Goal: Task Accomplishment & Management: Manage account settings

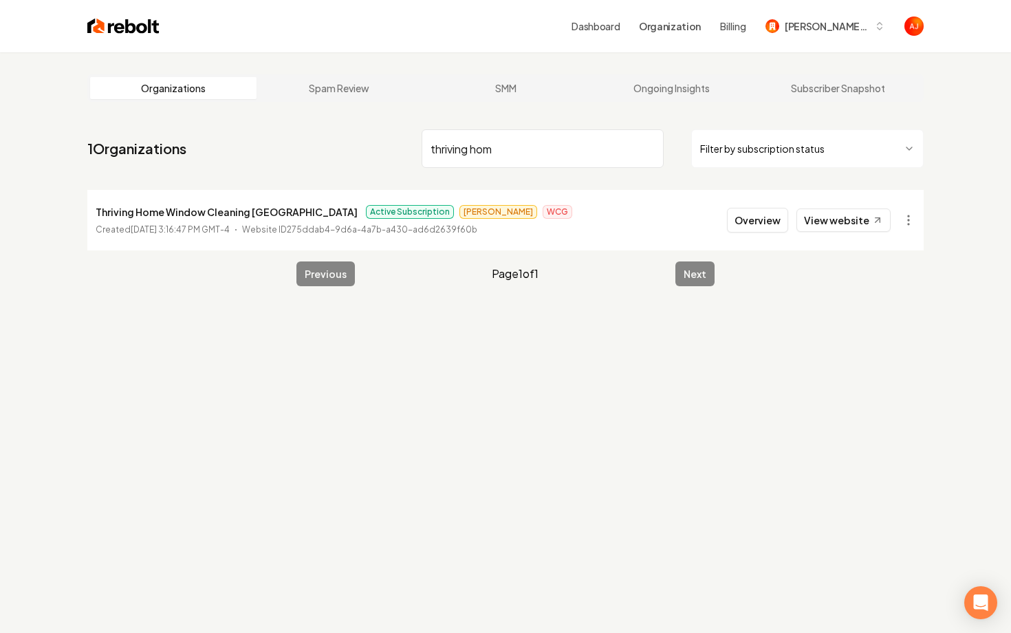
drag, startPoint x: 520, startPoint y: 159, endPoint x: 401, endPoint y: 155, distance: 119.1
click at [401, 155] on nav "1 Organizations thriving hom Filter by subscription status" at bounding box center [505, 154] width 837 height 61
type input "sons of thunder"
click at [751, 219] on button "Overview" at bounding box center [757, 220] width 61 height 25
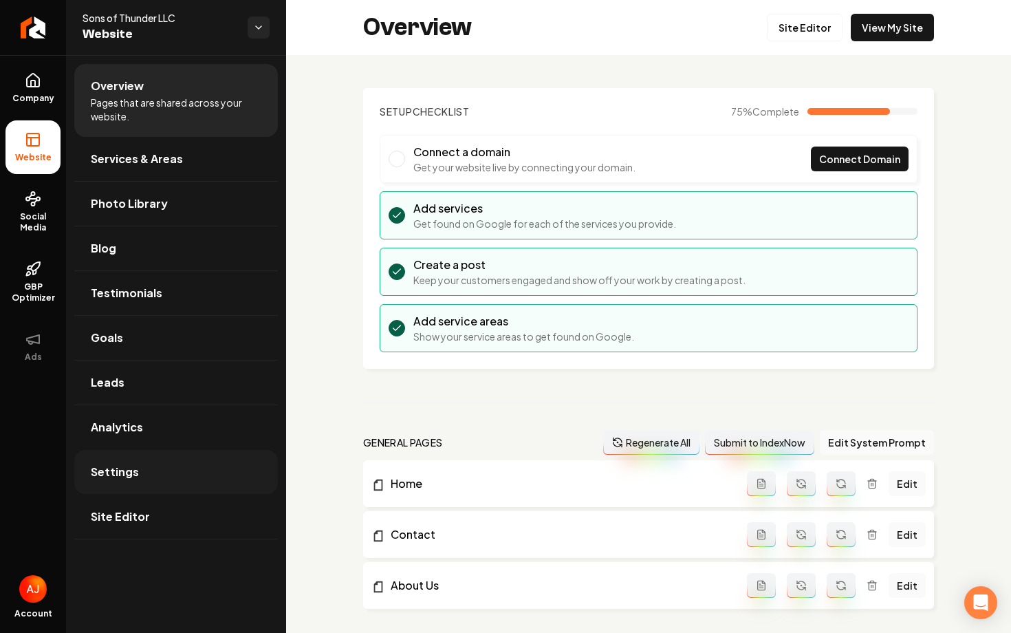
click at [150, 462] on link "Settings" at bounding box center [176, 472] width 204 height 44
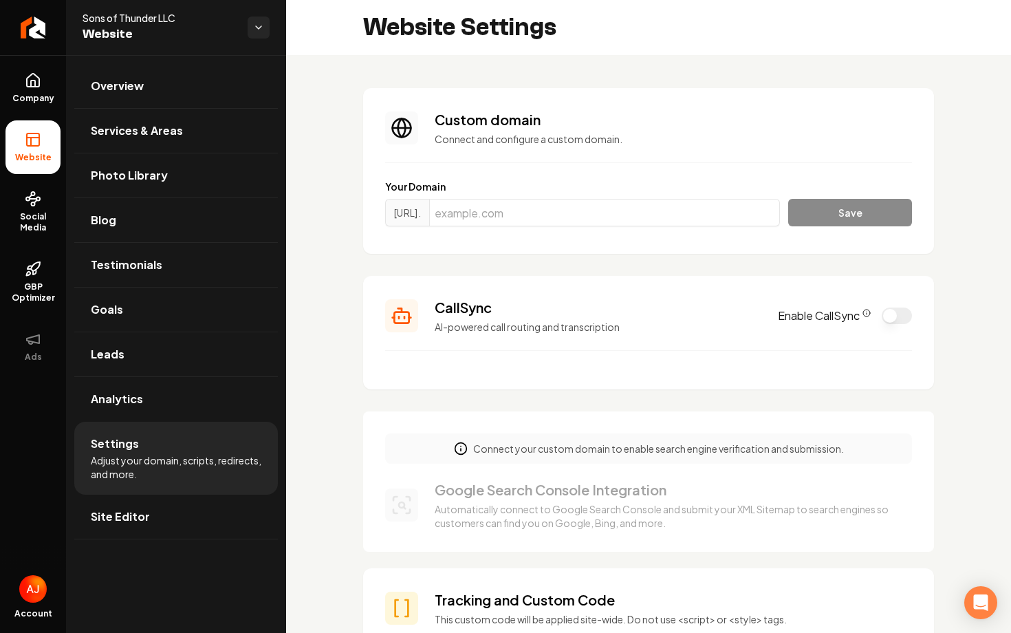
click at [522, 226] on div "https://www. Save" at bounding box center [648, 215] width 527 height 33
click at [522, 224] on input "Main content area" at bounding box center [604, 213] width 351 height 28
paste input "sonsofthunder.biz"
type input "sonsofthunder.biz"
click at [849, 222] on button "Save" at bounding box center [850, 213] width 124 height 28
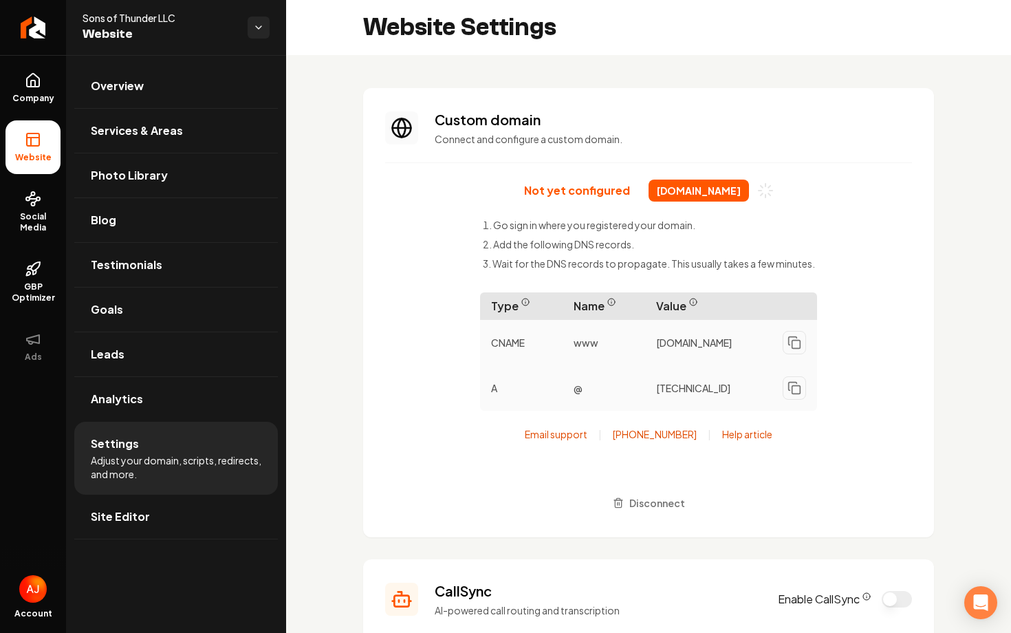
click at [400, 407] on div "Not yet configured sonsofthunder.biz Go sign in where you registered your domai…" at bounding box center [648, 348] width 527 height 336
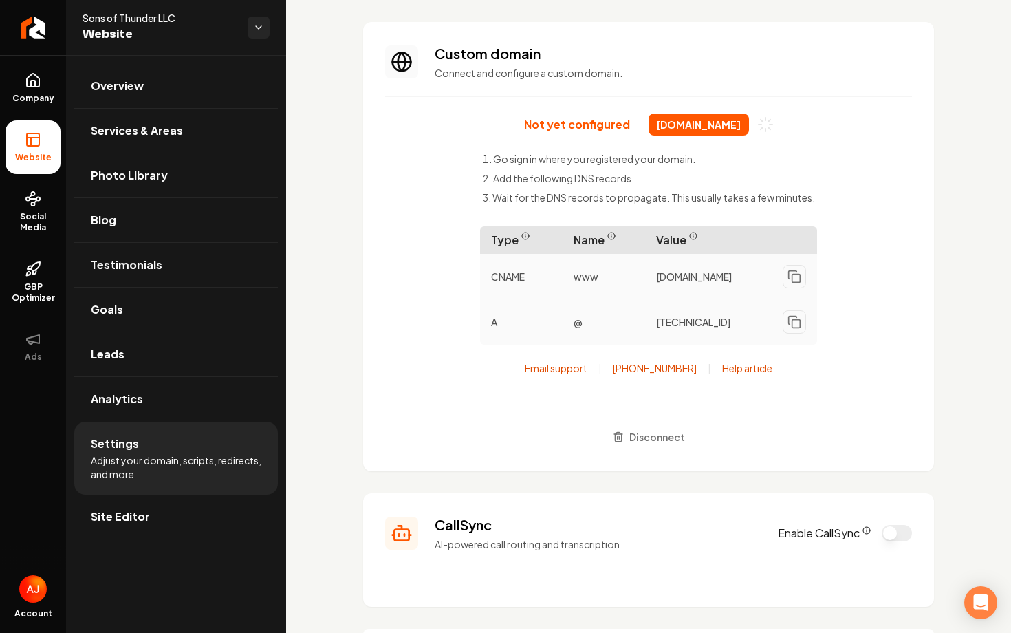
scroll to position [67, 0]
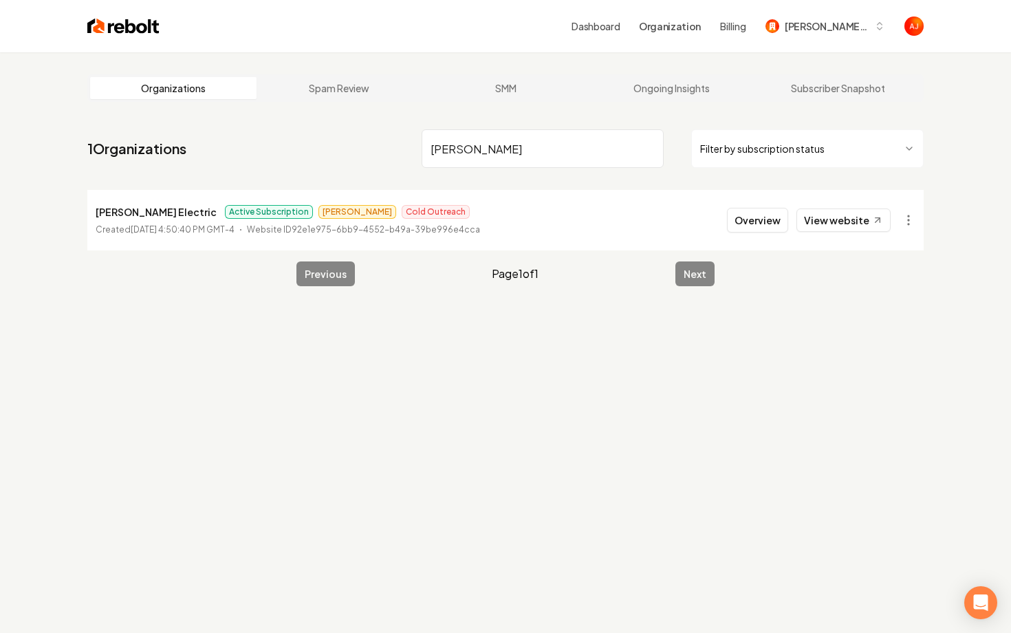
type input "[PERSON_NAME]"
click at [834, 222] on link "View website" at bounding box center [844, 219] width 94 height 23
drag, startPoint x: 452, startPoint y: 149, endPoint x: 433, endPoint y: 149, distance: 19.3
click at [433, 149] on input "bolton" at bounding box center [543, 148] width 242 height 39
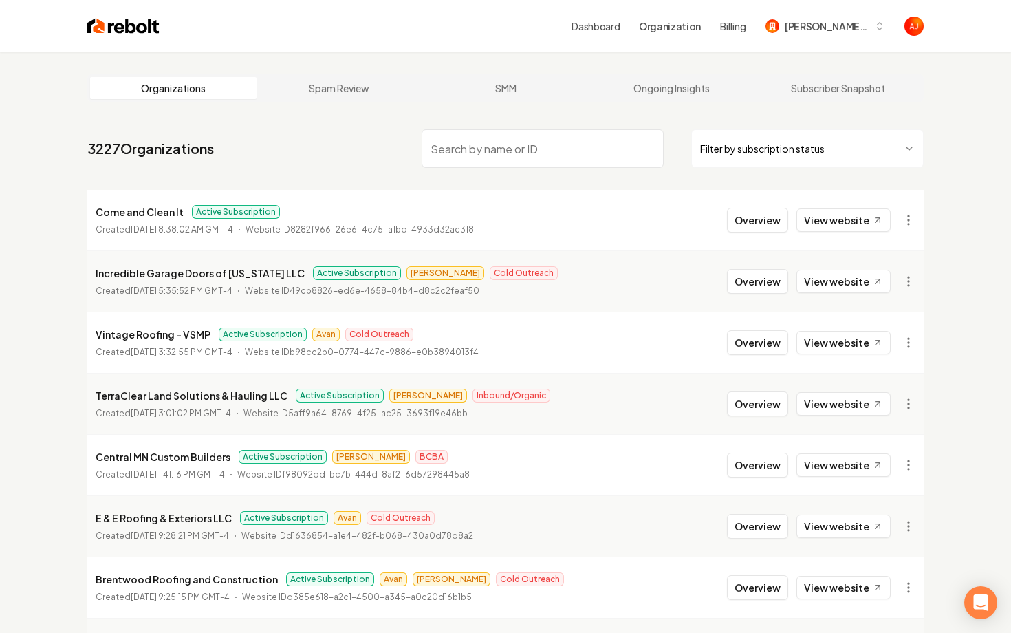
click at [476, 145] on input "search" at bounding box center [543, 148] width 242 height 39
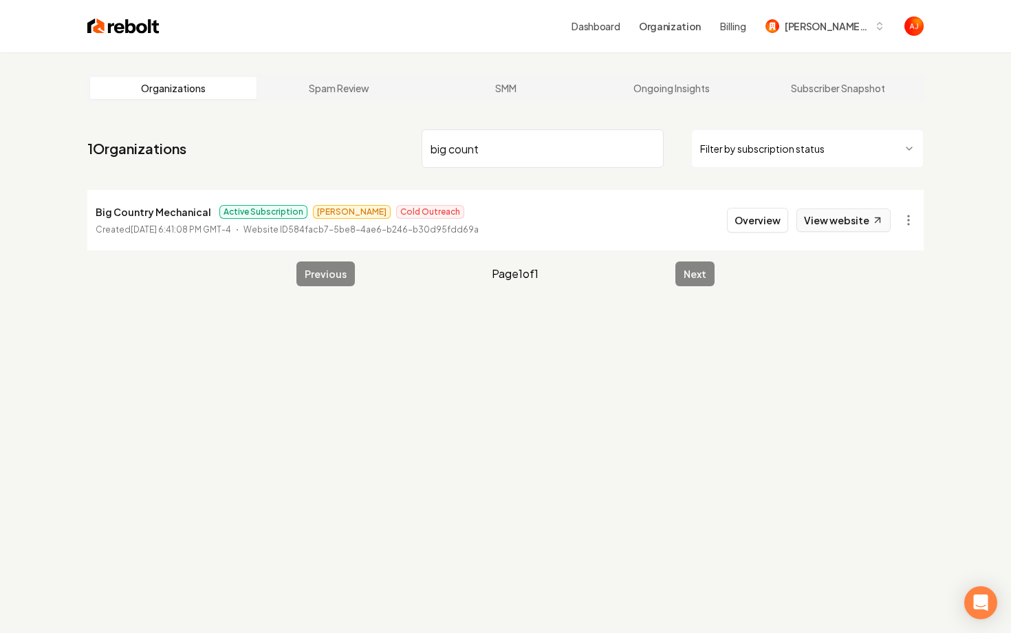
click at [860, 223] on link "View website" at bounding box center [844, 219] width 94 height 23
drag, startPoint x: 507, startPoint y: 151, endPoint x: 398, endPoint y: 151, distance: 109.4
click at [398, 151] on nav "1 Organizations big count Filter by subscription status" at bounding box center [505, 154] width 837 height 61
type input "n"
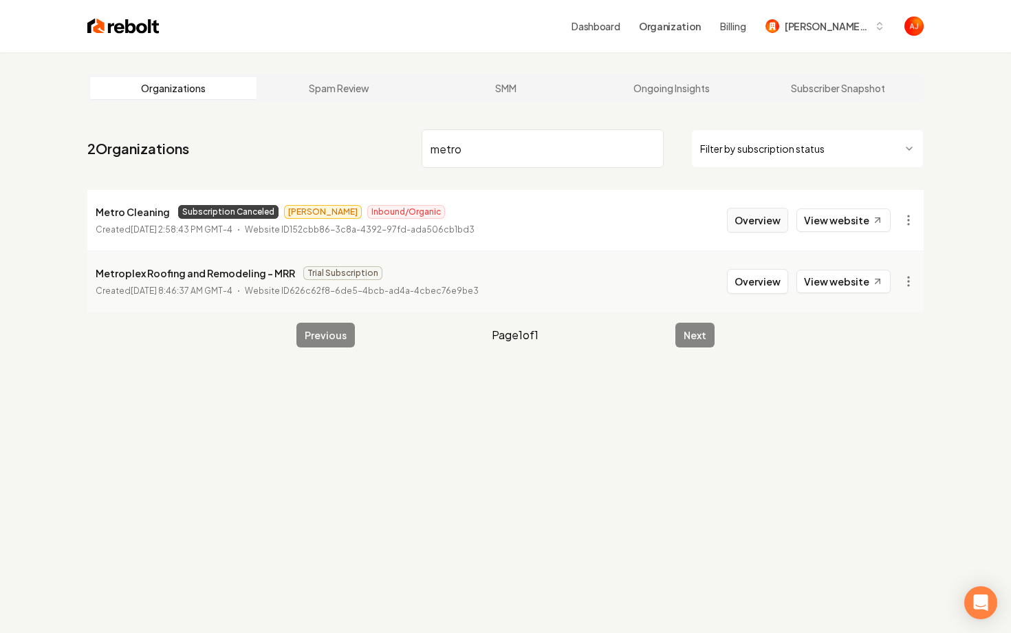
type input "metro"
click at [757, 224] on button "Overview" at bounding box center [757, 220] width 61 height 25
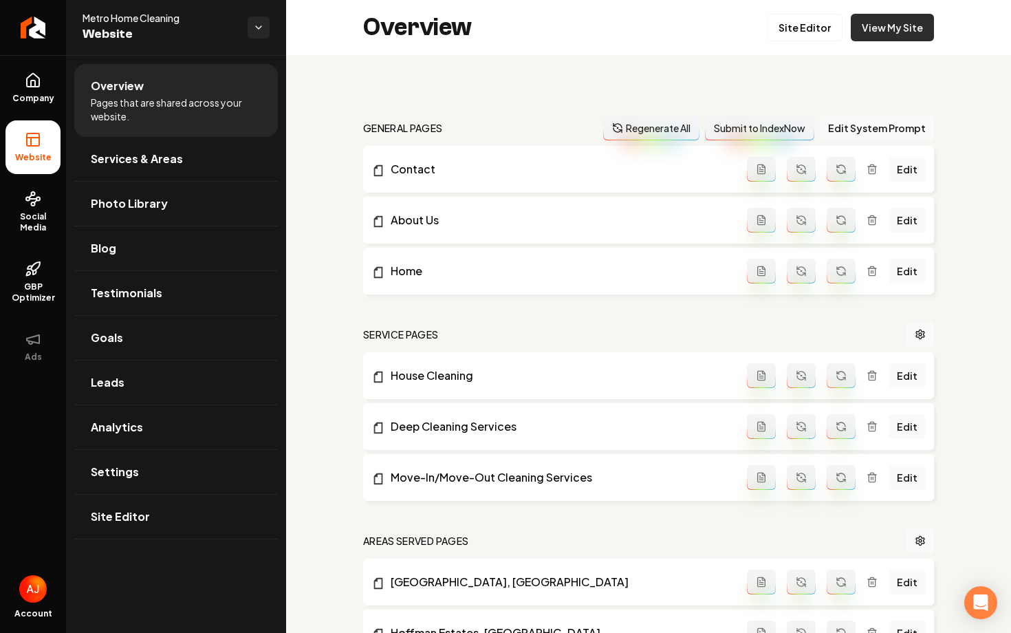
click at [876, 34] on link "View My Site" at bounding box center [892, 28] width 83 height 28
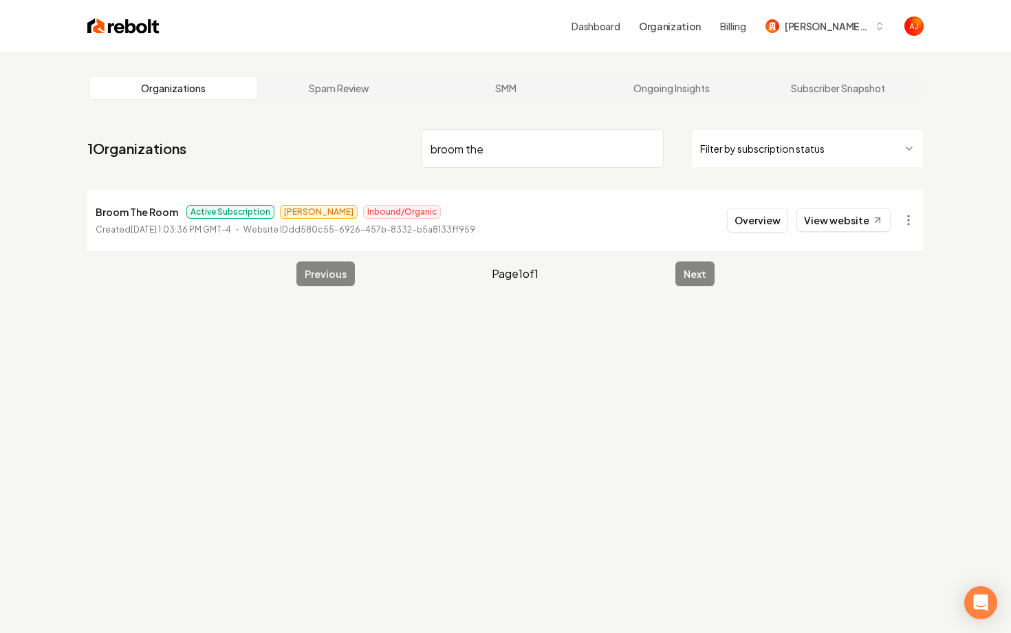
click at [848, 233] on li "Broom The Room Active Subscription Anthony Inbound/Organic Created August 22, 2…" at bounding box center [505, 220] width 837 height 61
click at [846, 224] on link "View website" at bounding box center [844, 219] width 94 height 23
drag, startPoint x: 493, startPoint y: 145, endPoint x: 367, endPoint y: 141, distance: 125.3
click at [367, 141] on nav "1 Organizations broom the Filter by subscription status" at bounding box center [505, 154] width 837 height 61
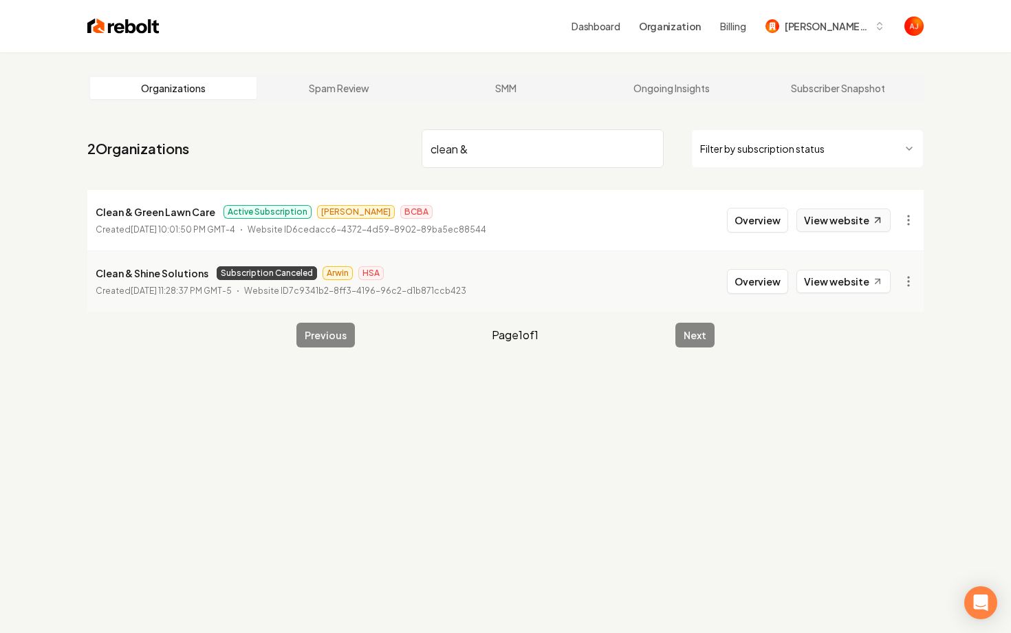
click at [826, 214] on link "View website" at bounding box center [844, 219] width 94 height 23
drag, startPoint x: 489, startPoint y: 141, endPoint x: 400, endPoint y: 141, distance: 88.8
click at [402, 141] on nav "2 Organizations clean & Filter by subscription status" at bounding box center [505, 154] width 837 height 61
drag, startPoint x: 454, startPoint y: 152, endPoint x: 490, endPoint y: 153, distance: 35.8
click at [489, 153] on input "clean &" at bounding box center [543, 148] width 242 height 39
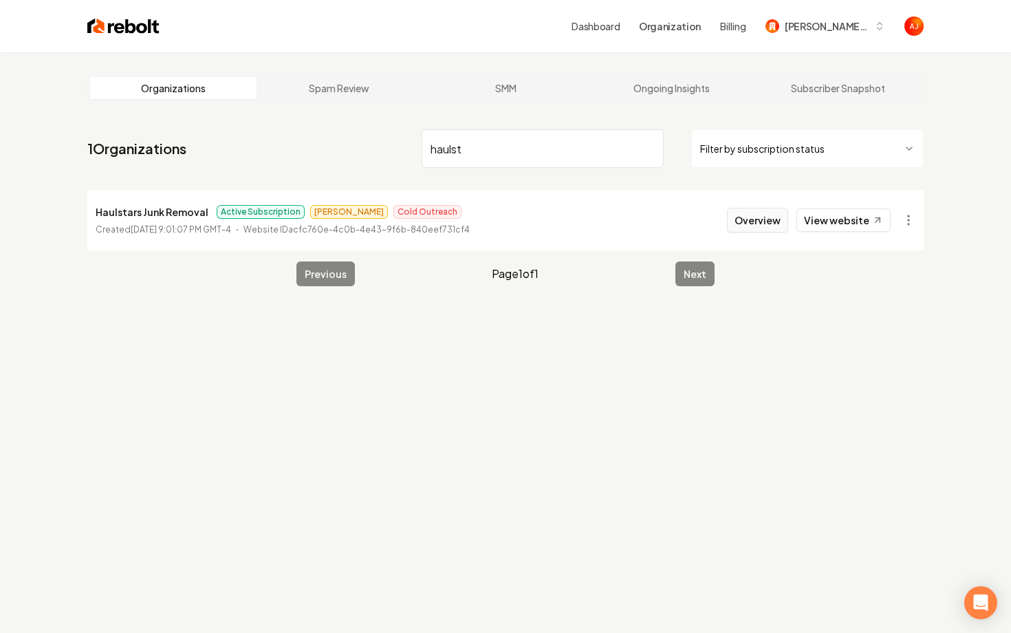
type input "haulst"
click at [735, 223] on button "Overview" at bounding box center [757, 220] width 61 height 25
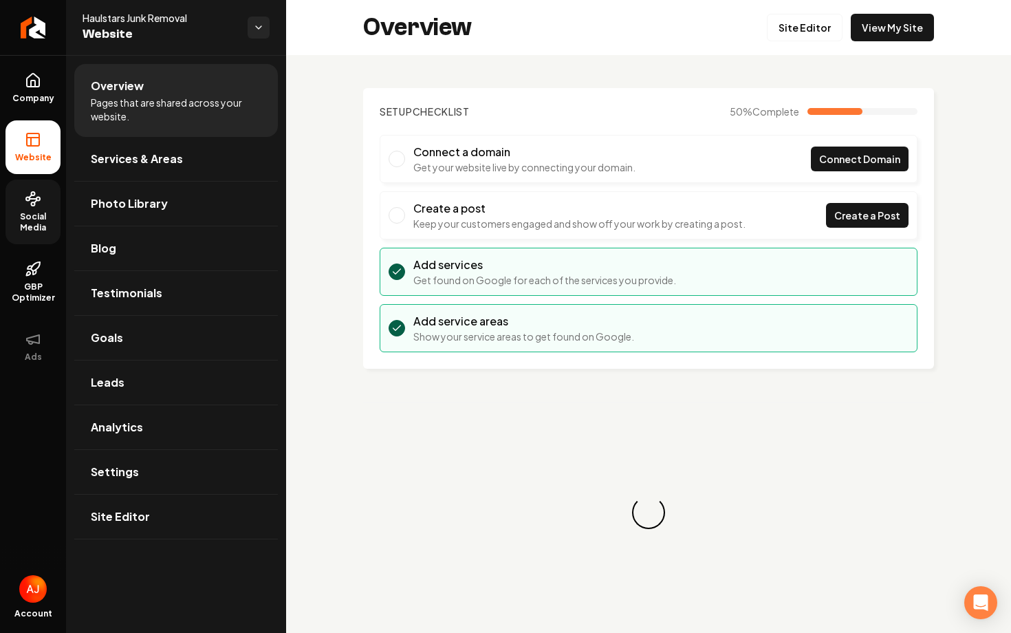
click at [25, 220] on span "Social Media" at bounding box center [33, 222] width 55 height 22
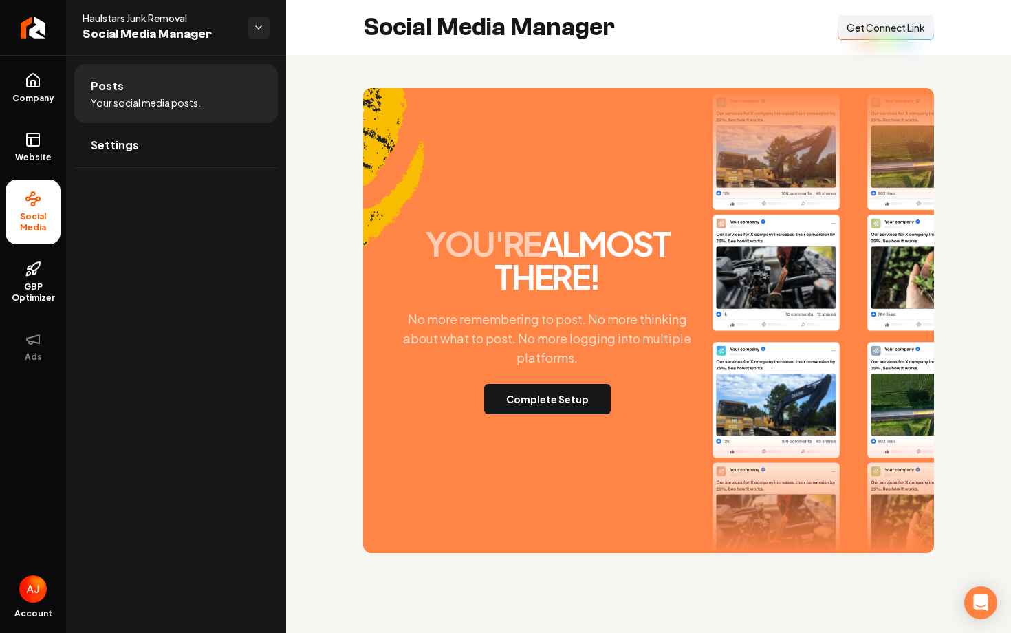
click at [850, 28] on span "Get Connect Link" at bounding box center [886, 28] width 78 height 14
click at [552, 386] on button "Complete Setup" at bounding box center [547, 399] width 127 height 30
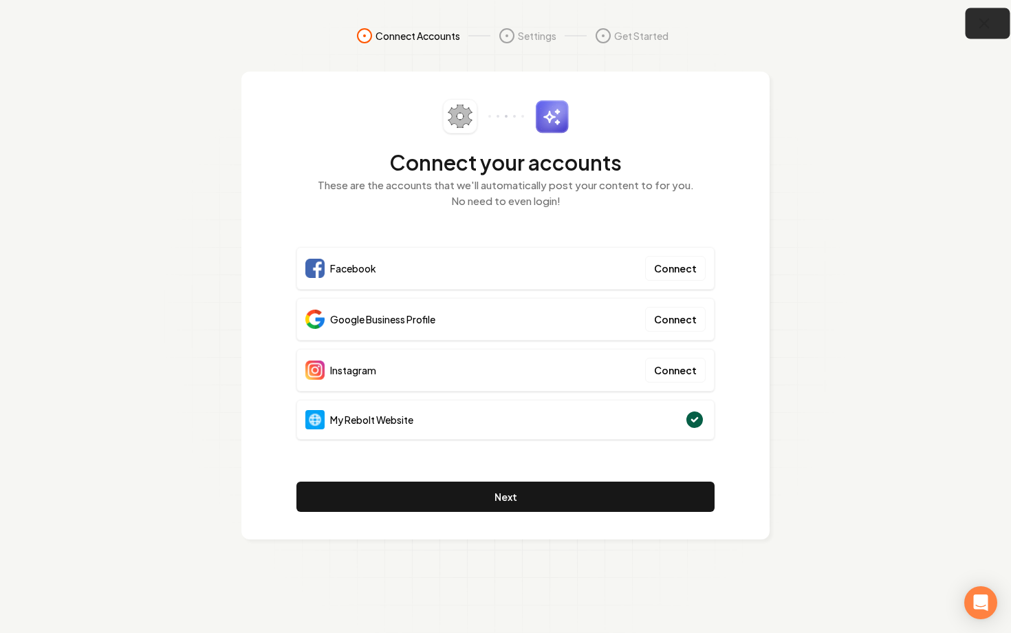
click at [987, 25] on icon "button" at bounding box center [984, 23] width 17 height 17
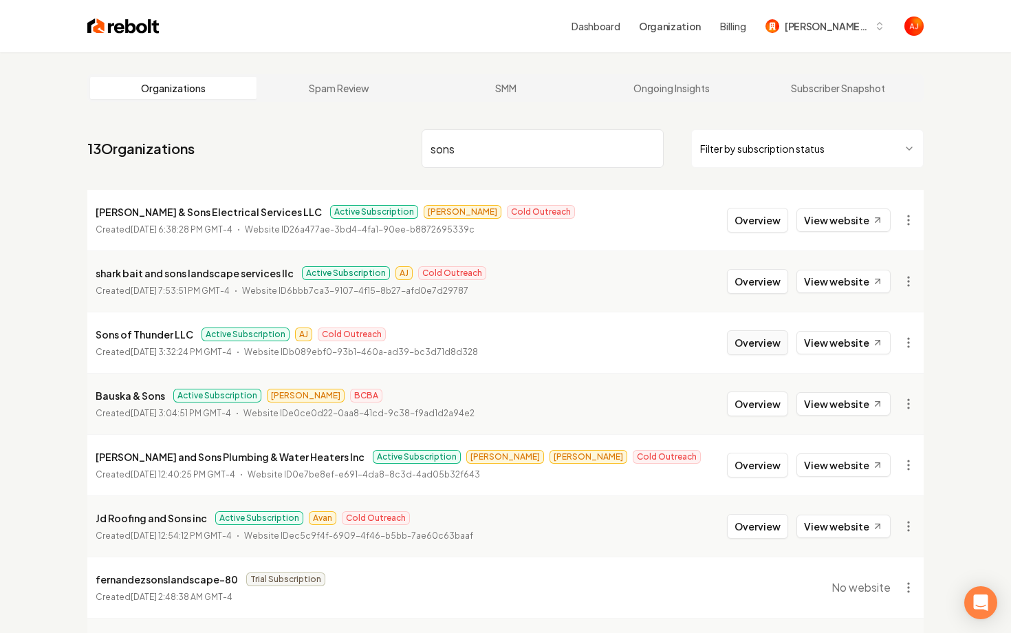
type input "sons"
click at [773, 336] on button "Overview" at bounding box center [757, 342] width 61 height 25
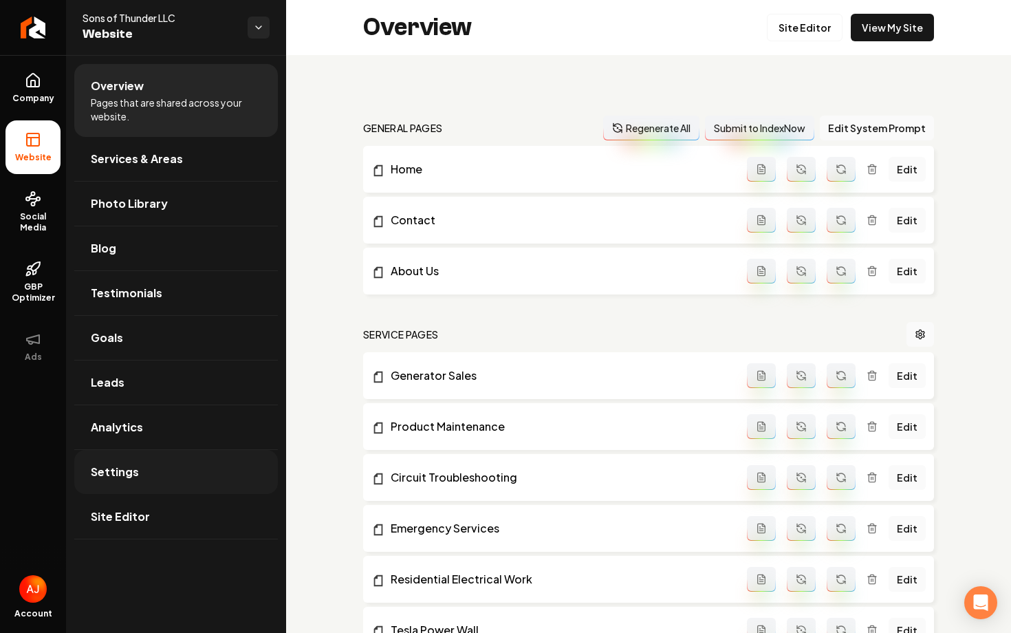
click at [226, 484] on link "Settings" at bounding box center [176, 472] width 204 height 44
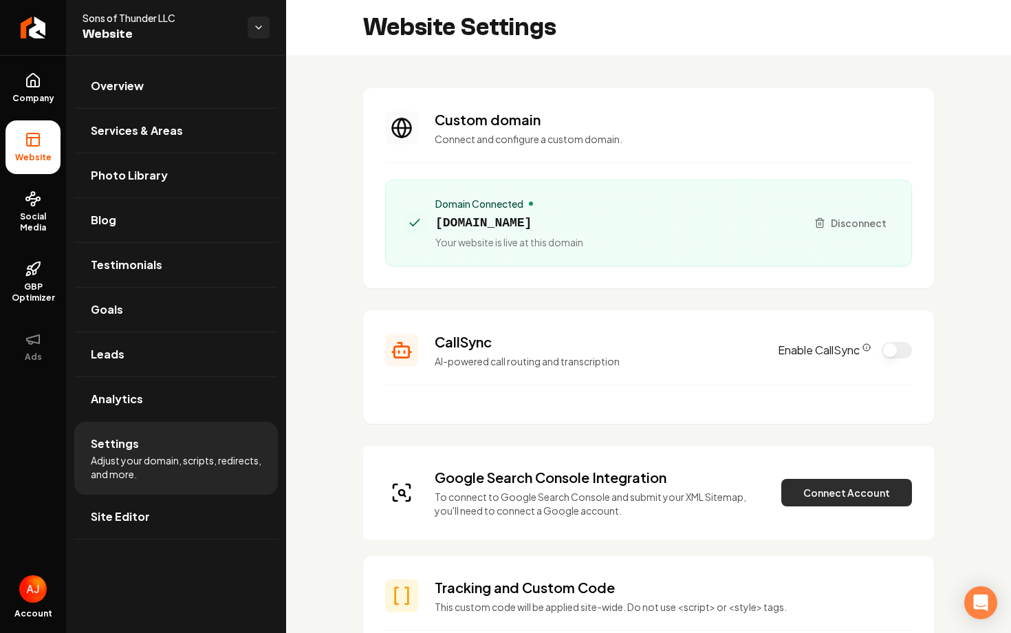
click at [814, 491] on button "Connect Account" at bounding box center [847, 493] width 131 height 28
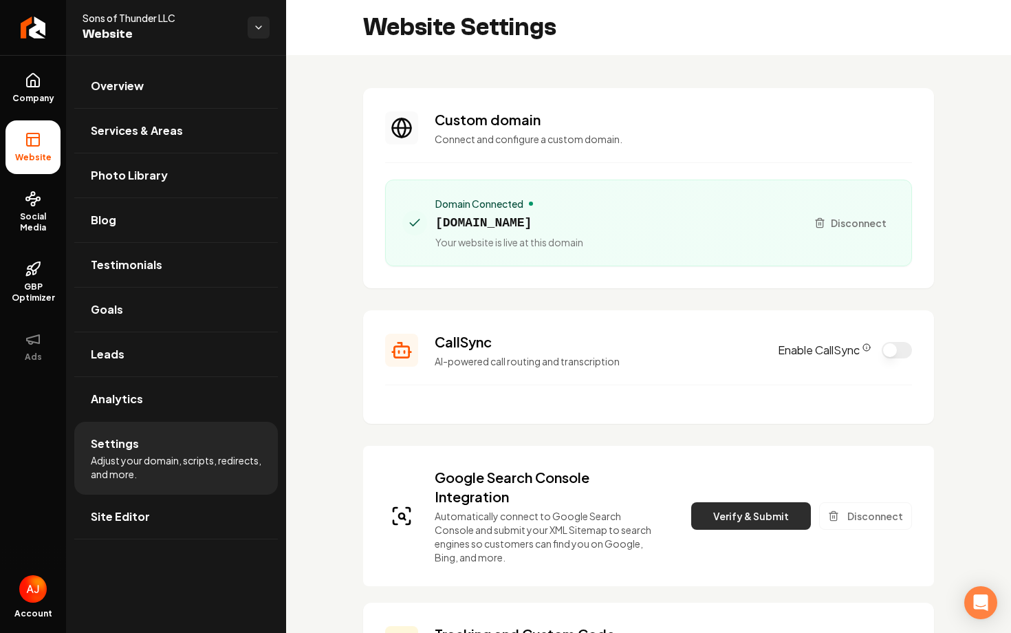
click at [718, 506] on button "Verify & Submit" at bounding box center [751, 516] width 120 height 28
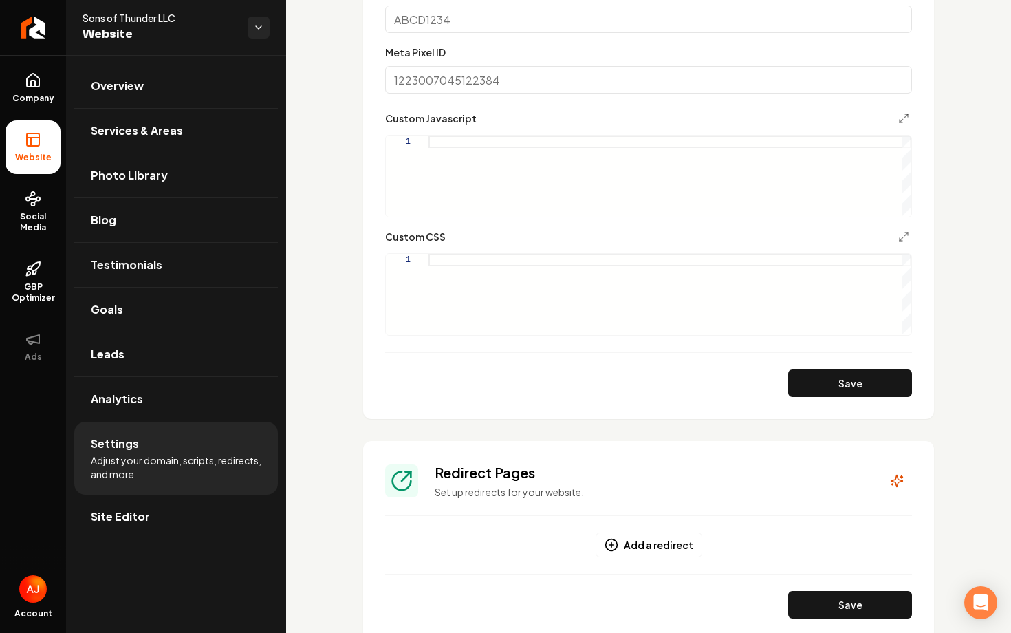
scroll to position [1062, 0]
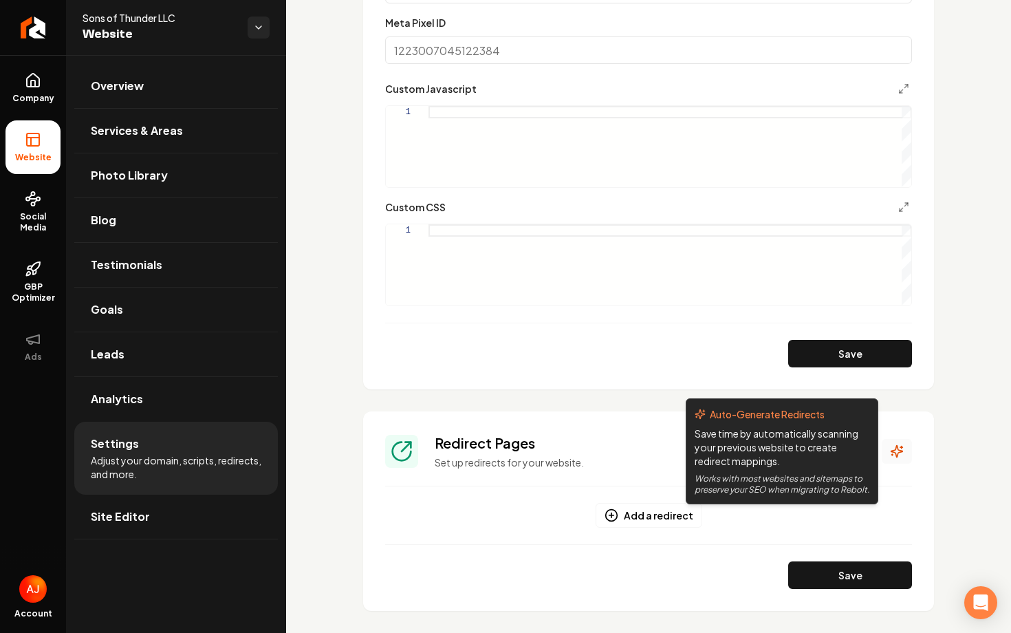
click at [896, 453] on icon "Main content area" at bounding box center [897, 451] width 14 height 14
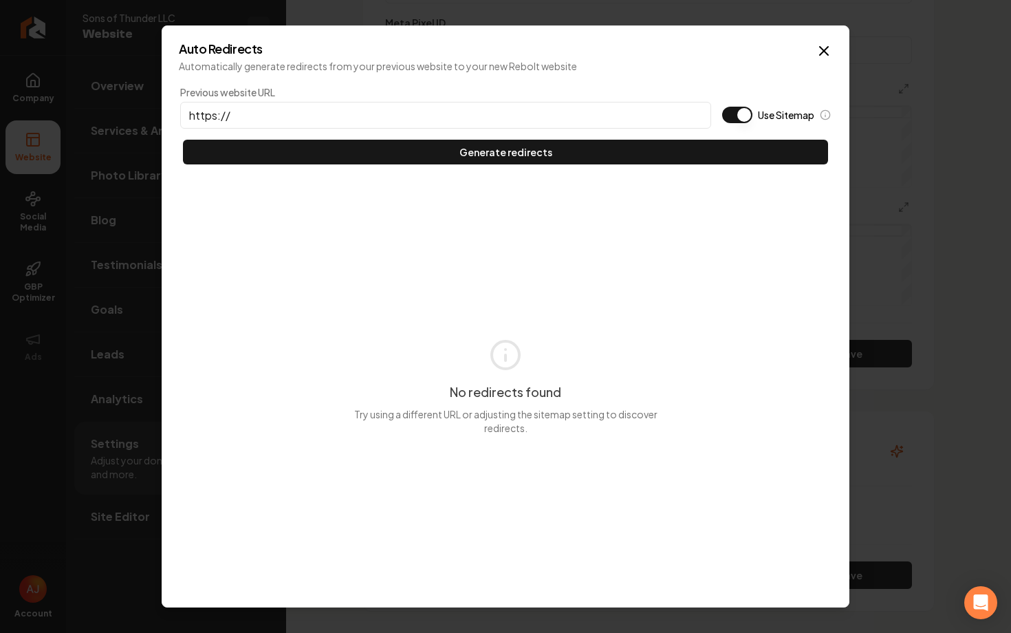
type input "https://Hey Brandon, wanted to just check back in and see if we could put some …"
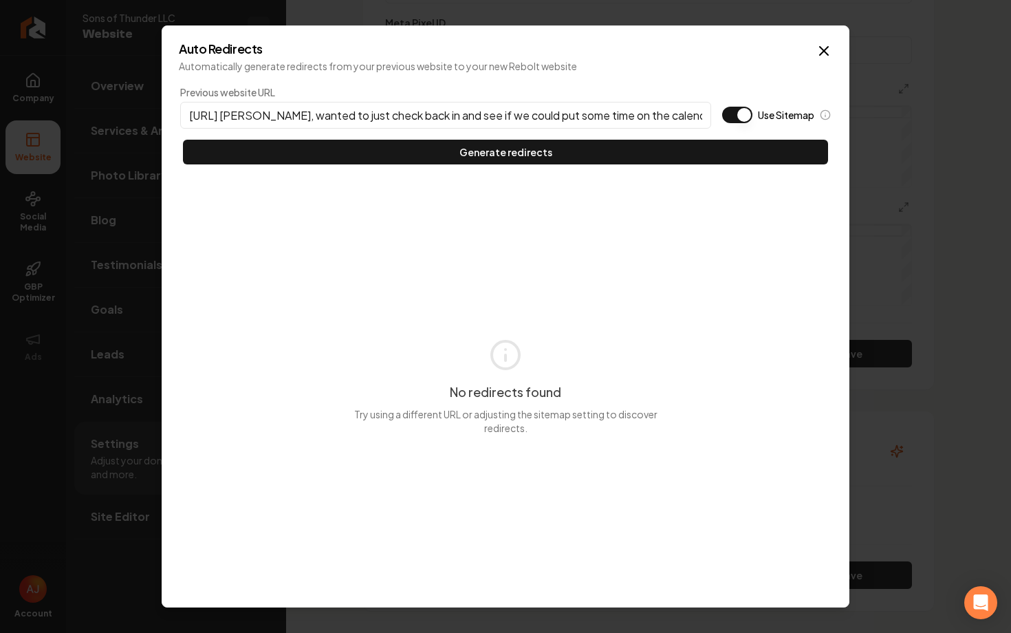
scroll to position [0, 241]
click at [411, 115] on input "https://Hey Brandon, wanted to just check back in and see if we could put some …" at bounding box center [445, 115] width 531 height 27
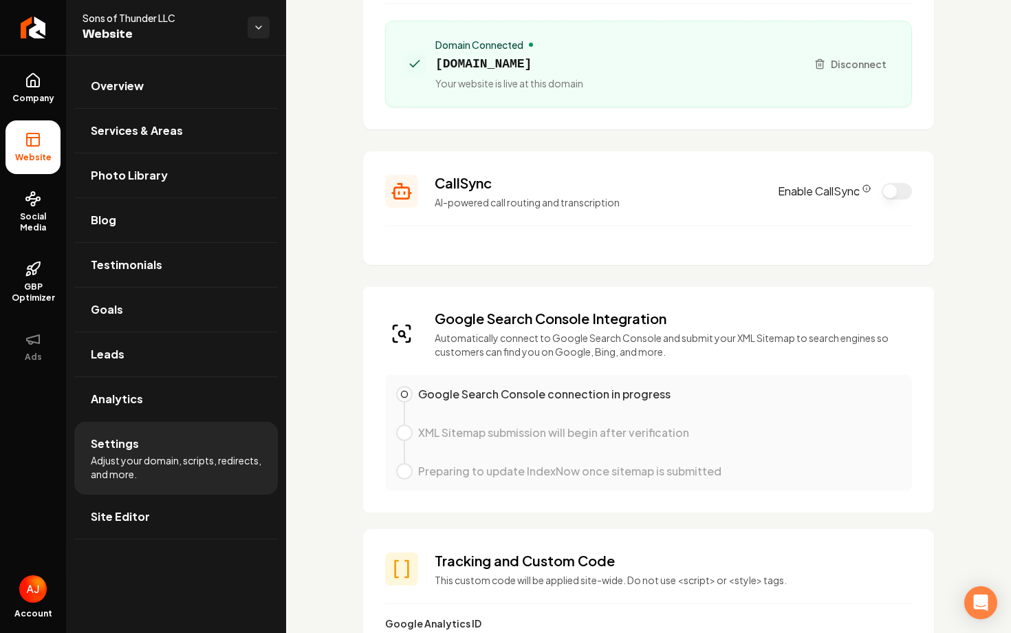
scroll to position [0, 0]
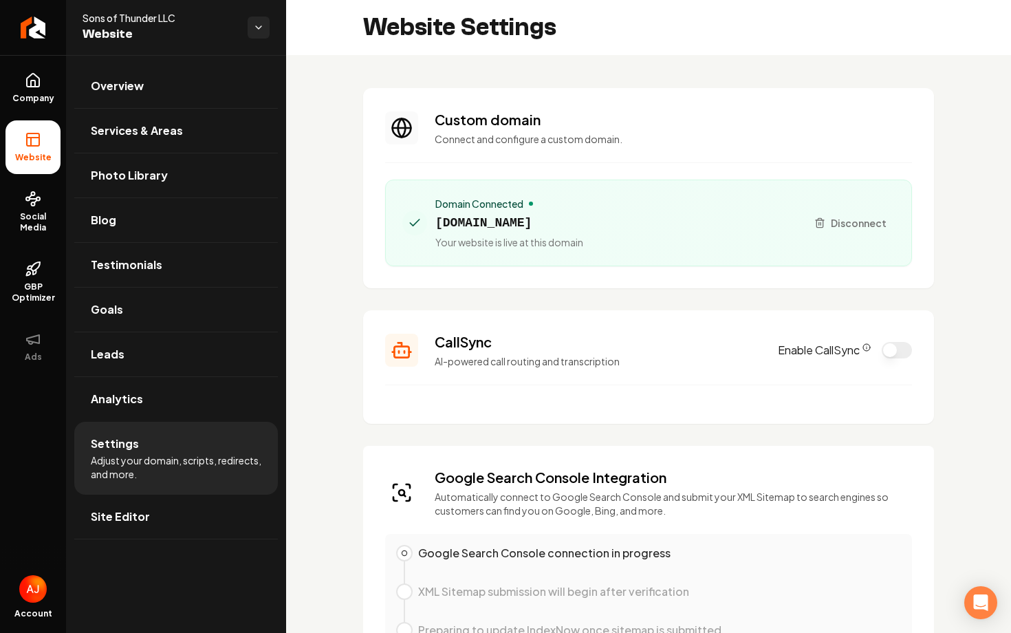
drag, startPoint x: 583, startPoint y: 225, endPoint x: 436, endPoint y: 228, distance: 147.3
click at [436, 228] on span "sonsofthunder.biz" at bounding box center [510, 222] width 148 height 19
copy span "sonsofthunder.biz"
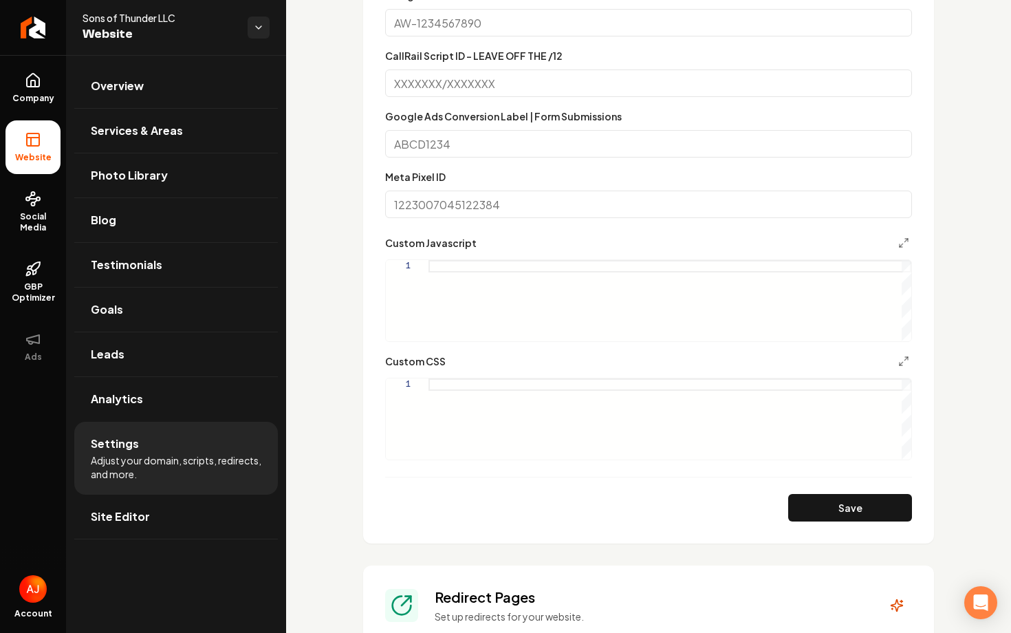
scroll to position [1037, 0]
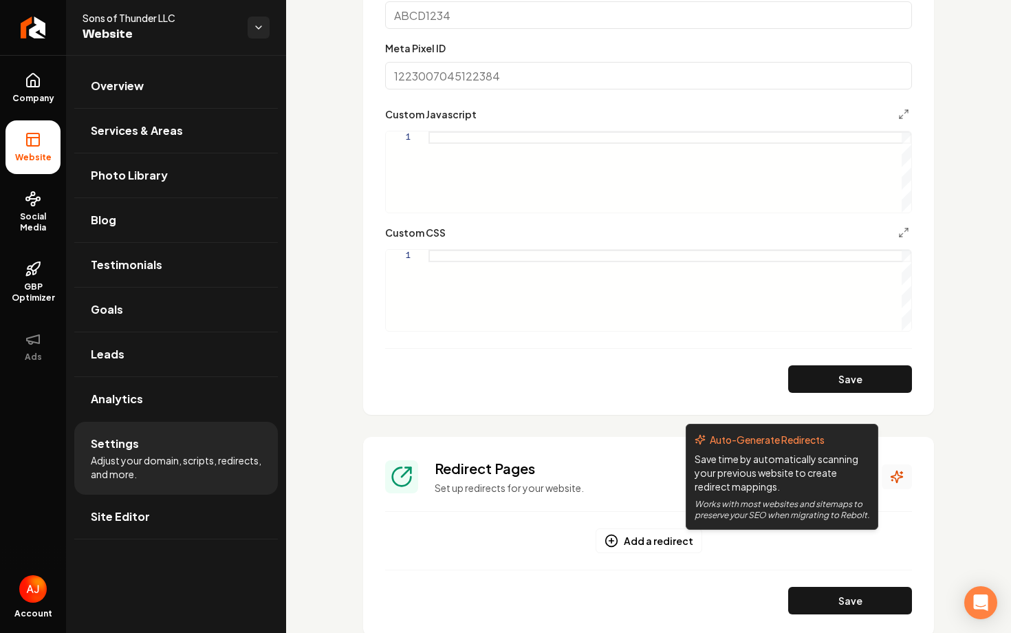
click at [899, 485] on button "Main content area" at bounding box center [897, 476] width 30 height 25
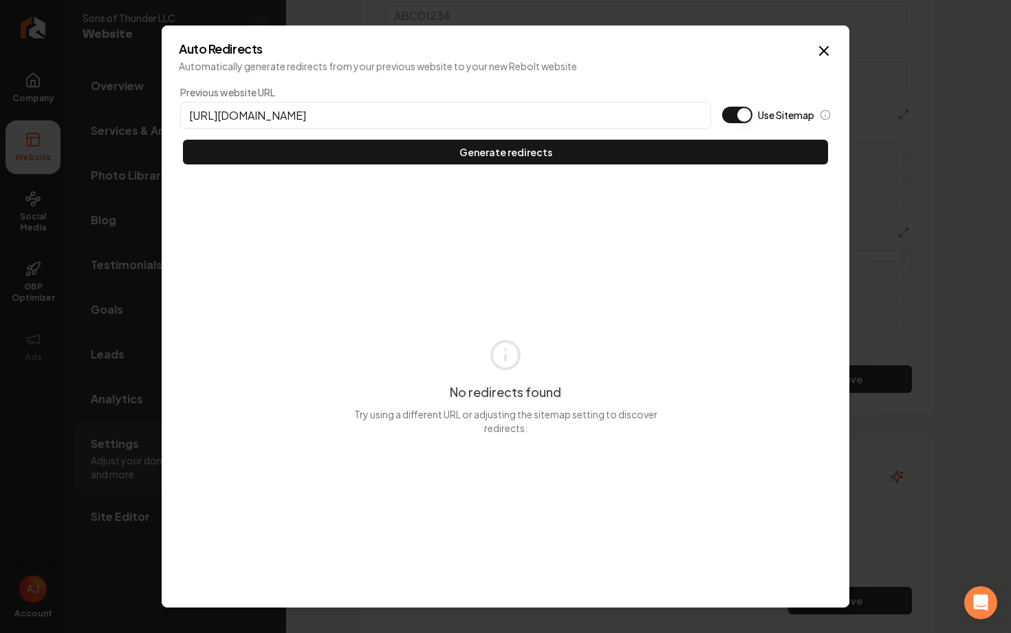
type input "https://sonsofthunder.biz"
click at [732, 114] on button "Use Sitemap" at bounding box center [737, 115] width 30 height 17
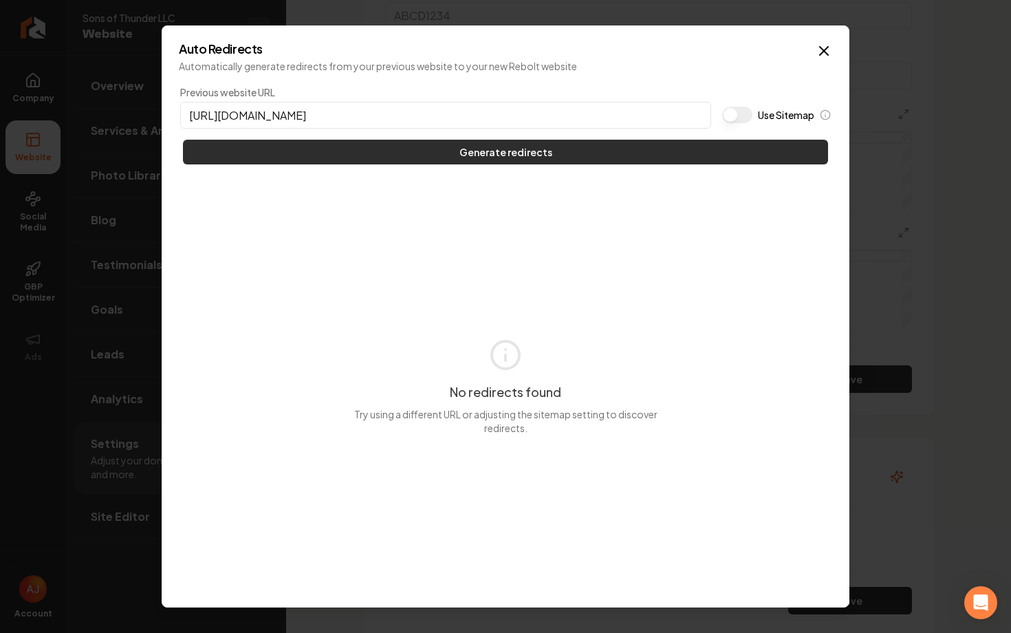
click at [715, 156] on button "Generate redirects" at bounding box center [505, 152] width 645 height 25
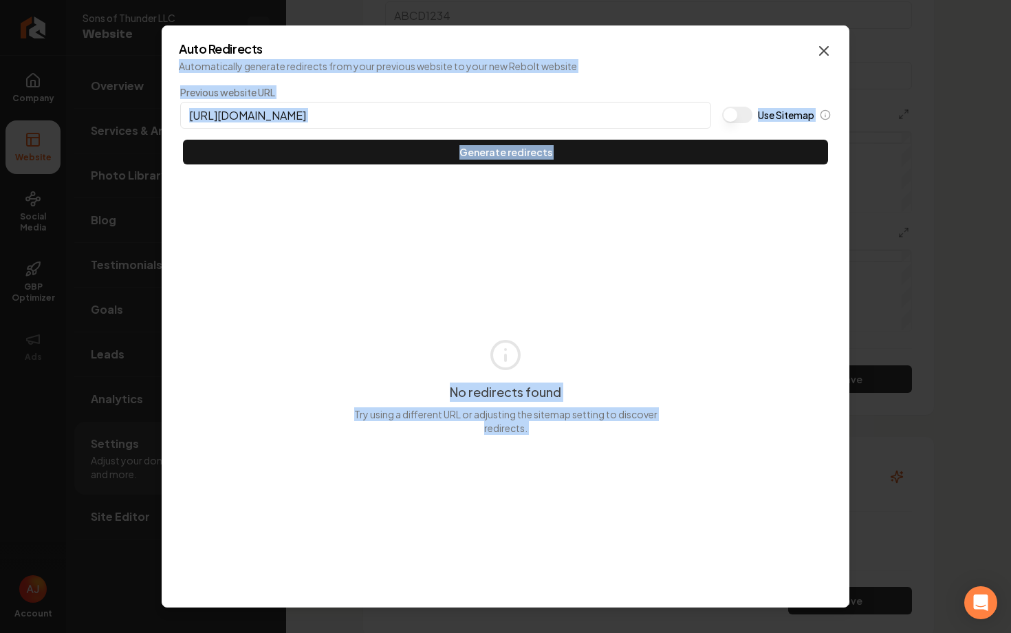
click at [815, 54] on div "Auto Redirects Automatically generate redirects from your previous website to y…" at bounding box center [506, 316] width 688 height 582
click at [826, 51] on icon "button" at bounding box center [824, 51] width 17 height 17
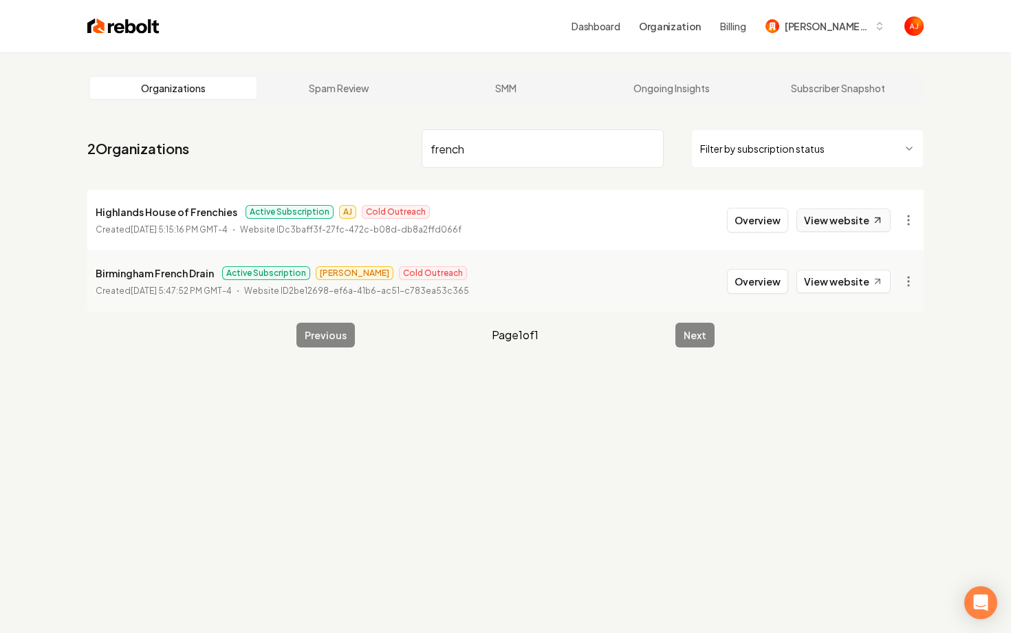
type input "french"
click at [828, 224] on link "View website" at bounding box center [844, 219] width 94 height 23
click at [771, 217] on button "Overview" at bounding box center [757, 220] width 61 height 25
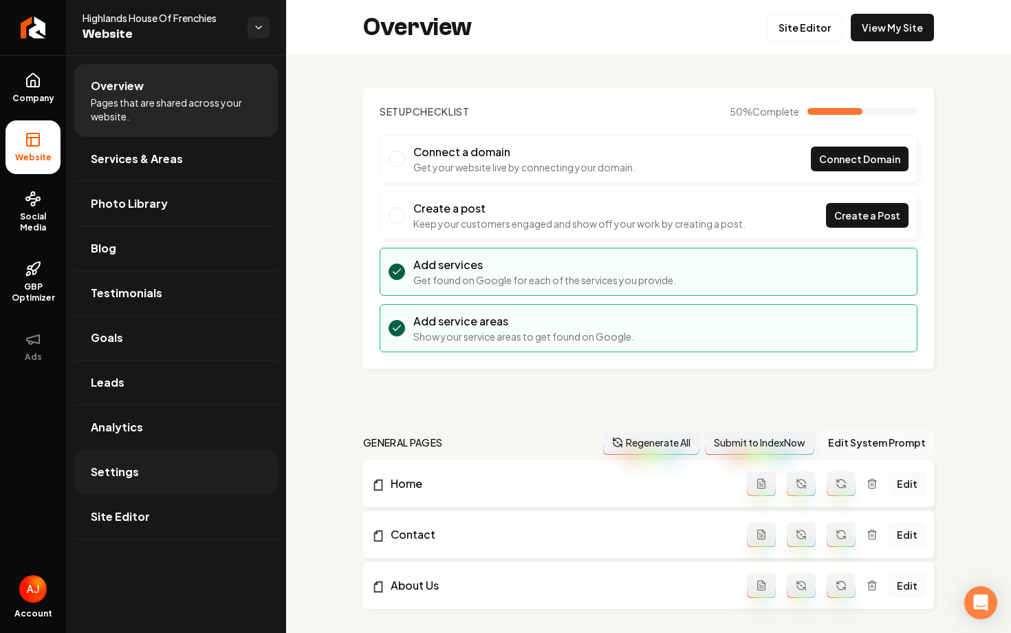
click at [188, 462] on link "Settings" at bounding box center [176, 472] width 204 height 44
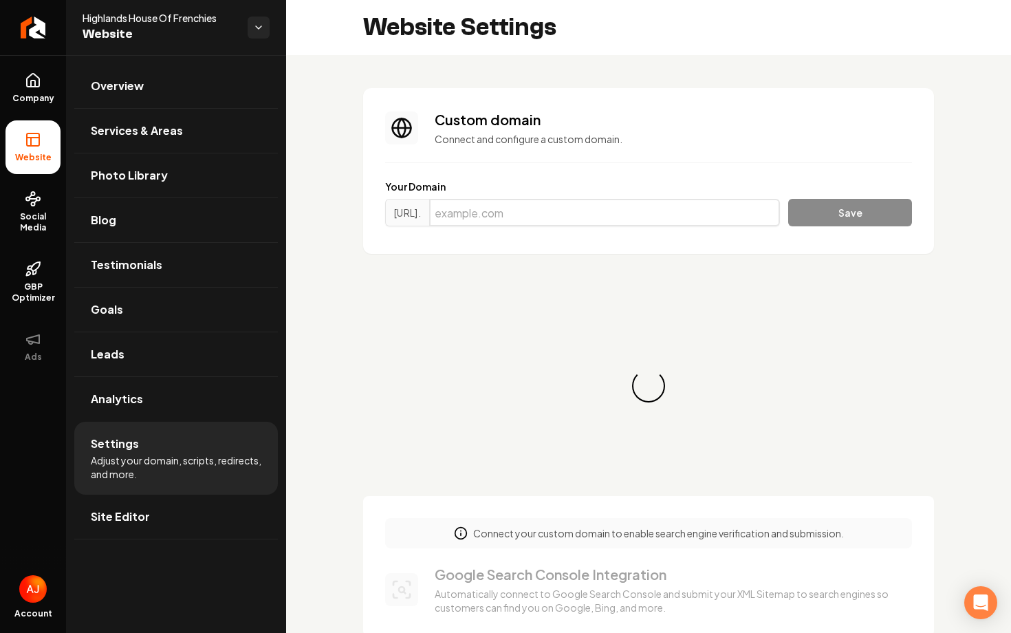
click at [540, 206] on input "Main content area" at bounding box center [604, 213] width 351 height 28
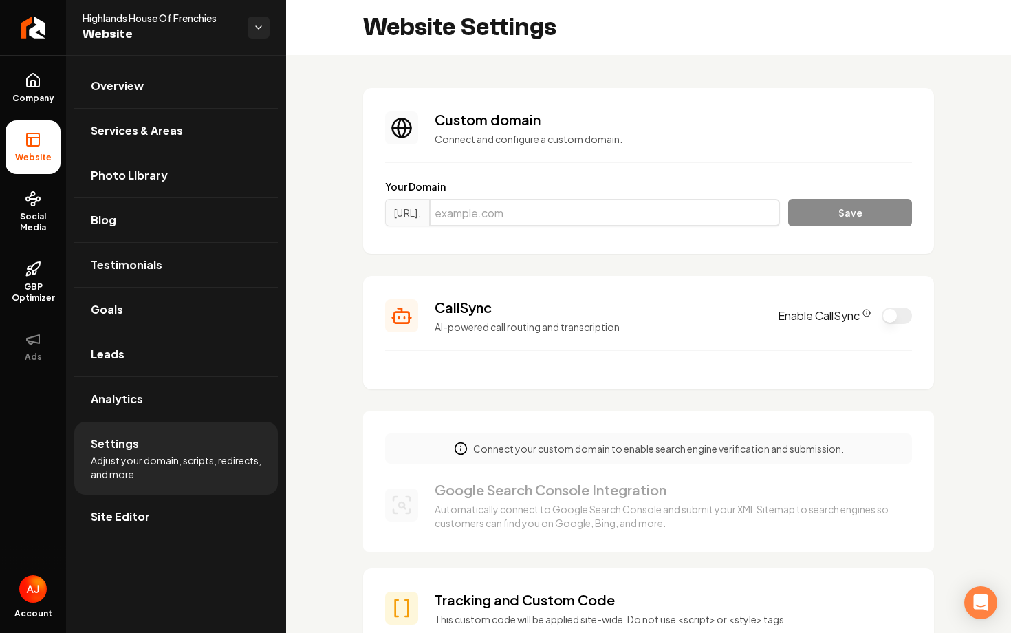
paste input "highlandshouseoffrenchies.com"
type input "highlandshouseoffrenchies.com"
click at [854, 209] on button "Save" at bounding box center [850, 213] width 124 height 28
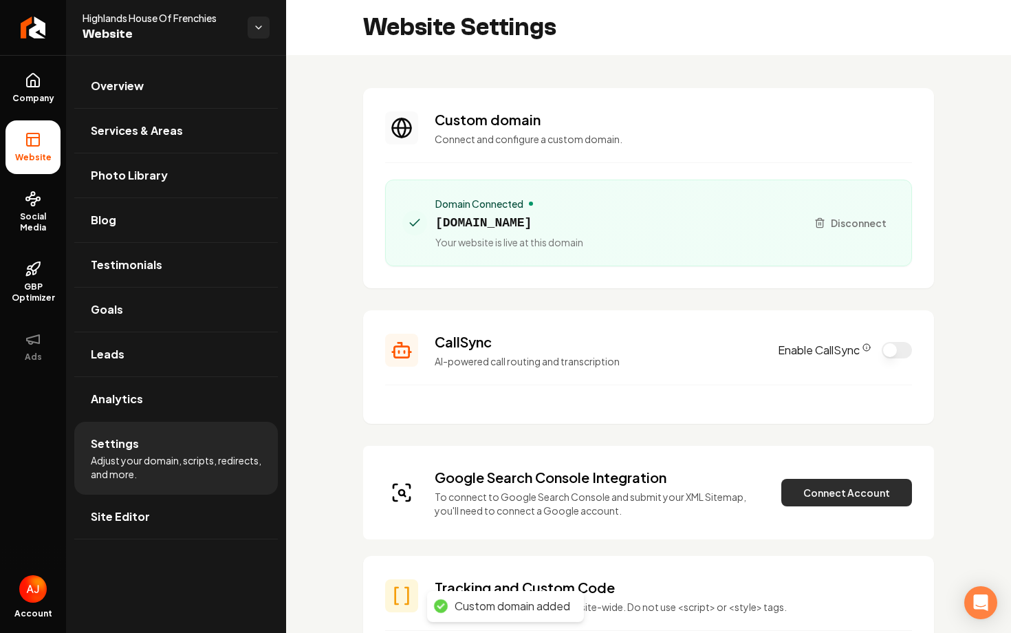
click at [821, 490] on button "Connect Account" at bounding box center [847, 493] width 131 height 28
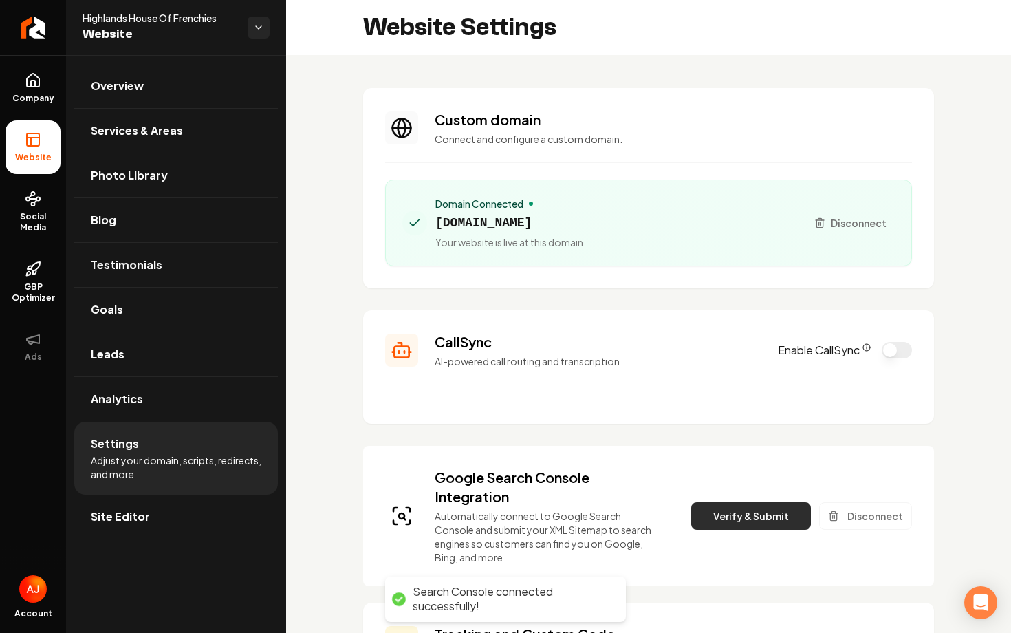
click at [720, 509] on button "Verify & Submit" at bounding box center [751, 516] width 120 height 28
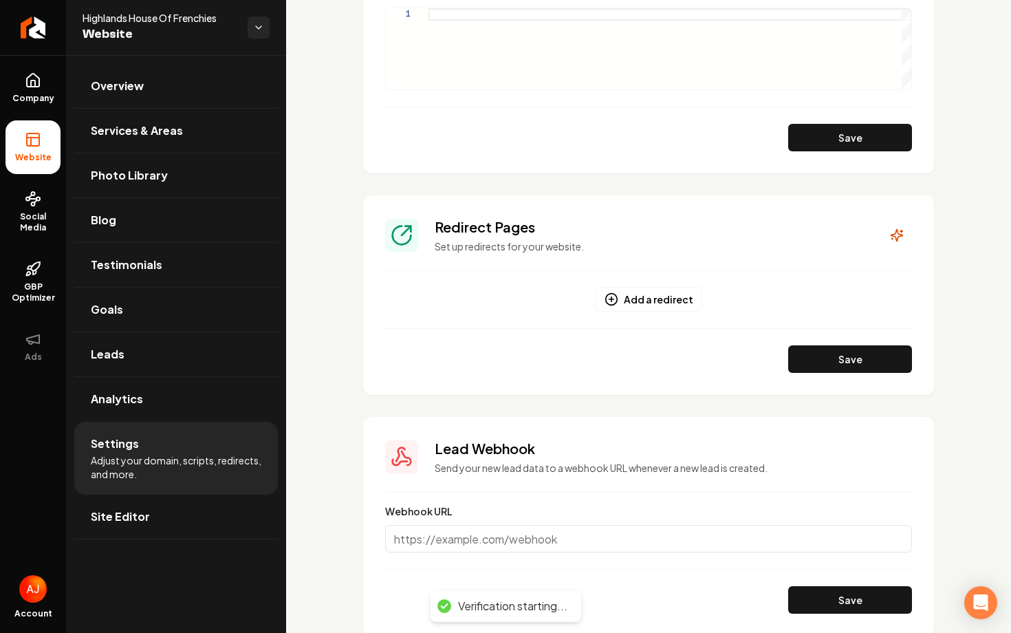
scroll to position [1336, 0]
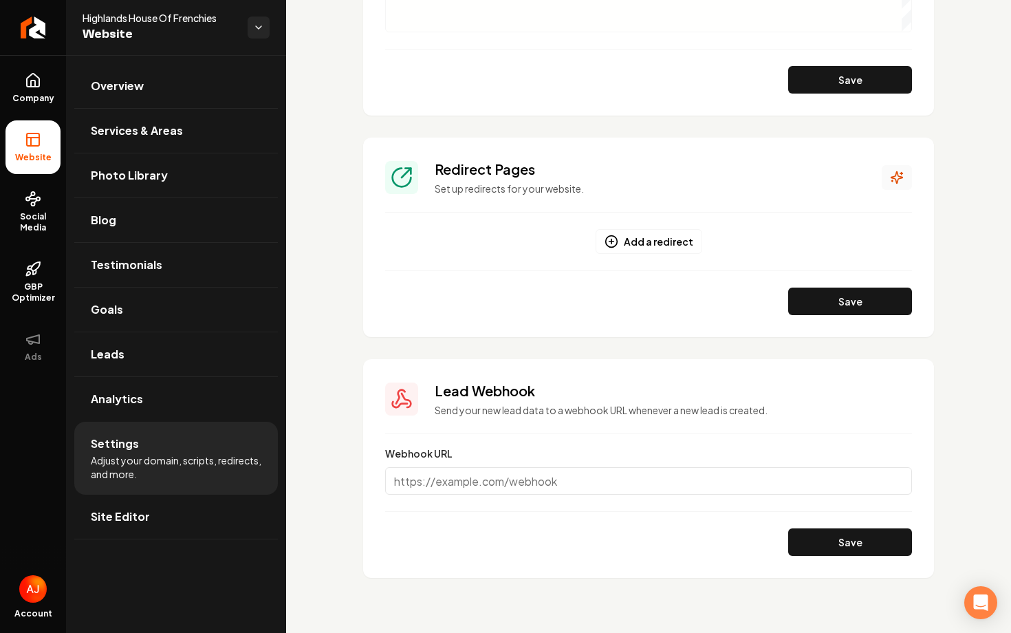
click at [894, 180] on icon "Main content area" at bounding box center [897, 178] width 14 height 14
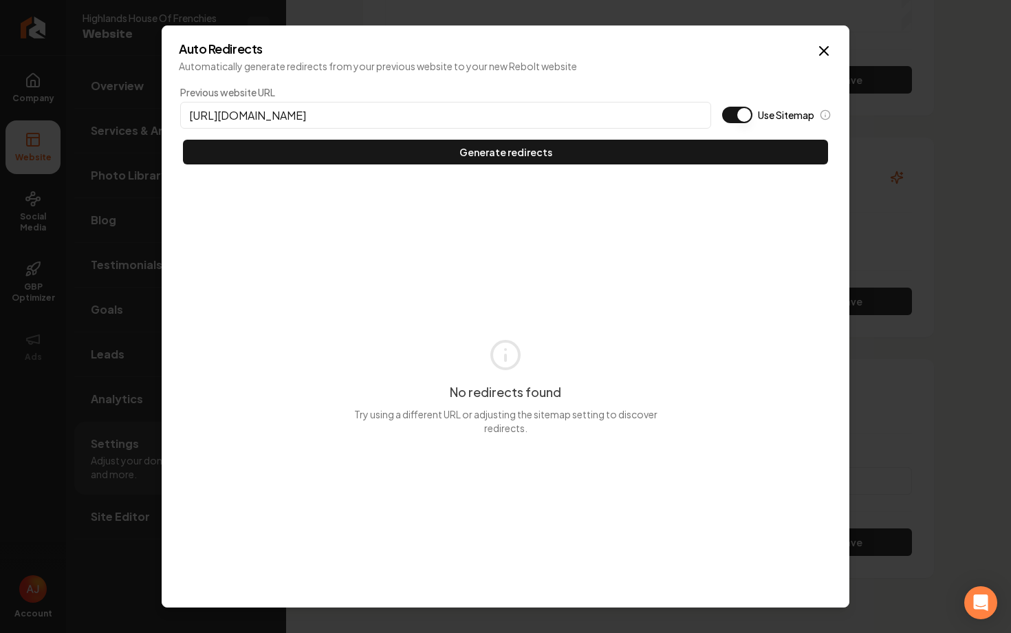
type input "https://highlandshouseoffrenchies.com"
click at [723, 118] on button "Use Sitemap" at bounding box center [737, 115] width 30 height 17
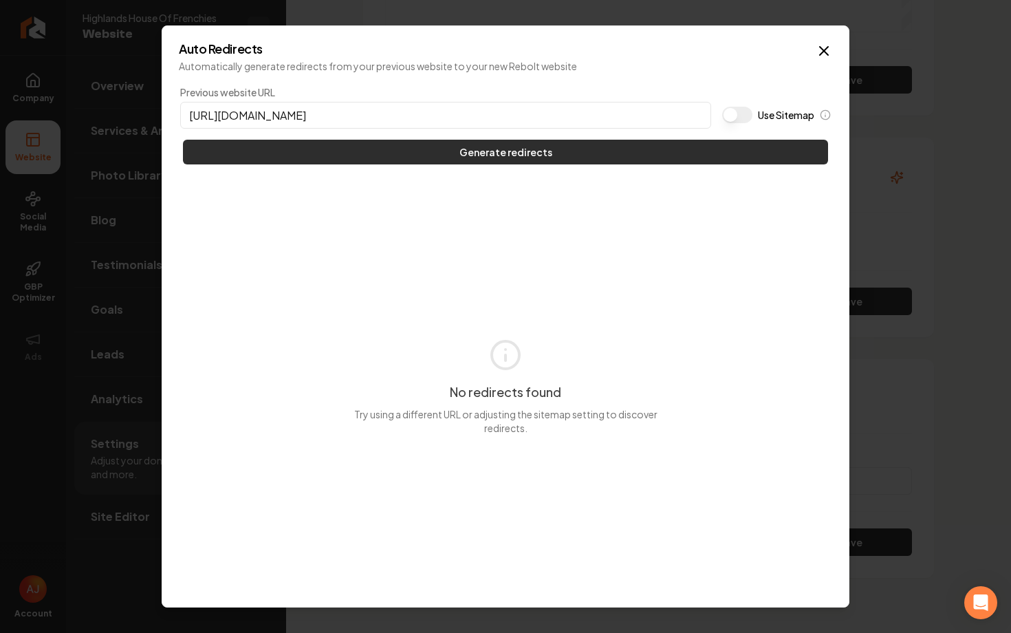
click at [664, 153] on button "Generate redirects" at bounding box center [505, 152] width 645 height 25
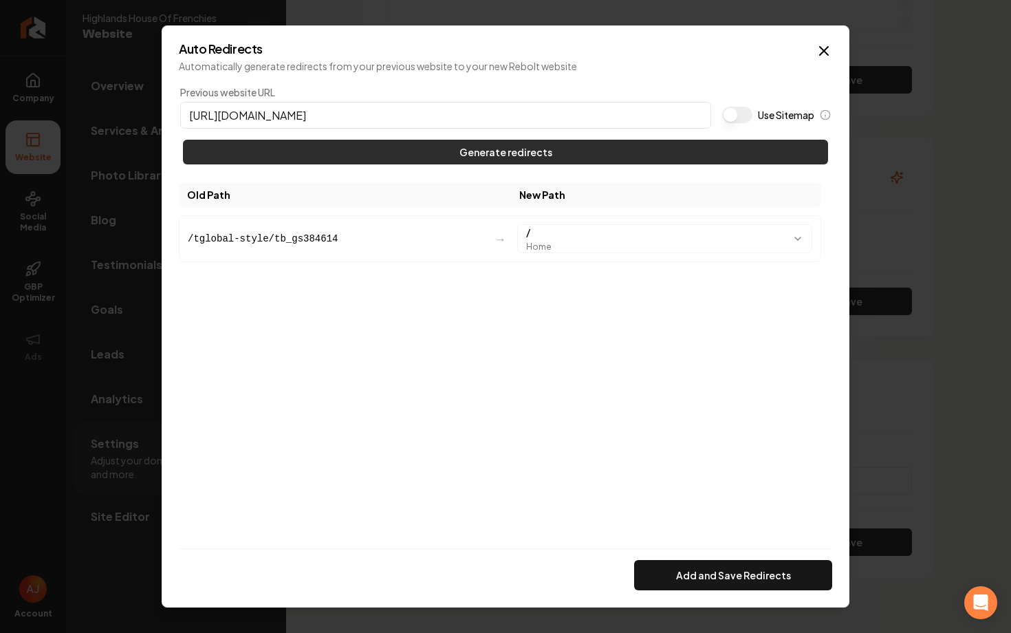
scroll to position [1434, 0]
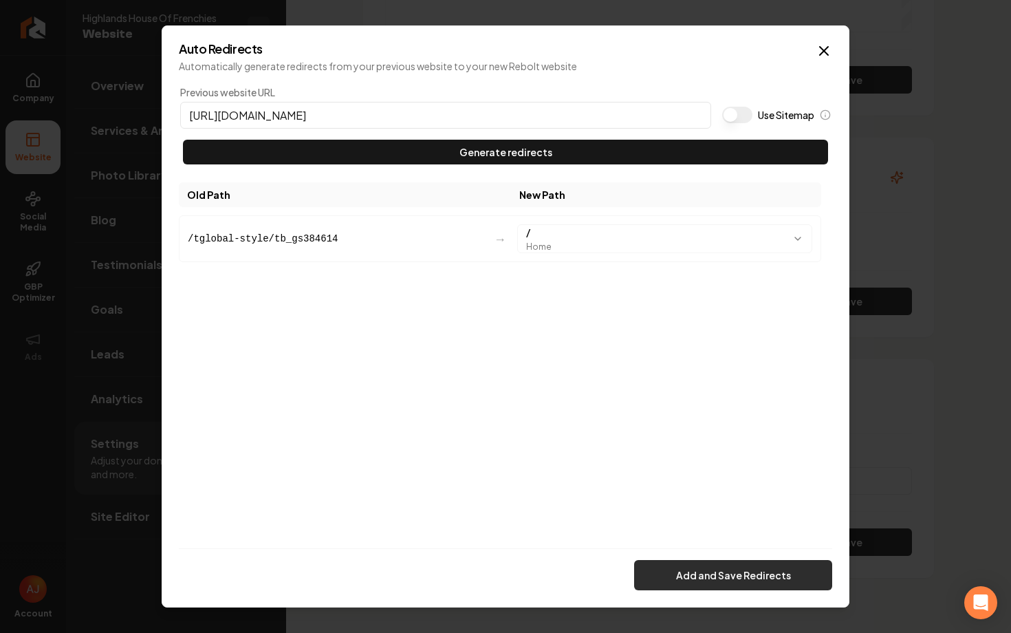
click at [760, 578] on button "Add and Save Redirects" at bounding box center [733, 575] width 198 height 30
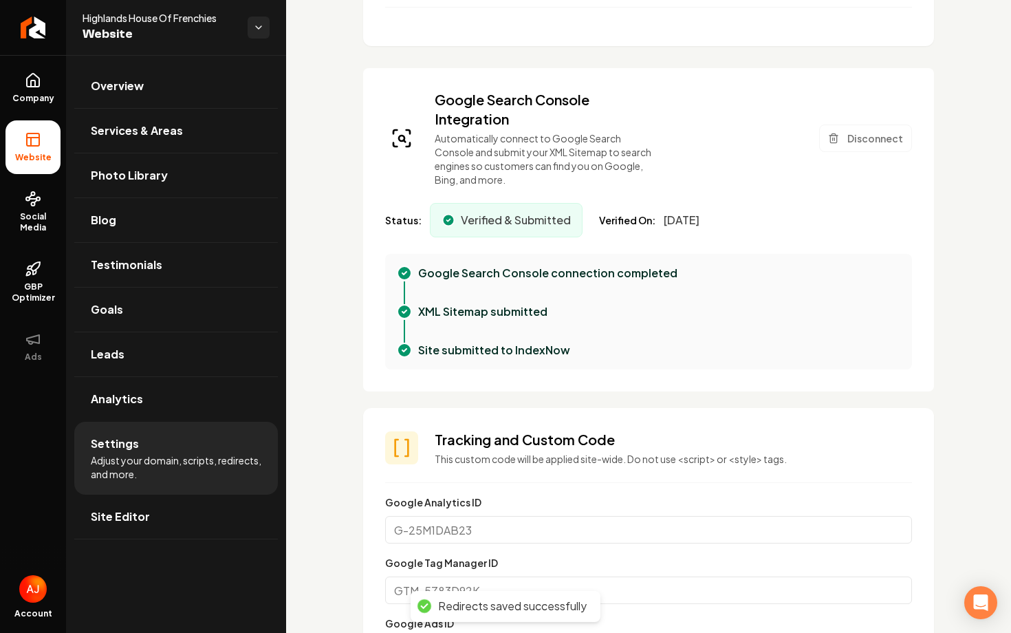
scroll to position [0, 0]
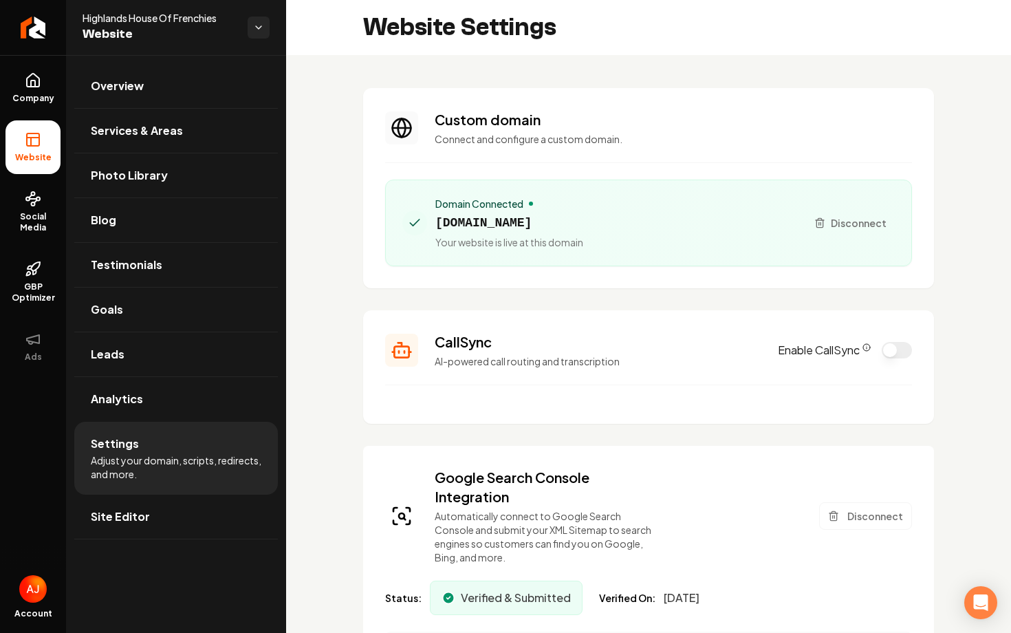
drag, startPoint x: 664, startPoint y: 222, endPoint x: 433, endPoint y: 225, distance: 230.5
click at [433, 225] on div "Domain Connected highlandshouseoffrenchies.com Your website is live at this dom…" at bounding box center [598, 223] width 393 height 52
copy span "highlandshouseoffrenchies.com"
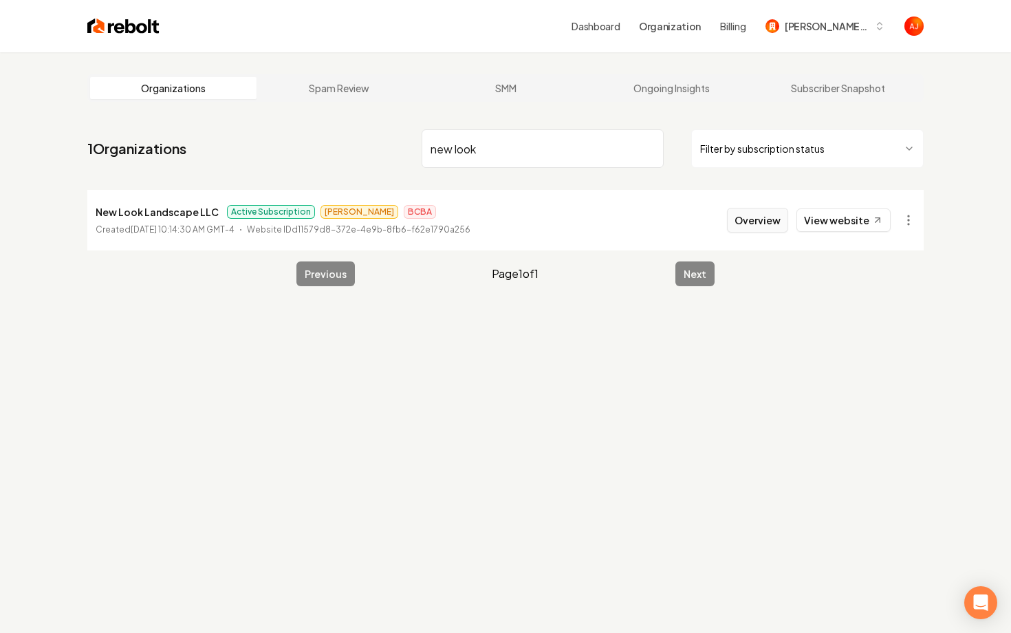
type input "new look"
click at [766, 219] on button "Overview" at bounding box center [757, 220] width 61 height 25
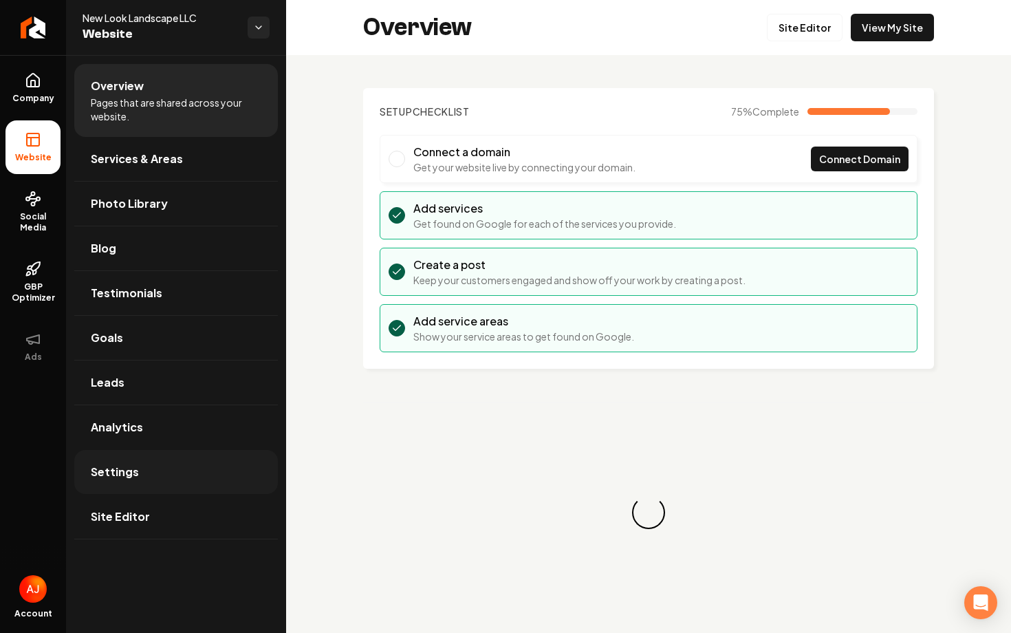
click at [170, 454] on link "Settings" at bounding box center [176, 472] width 204 height 44
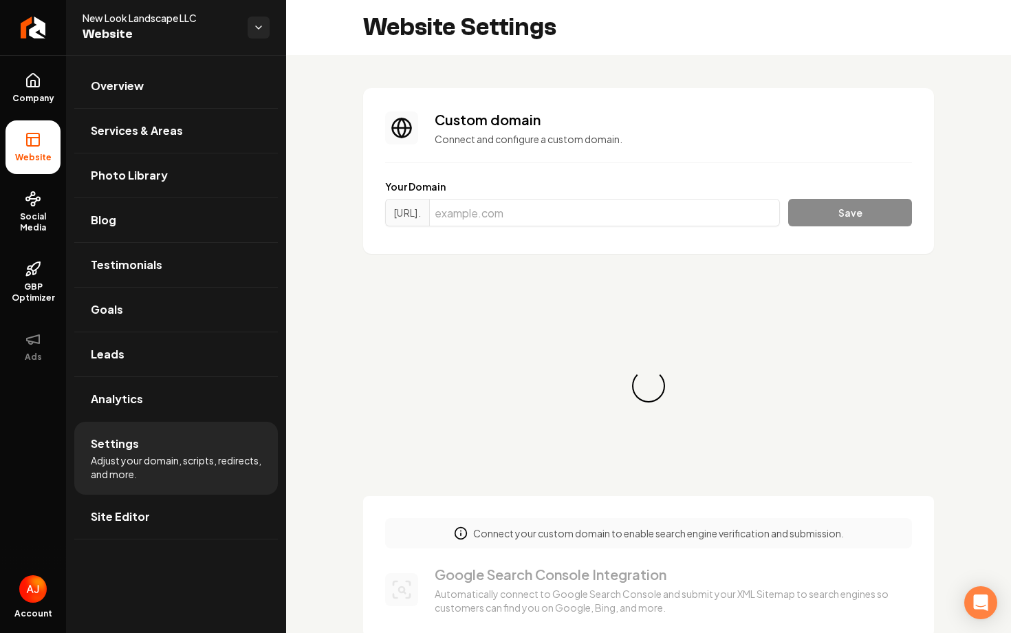
scroll to position [124, 0]
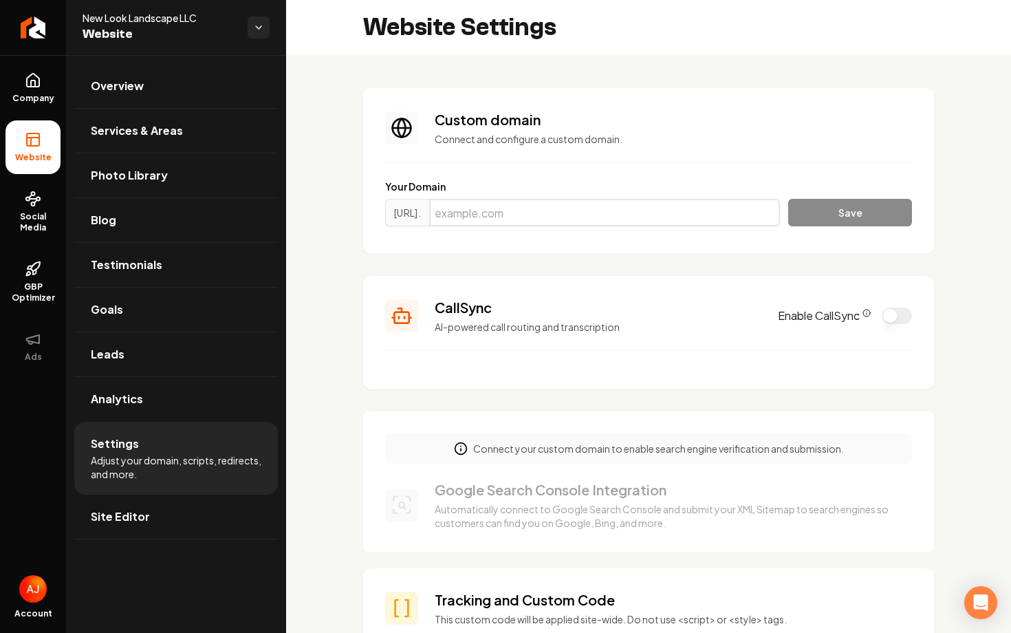
click at [526, 207] on input "Main content area" at bounding box center [604, 213] width 351 height 28
paste input "newlooklandscapellcmn.com"
type input "newlooklandscapellcmn.com"
click at [810, 199] on button "Save" at bounding box center [850, 213] width 124 height 28
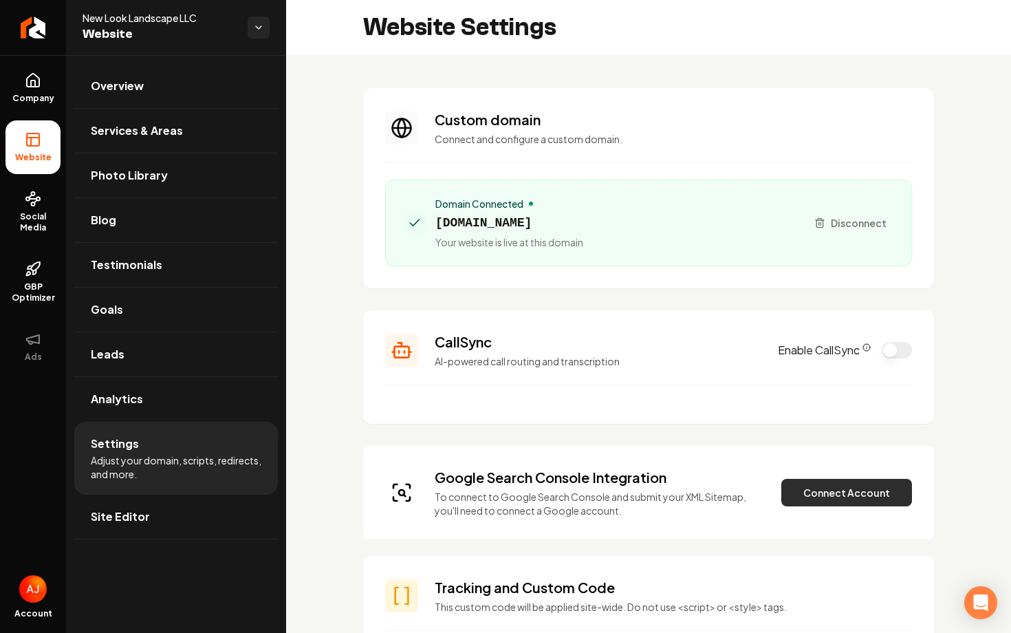
click at [817, 500] on button "Connect Account" at bounding box center [847, 493] width 131 height 28
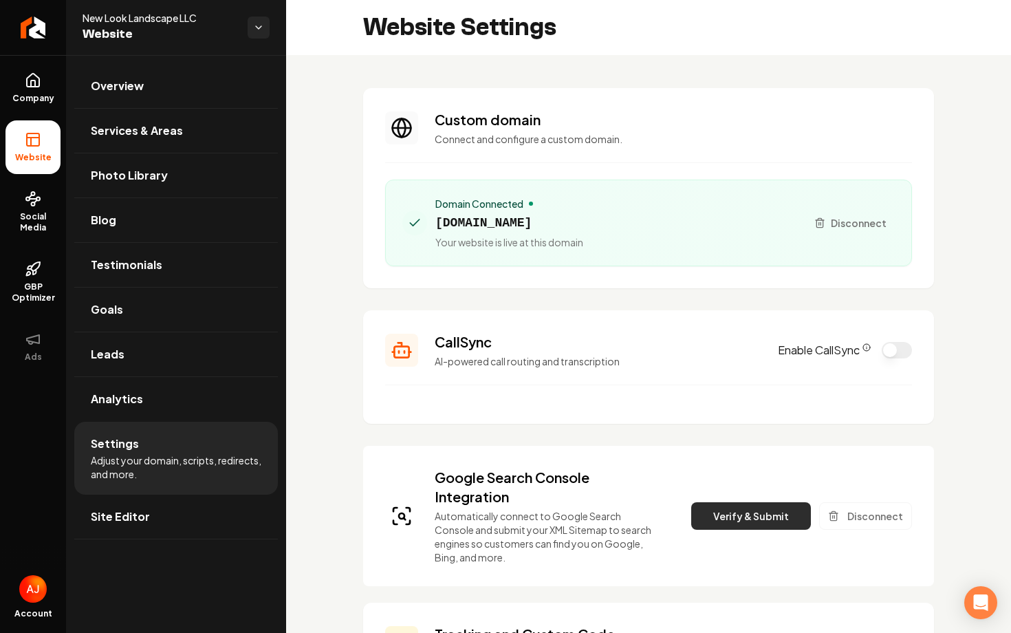
click at [761, 517] on button "Verify & Submit" at bounding box center [751, 516] width 120 height 28
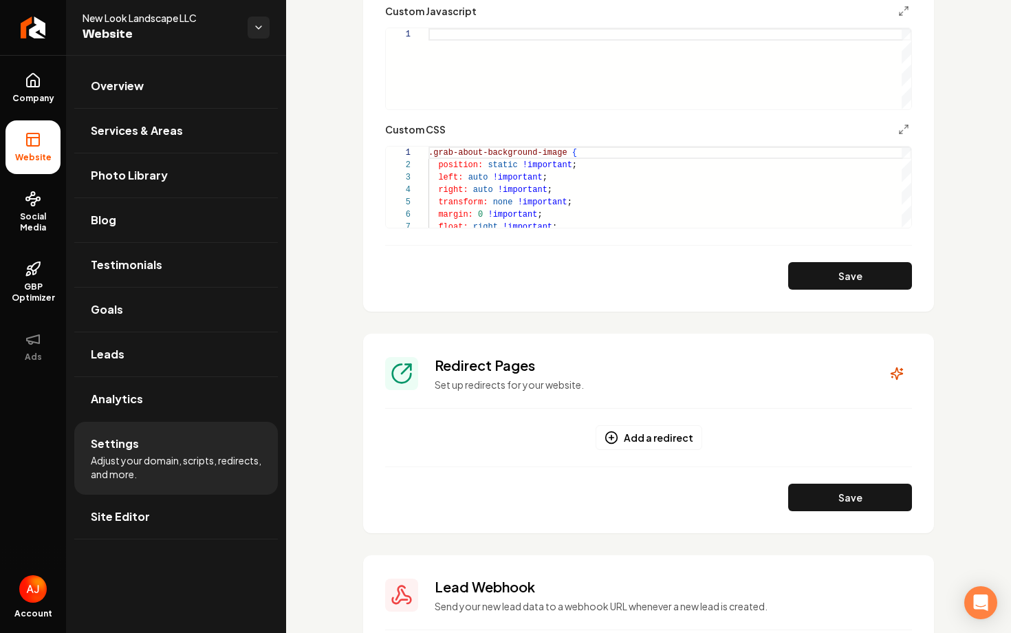
scroll to position [1161, 0]
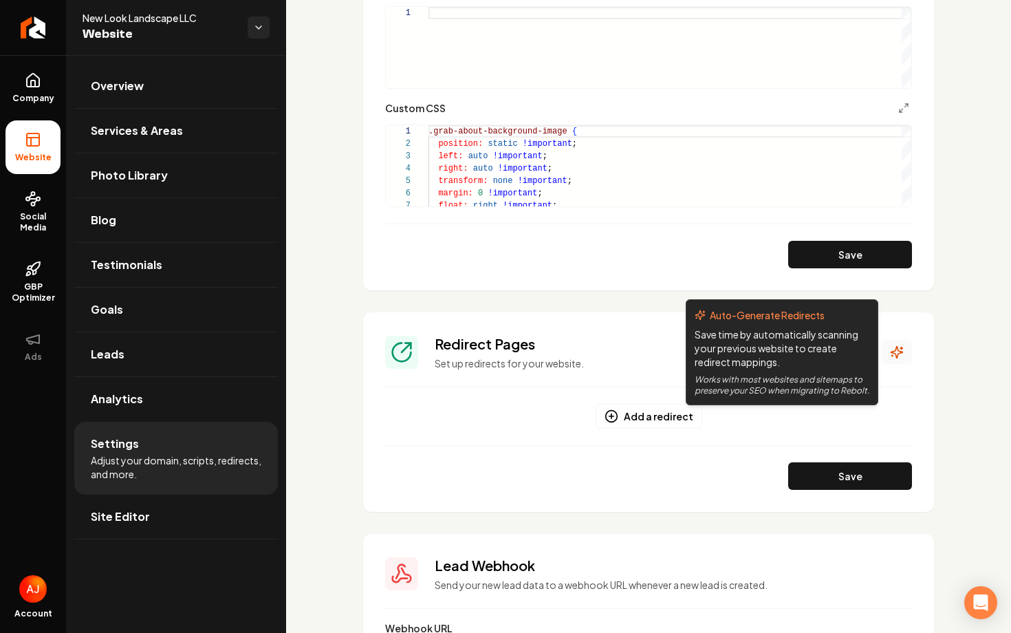
click at [904, 352] on button "Main content area" at bounding box center [897, 352] width 30 height 25
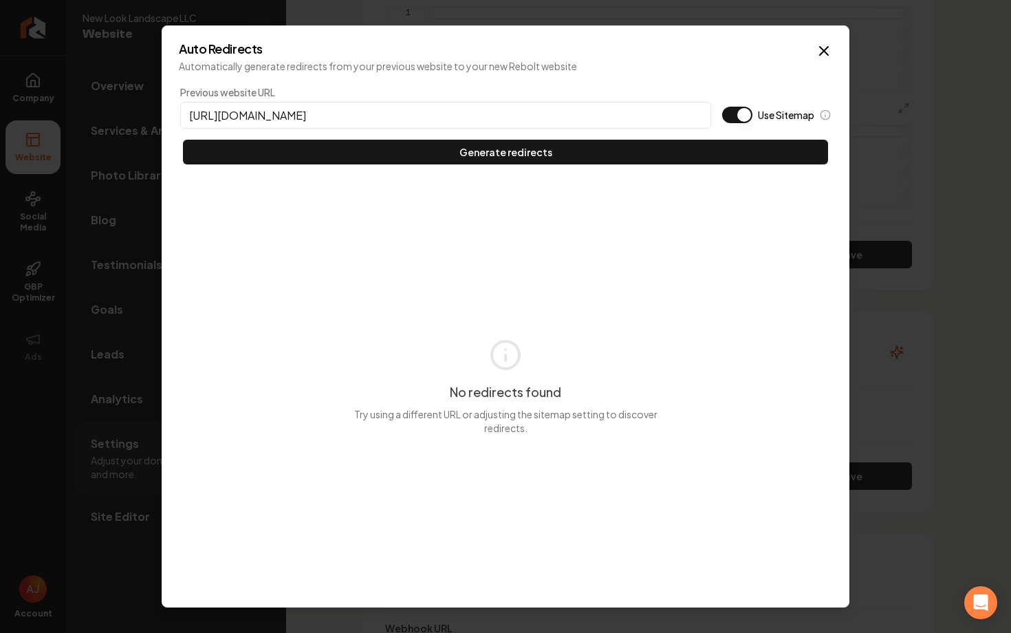
type input "https://newlooklandscapellcmn.com"
click at [727, 118] on button "Use Sitemap" at bounding box center [737, 115] width 30 height 17
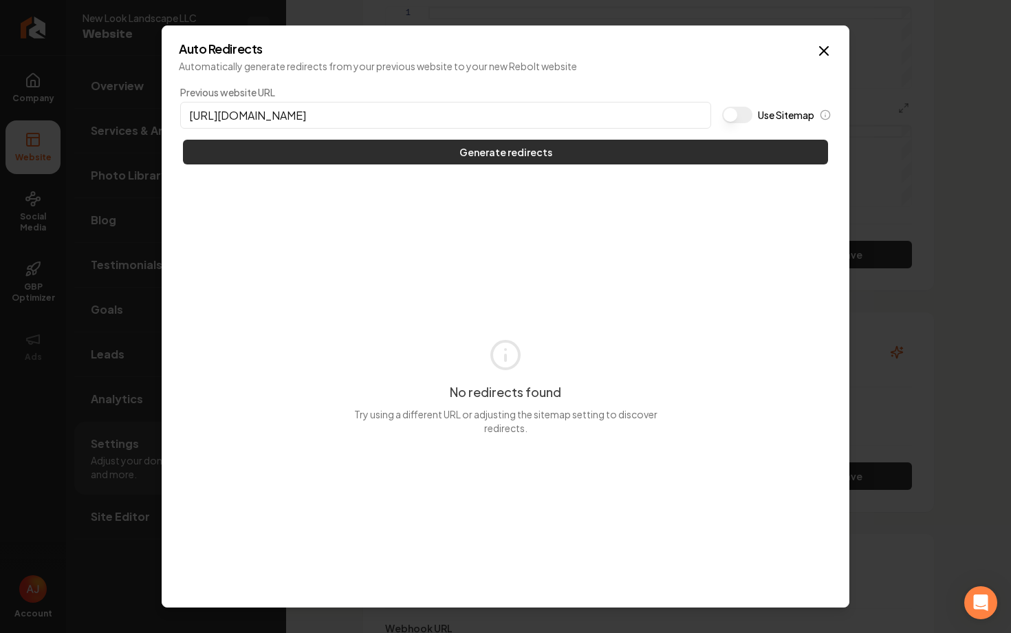
click at [713, 149] on button "Generate redirects" at bounding box center [505, 152] width 645 height 25
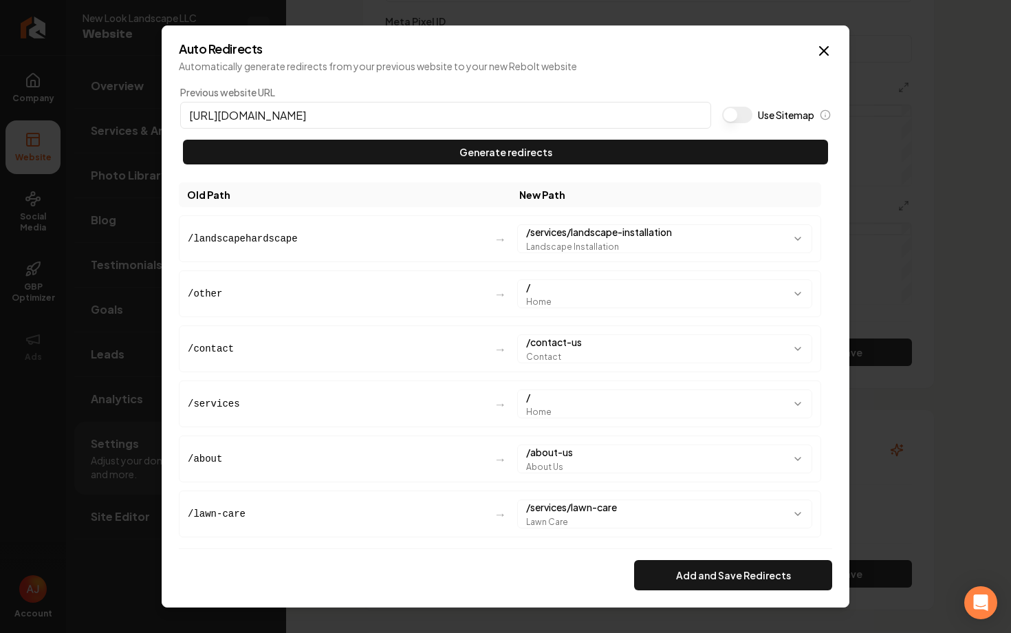
scroll to position [1259, 0]
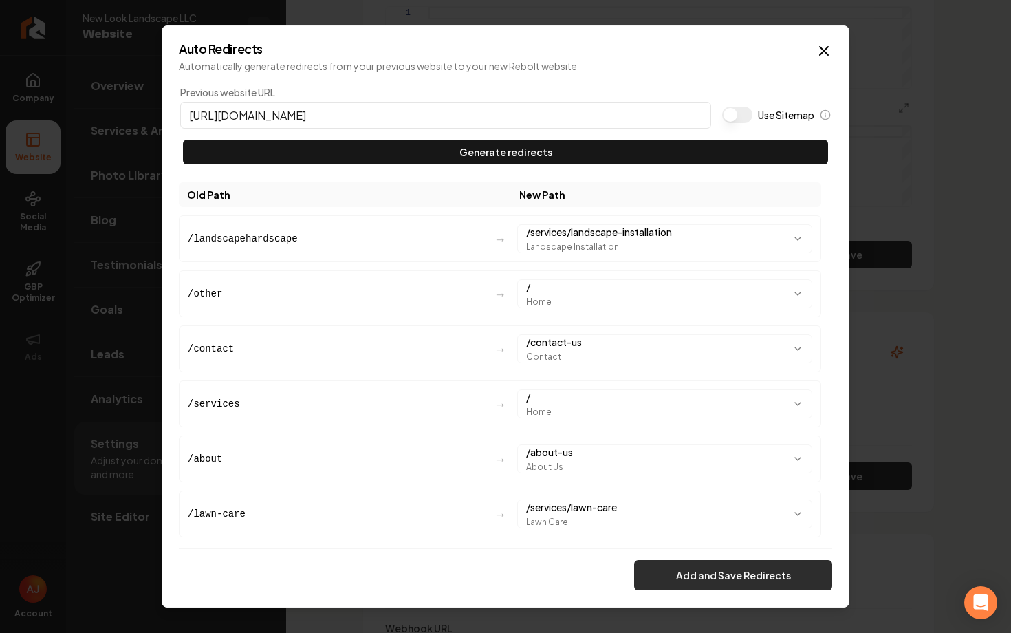
click at [707, 572] on button "Add and Save Redirects" at bounding box center [733, 575] width 198 height 30
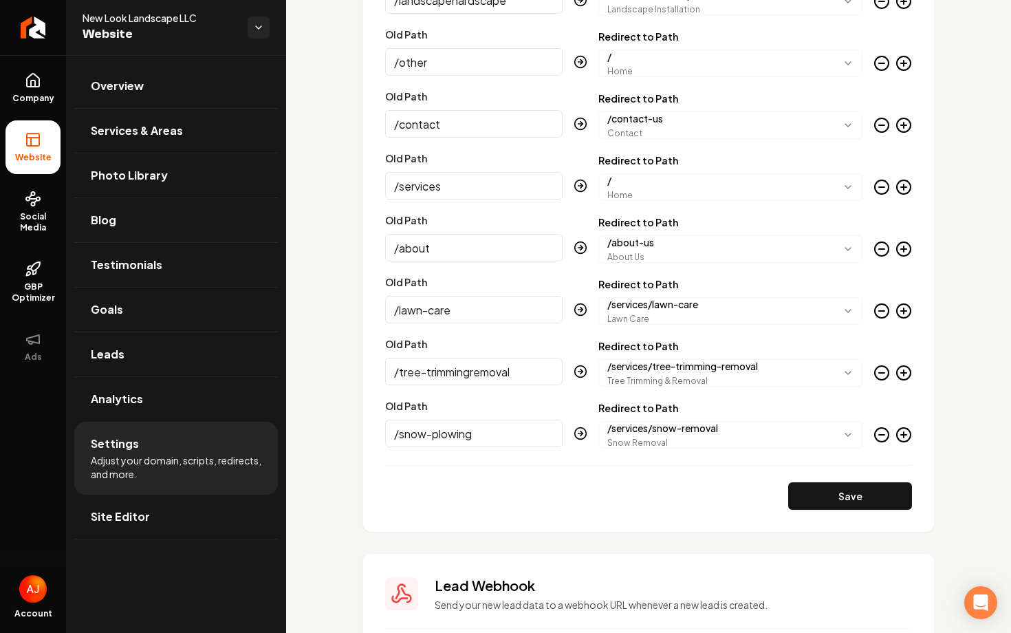
scroll to position [1888, 0]
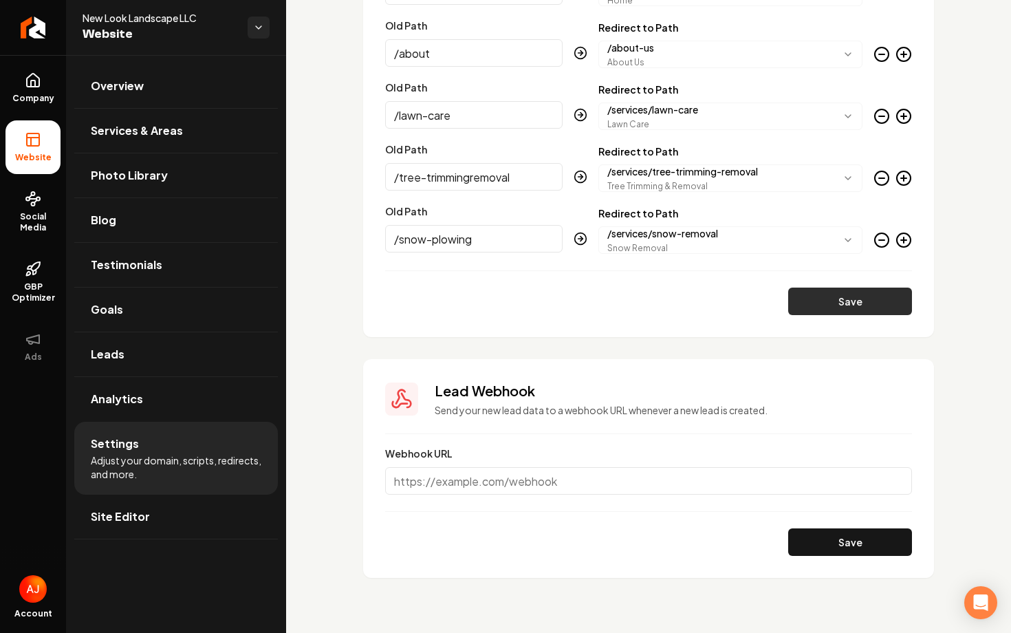
click at [813, 314] on button "Save" at bounding box center [850, 302] width 124 height 28
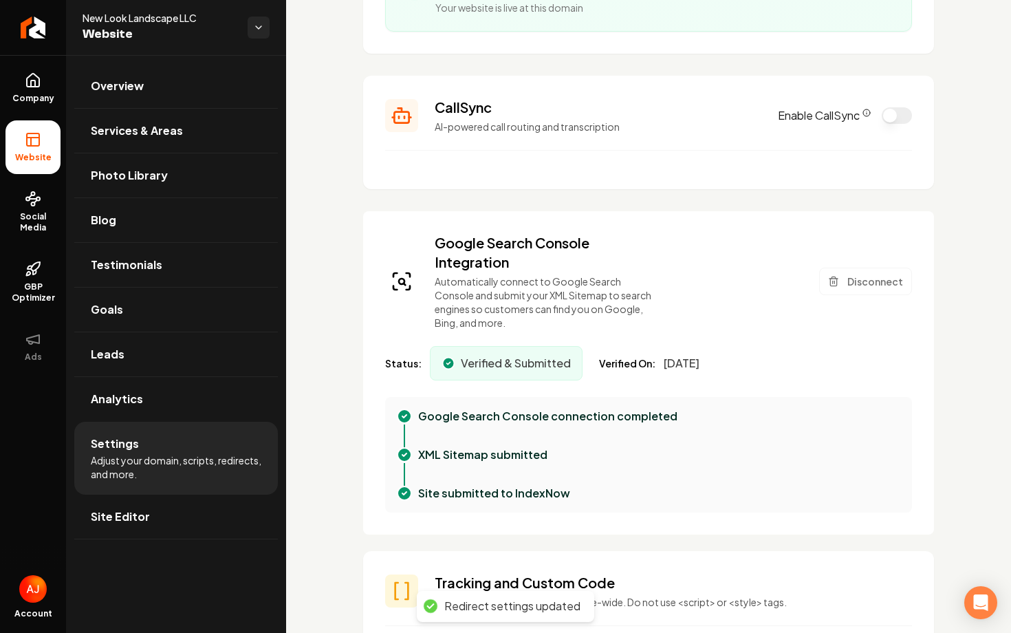
scroll to position [0, 0]
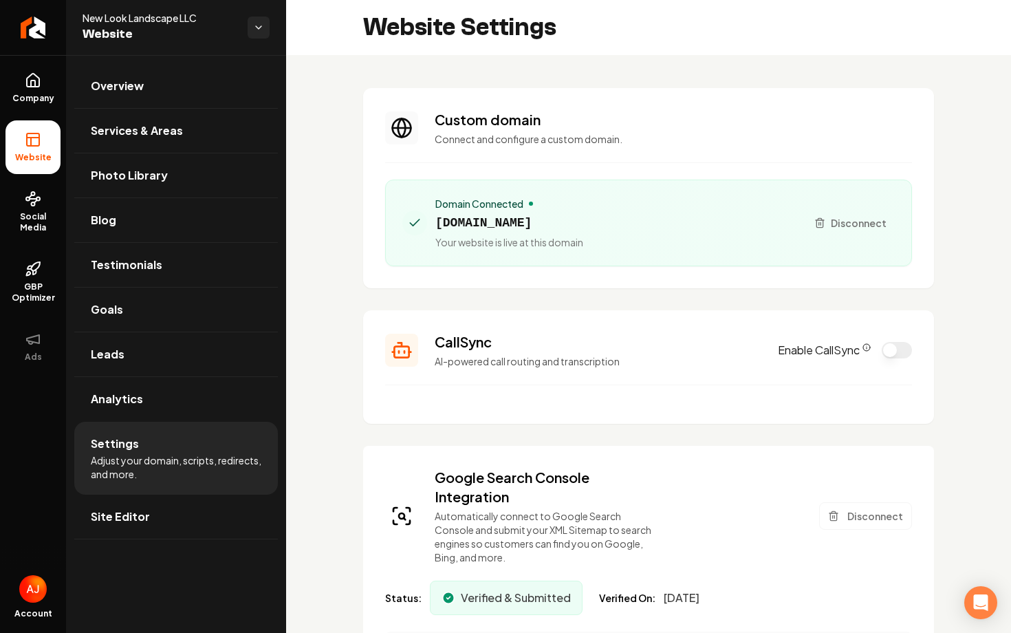
drag, startPoint x: 649, startPoint y: 217, endPoint x: 438, endPoint y: 218, distance: 211.9
click at [438, 218] on div "Domain Connected newlooklandscapellcmn.com Your website is live at this domain" at bounding box center [598, 223] width 393 height 52
copy span "newlooklandscapellcmn.com"
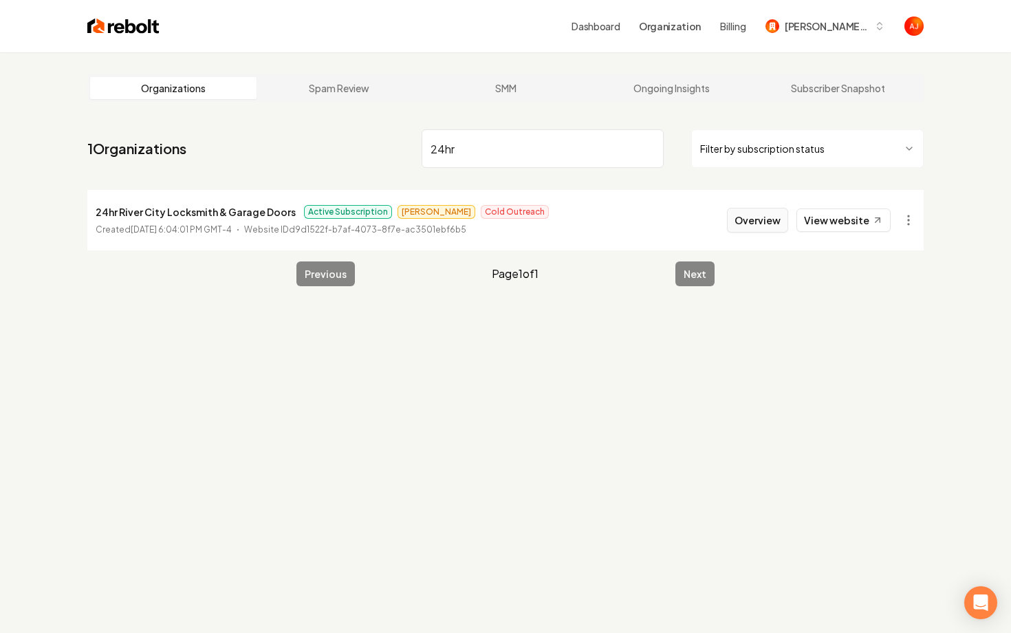
type input "24hr"
click at [763, 219] on button "Overview" at bounding box center [757, 220] width 61 height 25
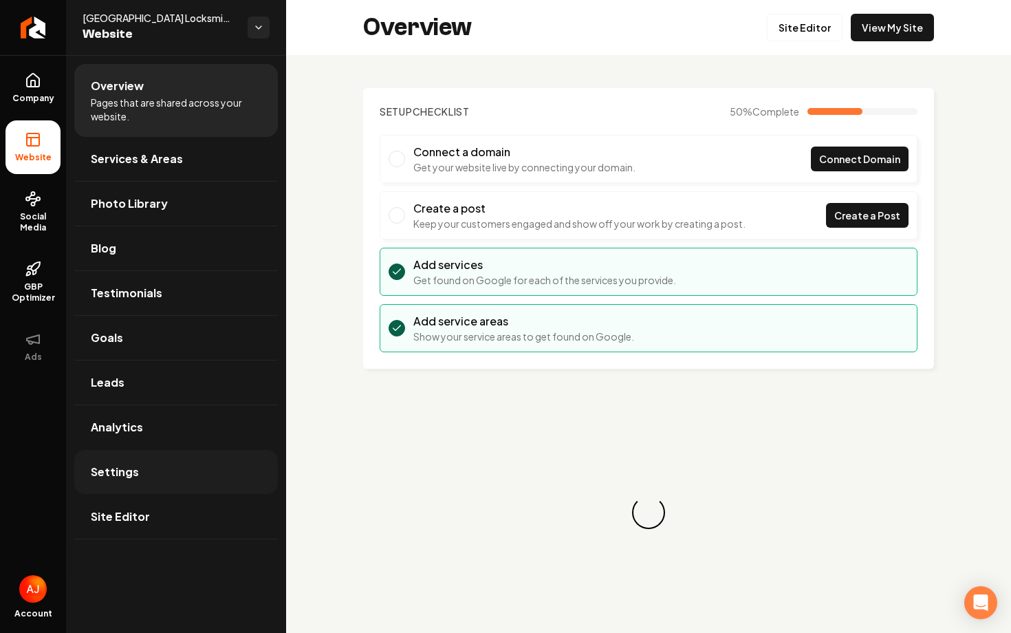
click at [171, 475] on link "Settings" at bounding box center [176, 472] width 204 height 44
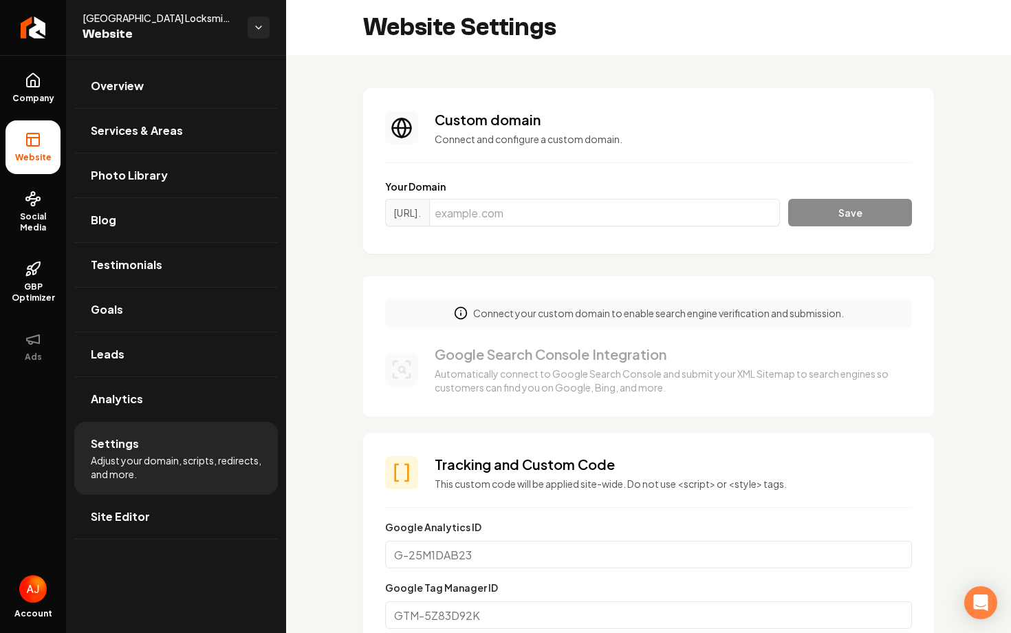
scroll to position [124, 0]
click at [493, 212] on input "Main content area" at bounding box center [604, 213] width 351 height 28
paste input "locksmithngaragedoors.com"
type input "locksmithngaragedoors.com"
click at [825, 204] on button "Save" at bounding box center [850, 213] width 124 height 28
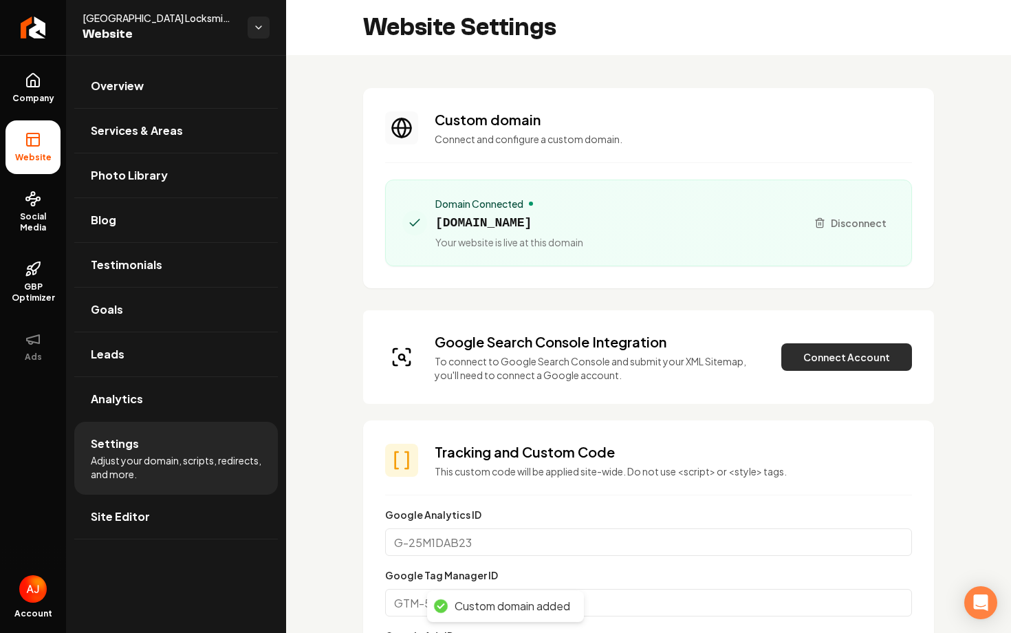
click at [804, 363] on button "Connect Account" at bounding box center [847, 357] width 131 height 28
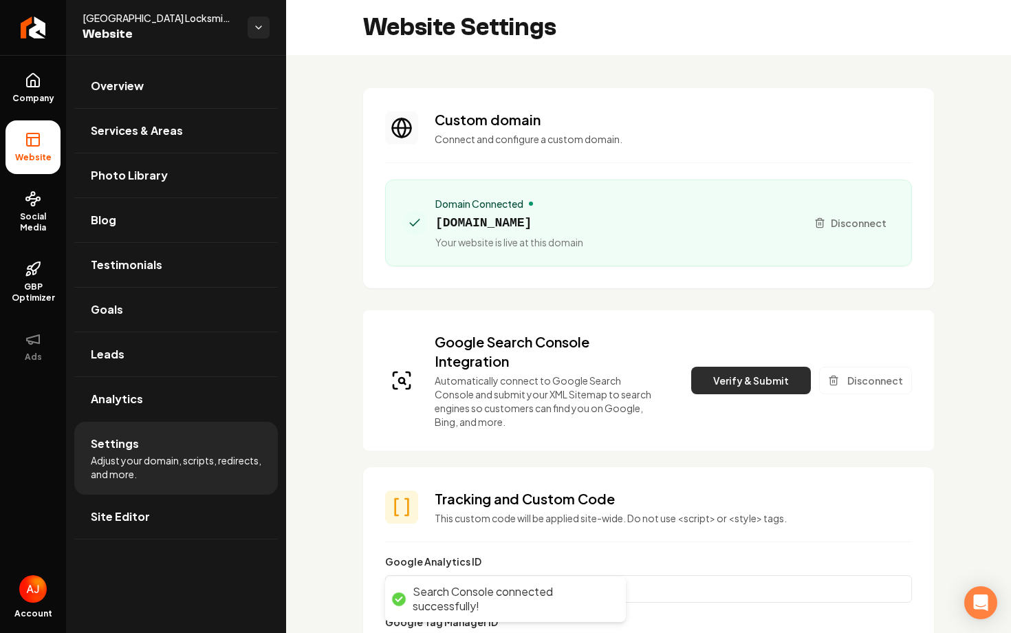
click at [722, 386] on button "Verify & Submit" at bounding box center [751, 381] width 120 height 28
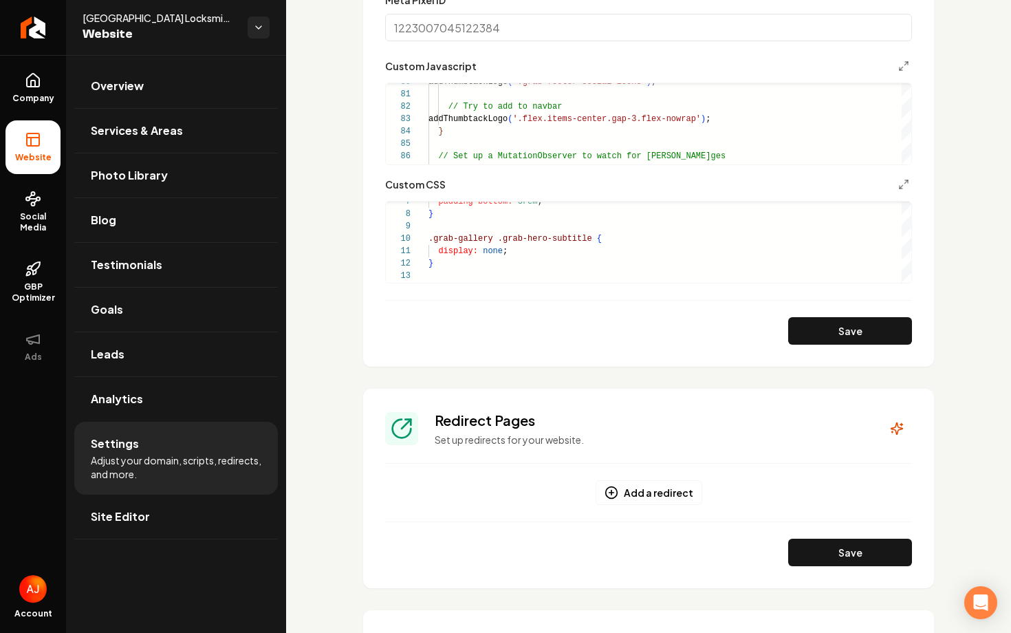
scroll to position [1201, 0]
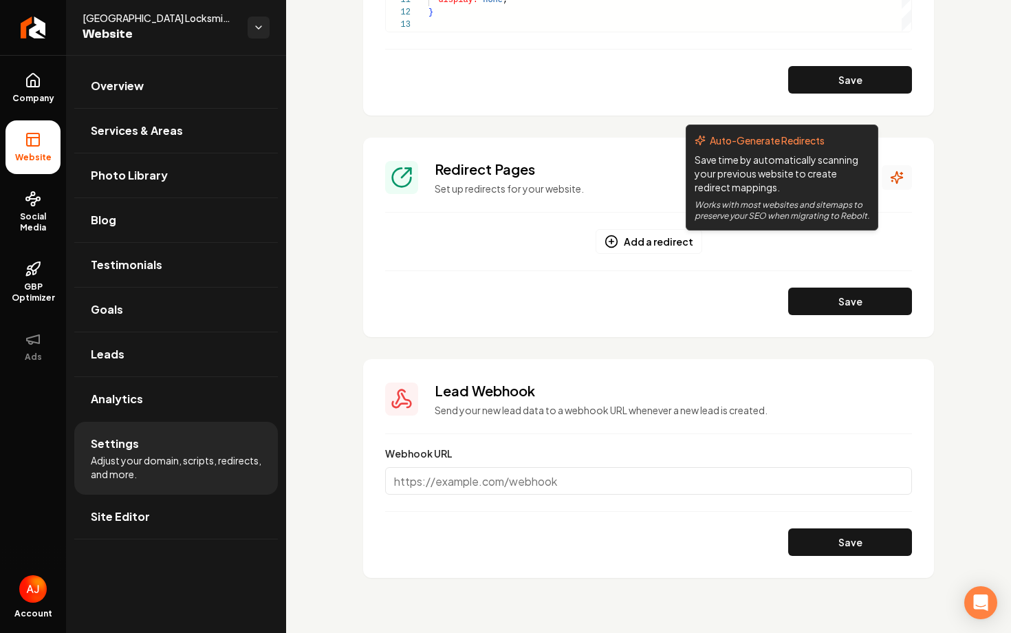
click at [905, 178] on button "Main content area" at bounding box center [897, 177] width 30 height 25
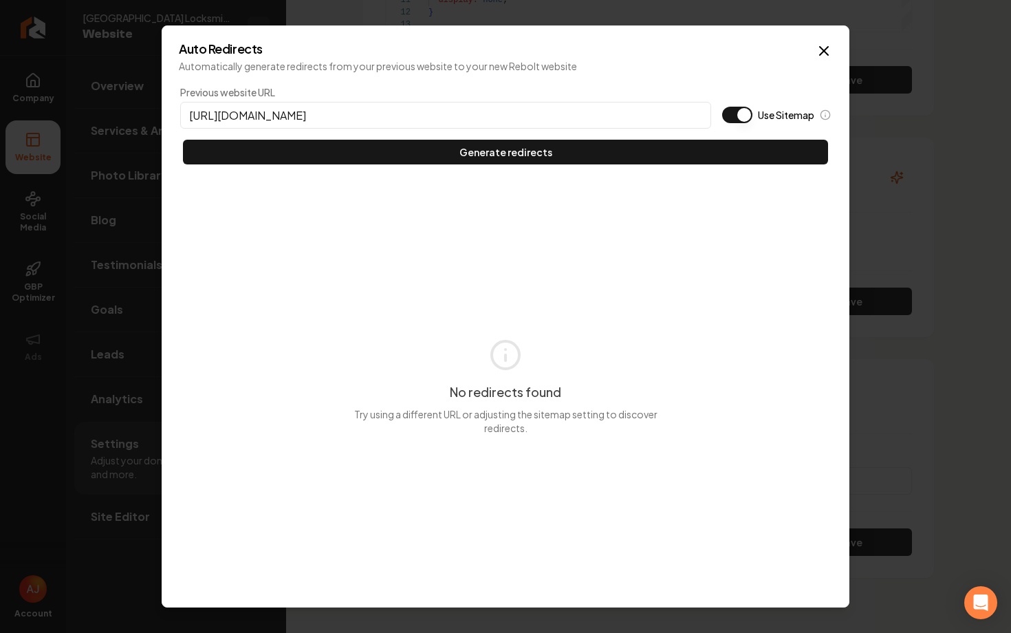
type input "https://locksmithngaragedoors.com"
click at [733, 117] on button "Use Sitemap" at bounding box center [737, 115] width 30 height 17
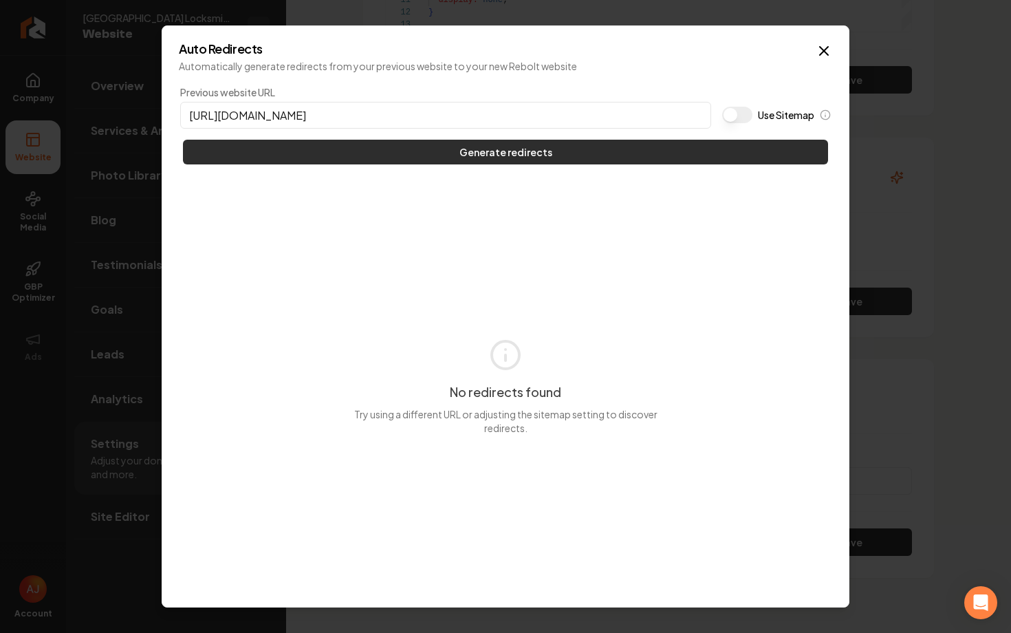
click at [709, 160] on button "Generate redirects" at bounding box center [505, 152] width 645 height 25
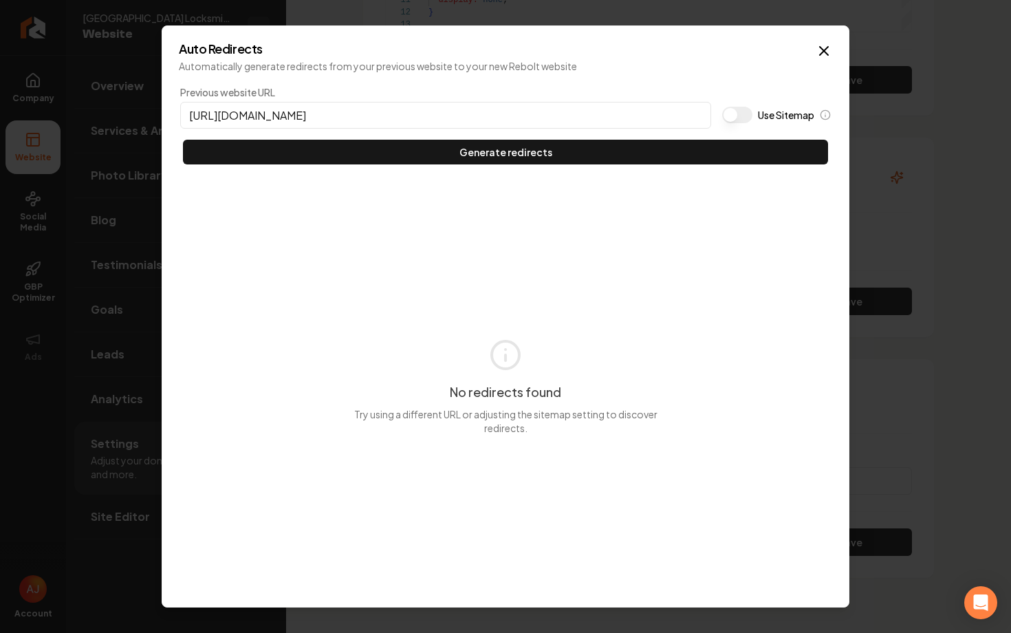
click at [812, 60] on p "Automatically generate redirects from your previous website to your new Rebolt …" at bounding box center [506, 66] width 654 height 14
click at [823, 54] on icon "button" at bounding box center [824, 51] width 17 height 17
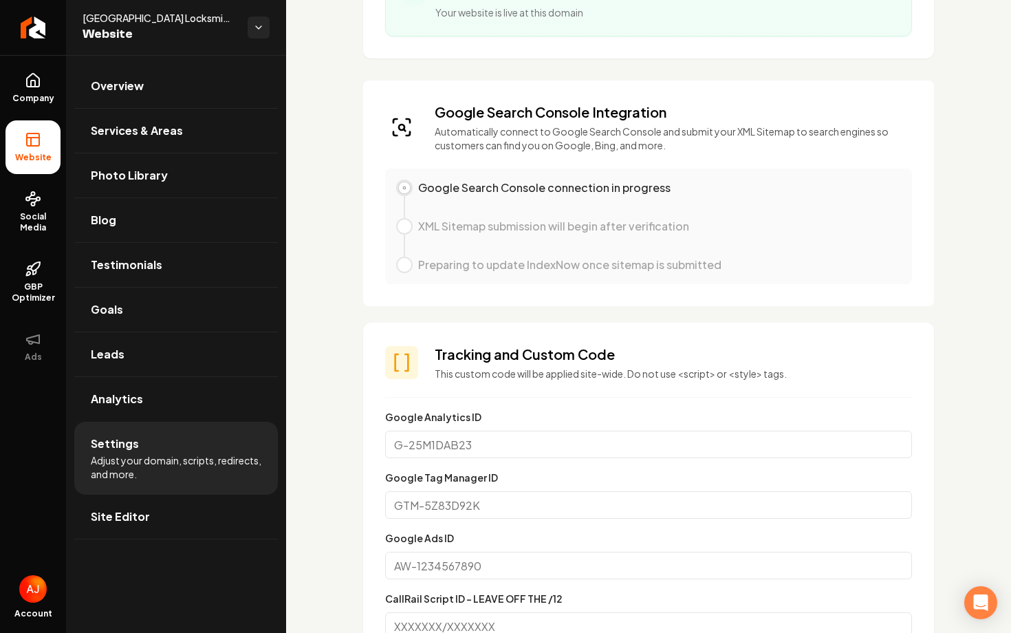
scroll to position [0, 0]
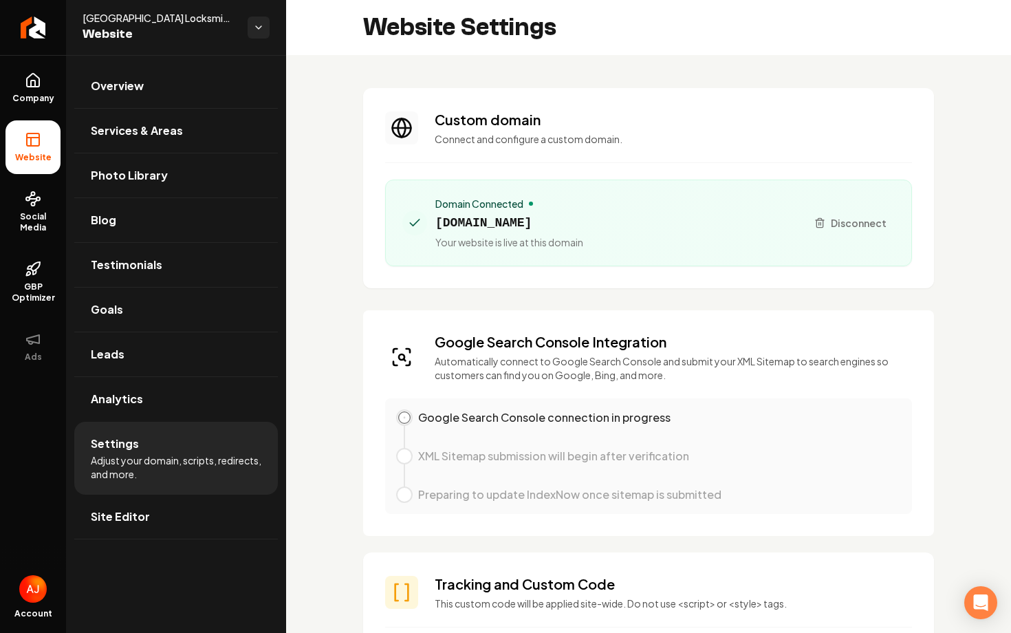
drag, startPoint x: 634, startPoint y: 221, endPoint x: 427, endPoint y: 219, distance: 207.1
click at [427, 219] on div "Domain Connected locksmithngaragedoors.com Your website is live at this domain" at bounding box center [598, 223] width 393 height 52
click at [651, 222] on div "Domain Connected locksmithngaragedoors.com Your website is live at this domain" at bounding box center [598, 223] width 393 height 52
drag, startPoint x: 608, startPoint y: 222, endPoint x: 436, endPoint y: 222, distance: 172.0
click at [436, 222] on div "Domain Connected locksmithngaragedoors.com Your website is live at this domain" at bounding box center [598, 223] width 393 height 52
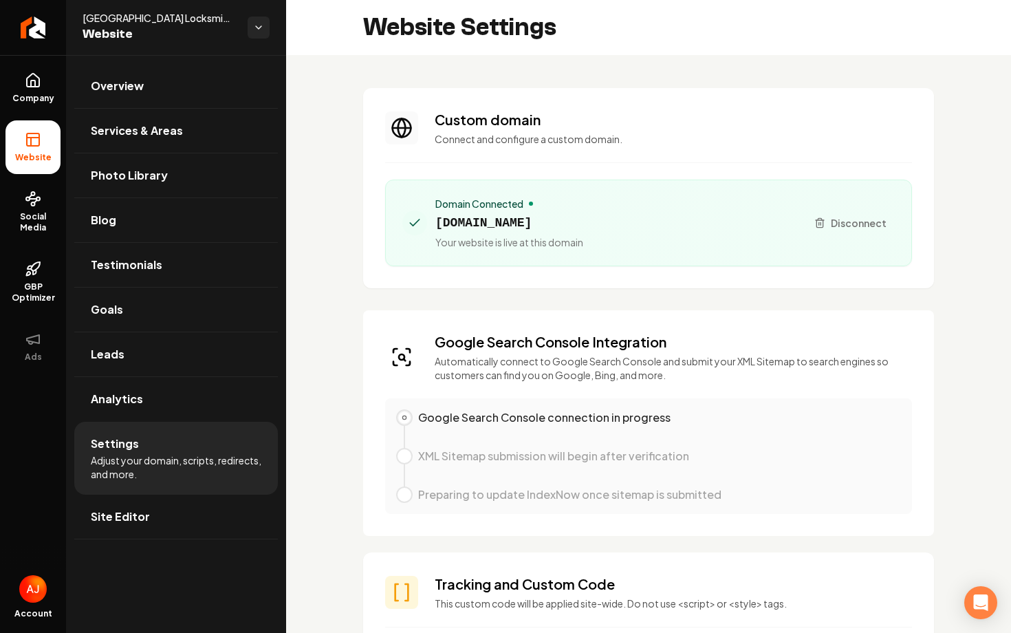
copy span "locksmithngaragedoors.com"
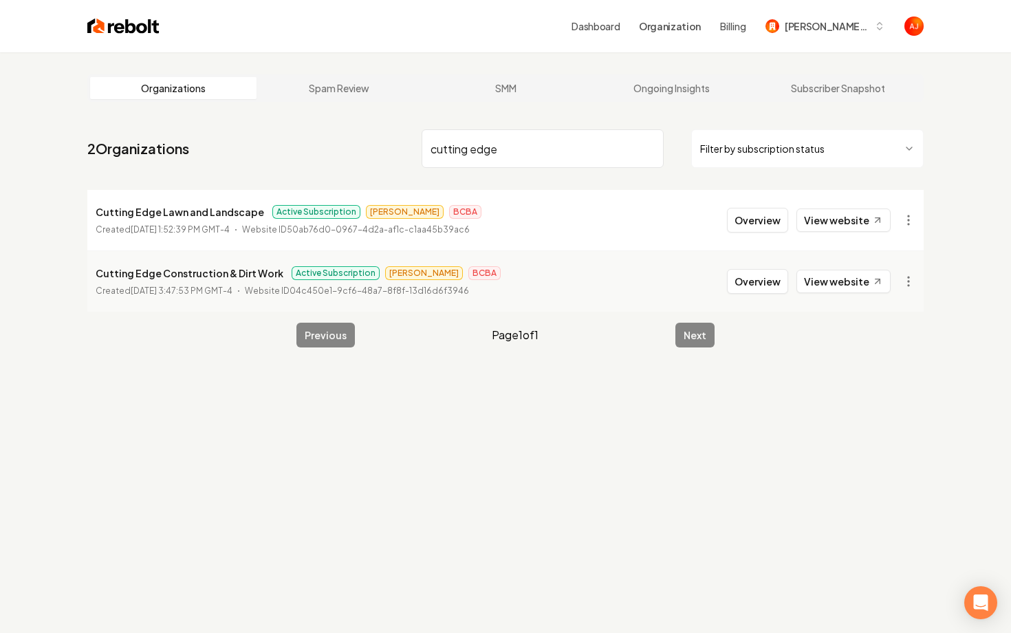
type input "cutting edge"
click at [773, 229] on button "Overview" at bounding box center [757, 220] width 61 height 25
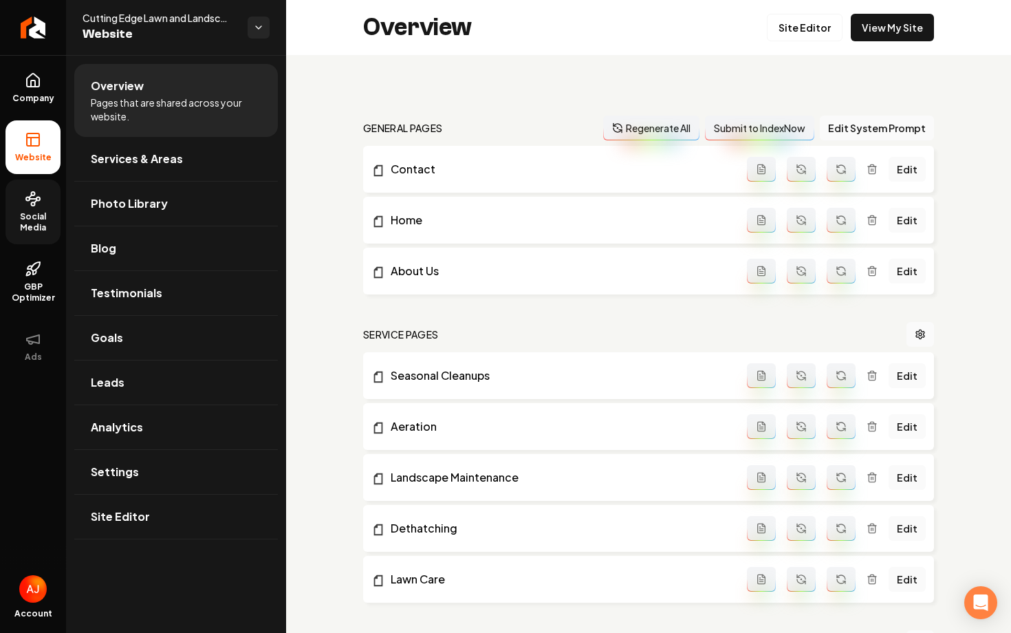
click at [45, 226] on span "Social Media" at bounding box center [33, 222] width 55 height 22
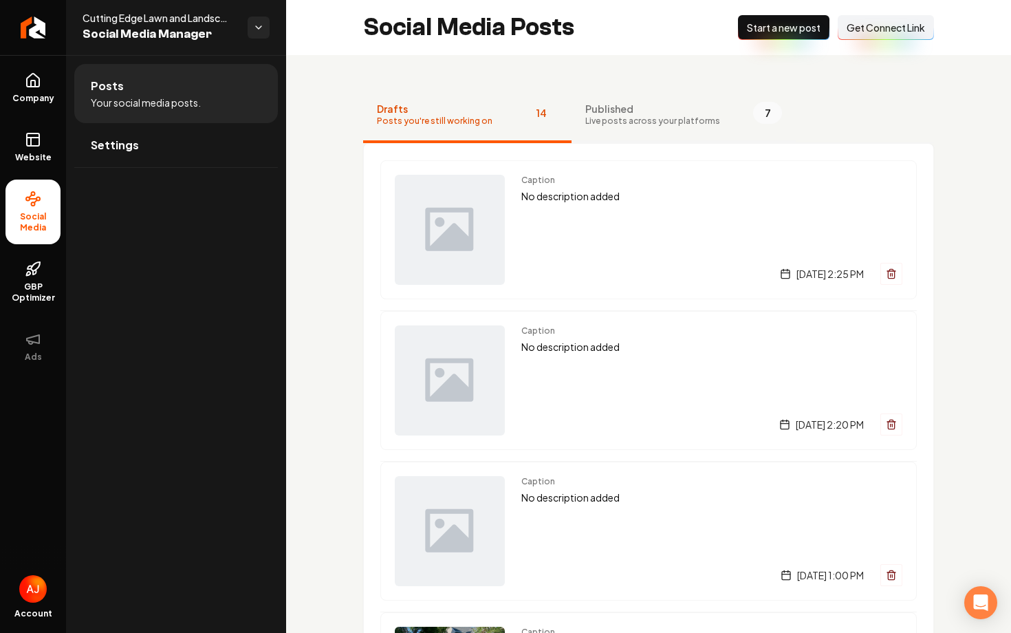
click at [612, 120] on span "Live posts across your platforms" at bounding box center [652, 121] width 135 height 11
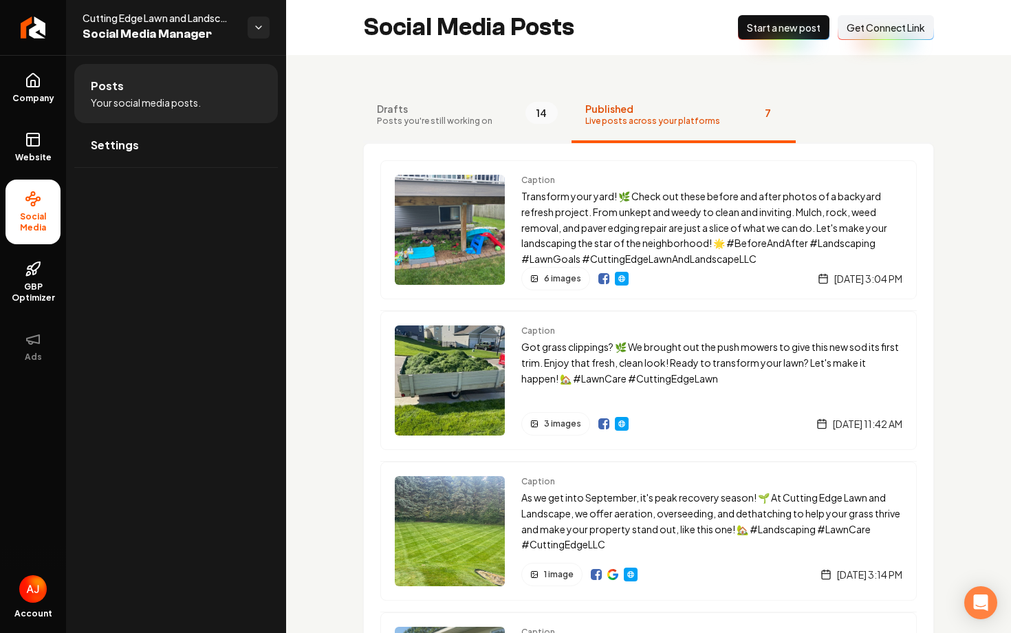
click at [459, 117] on span "Posts you're still working on" at bounding box center [435, 121] width 116 height 11
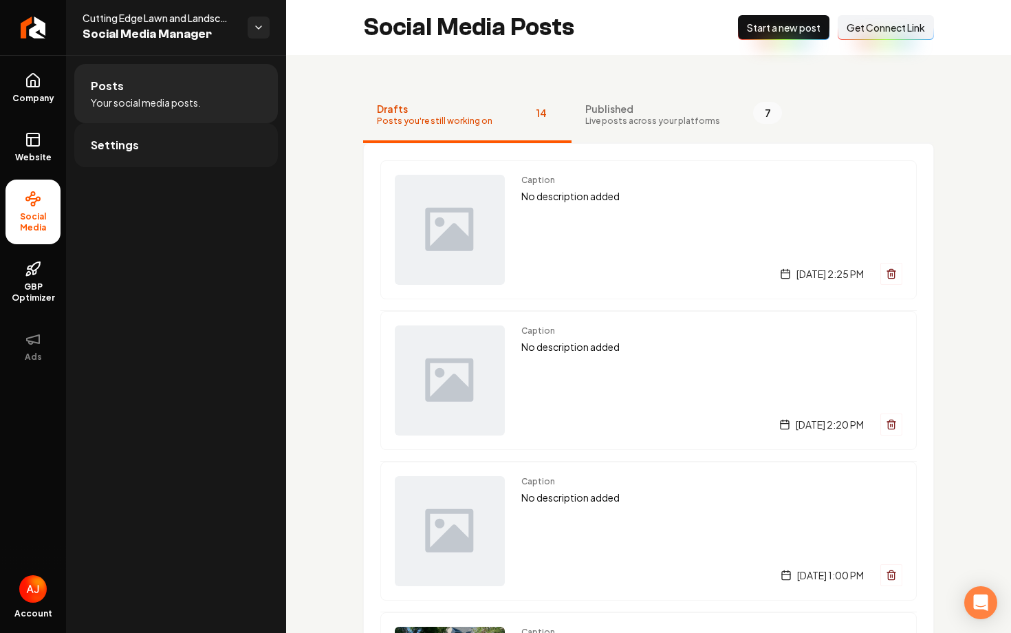
click at [158, 156] on link "Settings" at bounding box center [176, 145] width 204 height 44
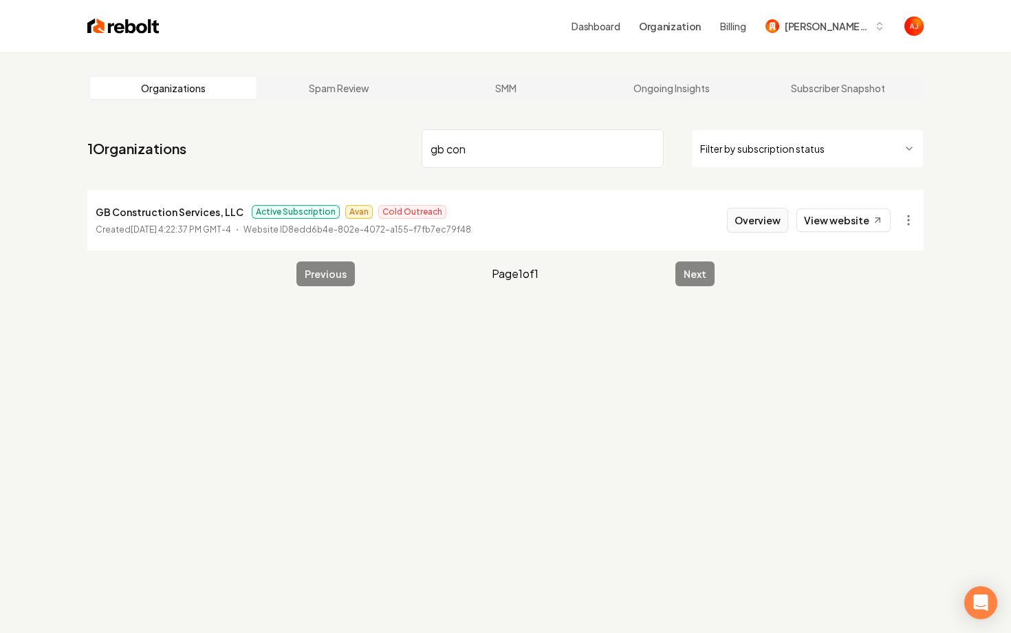
type input "gb con"
click at [759, 228] on button "Overview" at bounding box center [757, 220] width 61 height 25
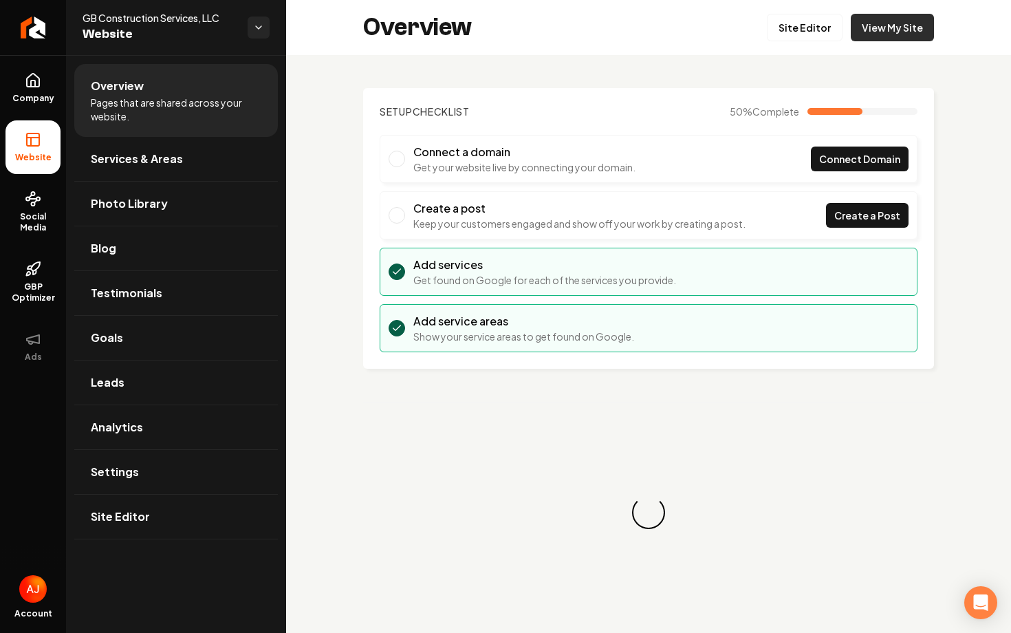
click at [881, 25] on link "View My Site" at bounding box center [892, 28] width 83 height 28
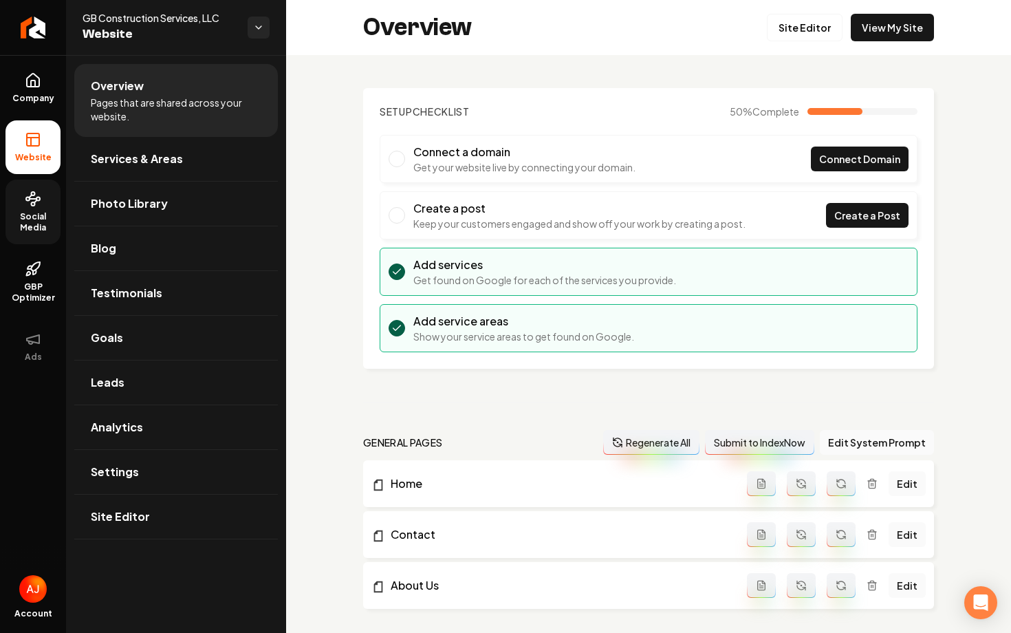
click at [40, 219] on span "Social Media" at bounding box center [33, 222] width 55 height 22
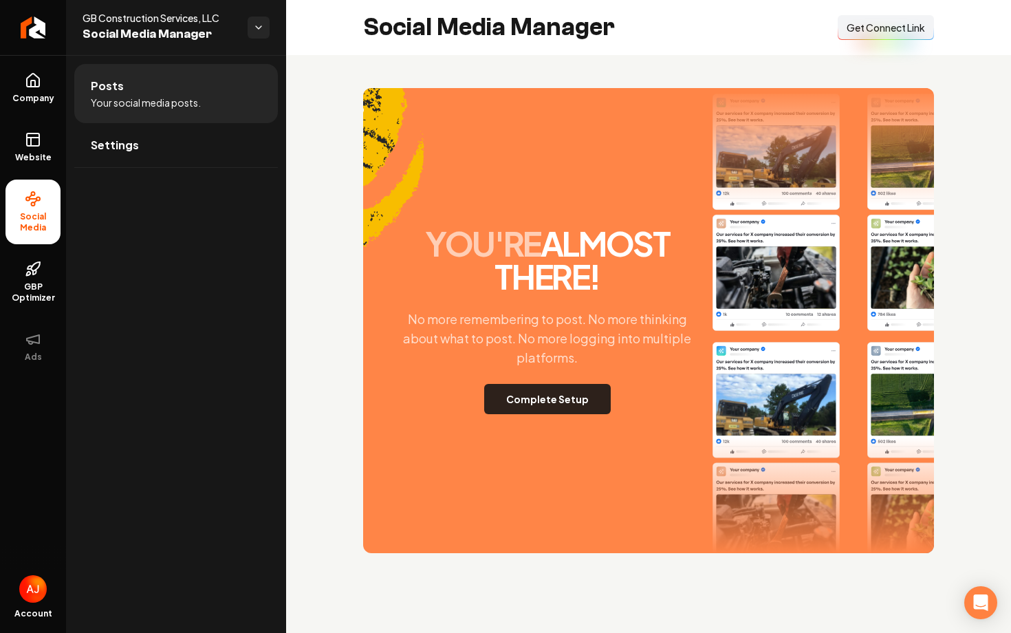
click at [541, 396] on button "Complete Setup" at bounding box center [547, 399] width 127 height 30
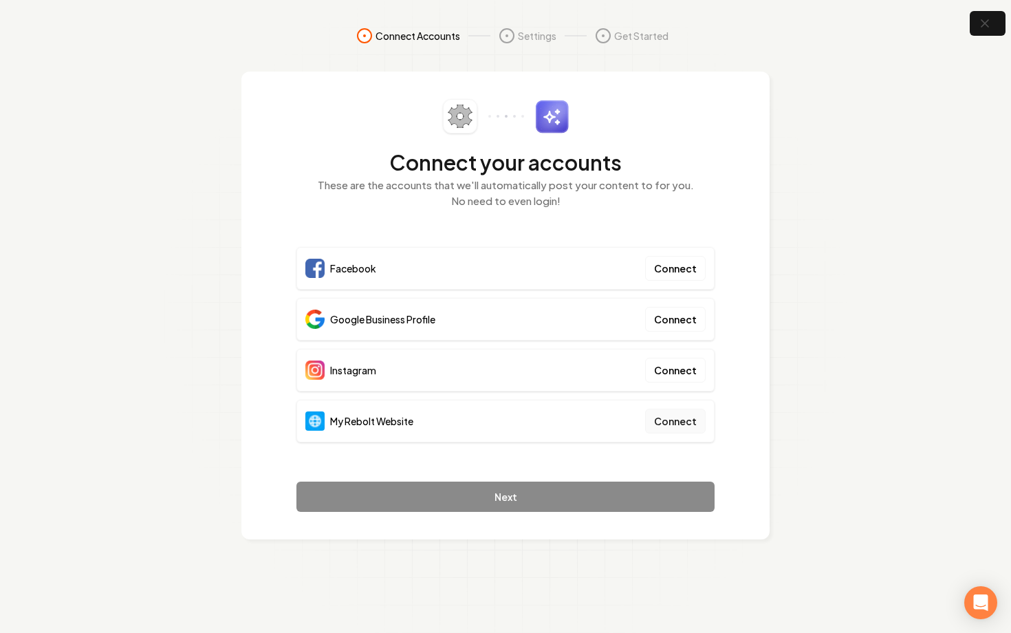
click at [680, 419] on button "Connect" at bounding box center [675, 421] width 61 height 25
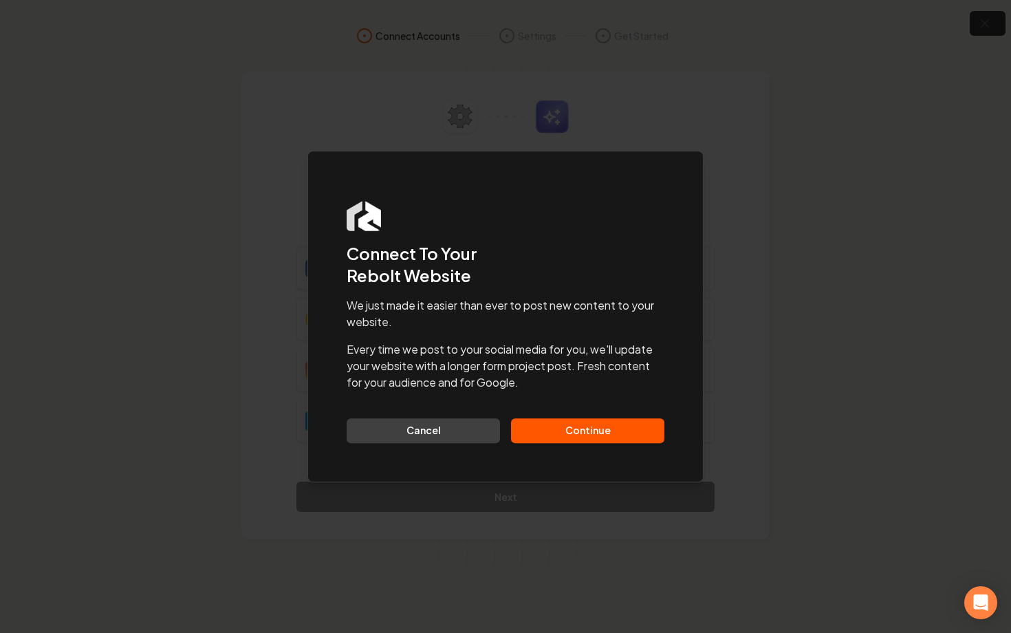
click at [581, 433] on button "Continue" at bounding box center [587, 430] width 153 height 25
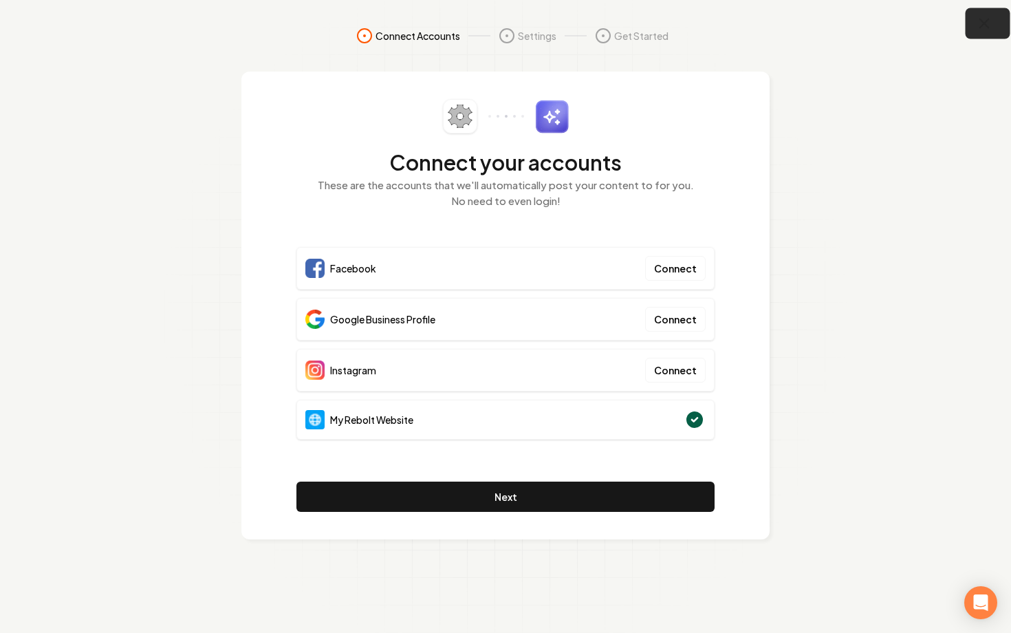
click at [989, 28] on icon "button" at bounding box center [984, 23] width 17 height 17
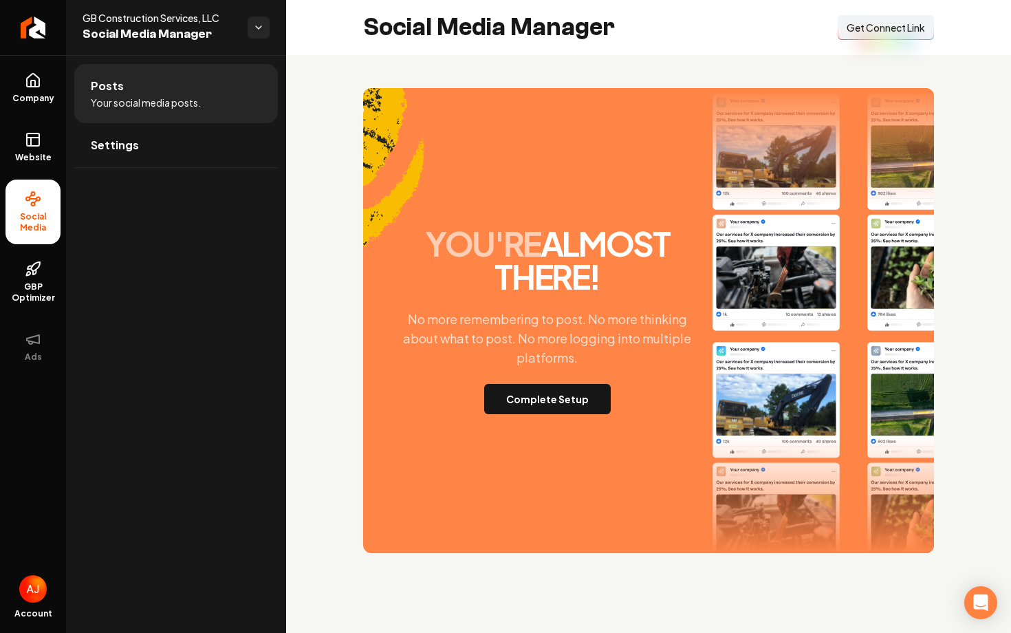
click at [877, 26] on span "Get Connect Link" at bounding box center [886, 28] width 78 height 14
click at [885, 28] on span "Get Connect Link" at bounding box center [886, 28] width 78 height 14
click at [544, 394] on button "Complete Setup" at bounding box center [547, 399] width 127 height 30
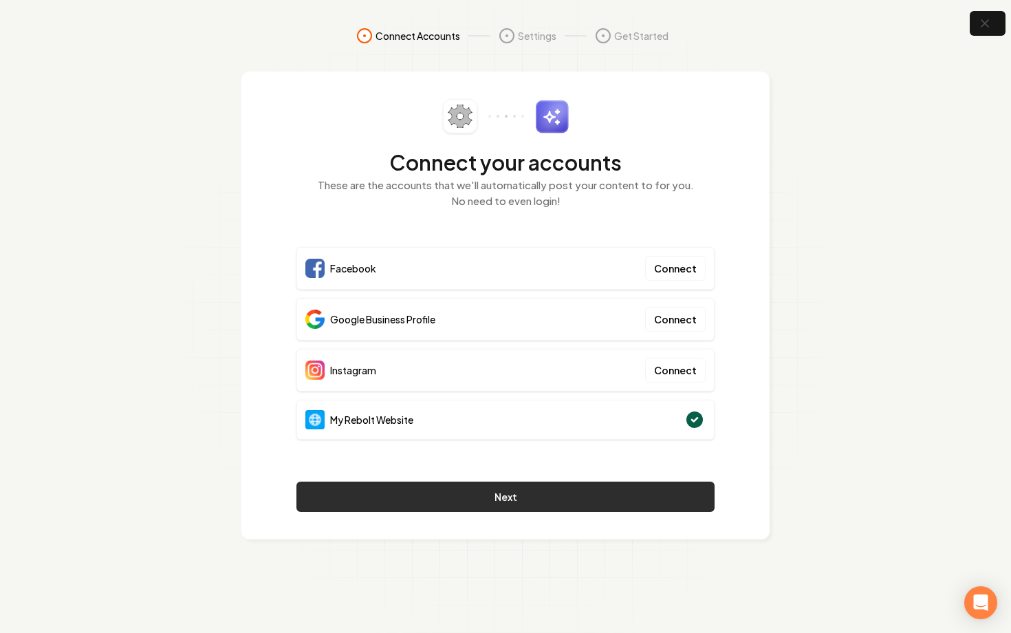
click at [496, 500] on button "Next" at bounding box center [506, 497] width 418 height 30
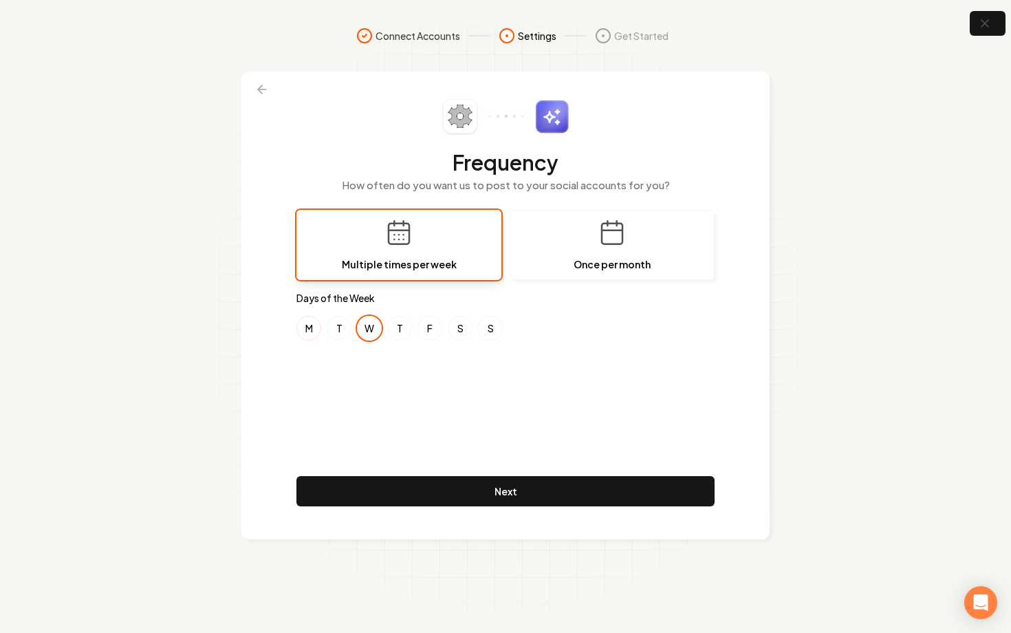
click at [303, 330] on button "M" at bounding box center [309, 328] width 25 height 25
click at [464, 325] on button "S" at bounding box center [460, 328] width 25 height 25
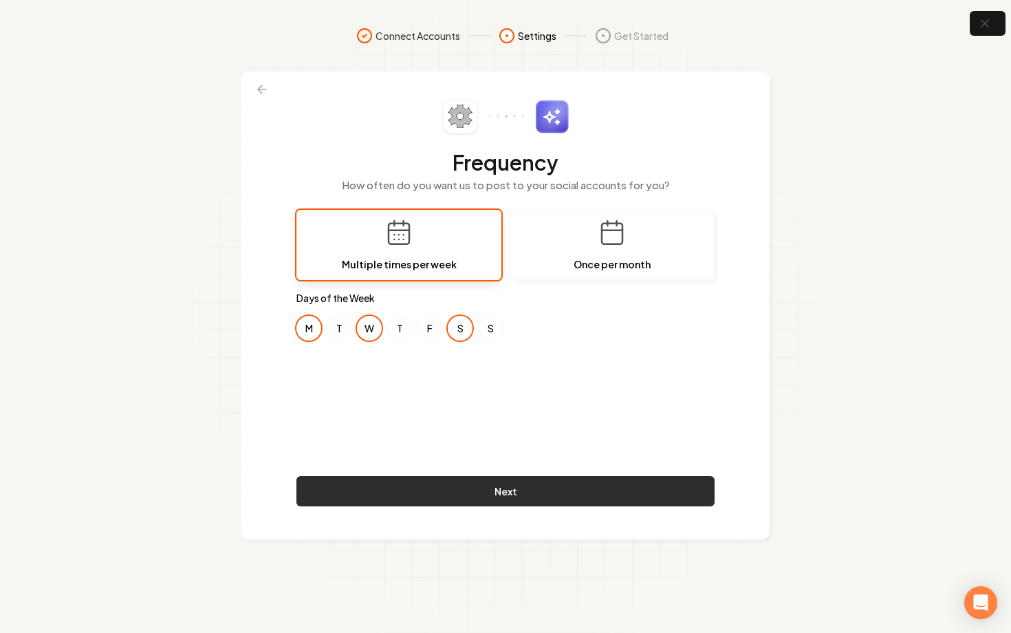
click at [513, 491] on button "Next" at bounding box center [506, 491] width 418 height 30
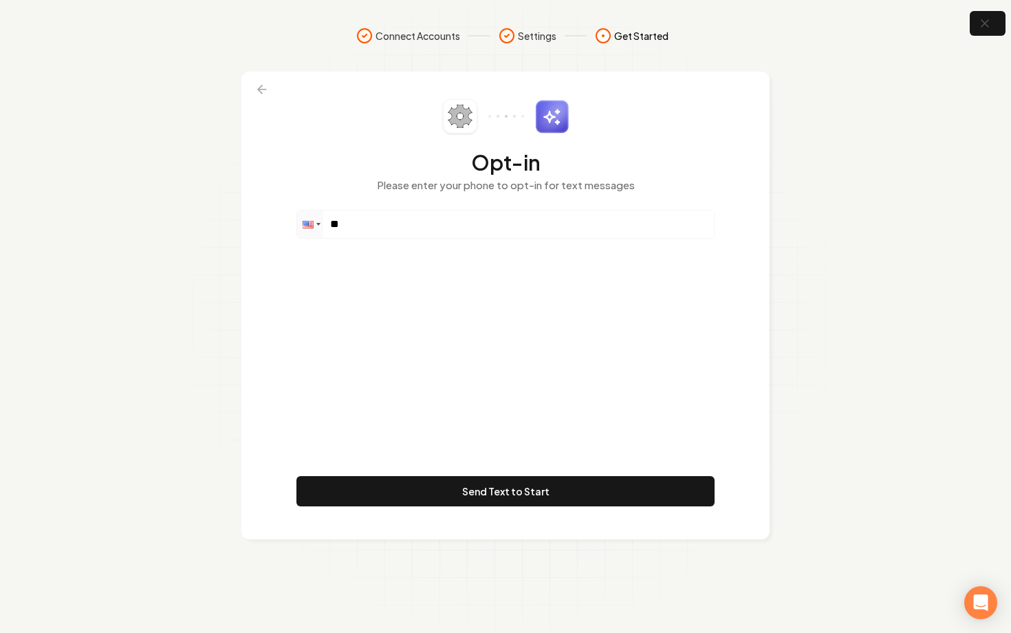
click at [397, 240] on div "Opt-in Please enter your phone to opt-in for text messages Phone ** Send Text t…" at bounding box center [506, 305] width 418 height 413
click at [402, 237] on input "**" at bounding box center [505, 225] width 417 height 28
paste input "**********"
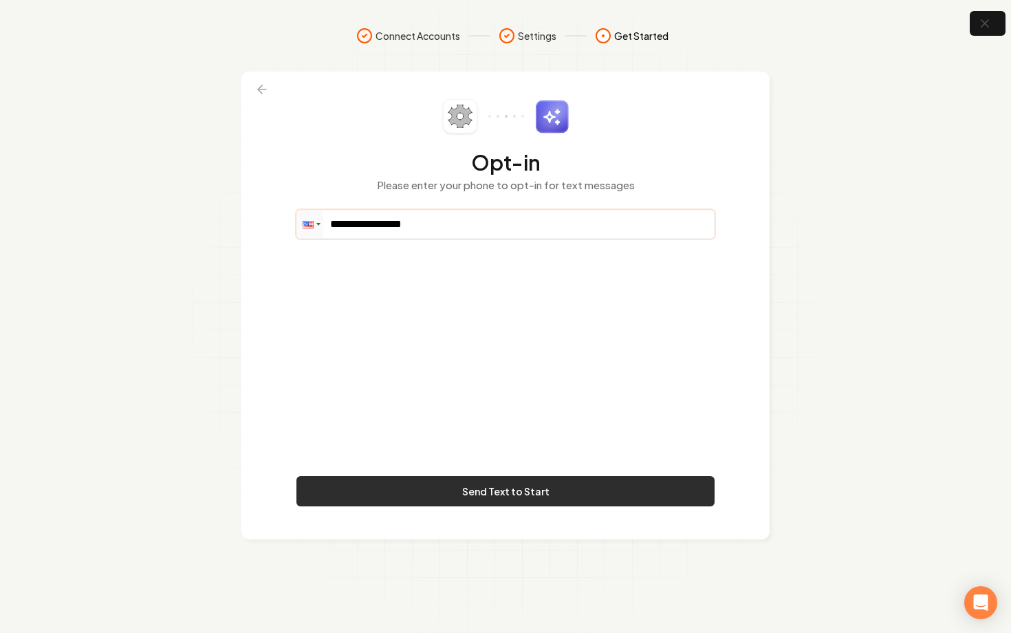
type input "**********"
click at [523, 491] on button "Send Text to Start" at bounding box center [506, 491] width 418 height 30
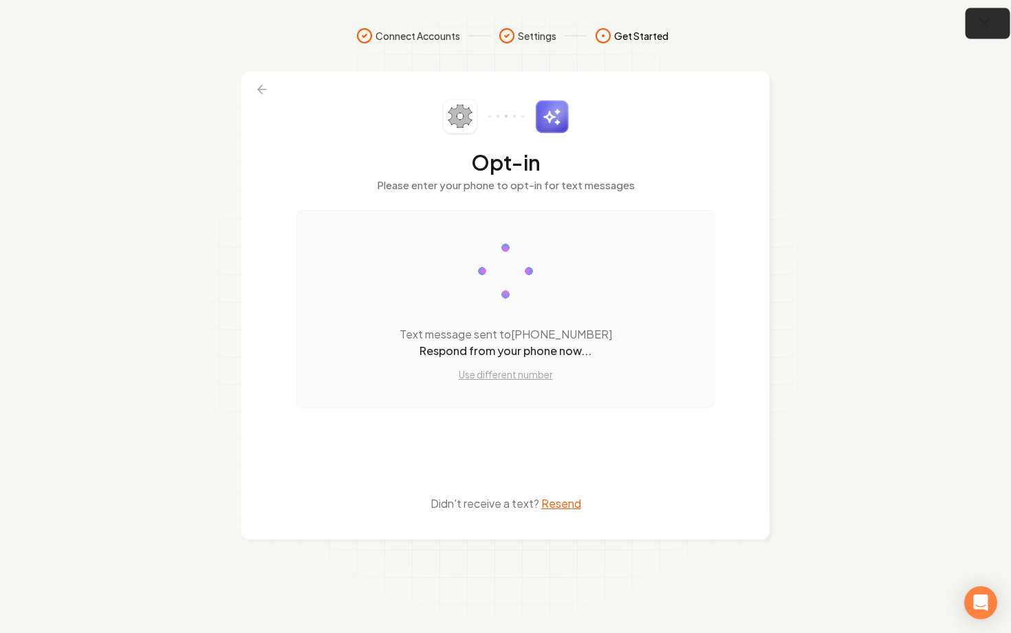
click at [986, 28] on icon "button" at bounding box center [984, 23] width 17 height 17
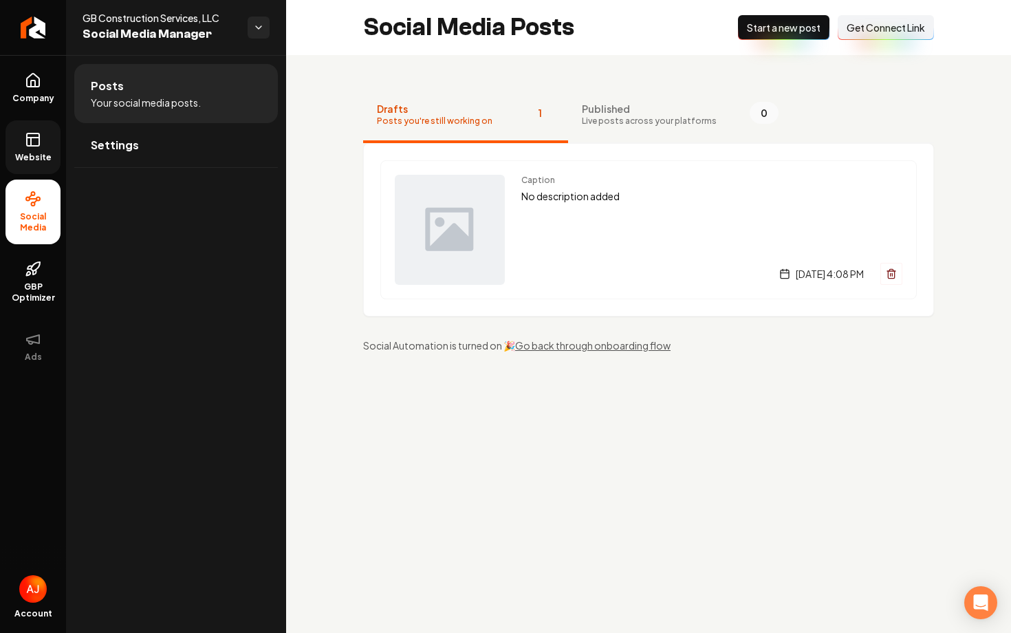
click at [40, 153] on span "Website" at bounding box center [33, 157] width 47 height 11
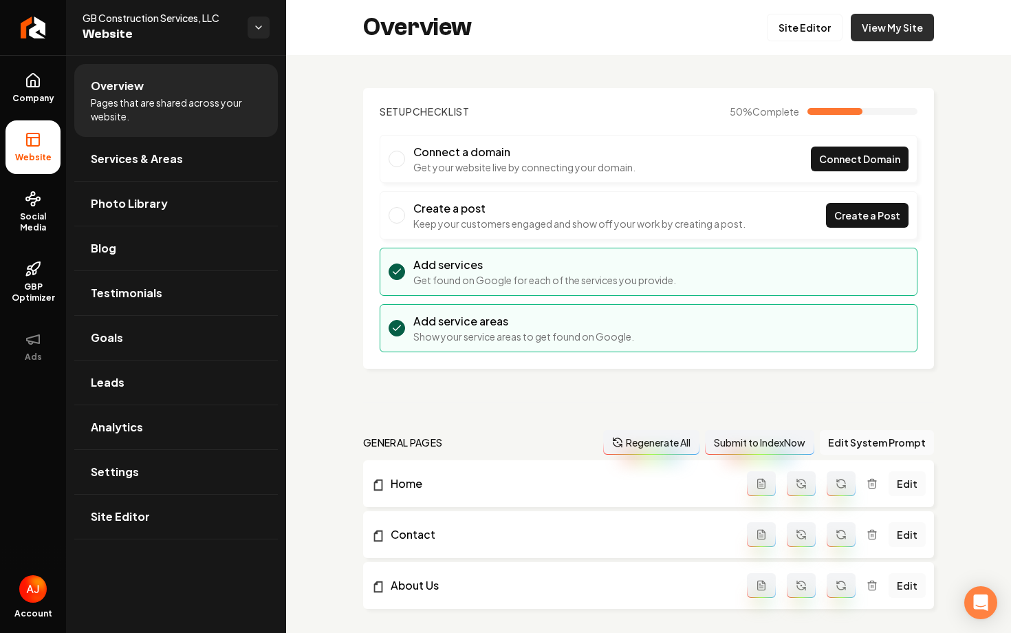
click at [866, 39] on link "View My Site" at bounding box center [892, 28] width 83 height 28
click at [40, 89] on link "Company" at bounding box center [33, 88] width 55 height 54
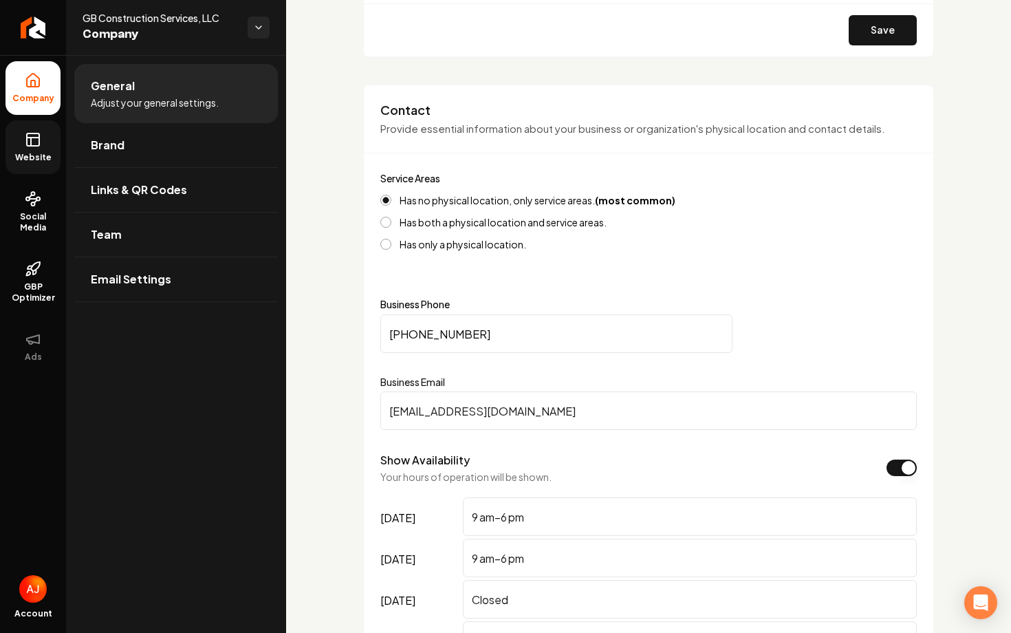
scroll to position [531, 0]
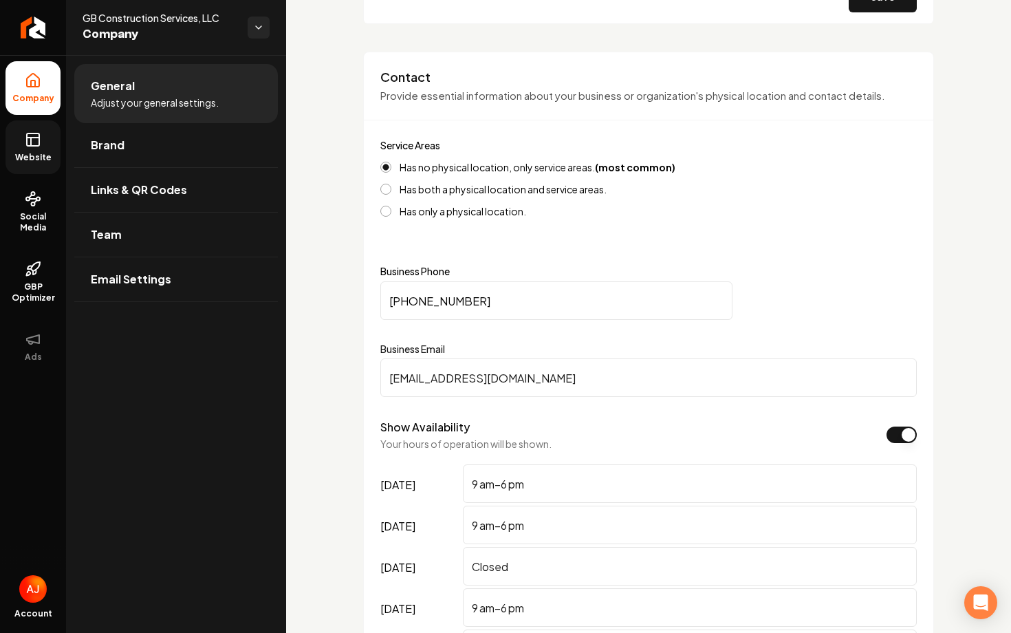
click at [512, 304] on input "(919) 548-4615" at bounding box center [556, 300] width 352 height 39
click at [23, 147] on link "Website" at bounding box center [33, 147] width 55 height 54
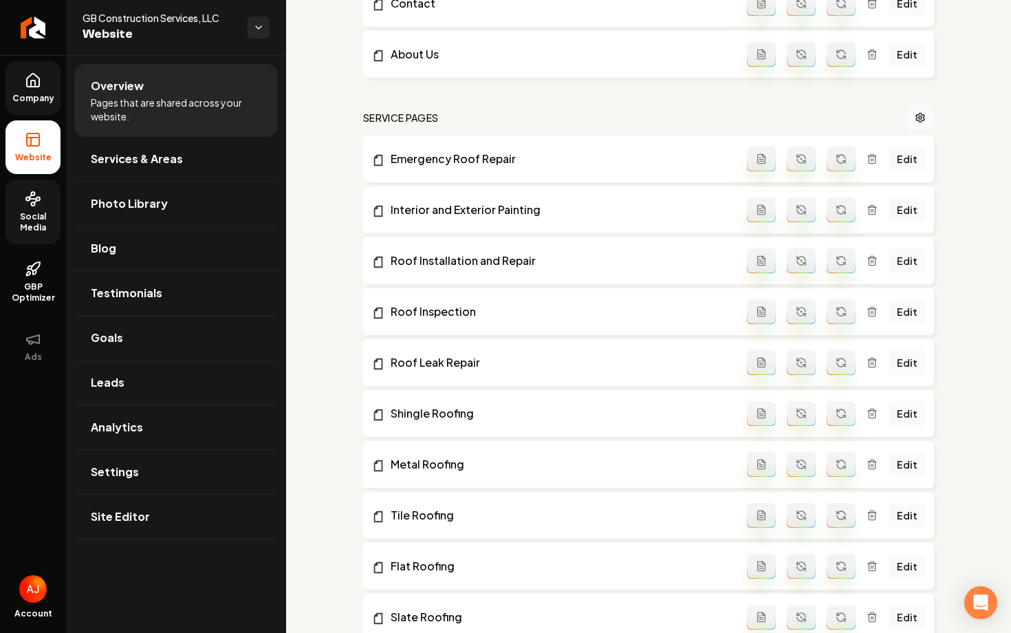
click at [25, 211] on span "Social Media" at bounding box center [33, 222] width 55 height 22
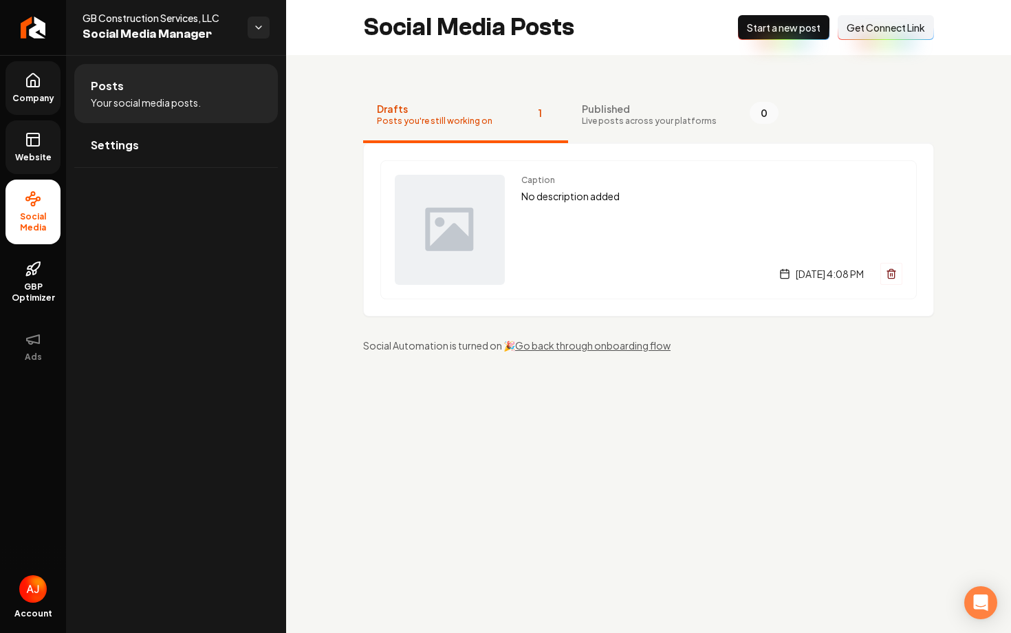
click at [39, 153] on span "Website" at bounding box center [33, 157] width 47 height 11
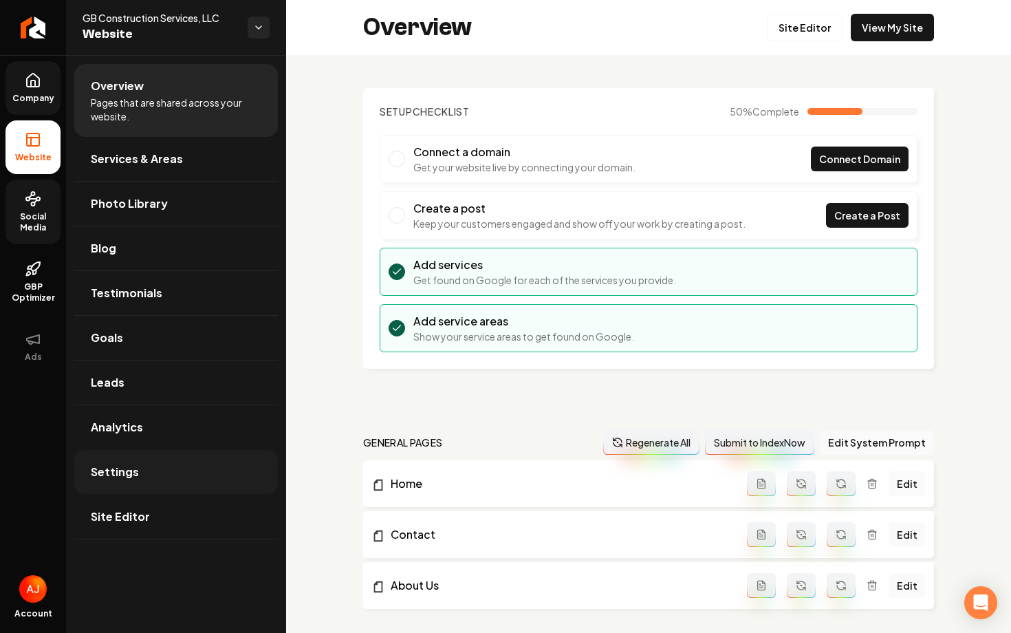
click at [166, 475] on link "Settings" at bounding box center [176, 472] width 204 height 44
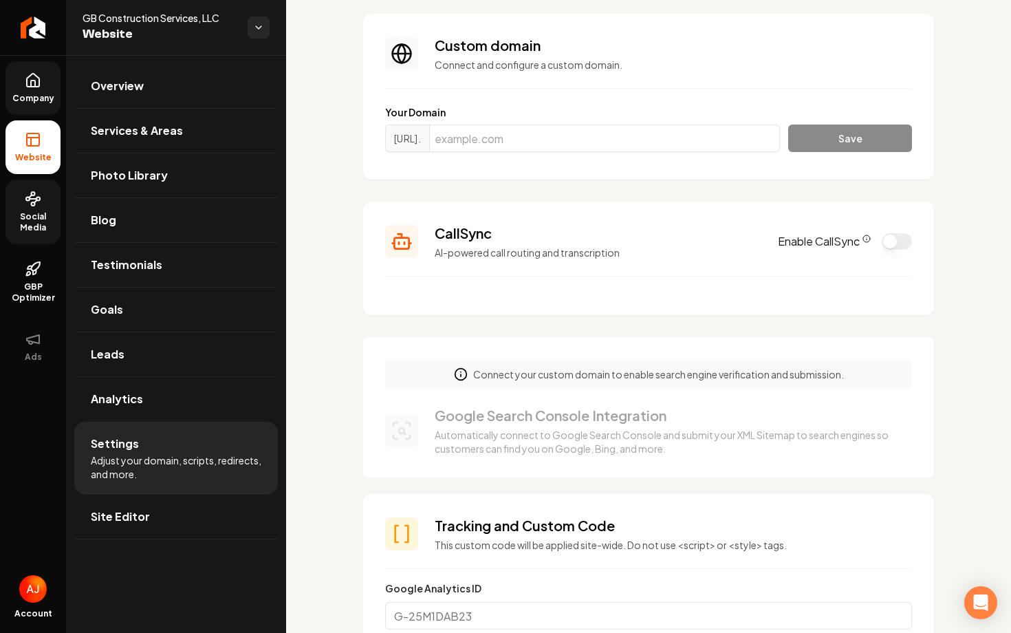
scroll to position [76, 0]
click at [891, 248] on button "Enable CallSync" at bounding box center [897, 240] width 30 height 17
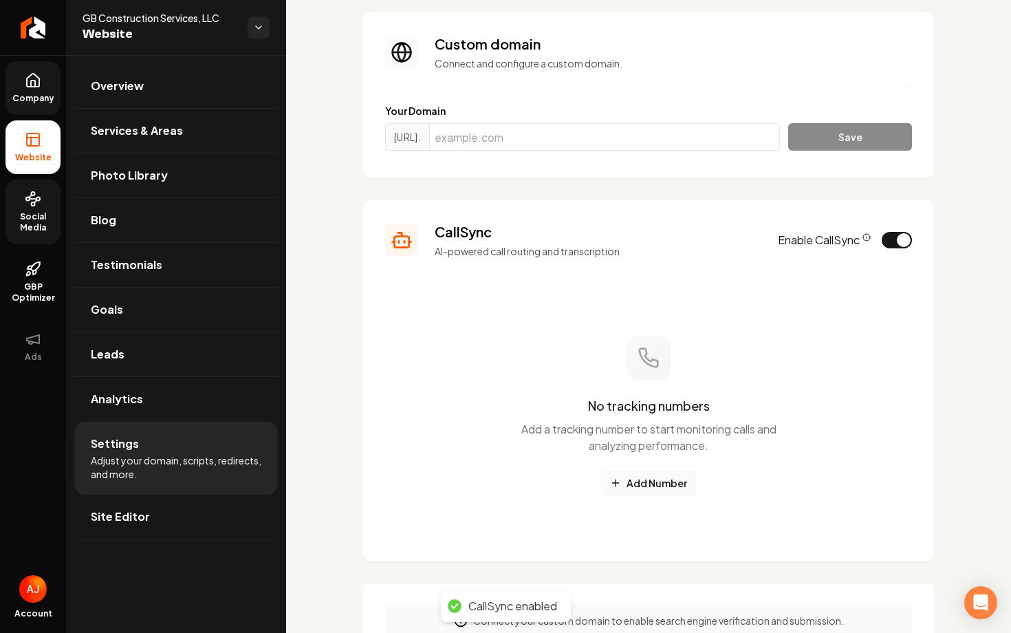
click at [654, 490] on button "Add Number" at bounding box center [648, 483] width 95 height 25
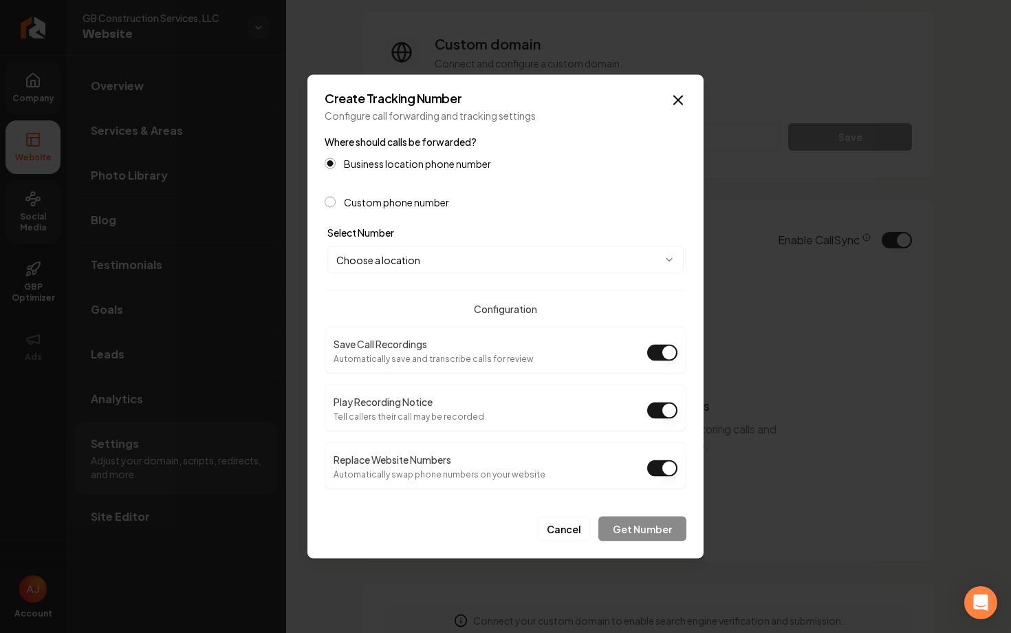
click at [469, 259] on body "Company Website Social Media GBP Optimizer Ads Account GB Construction Services…" at bounding box center [505, 316] width 1011 height 633
select select "**********"
click at [642, 537] on button "Get Number" at bounding box center [643, 529] width 88 height 25
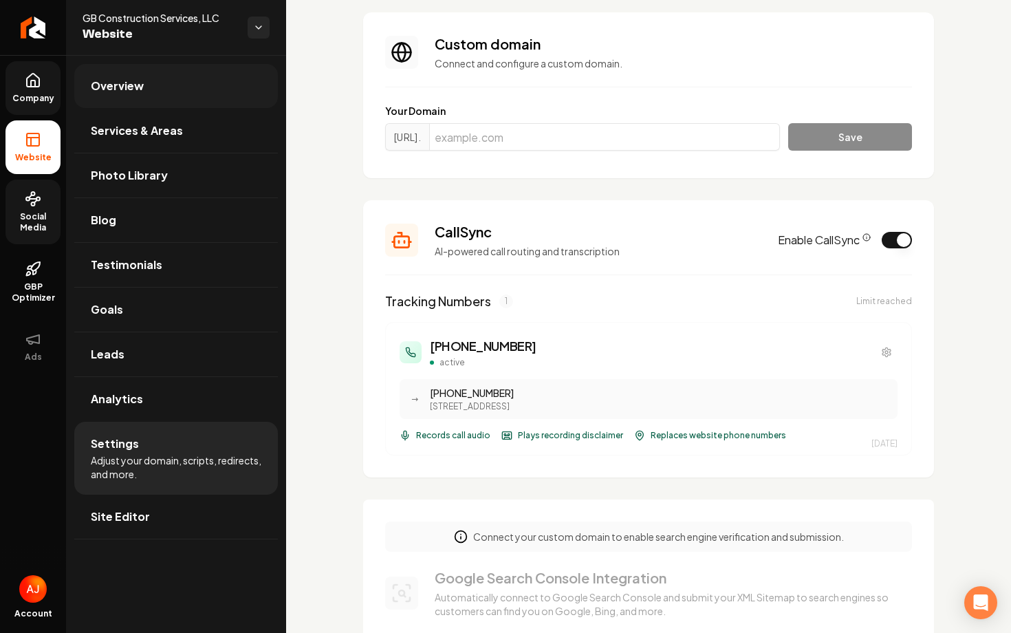
click at [120, 83] on span "Overview" at bounding box center [117, 86] width 53 height 17
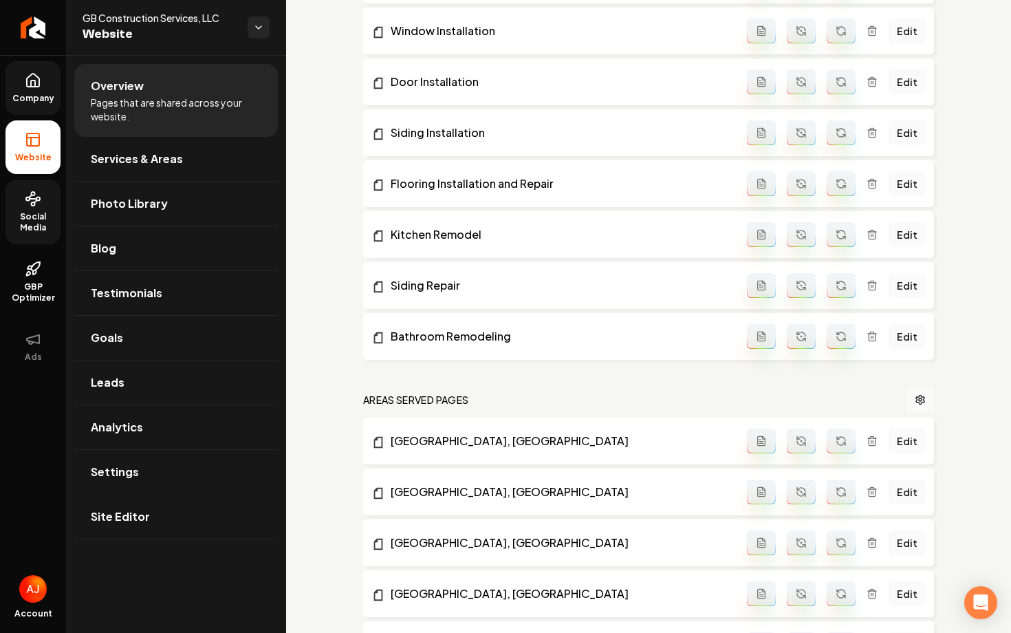
click at [36, 99] on span "Company" at bounding box center [33, 98] width 53 height 11
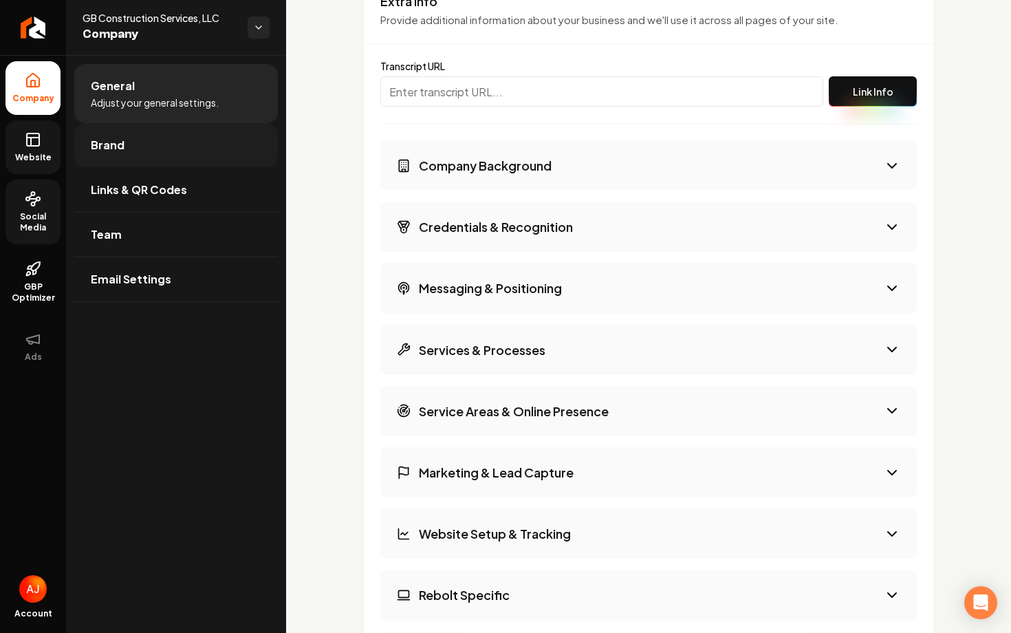
scroll to position [2251, 0]
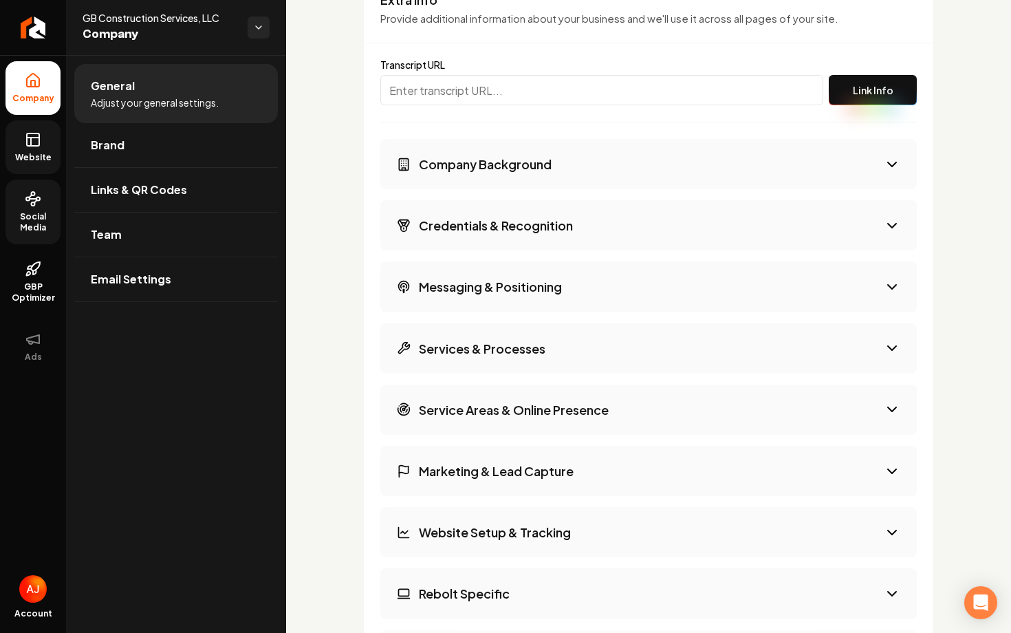
click at [627, 150] on button "Company Background" at bounding box center [648, 164] width 537 height 50
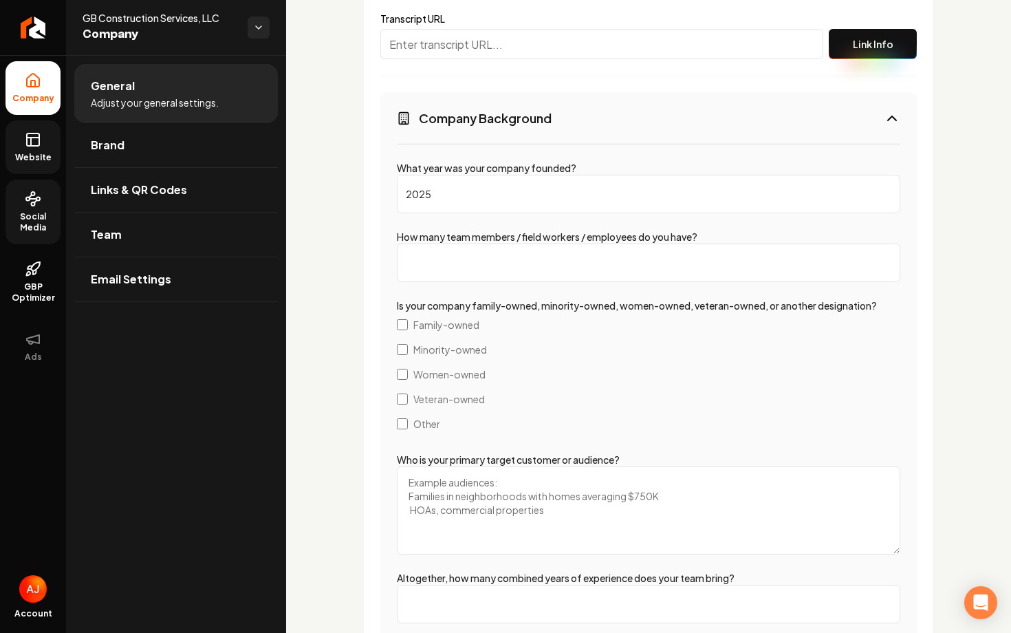
scroll to position [2297, 0]
click at [483, 264] on input "How many team members / field workers / employees do you have?" at bounding box center [649, 263] width 504 height 39
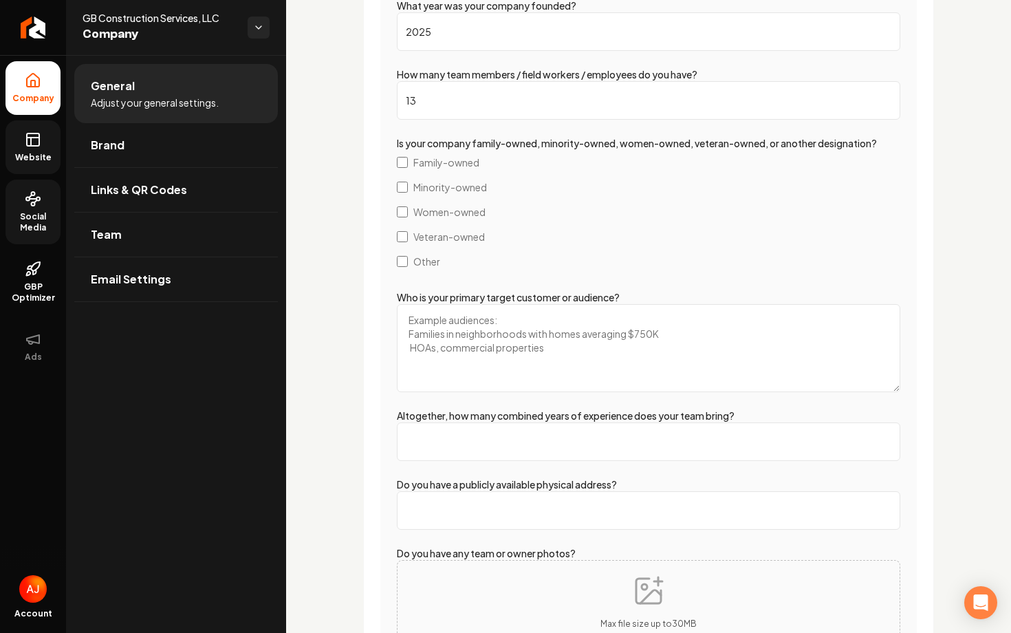
scroll to position [2459, 0]
type input "13"
click at [442, 358] on textarea "Who is your primary target customer or audience?" at bounding box center [649, 349] width 504 height 88
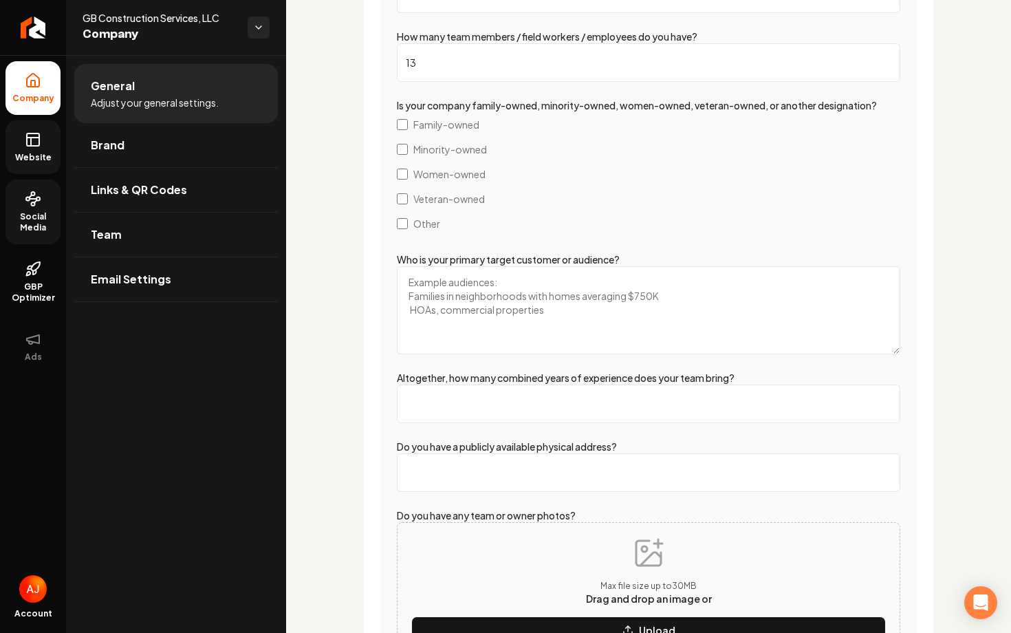
scroll to position [2499, 0]
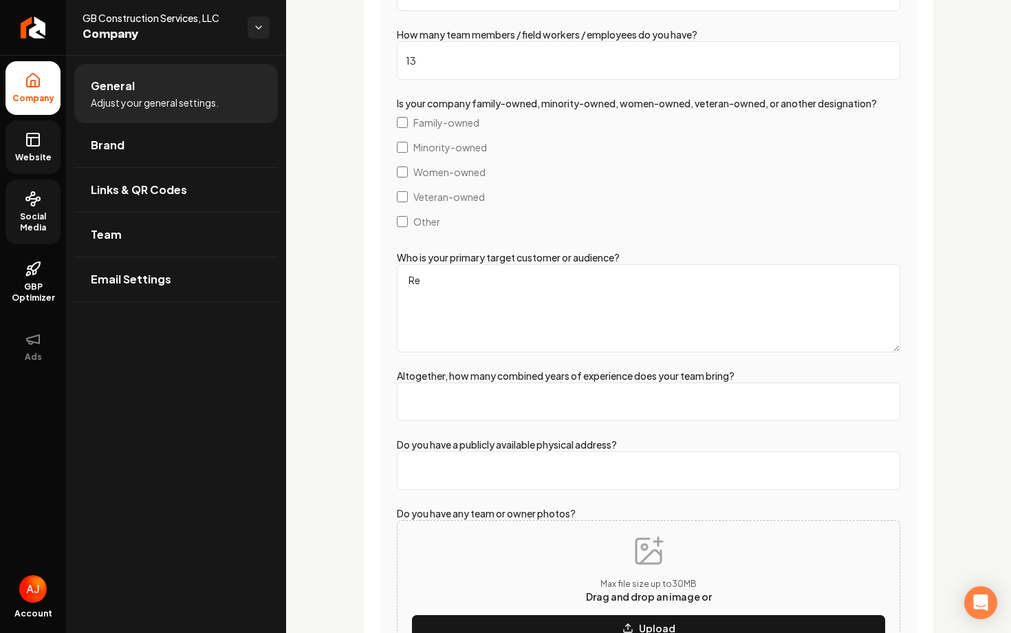
type textarea "R"
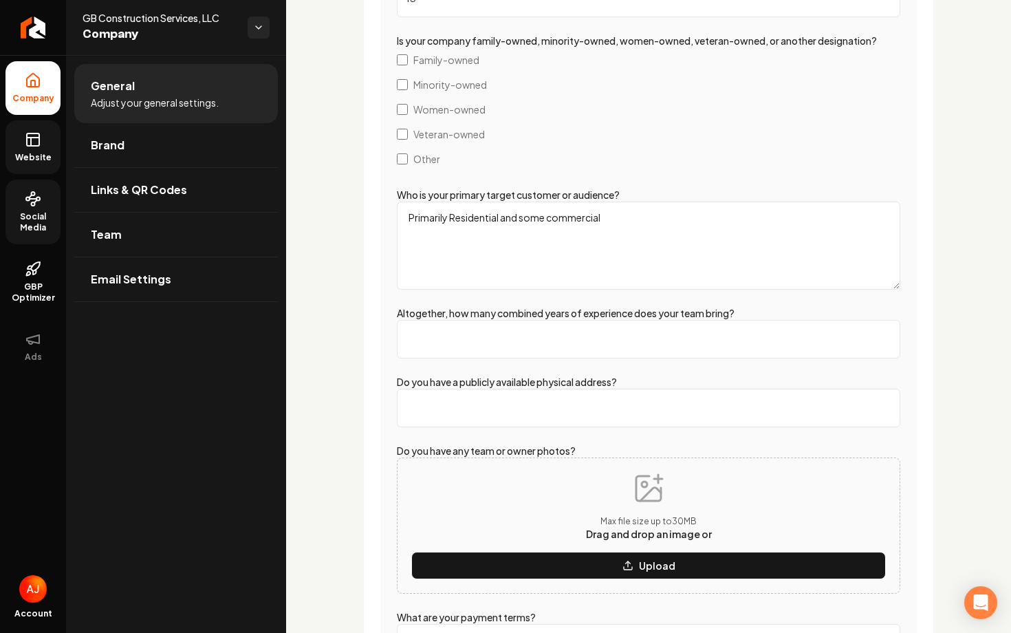
type textarea "Primarily Residential and some commercial"
click at [485, 345] on input "Altogether, how many combined years of experience does your team bring?" at bounding box center [649, 339] width 504 height 39
type input "-4"
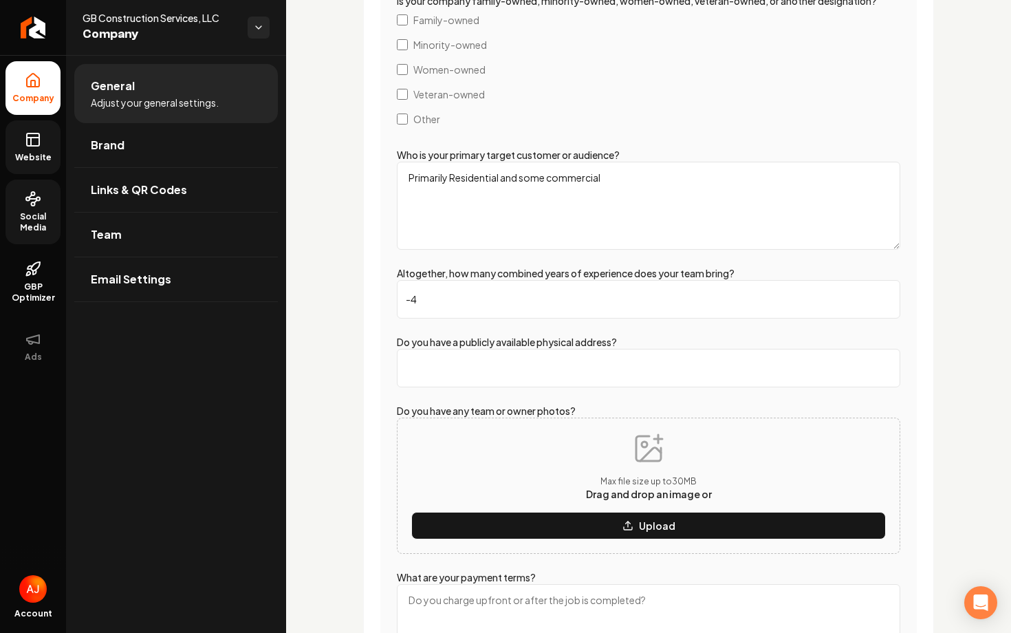
scroll to position [2604, 0]
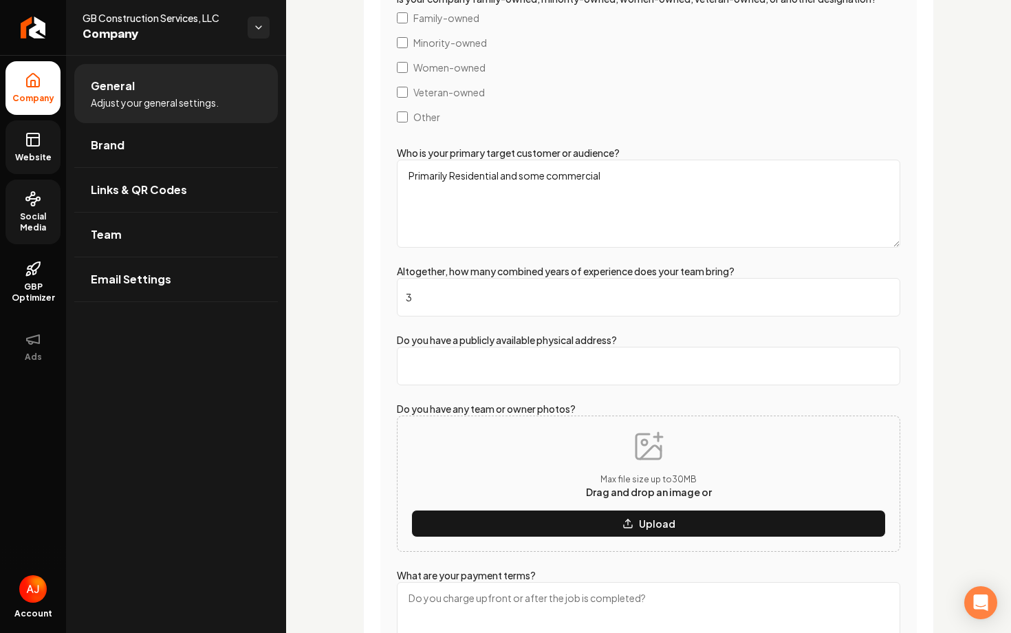
type input "30"
click at [539, 380] on input "Do you have a publicly available physical address?" at bounding box center [649, 366] width 504 height 39
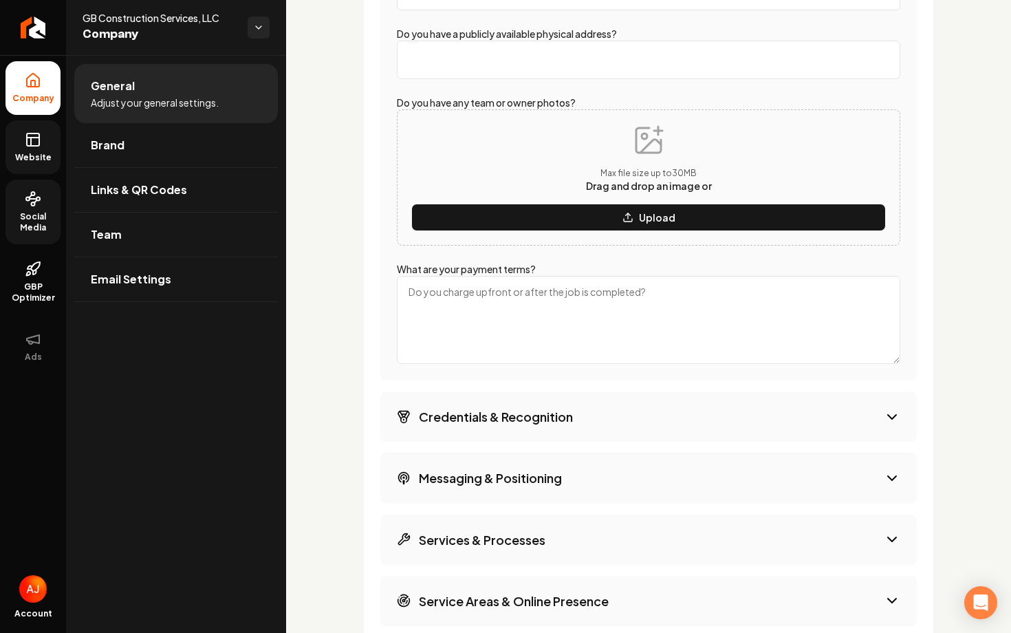
scroll to position [2913, 0]
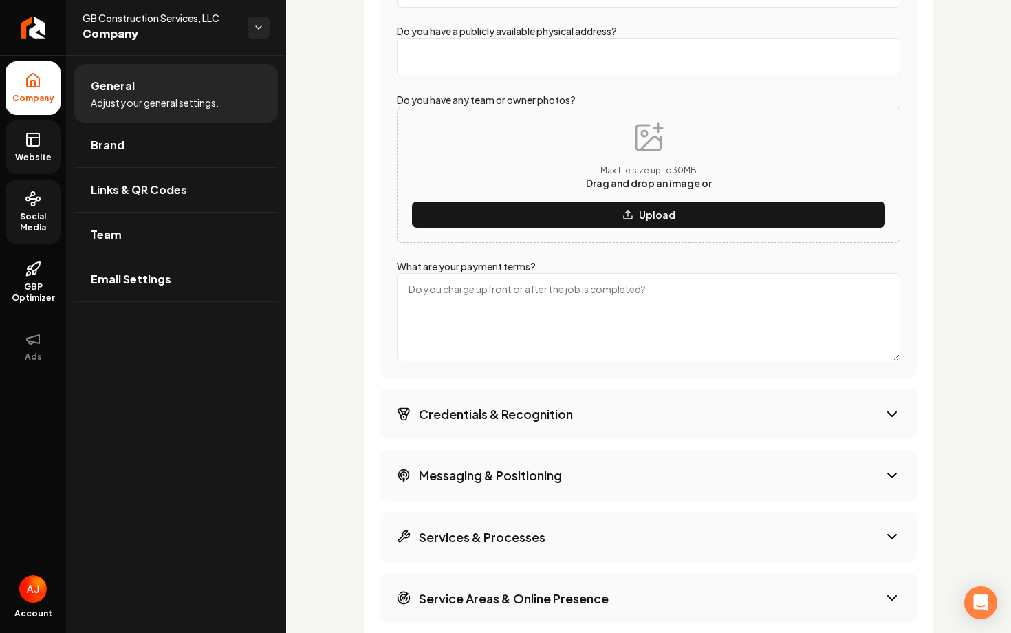
click at [478, 316] on textarea "What are your payment terms?" at bounding box center [649, 317] width 504 height 88
click at [442, 297] on textarea "Check, E-Payment" at bounding box center [649, 317] width 504 height 88
click at [442, 296] on textarea "Check, E-Payment" at bounding box center [649, 317] width 504 height 88
click at [443, 289] on textarea "Check, E-Payment" at bounding box center [649, 317] width 504 height 88
click at [450, 359] on textarea "Check, E-Payment" at bounding box center [649, 317] width 504 height 88
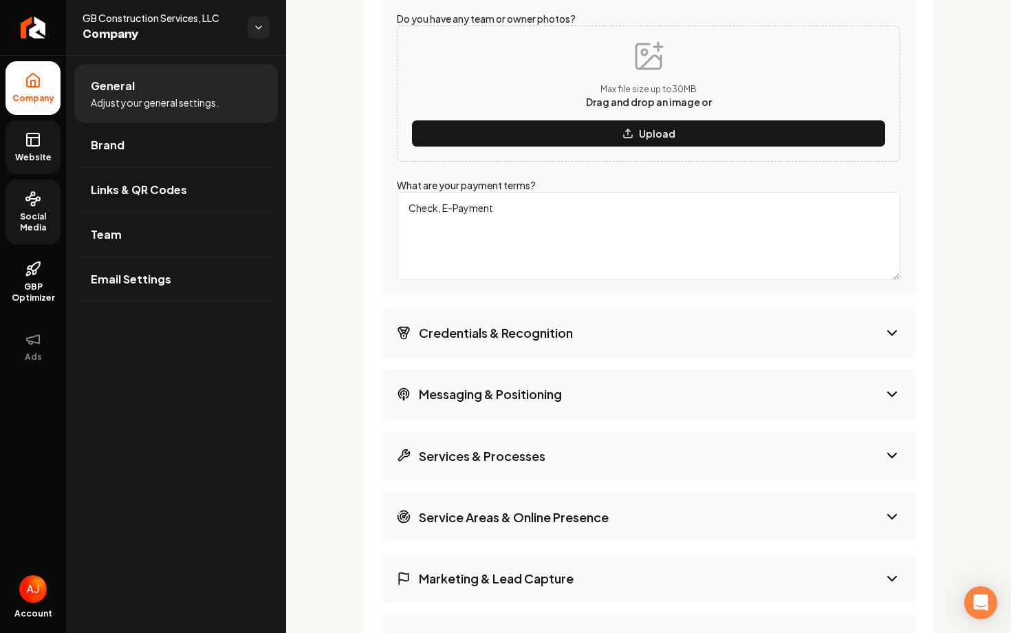
scroll to position [3031, 0]
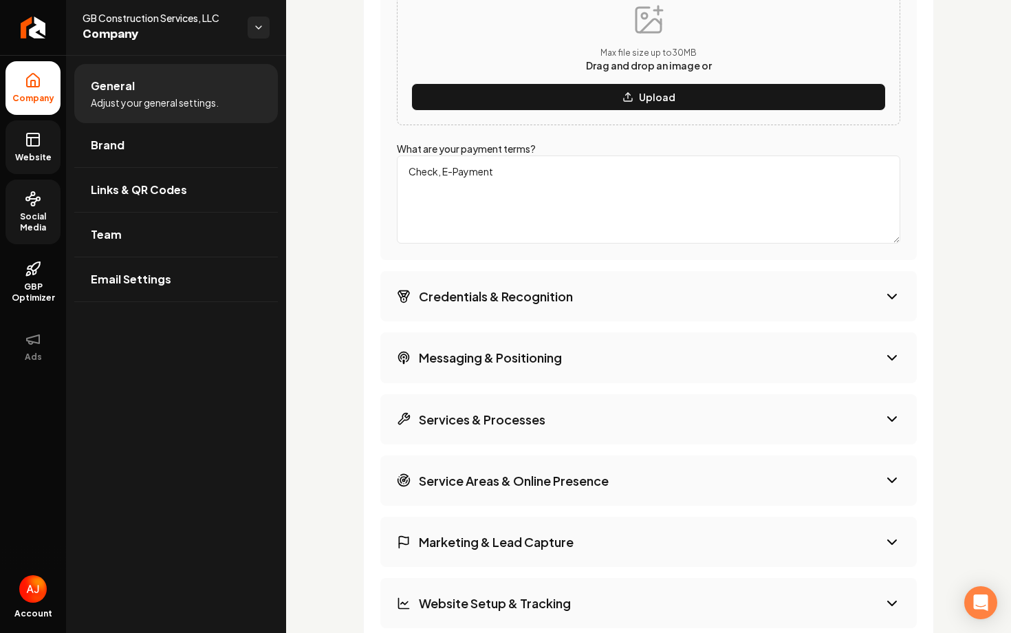
type textarea "Check, E-Payment"
click at [660, 300] on button "Credentials & Recognition" at bounding box center [648, 296] width 537 height 50
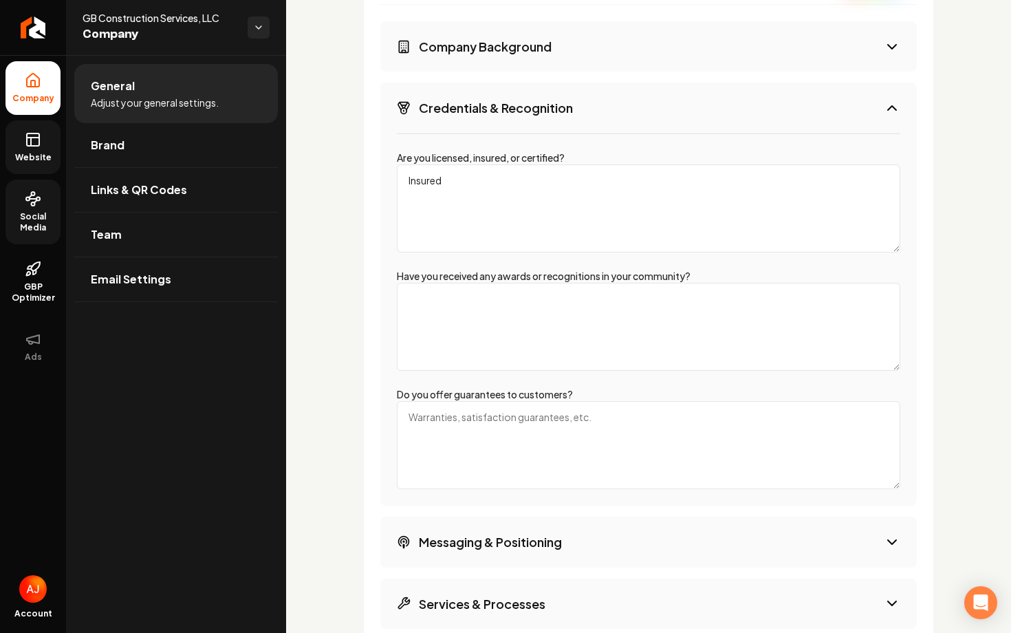
scroll to position [2367, 0]
click at [480, 199] on textarea "Insured" at bounding box center [649, 210] width 504 height 88
type textarea "Insured"
click at [429, 311] on textarea "Have you received any awards or recognitions in your community?" at bounding box center [649, 328] width 504 height 88
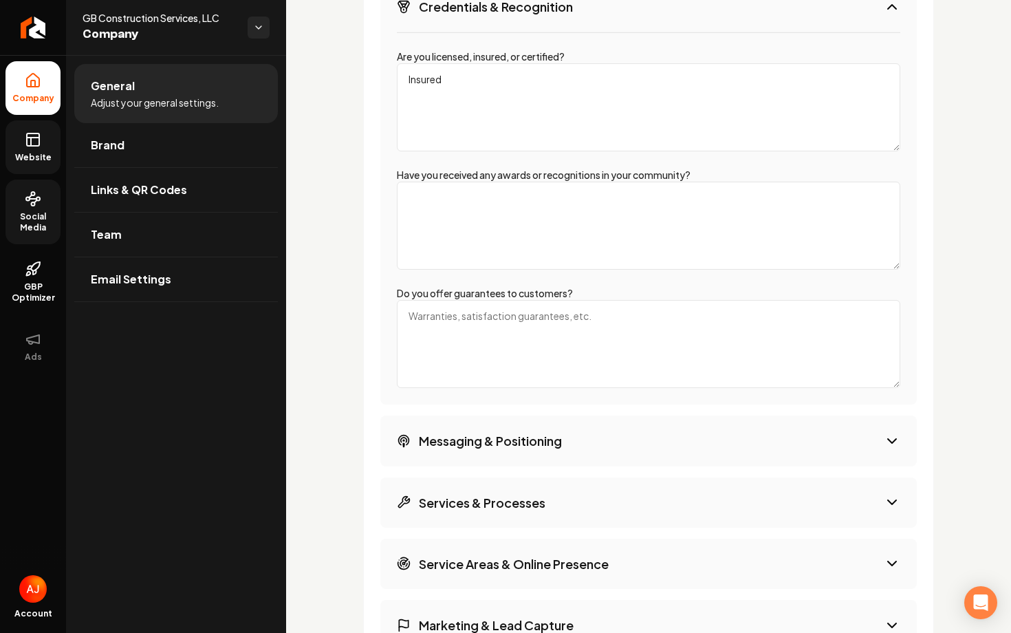
scroll to position [2477, 0]
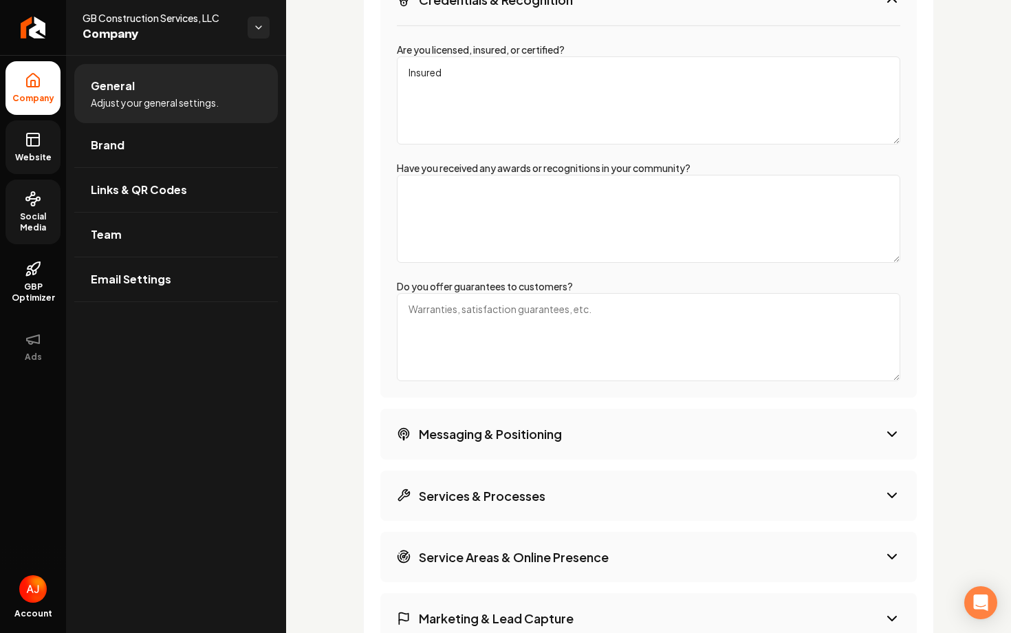
click at [486, 323] on textarea "Do you offer guarantees to customers?" at bounding box center [649, 337] width 504 height 88
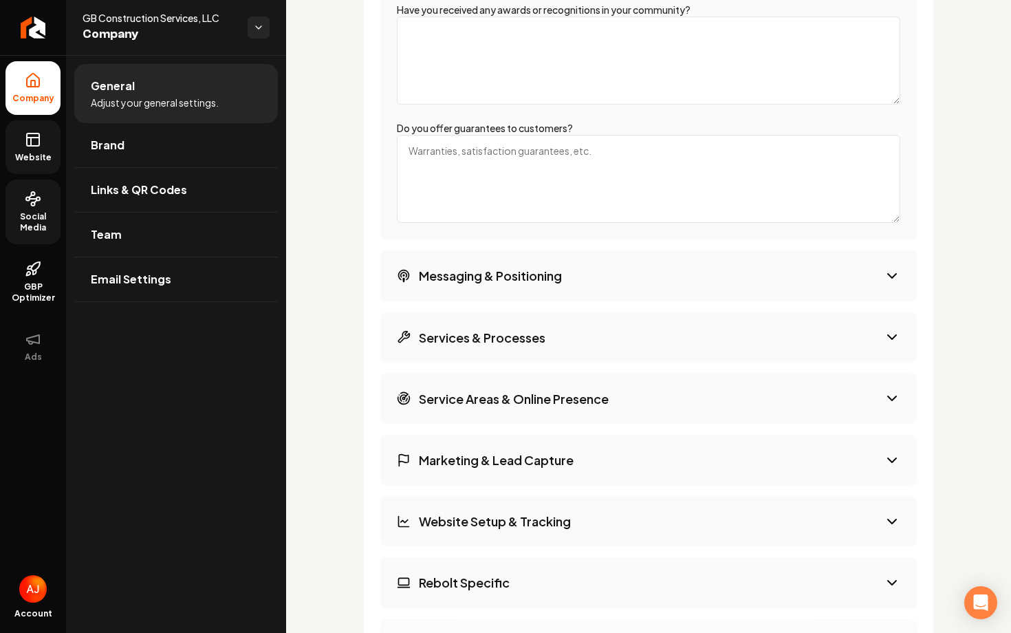
scroll to position [2636, 0]
type textarea "!"
click at [583, 154] on textarea "1 year on labor. Plus manufacture gaurentee." at bounding box center [649, 177] width 504 height 88
type textarea "1 year on labor. Plus manufacture guarantee."
click at [531, 270] on h3 "Messaging & Positioning" at bounding box center [490, 274] width 143 height 17
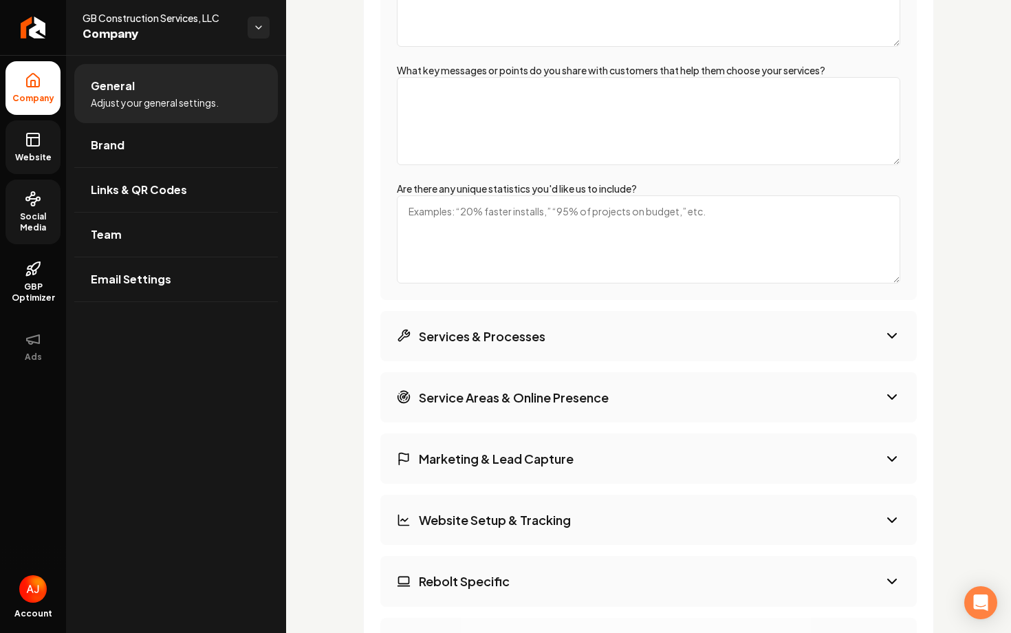
scroll to position [2446, 0]
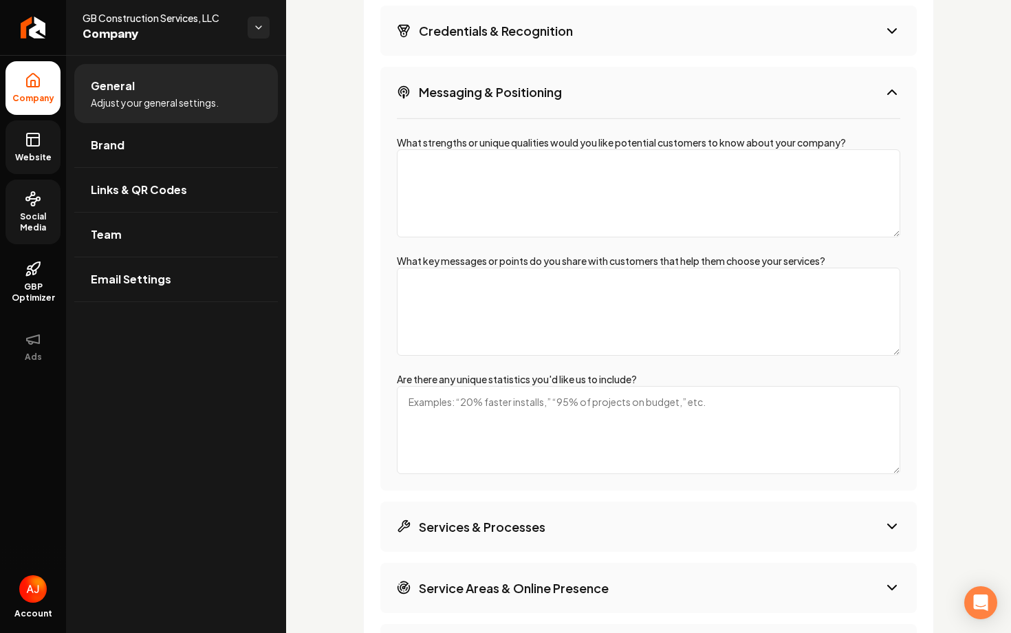
click at [520, 193] on textarea "What strengths or unique qualities would you like potential customers to know a…" at bounding box center [649, 193] width 504 height 88
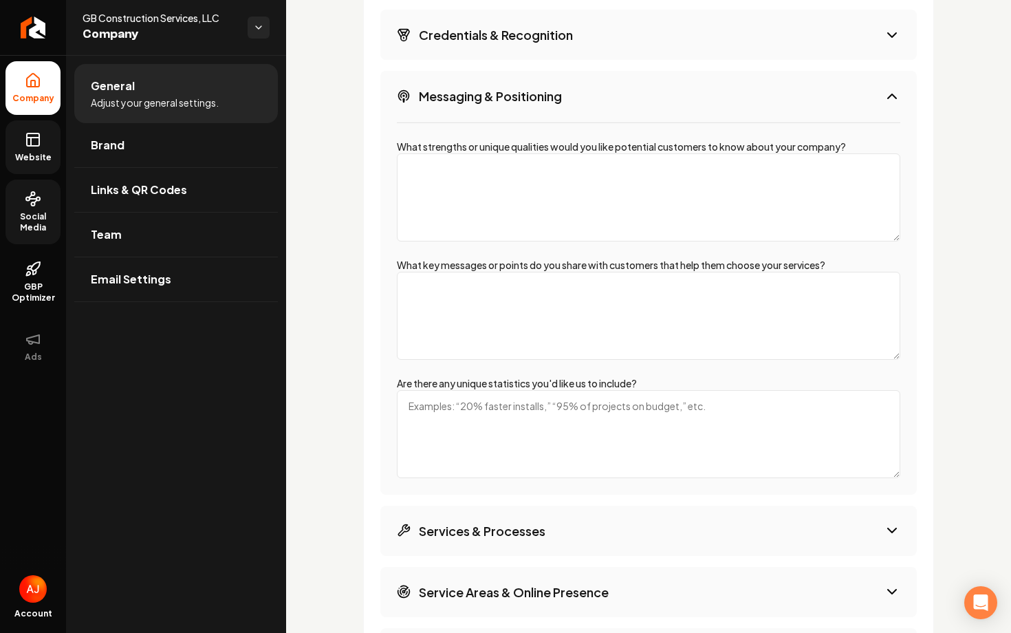
scroll to position [2473, 0]
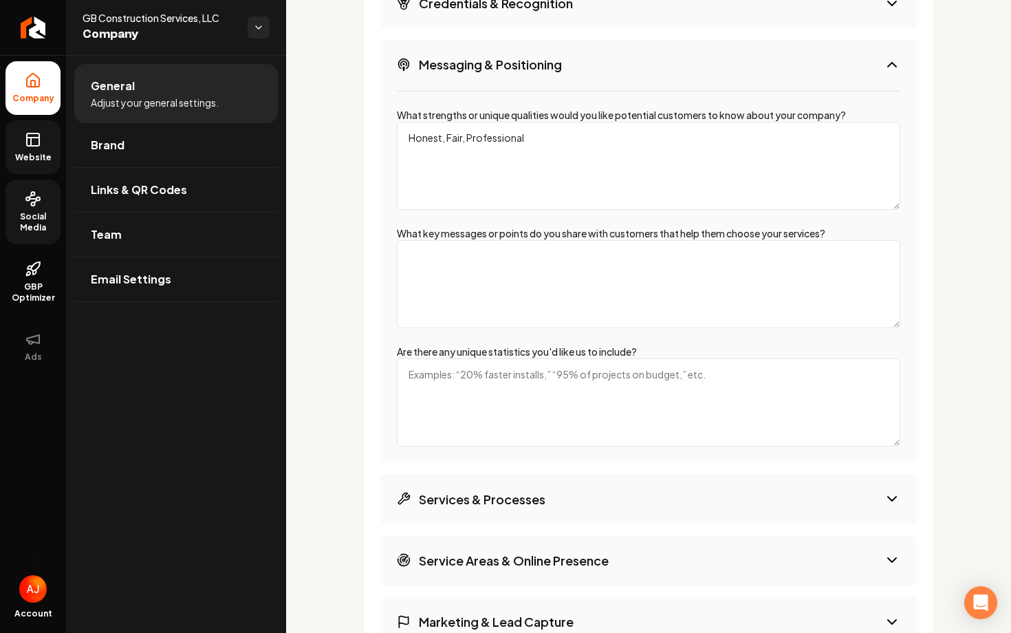
type textarea "Honest, Fair, Professional"
click at [561, 294] on textarea "What key messages or points do you share with customers that help them choose y…" at bounding box center [649, 284] width 504 height 88
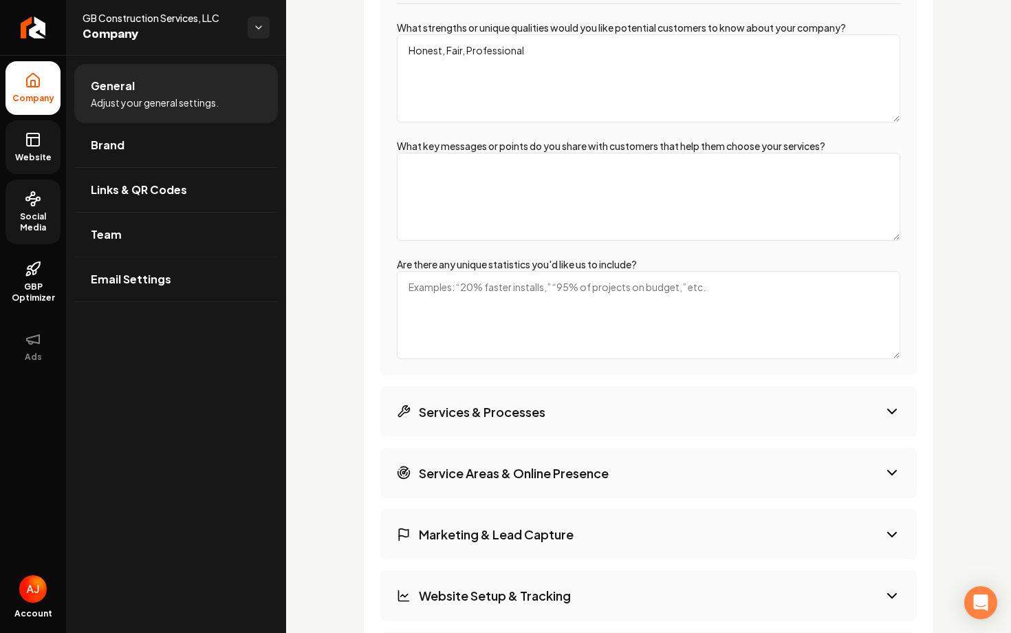
scroll to position [2564, 0]
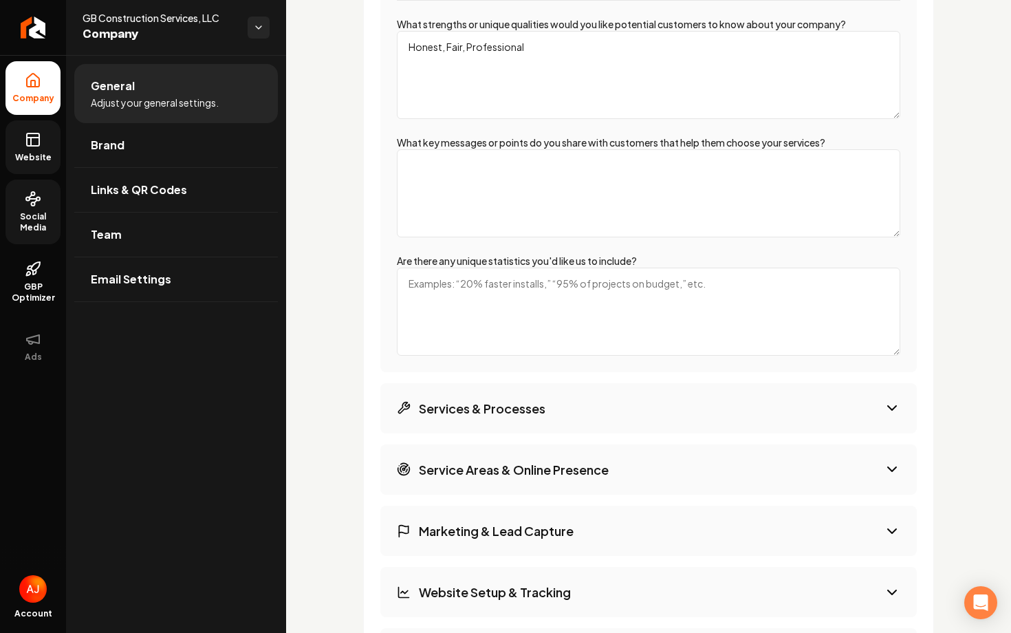
click at [423, 302] on textarea "Are there any unique statistics you'd like us to include?" at bounding box center [649, 312] width 504 height 88
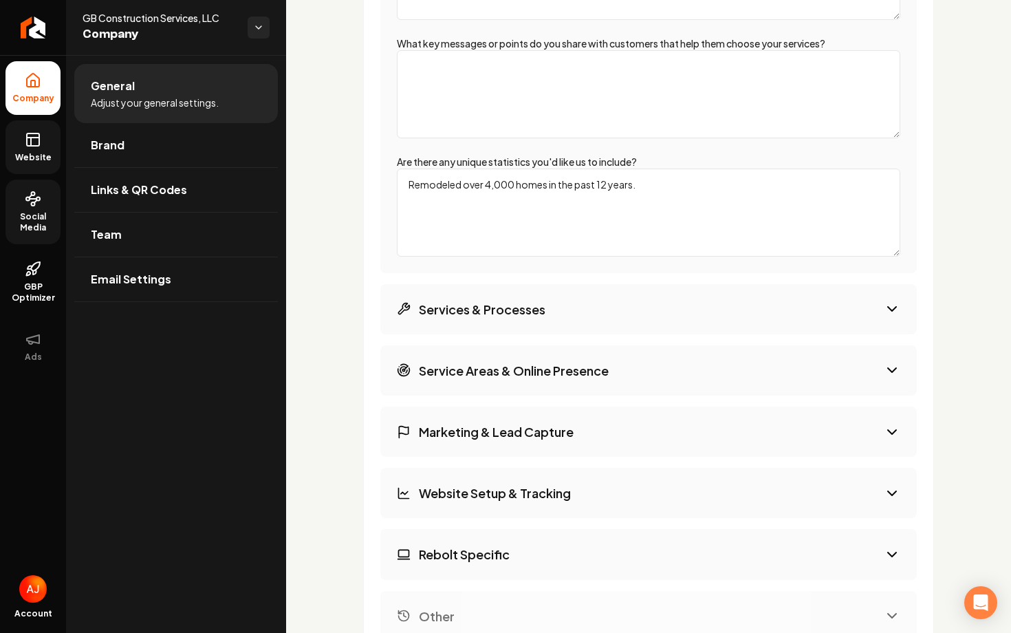
type textarea "Remodeled over 4,000 homes in the past 12 years."
click at [536, 310] on h3 "Services & Processes" at bounding box center [482, 309] width 127 height 17
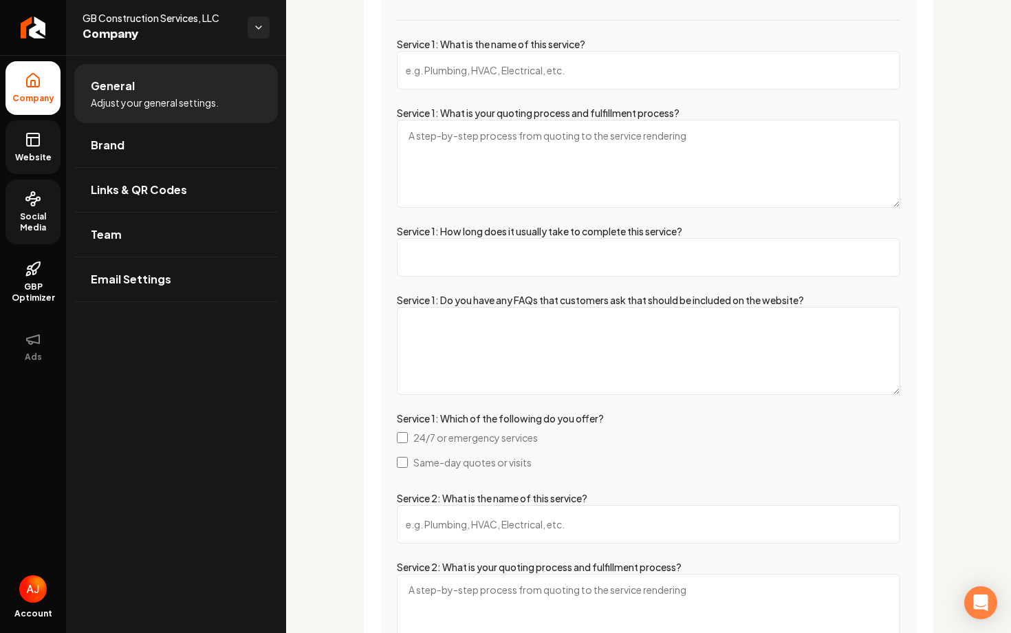
scroll to position [2608, 0]
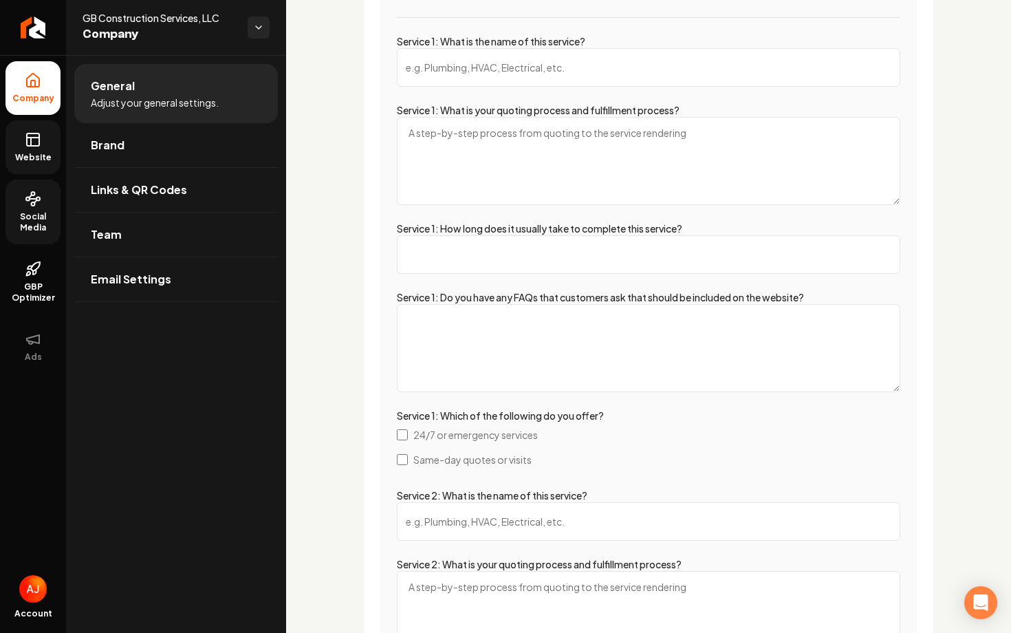
click at [462, 62] on input "Service 1: What is the name of this service?" at bounding box center [649, 67] width 504 height 39
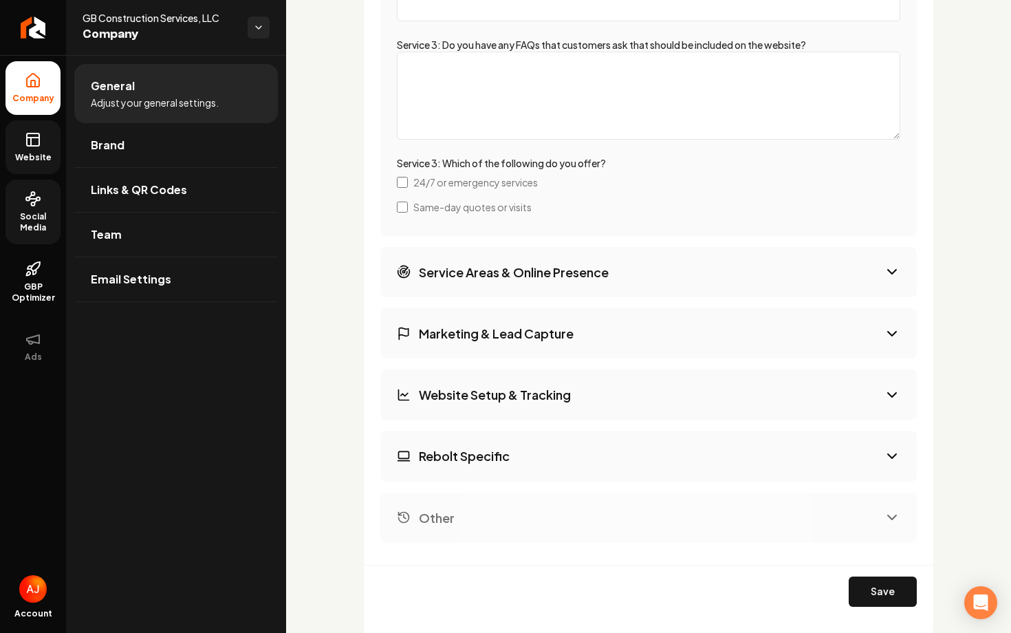
click at [468, 273] on h3 "Service Areas & Online Presence" at bounding box center [514, 272] width 190 height 17
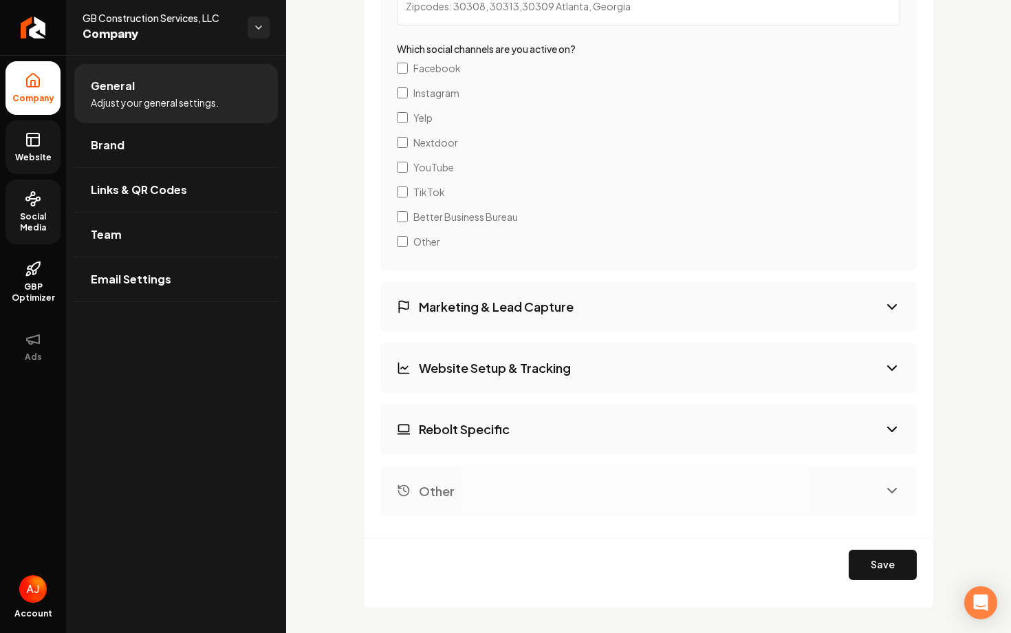
click at [462, 320] on button "Marketing & Lead Capture" at bounding box center [648, 306] width 537 height 50
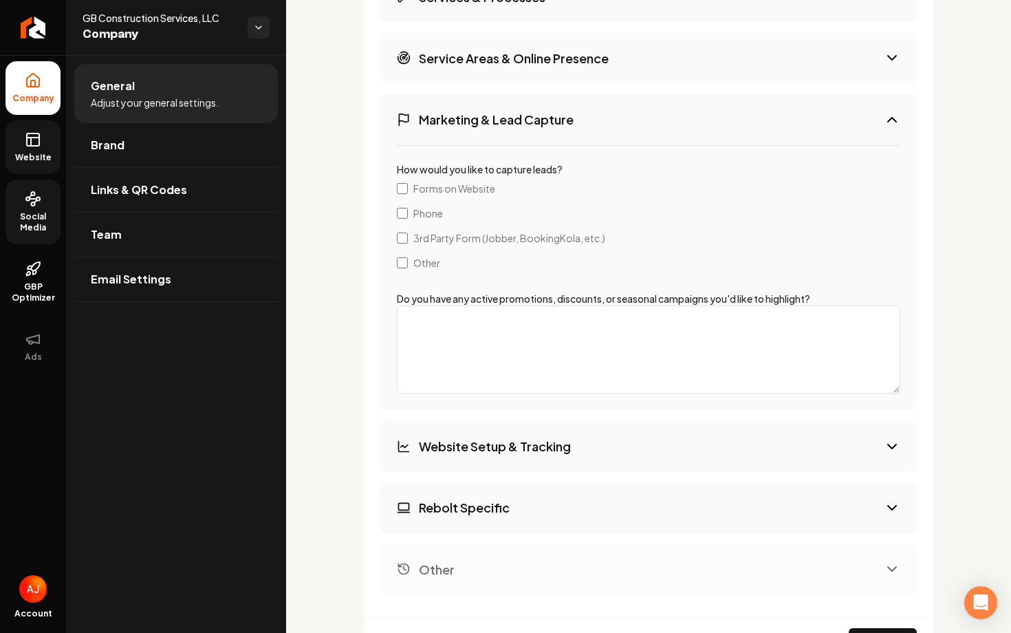
scroll to position [2711, 0]
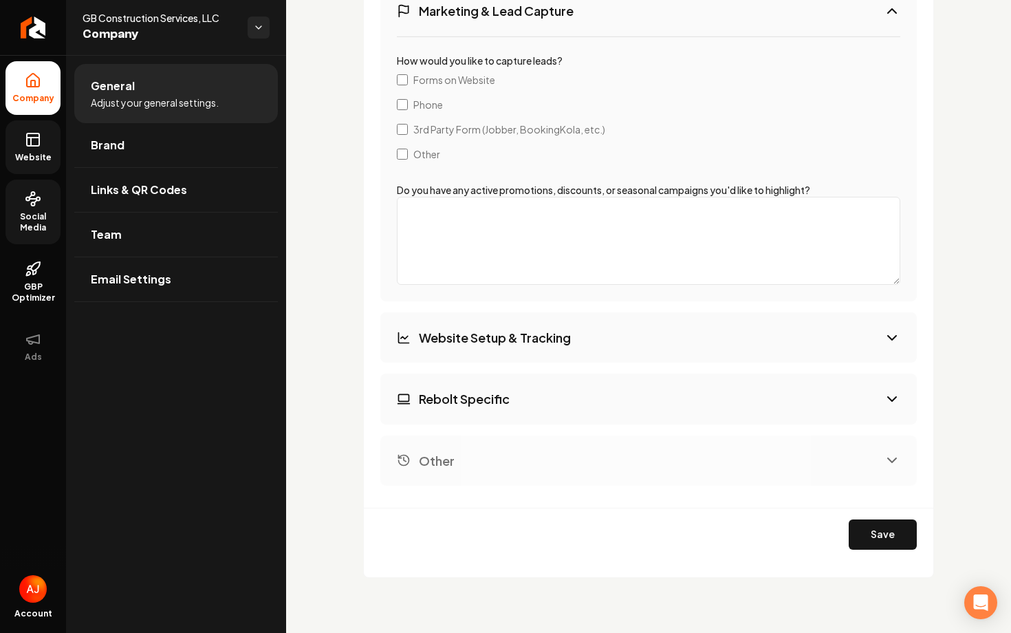
click at [479, 334] on h3 "Website Setup & Tracking" at bounding box center [495, 337] width 152 height 17
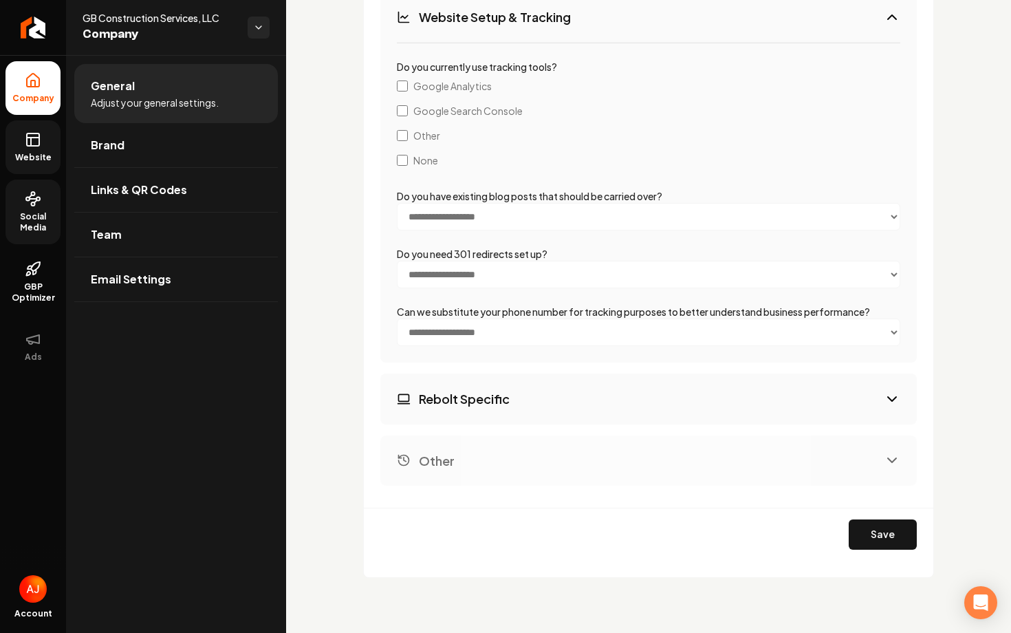
scroll to position [2765, 0]
click at [555, 391] on button "Rebolt Specific" at bounding box center [648, 399] width 537 height 50
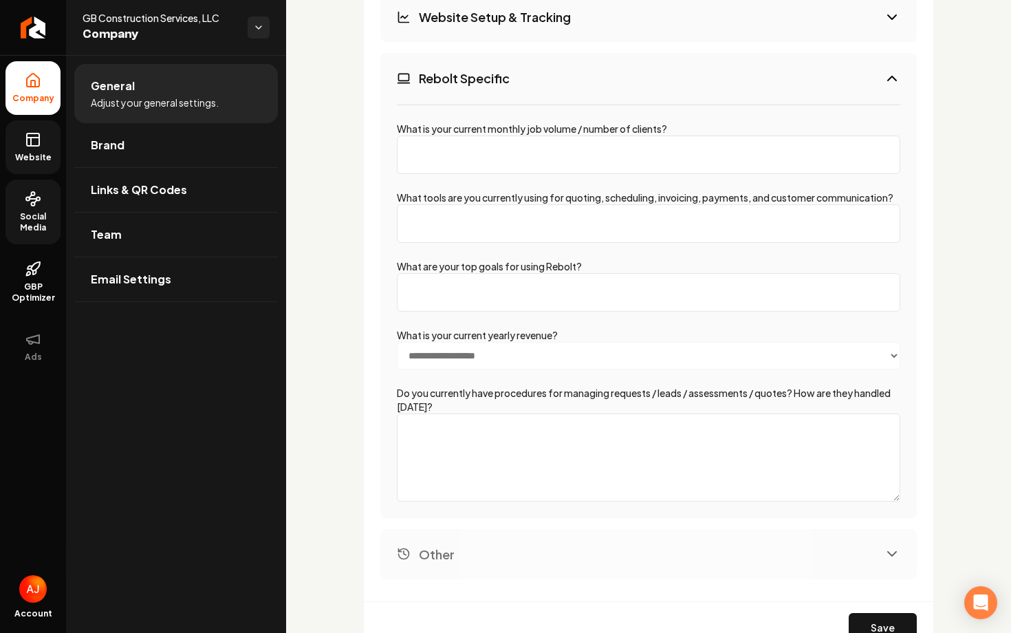
scroll to position [2766, 0]
click at [527, 156] on input "What is your current monthly job volume / number of clients?" at bounding box center [649, 155] width 504 height 39
click at [518, 233] on input "What tools are you currently using for quoting, scheduling, invoicing, payments…" at bounding box center [649, 223] width 504 height 39
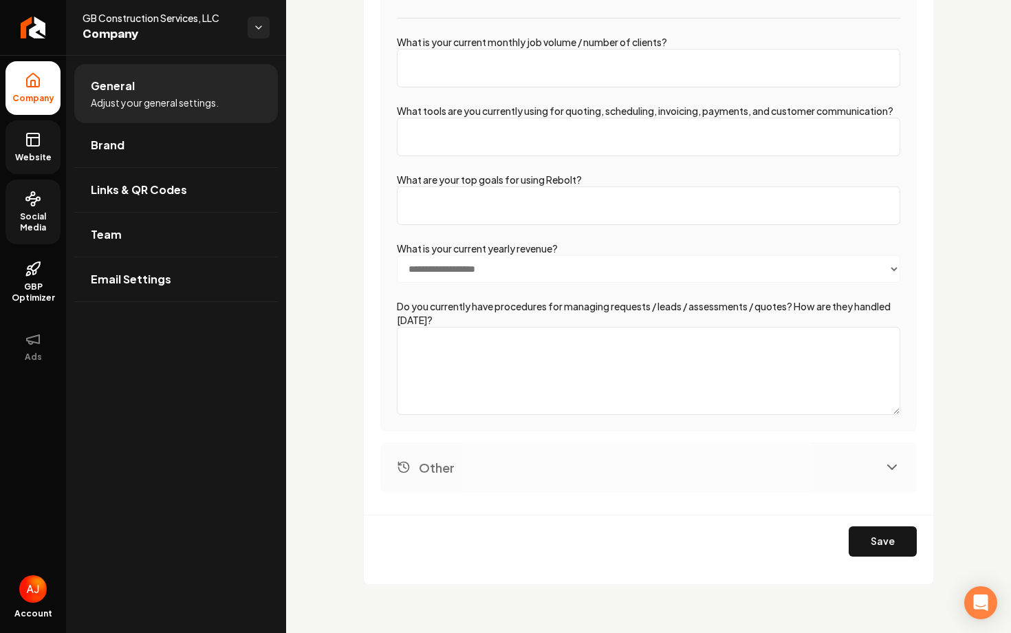
scroll to position [2874, 0]
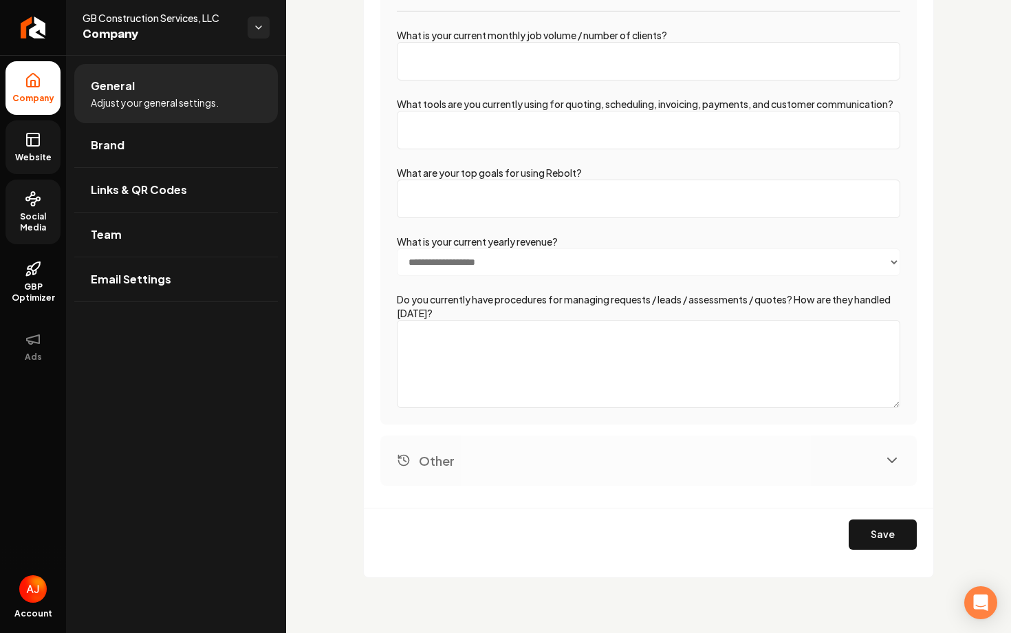
click at [462, 202] on input "What are your top goals for using Rebolt?" at bounding box center [649, 199] width 504 height 39
type input "Grow the business, changing targeted audience. Bringing more traffic to the sit…"
click at [802, 443] on button "Other" at bounding box center [648, 461] width 537 height 50
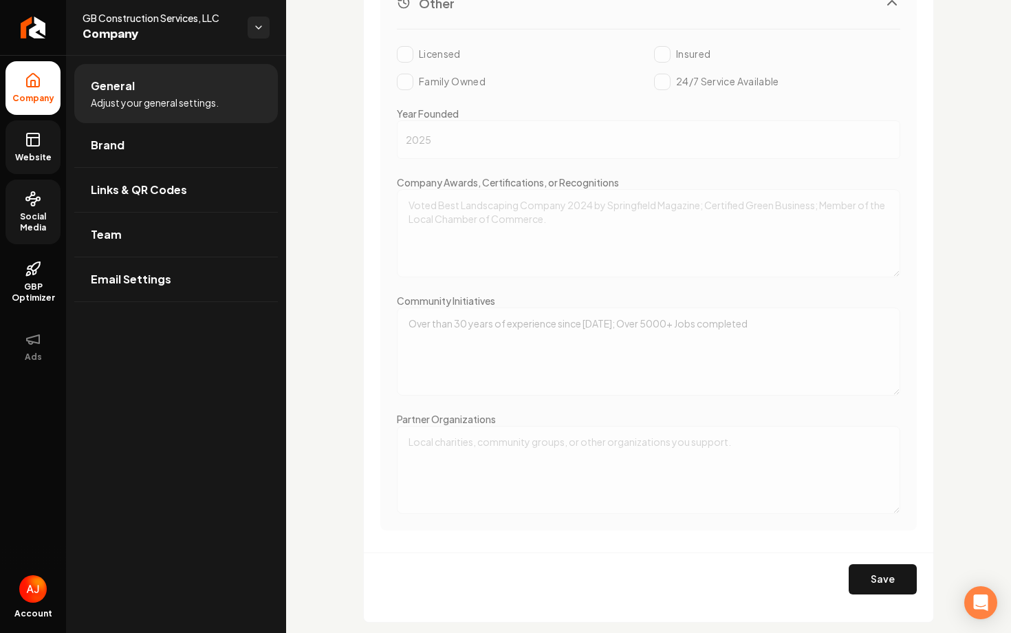
scroll to position [2904, 0]
click at [854, 569] on button "Save" at bounding box center [883, 578] width 68 height 30
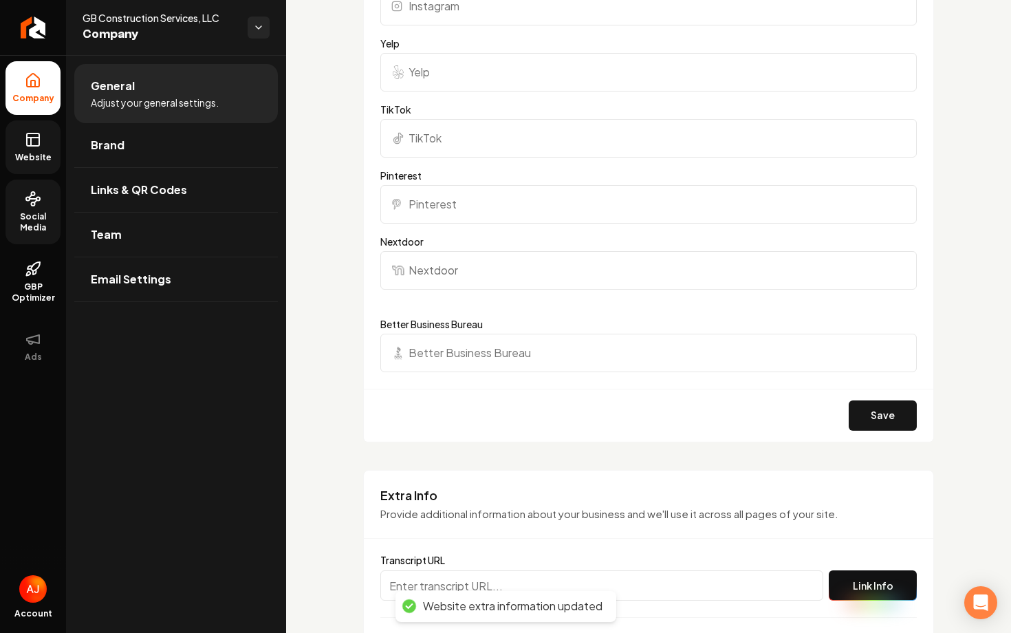
scroll to position [1775, 0]
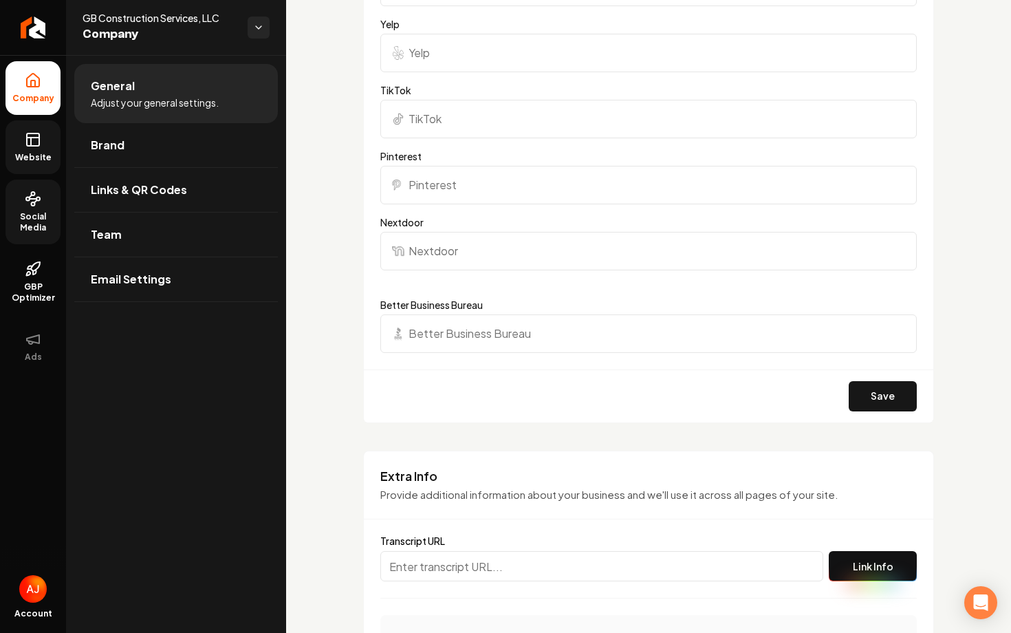
click at [22, 137] on link "Website" at bounding box center [33, 147] width 55 height 54
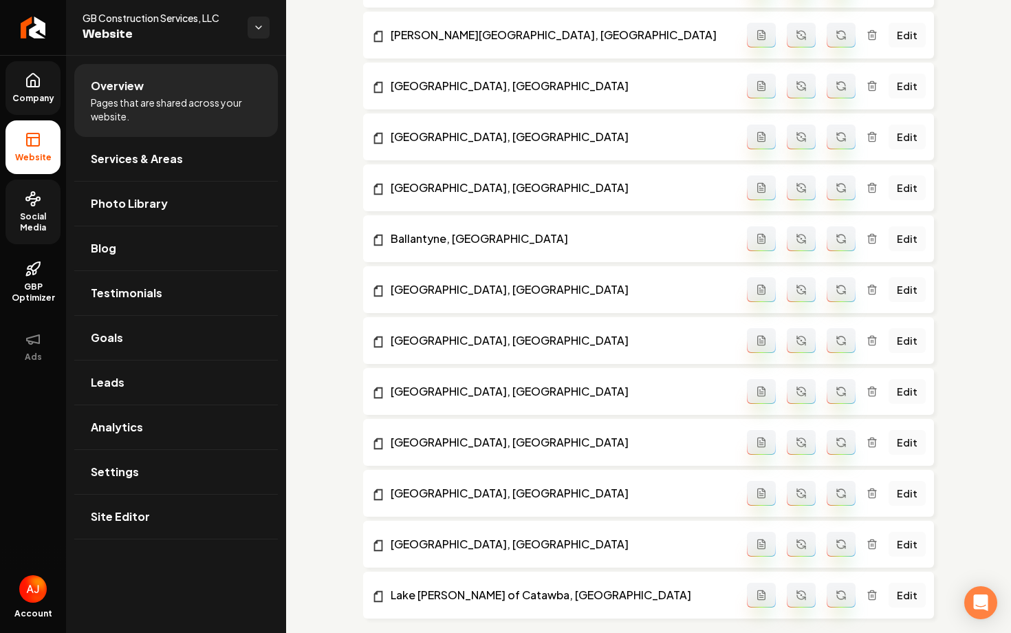
scroll to position [2912, 0]
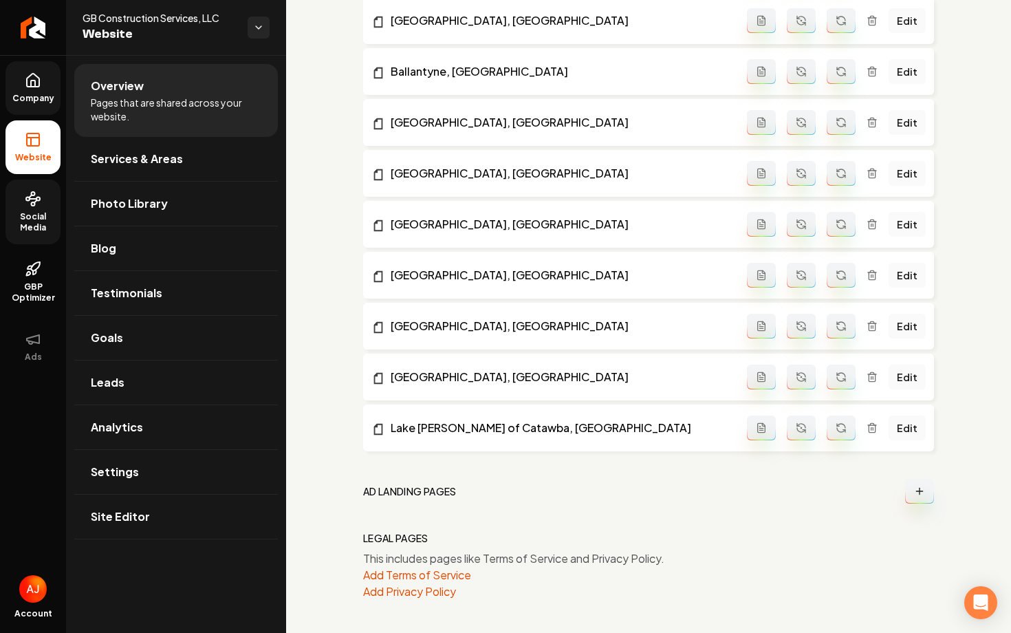
click at [25, 102] on span "Company" at bounding box center [33, 98] width 53 height 11
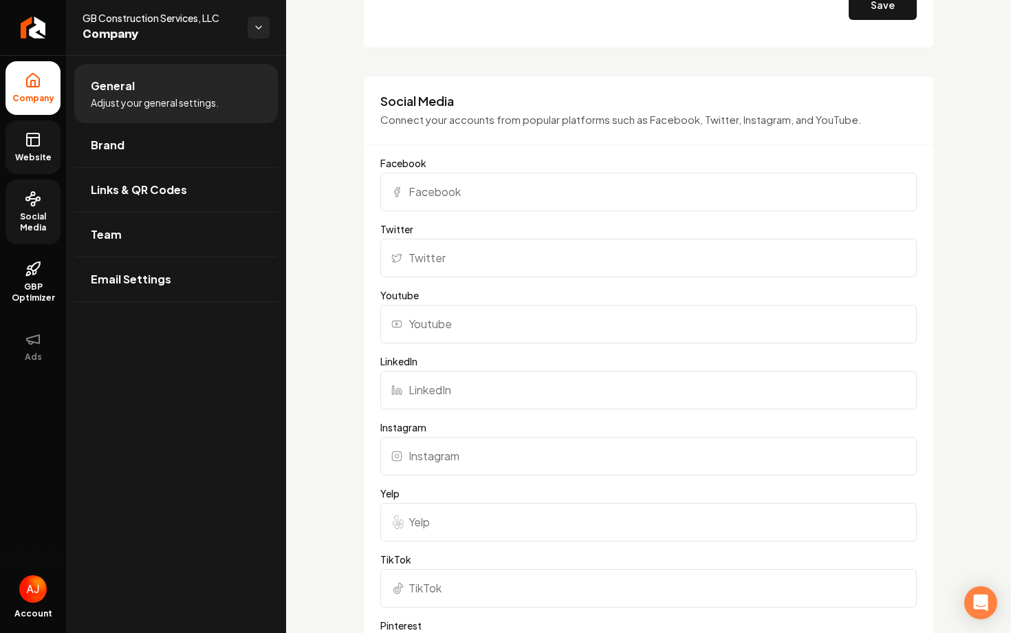
scroll to position [2446, 0]
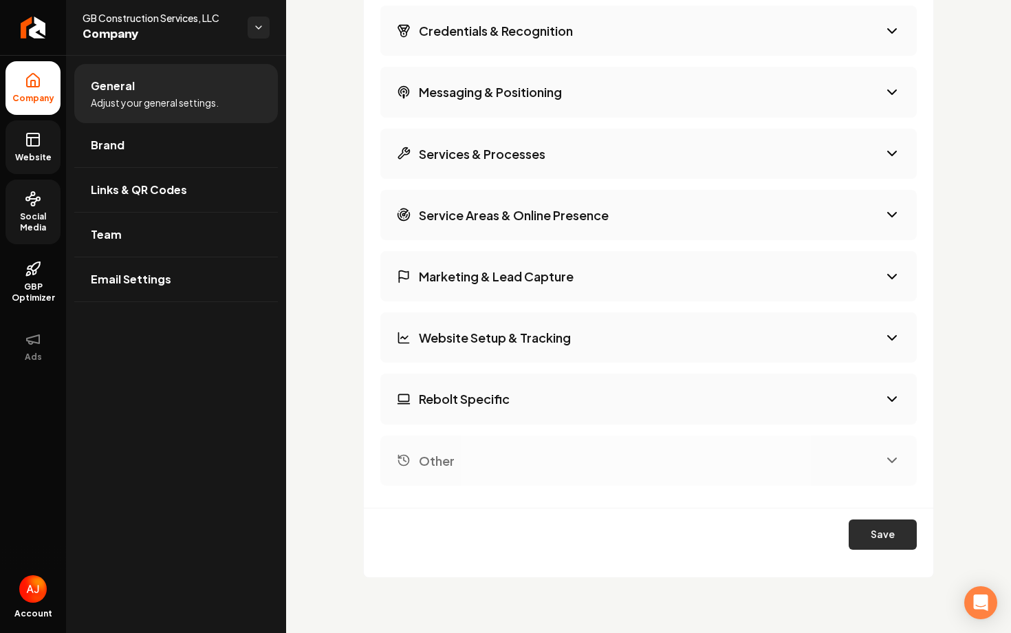
click at [853, 529] on button "Save" at bounding box center [883, 534] width 68 height 30
click at [772, 537] on button "Regenerate All" at bounding box center [771, 534] width 133 height 30
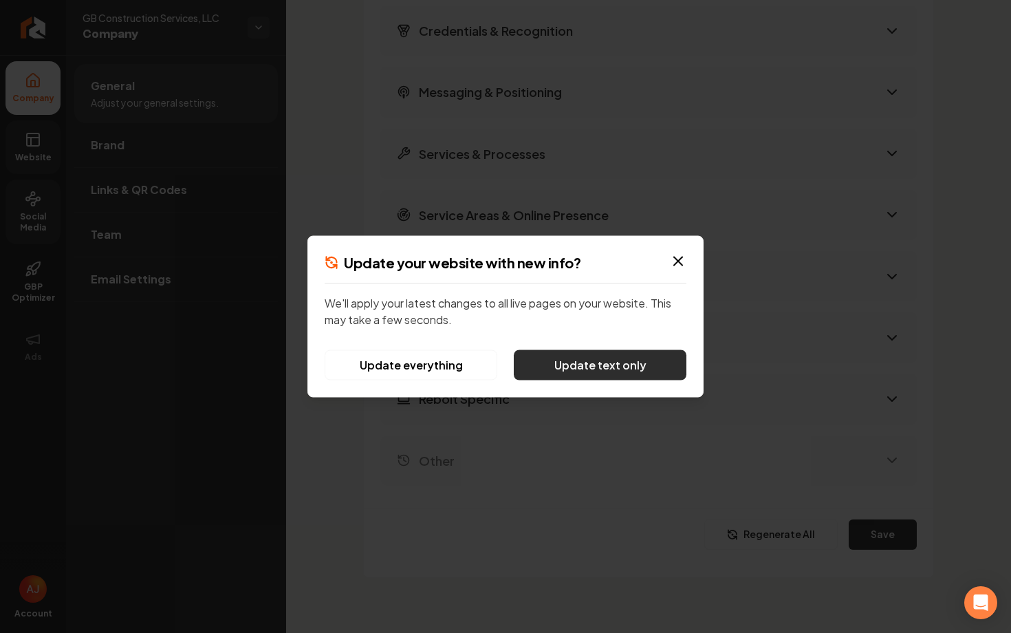
click at [574, 367] on button "Update text only" at bounding box center [600, 365] width 173 height 30
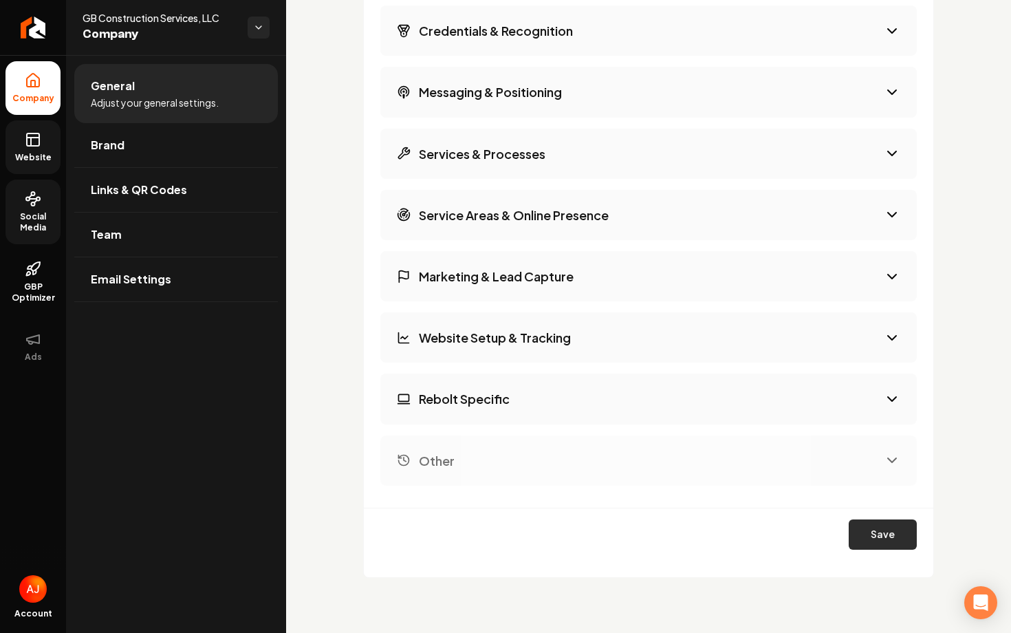
click at [879, 533] on button "Save" at bounding box center [883, 534] width 68 height 30
click at [784, 537] on button "Regenerate All" at bounding box center [771, 534] width 133 height 30
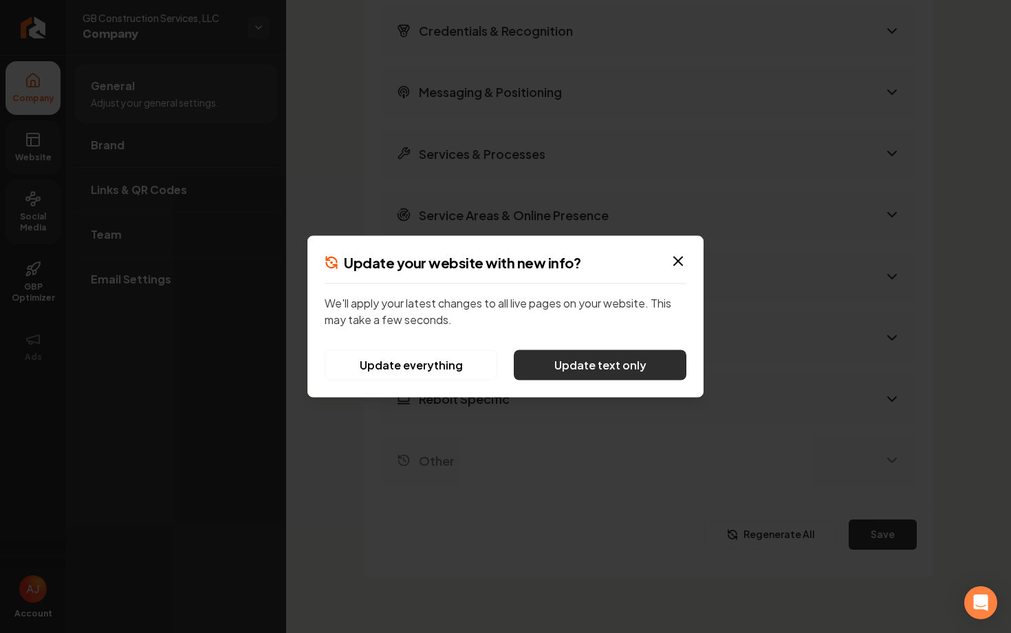
click at [558, 365] on button "Update text only" at bounding box center [600, 365] width 173 height 30
click at [595, 469] on div at bounding box center [505, 316] width 1011 height 633
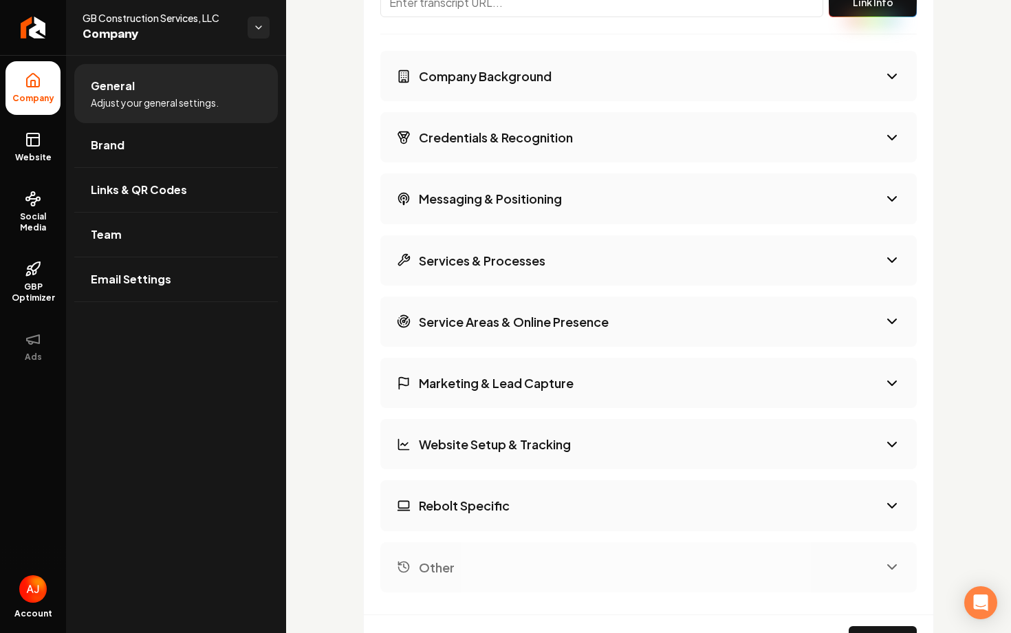
scroll to position [2446, 0]
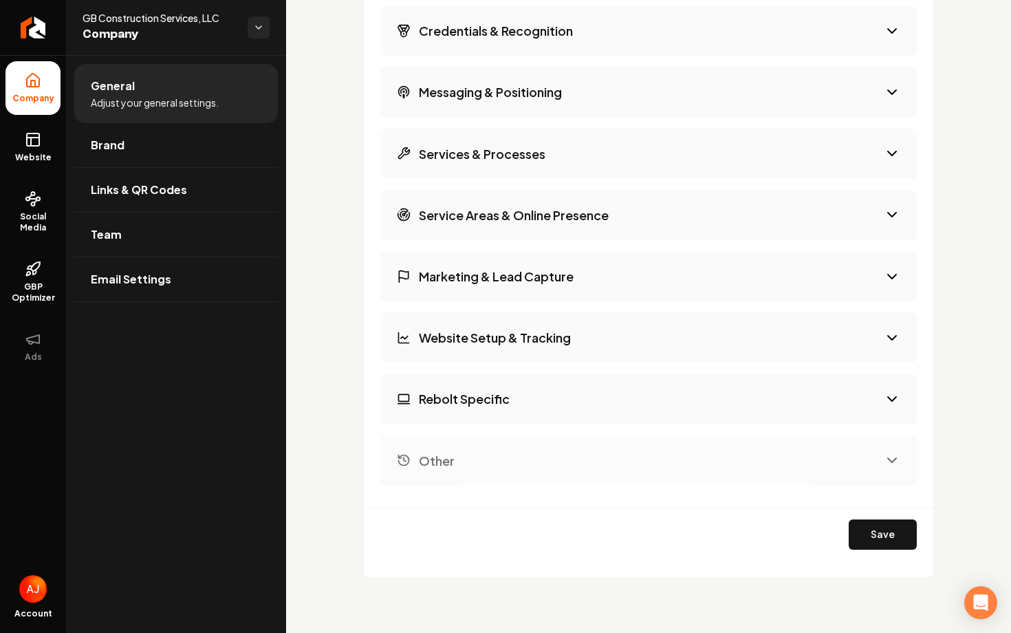
click at [468, 162] on h3 "Services & Processes" at bounding box center [482, 153] width 127 height 17
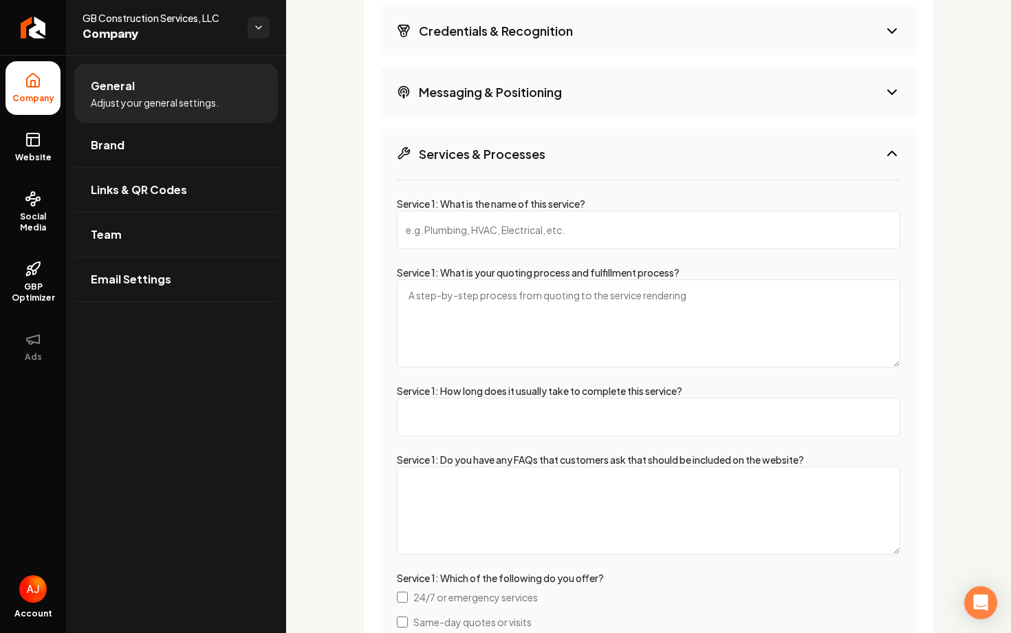
click at [482, 116] on button "Messaging & Positioning" at bounding box center [648, 92] width 537 height 50
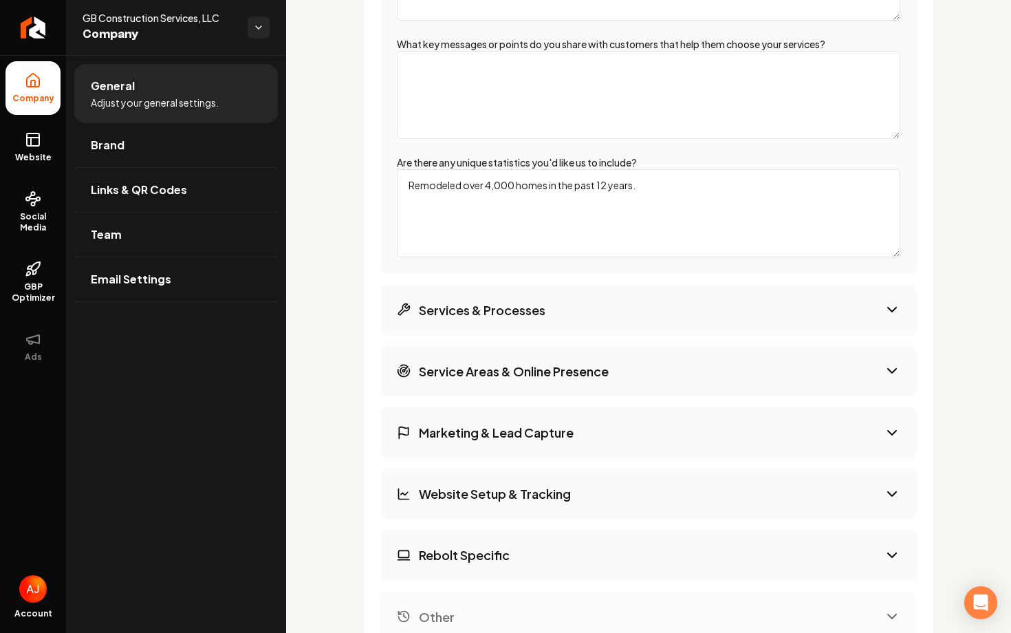
scroll to position [2819, 0]
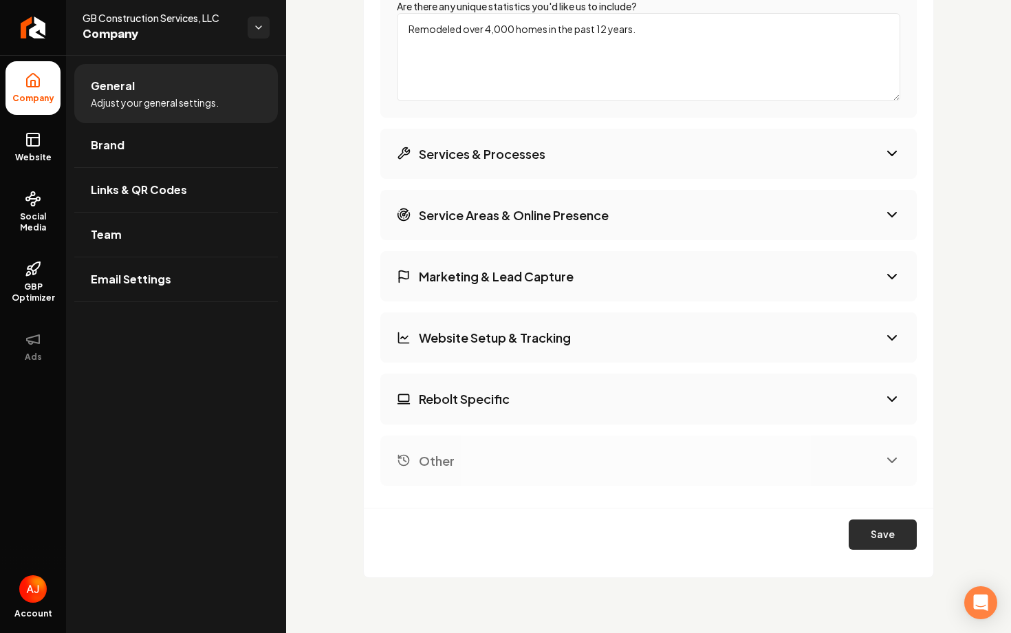
click at [883, 546] on button "Save" at bounding box center [883, 534] width 68 height 30
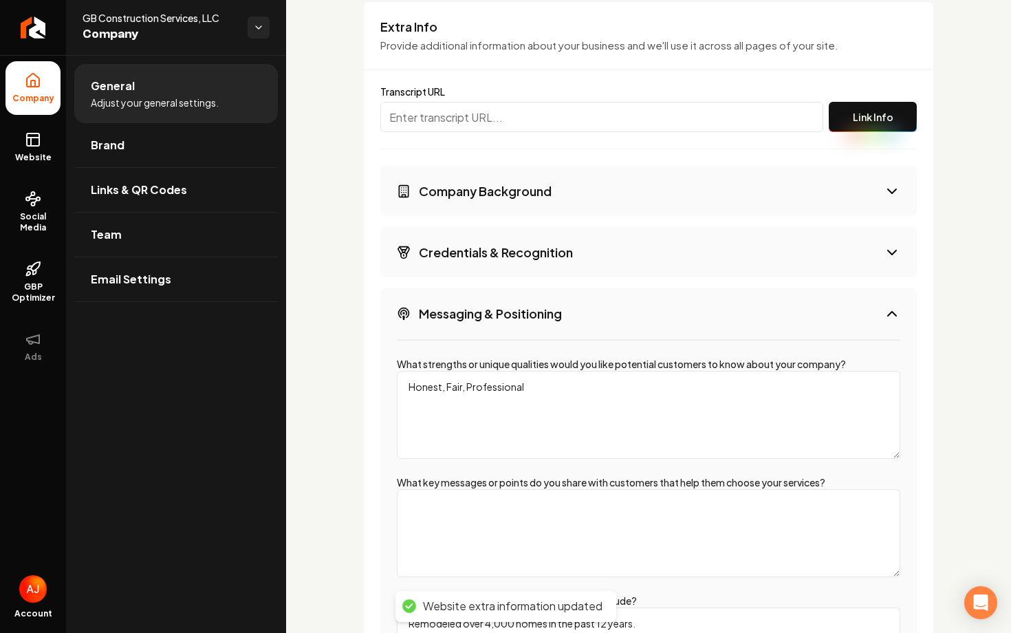
scroll to position [2815, 0]
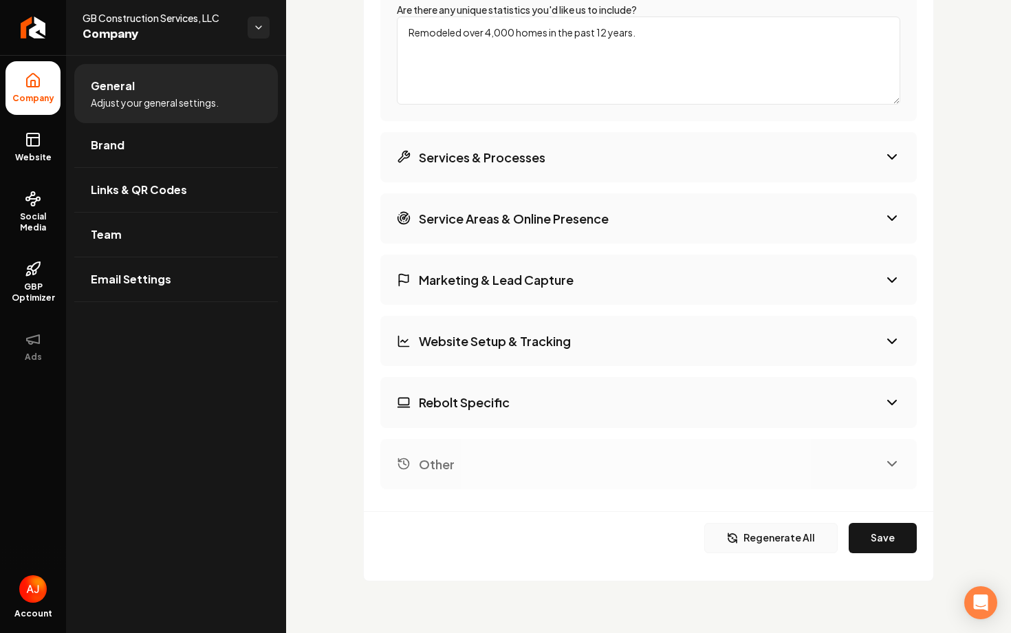
click at [774, 526] on button "Regenerate All" at bounding box center [771, 538] width 133 height 30
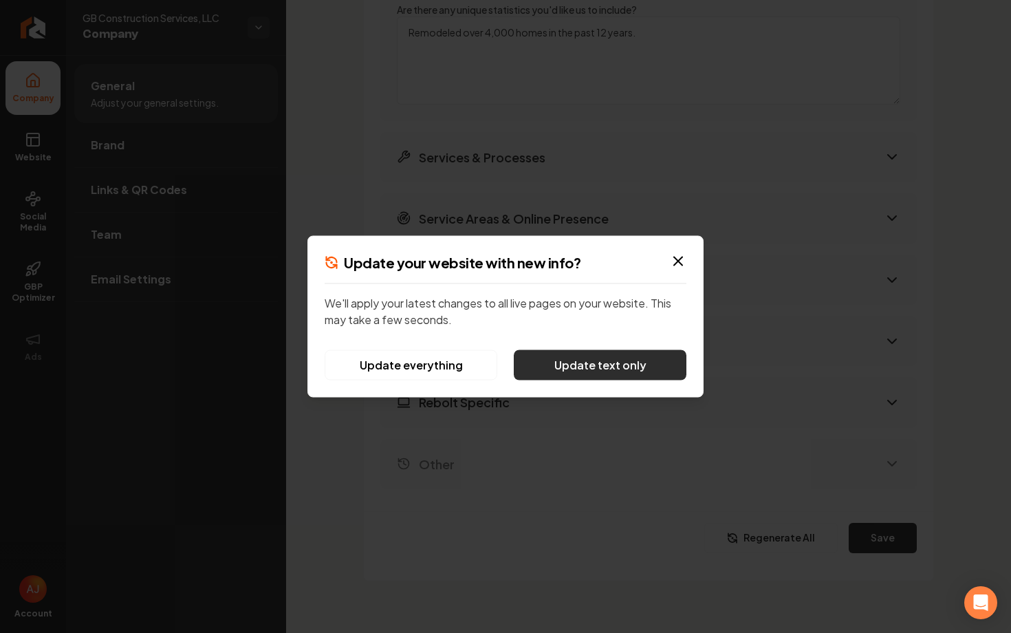
click at [599, 371] on button "Update text only" at bounding box center [600, 365] width 173 height 30
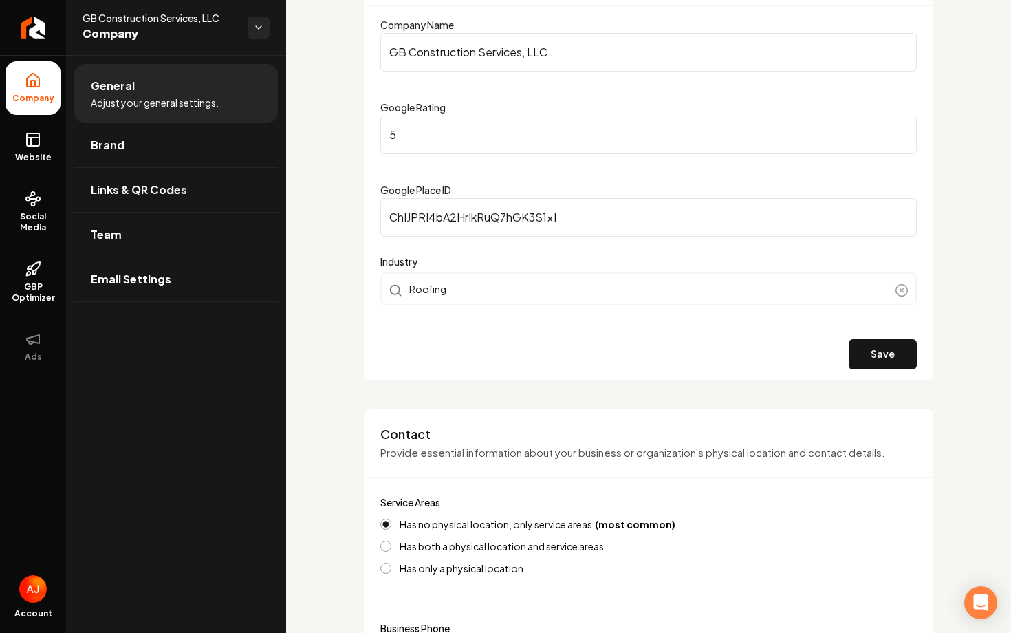
scroll to position [0, 0]
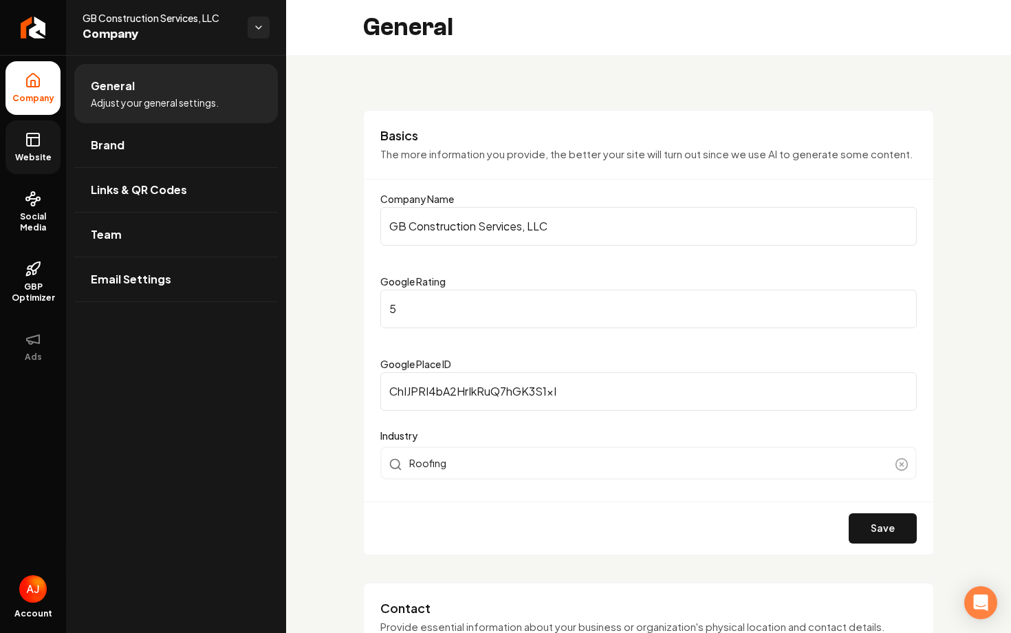
click at [39, 151] on link "Website" at bounding box center [33, 147] width 55 height 54
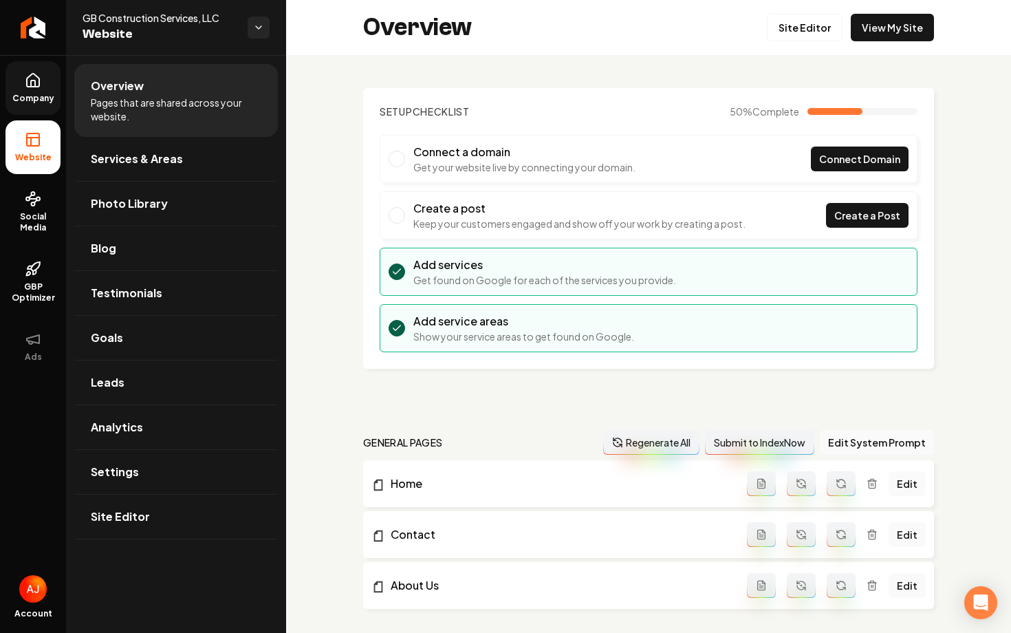
click at [34, 94] on span "Company" at bounding box center [33, 98] width 53 height 11
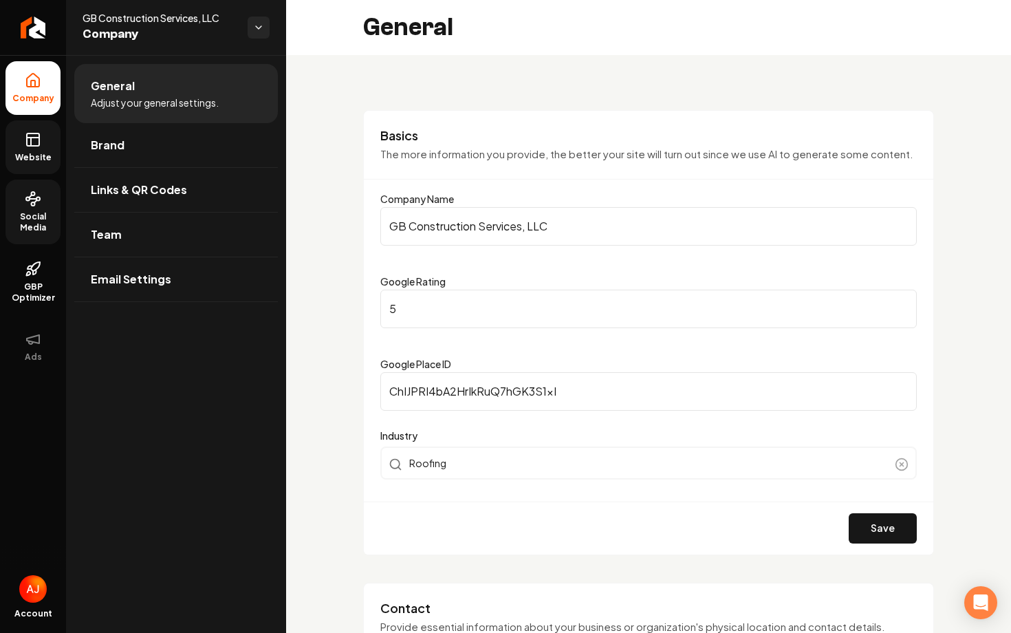
click at [52, 222] on span "Social Media" at bounding box center [33, 222] width 55 height 22
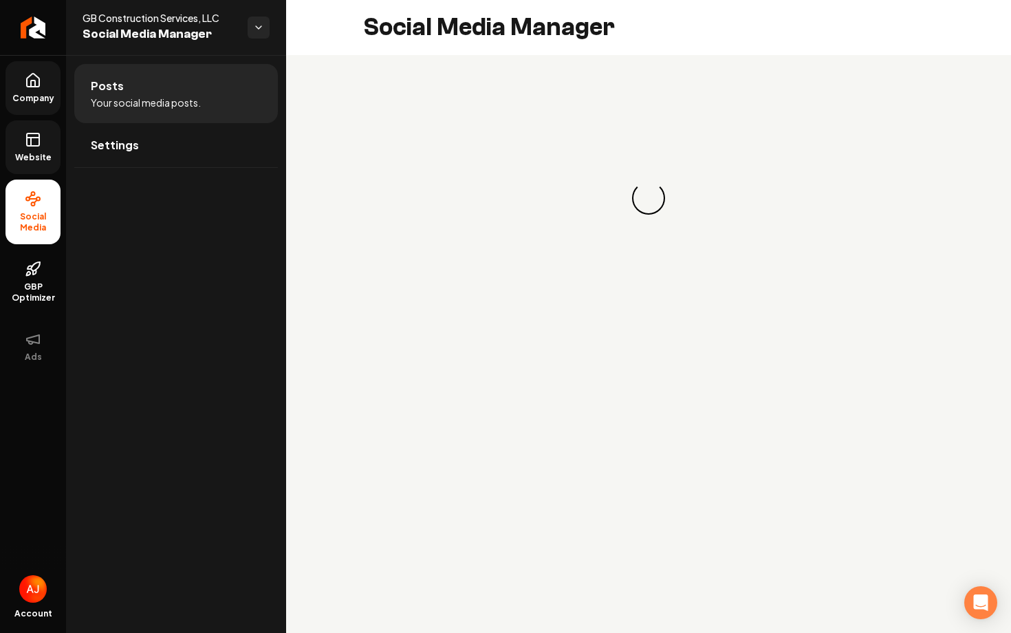
click at [37, 162] on link "Website" at bounding box center [33, 147] width 55 height 54
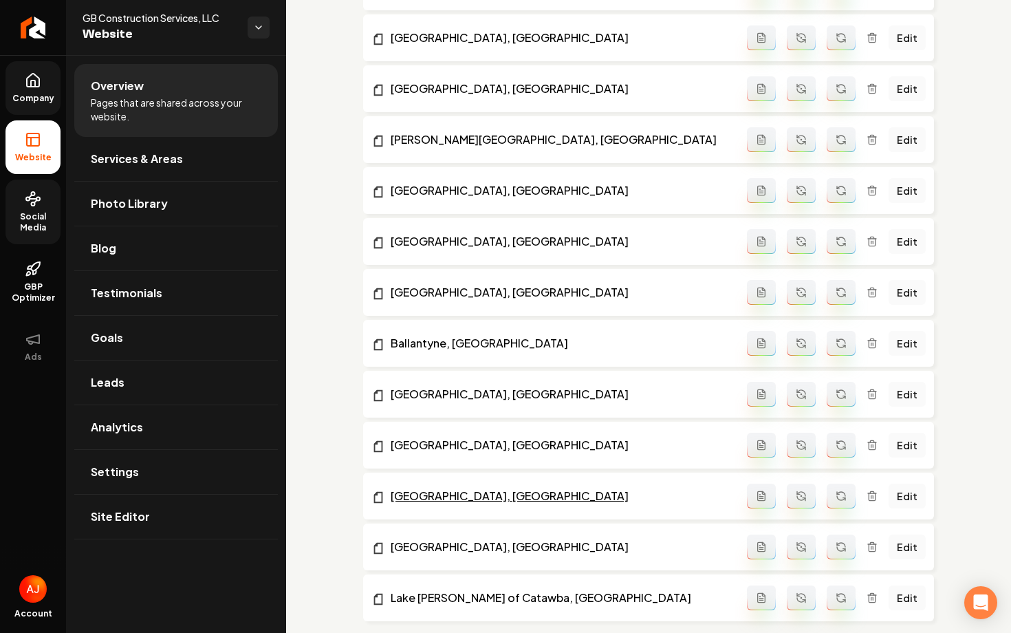
scroll to position [2791, 0]
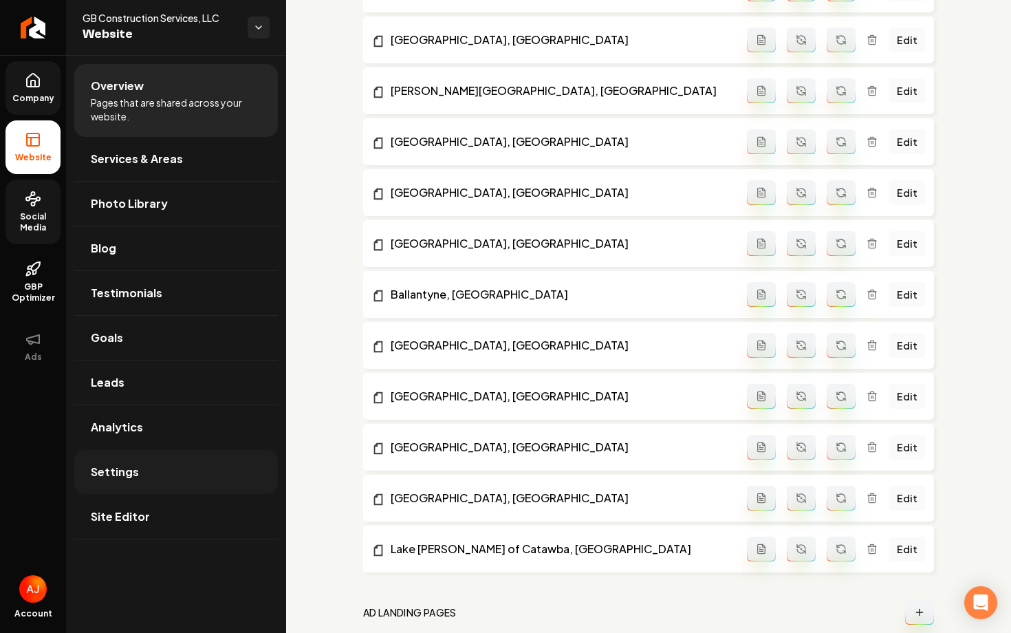
click at [97, 471] on span "Settings" at bounding box center [115, 472] width 48 height 17
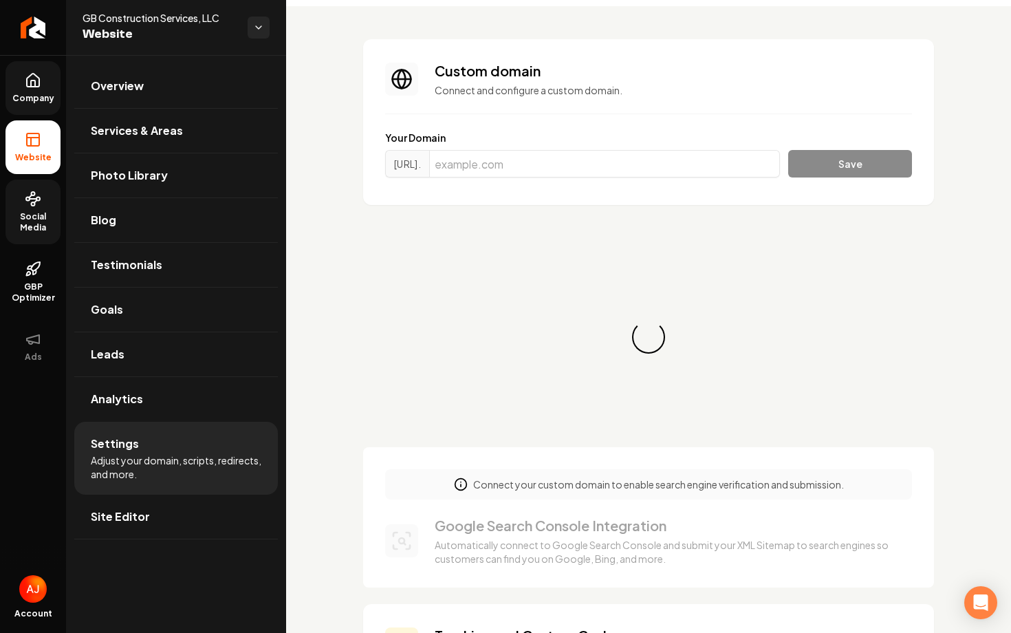
scroll to position [91, 0]
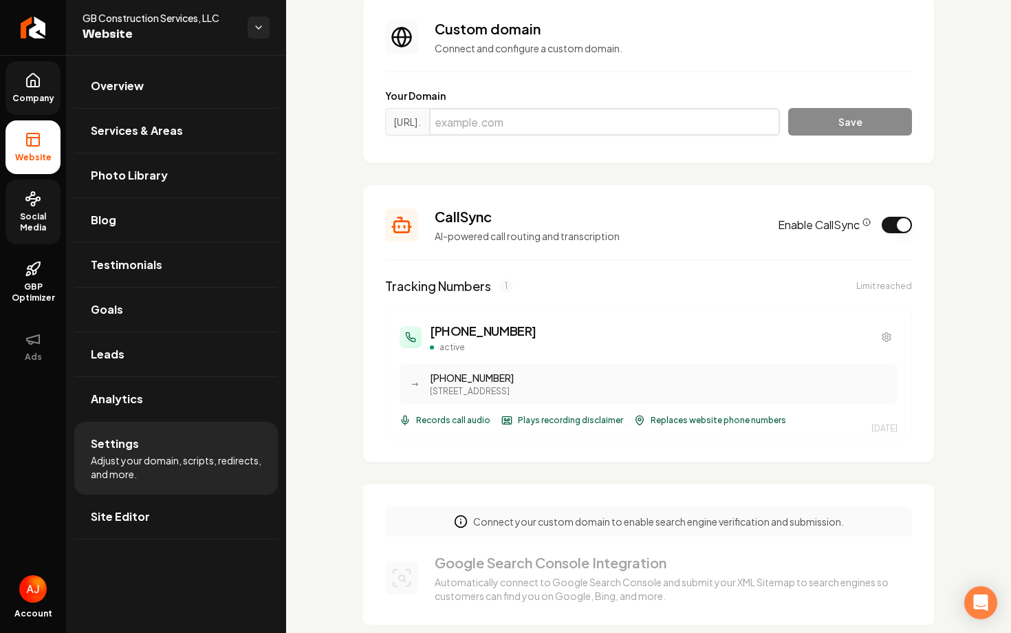
click at [489, 112] on input "Main content area" at bounding box center [604, 122] width 351 height 28
paste input "angieconstructionservices.com"
type input "angieconstructionservices.com"
click at [863, 111] on button "Save" at bounding box center [850, 122] width 124 height 28
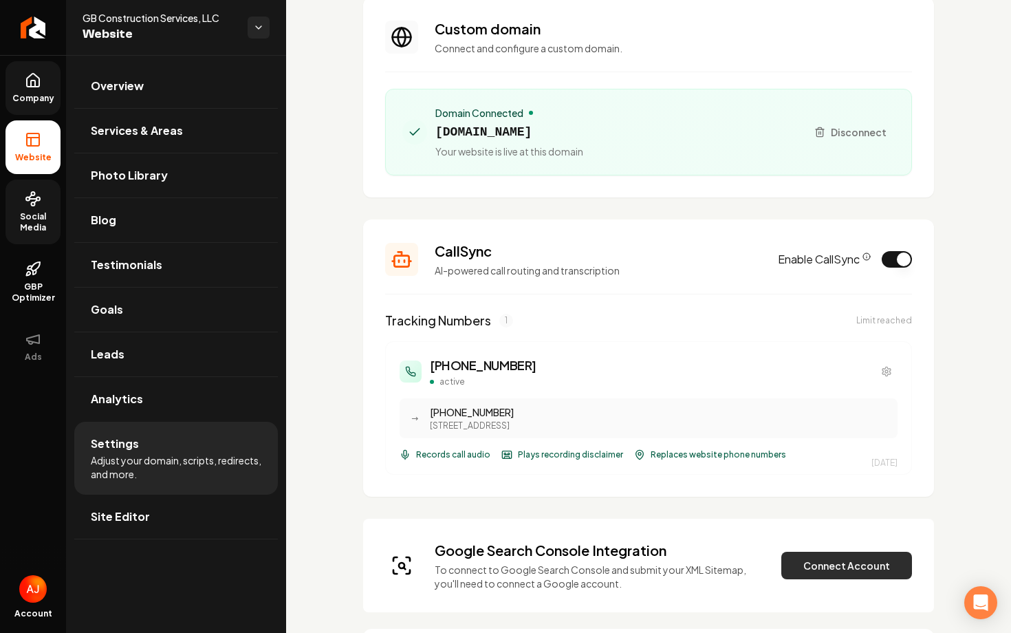
click at [827, 556] on button "Connect Account" at bounding box center [847, 566] width 131 height 28
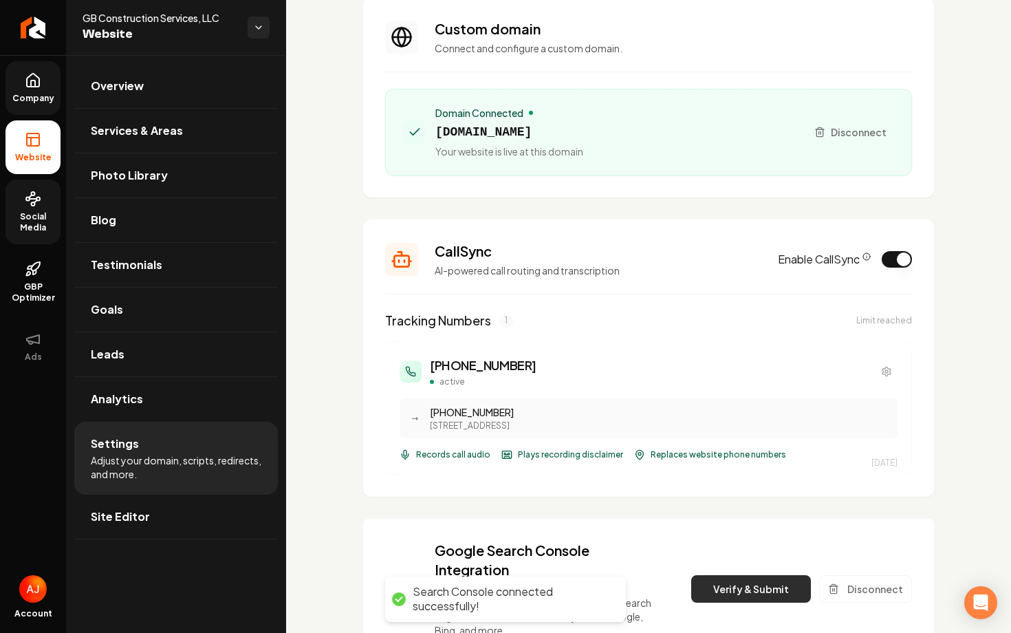
click at [728, 586] on button "Verify & Submit" at bounding box center [751, 589] width 120 height 28
drag, startPoint x: 728, startPoint y: 586, endPoint x: 570, endPoint y: 582, distance: 157.6
click at [577, 582] on div "Company Website Social Media GBP Optimizer Ads Account GB Construction Services…" at bounding box center [505, 316] width 1011 height 633
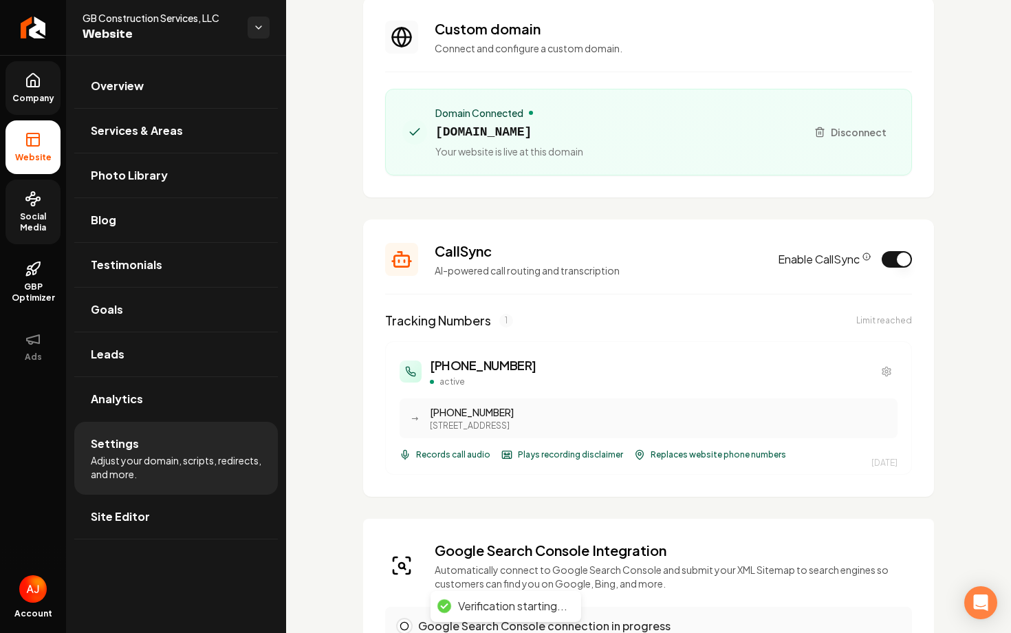
click at [698, 537] on div "Google Search Console Integration Automatically connect to Google Search Consol…" at bounding box center [648, 632] width 571 height 226
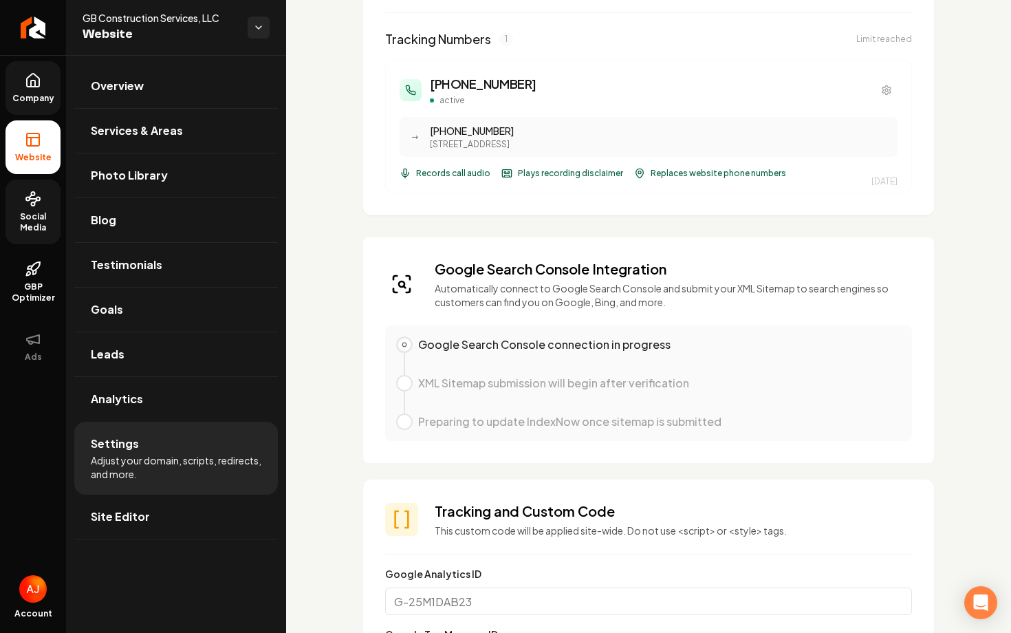
scroll to position [0, 0]
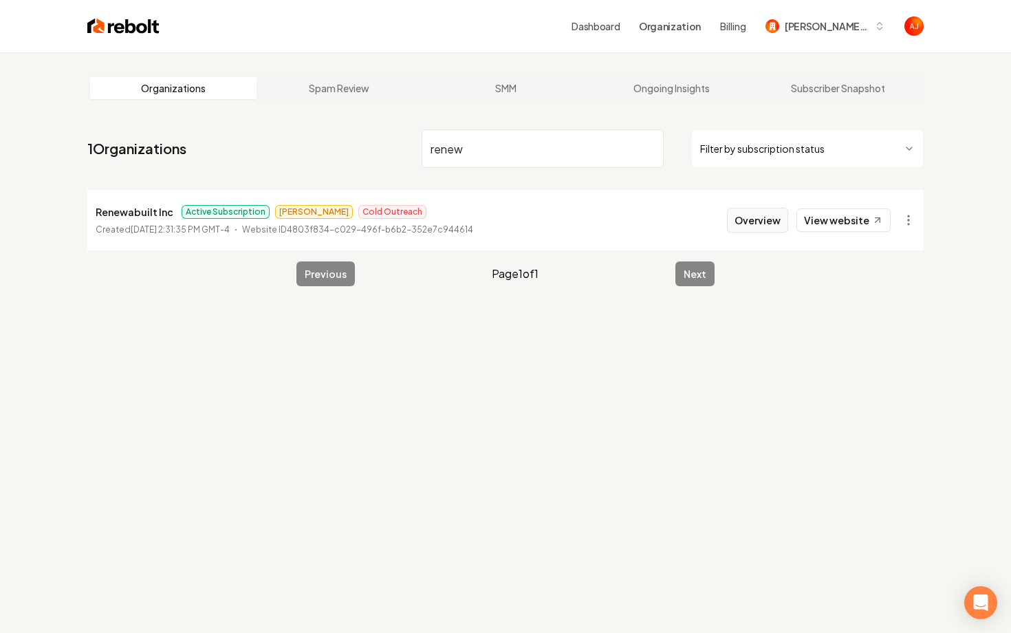
type input "renew"
click at [762, 227] on button "Overview" at bounding box center [757, 220] width 61 height 25
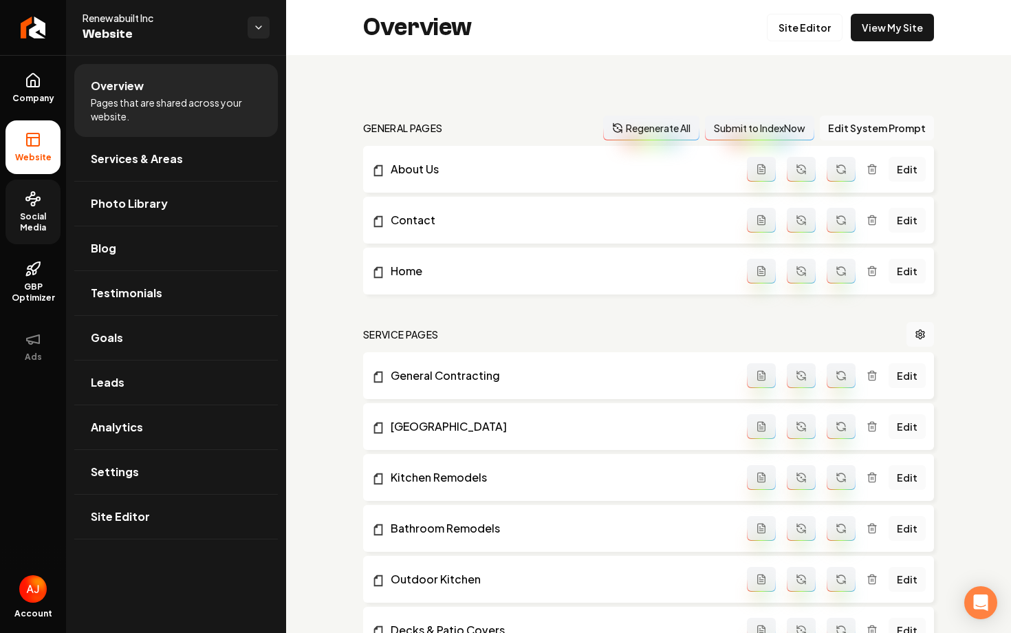
click at [59, 224] on span "Social Media" at bounding box center [33, 222] width 55 height 22
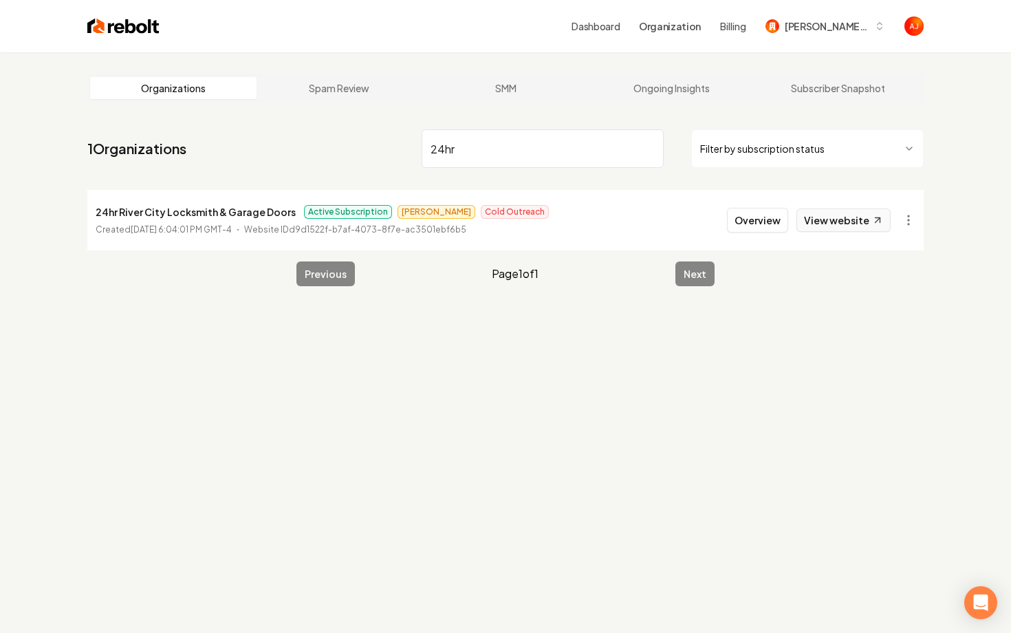
click at [816, 219] on link "View website" at bounding box center [844, 219] width 94 height 23
drag, startPoint x: 465, startPoint y: 155, endPoint x: 393, endPoint y: 144, distance: 73.0
click at [393, 144] on nav "1 Organizations 24hr Filter by subscription status" at bounding box center [505, 154] width 837 height 61
click at [832, 215] on link "View website" at bounding box center [844, 219] width 94 height 23
drag, startPoint x: 462, startPoint y: 160, endPoint x: 373, endPoint y: 160, distance: 88.8
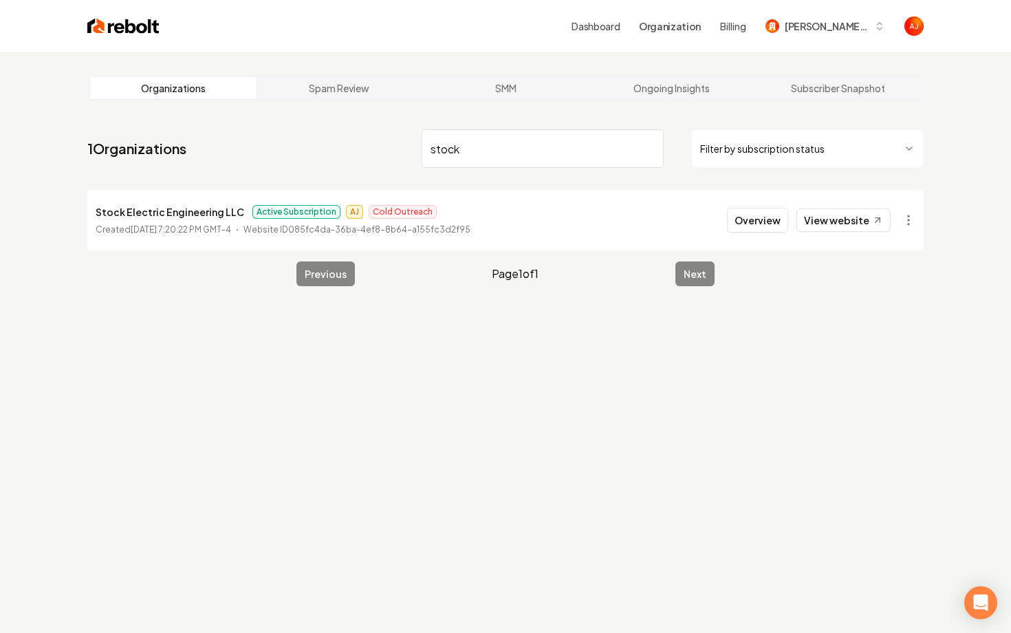
click at [373, 160] on nav "1 Organizations stock Filter by subscription status" at bounding box center [505, 154] width 837 height 61
drag, startPoint x: 484, startPoint y: 157, endPoint x: 404, endPoint y: 146, distance: 81.2
click at [405, 147] on nav "1 Organizations stock Filter by subscription status" at bounding box center [505, 154] width 837 height 61
type input "ztm"
click at [753, 219] on button "Overview" at bounding box center [757, 220] width 61 height 25
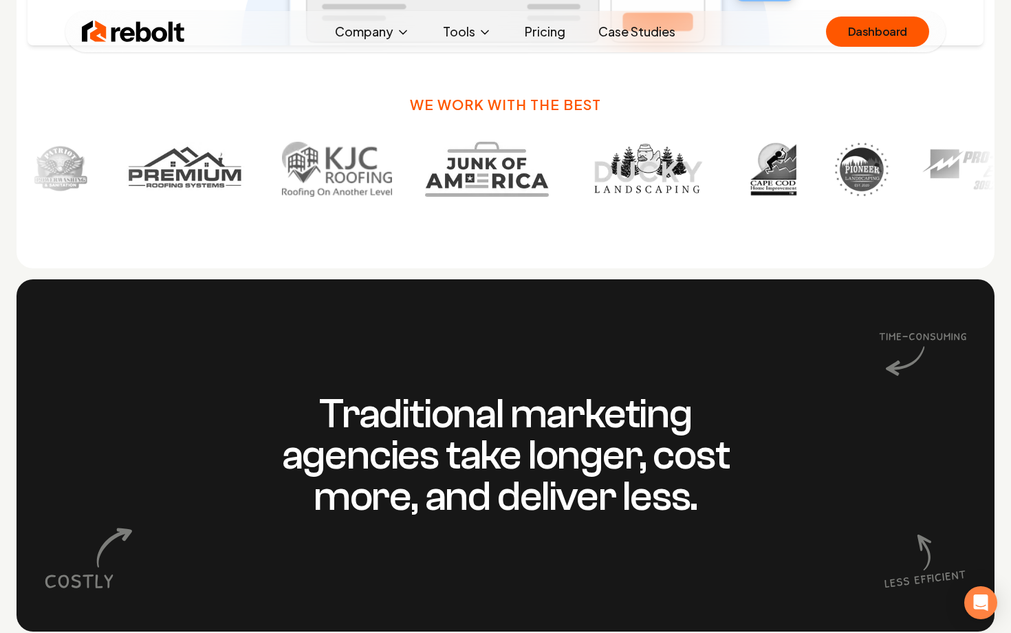
scroll to position [949, 0]
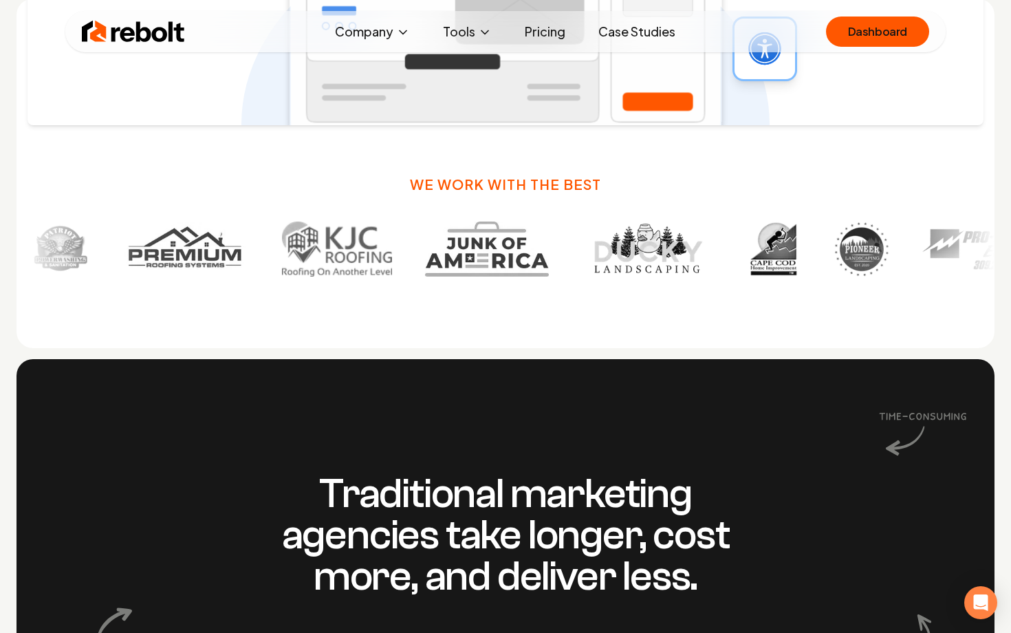
click at [746, 254] on img at bounding box center [773, 249] width 55 height 55
click at [831, 248] on img at bounding box center [858, 249] width 55 height 55
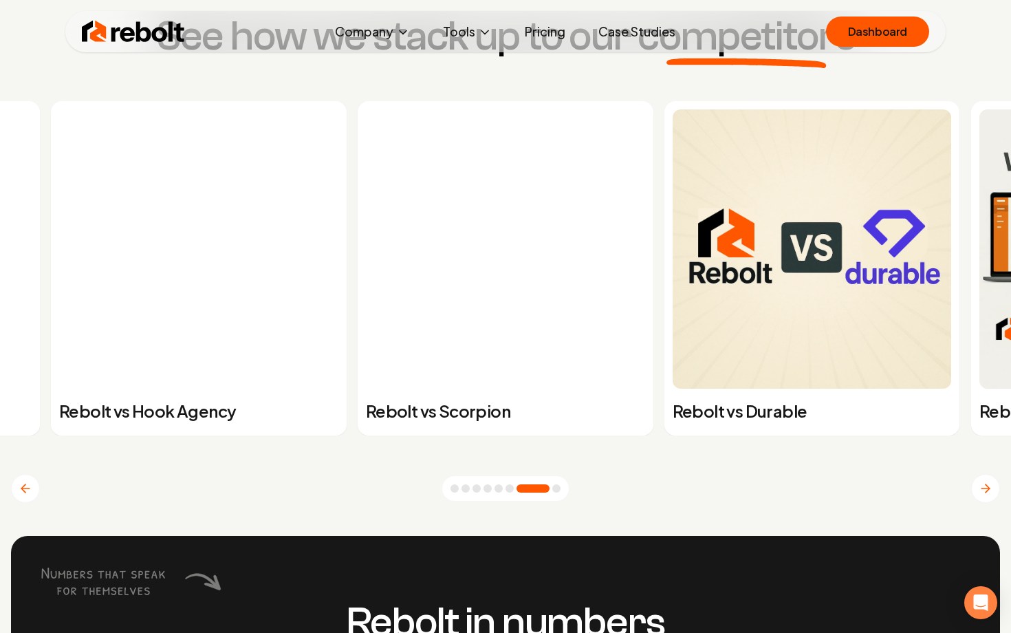
scroll to position [5344, 0]
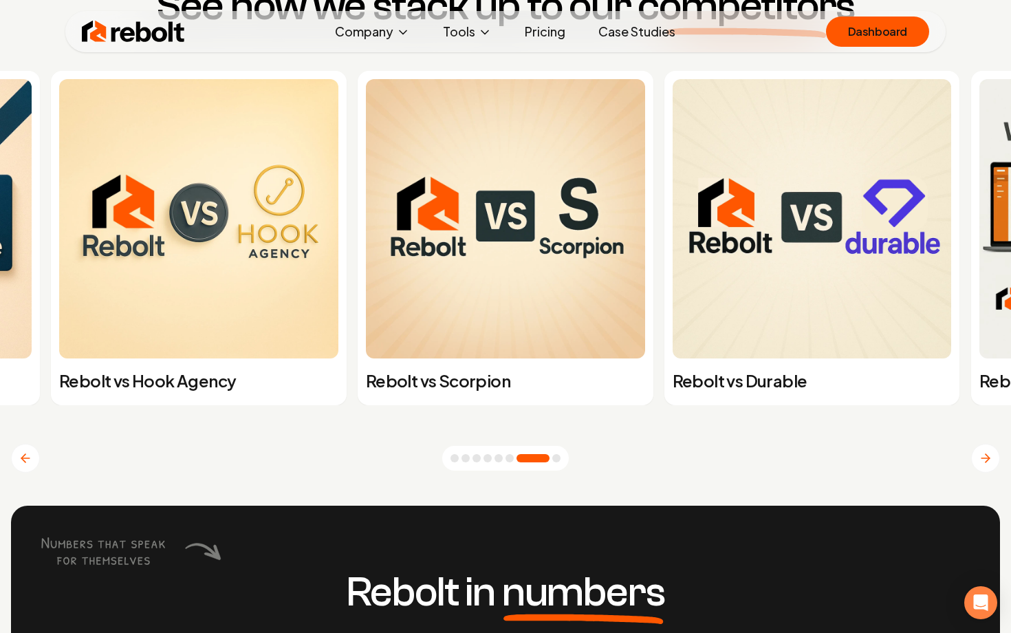
click at [981, 447] on button "Next slide" at bounding box center [985, 458] width 29 height 29
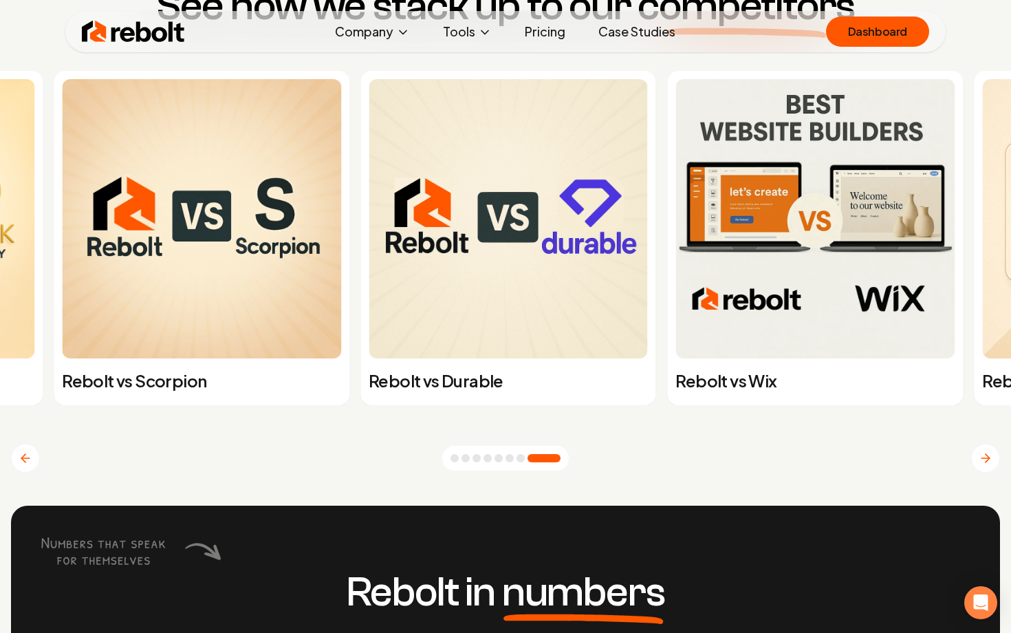
click at [981, 447] on button "Next slide" at bounding box center [985, 458] width 29 height 29
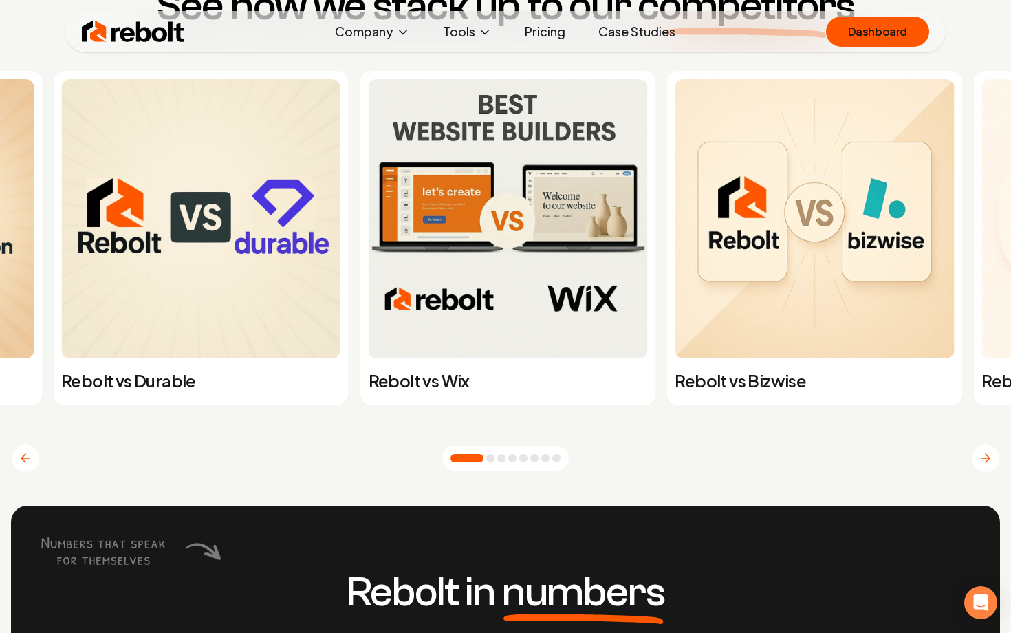
click at [981, 447] on button "Next slide" at bounding box center [985, 458] width 29 height 29
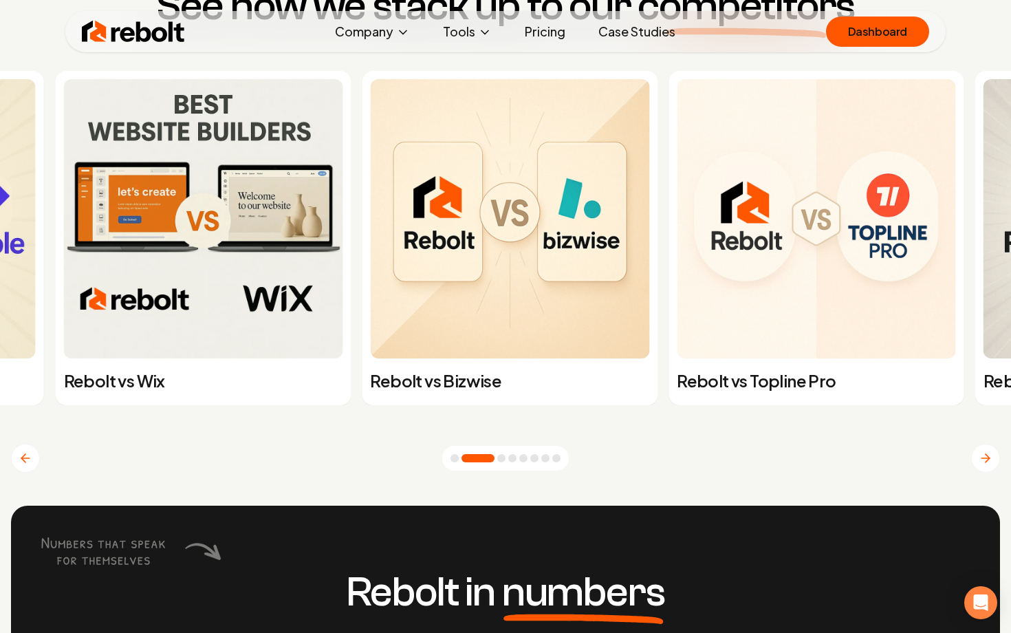
click at [981, 447] on button "Next slide" at bounding box center [985, 458] width 29 height 29
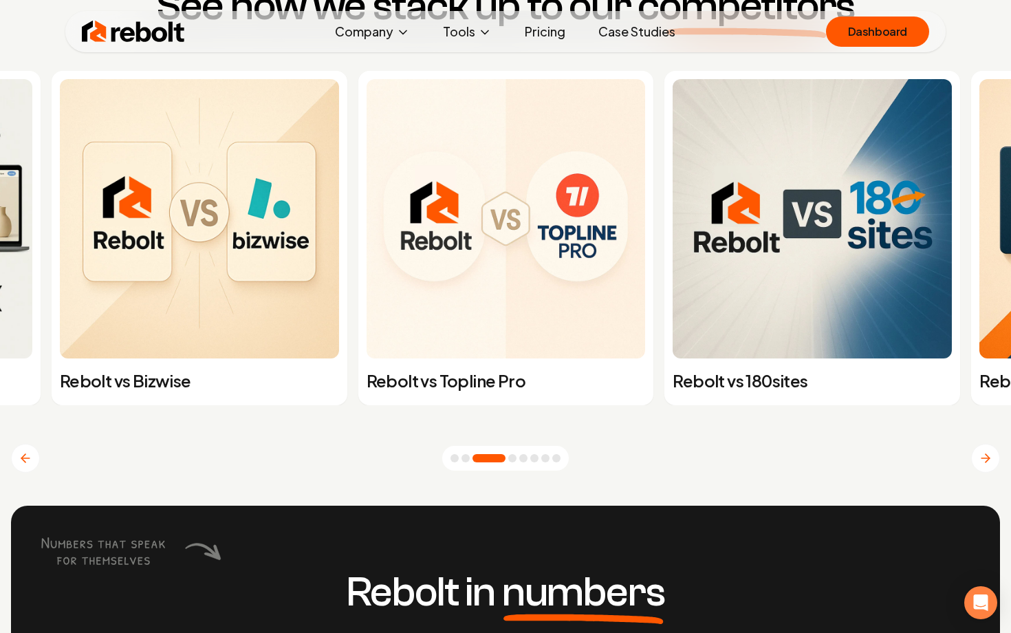
click at [981, 447] on button "Next slide" at bounding box center [985, 458] width 29 height 29
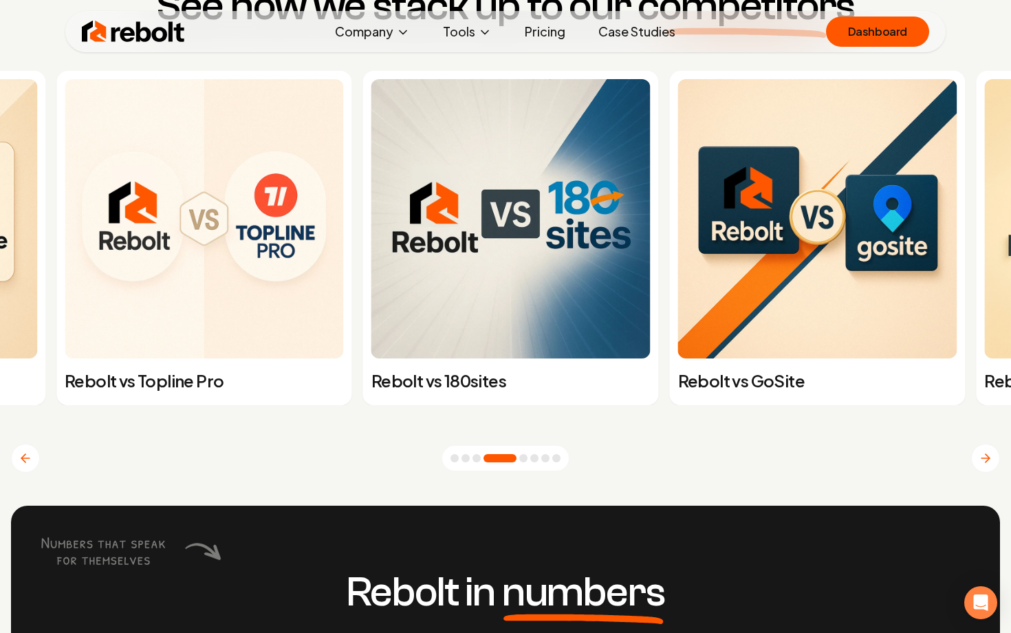
click at [981, 447] on button "Next slide" at bounding box center [985, 458] width 29 height 29
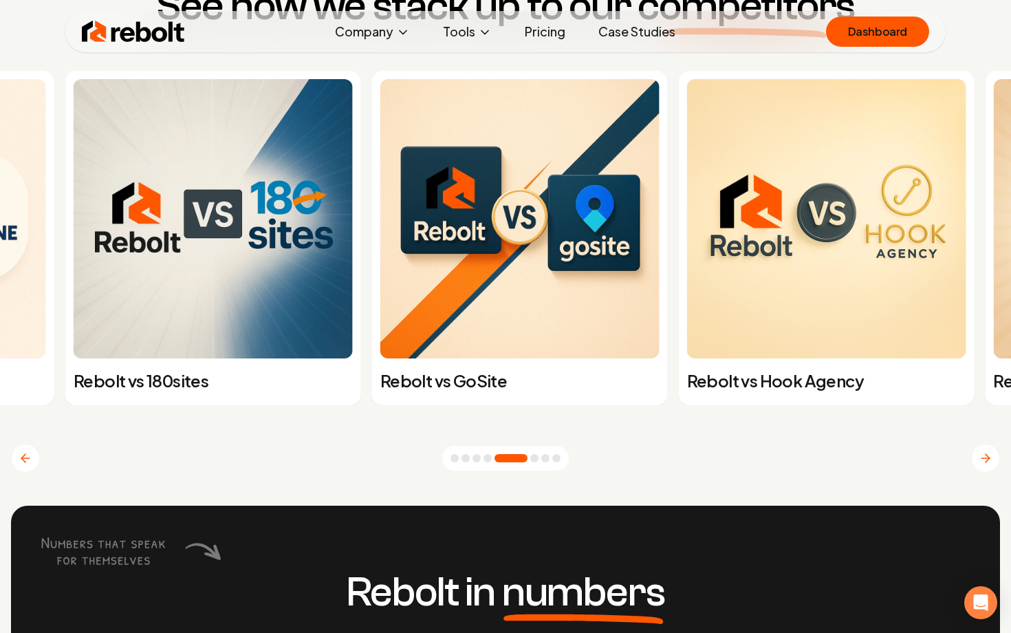
click at [981, 447] on button "Next slide" at bounding box center [985, 458] width 29 height 29
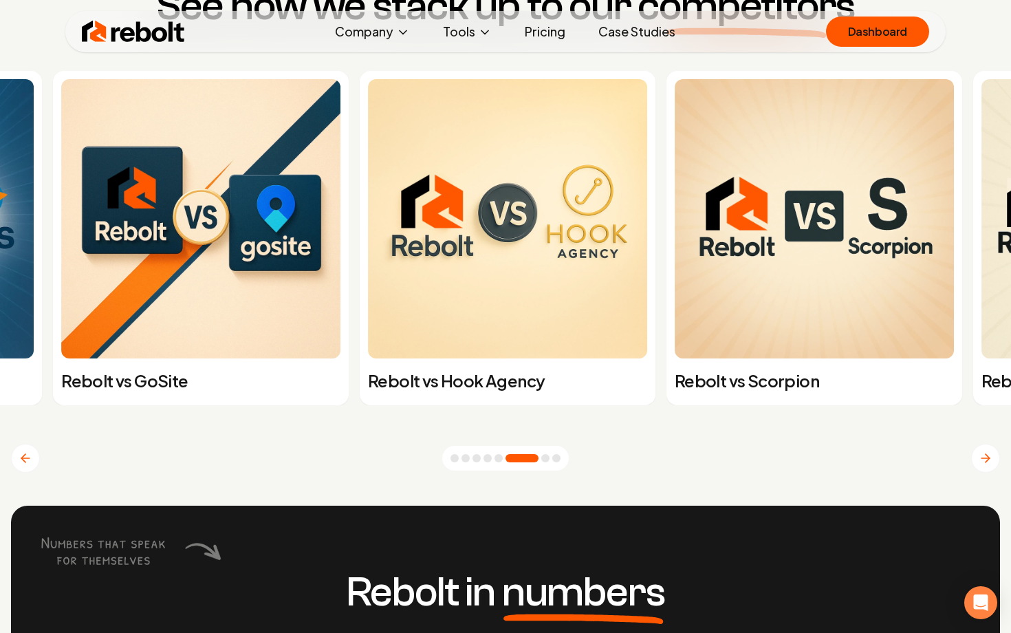
click at [981, 447] on button "Next slide" at bounding box center [985, 458] width 29 height 29
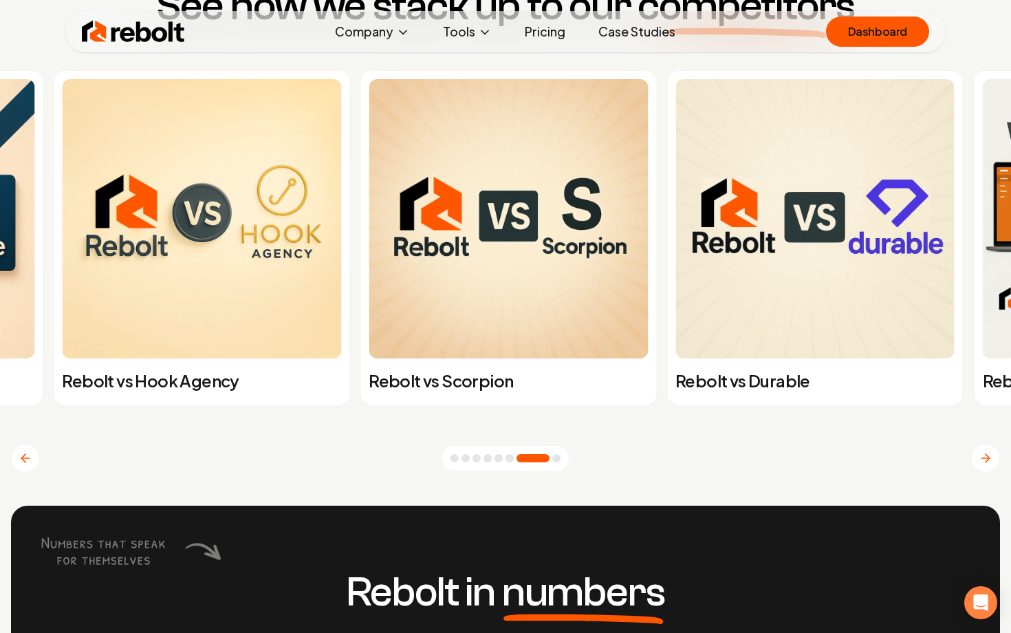
click at [981, 447] on button "Next slide" at bounding box center [985, 458] width 29 height 29
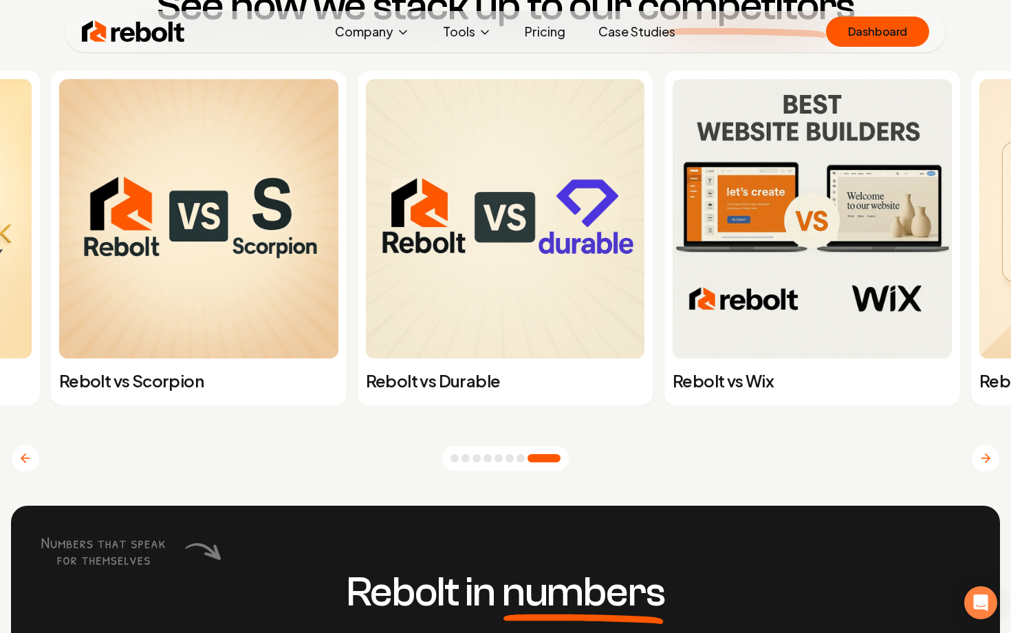
click at [981, 447] on button "Next slide" at bounding box center [985, 458] width 29 height 29
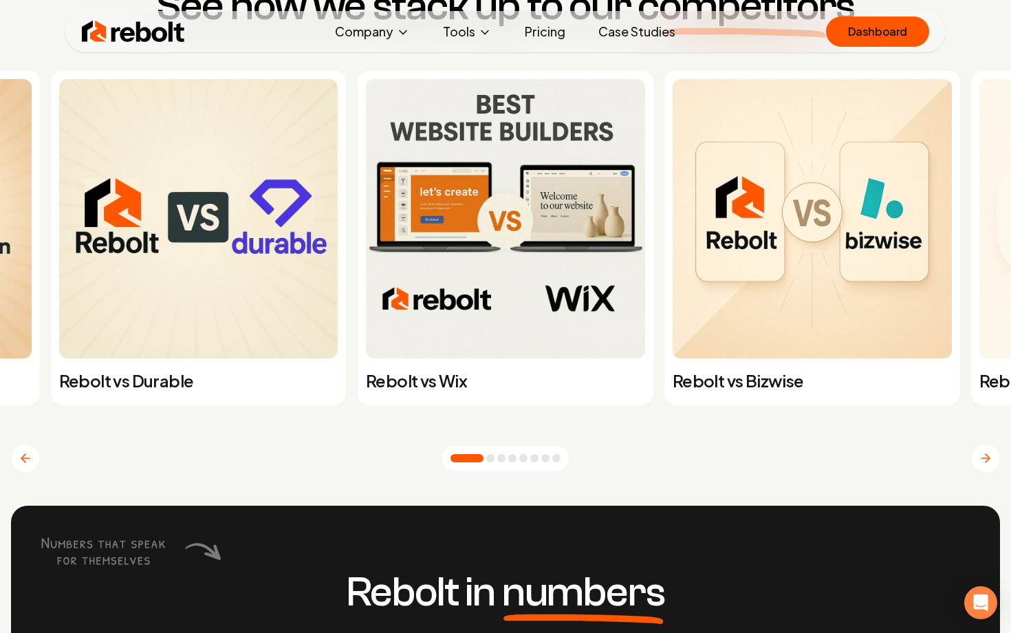
click at [982, 469] on button "Next slide" at bounding box center [985, 458] width 29 height 29
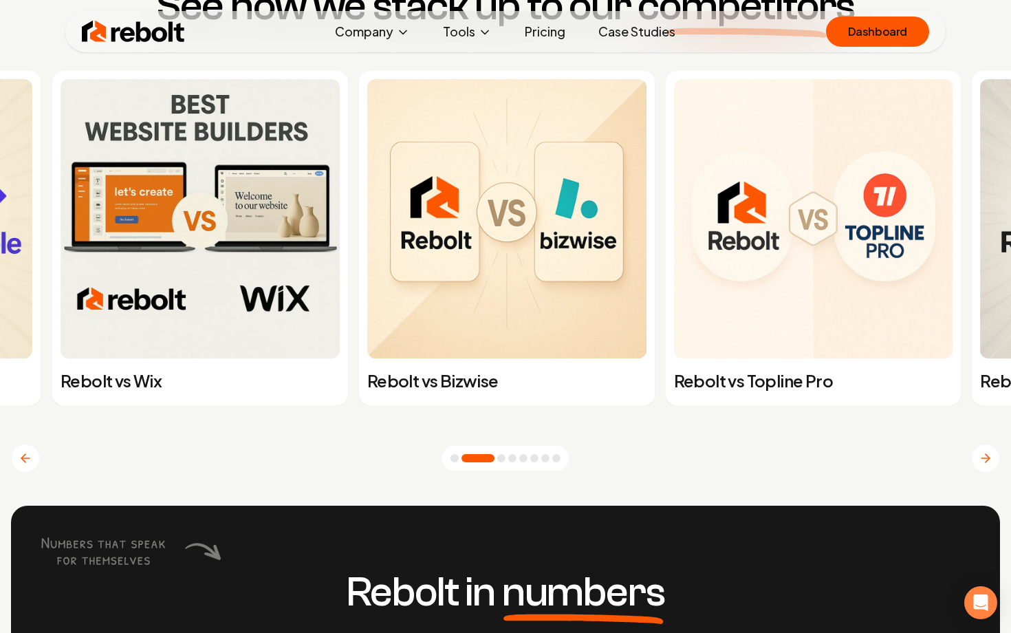
click at [839, 299] on img at bounding box center [813, 218] width 279 height 279
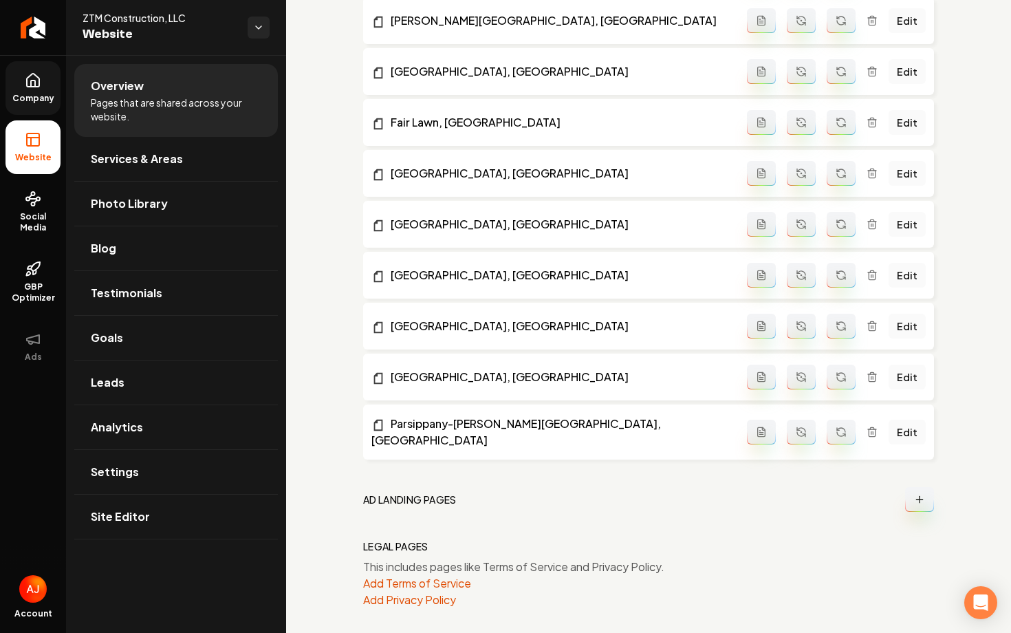
click at [19, 89] on link "Company" at bounding box center [33, 88] width 55 height 54
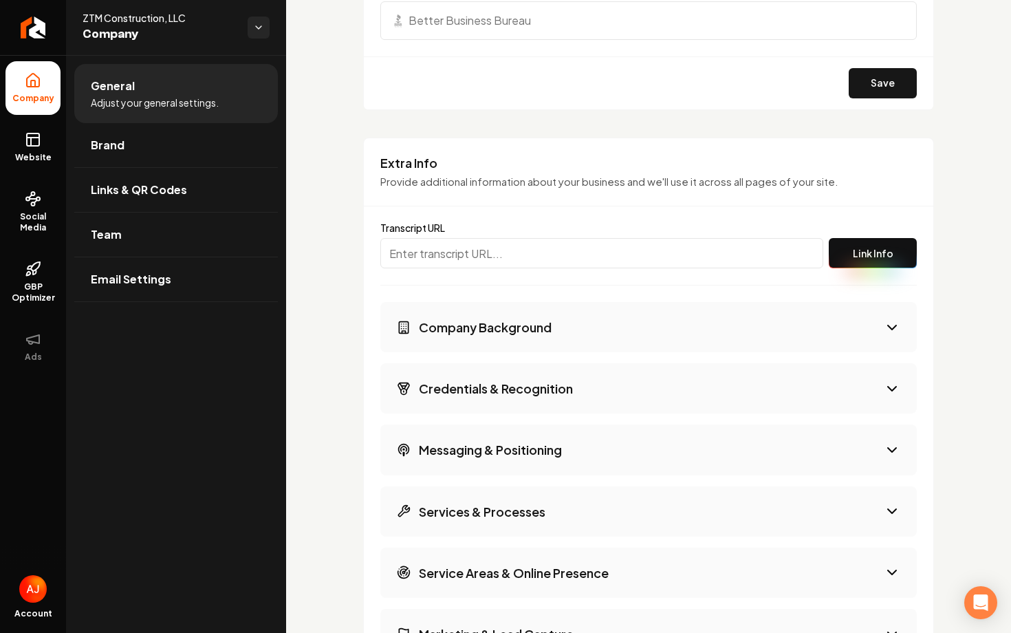
scroll to position [2446, 0]
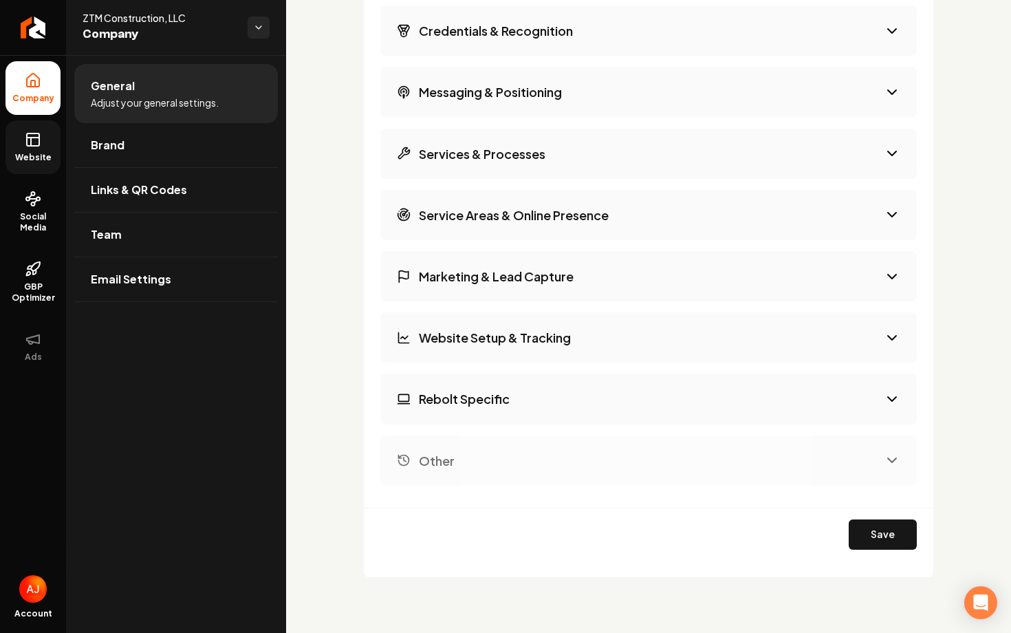
click at [30, 154] on span "Website" at bounding box center [33, 157] width 47 height 11
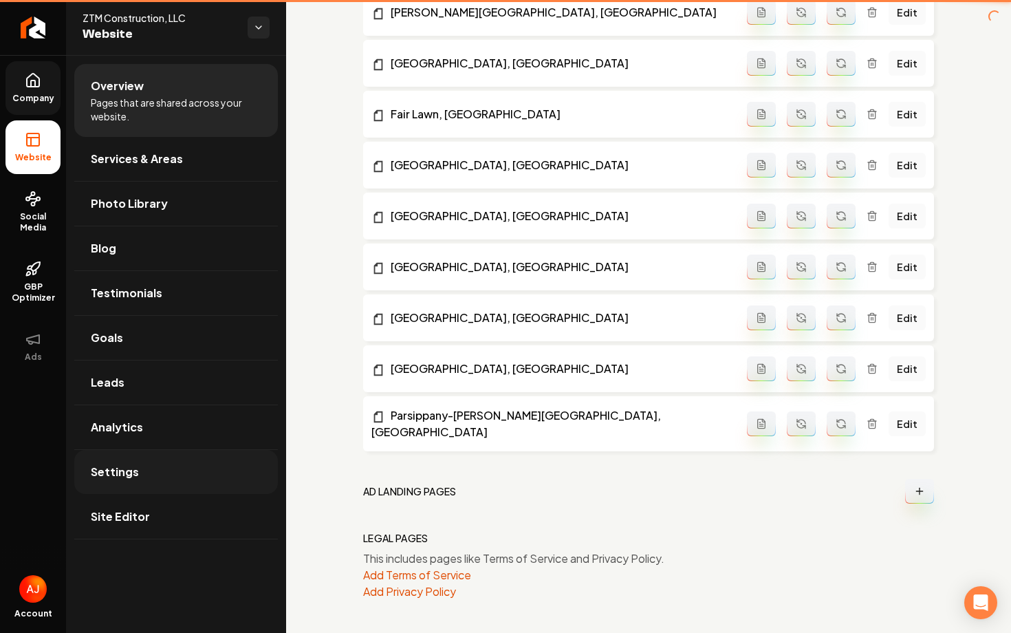
scroll to position [1223, 0]
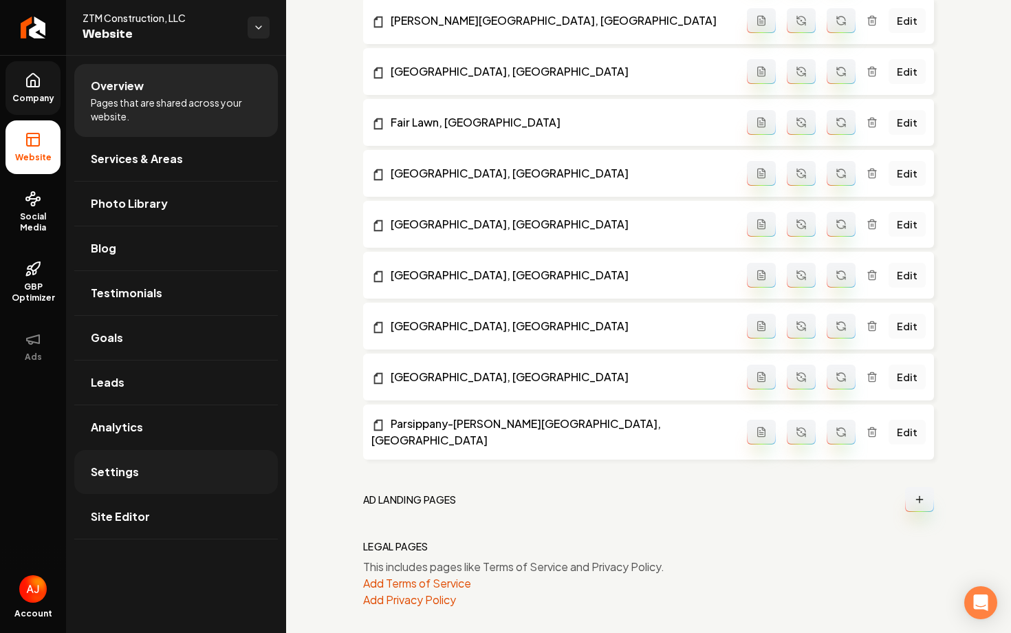
click at [160, 470] on link "Settings" at bounding box center [176, 472] width 204 height 44
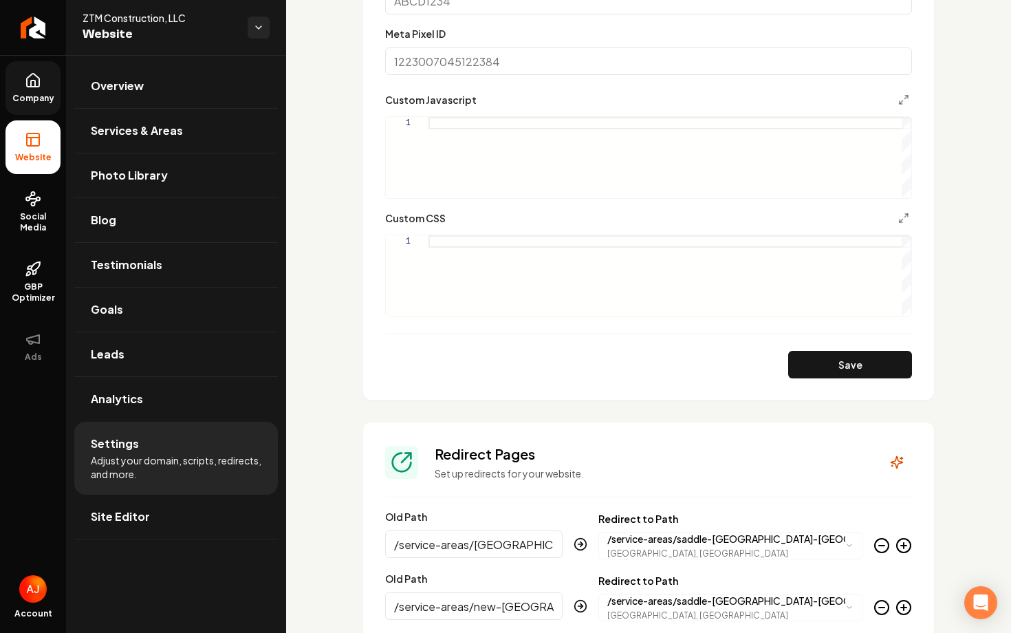
scroll to position [688, 0]
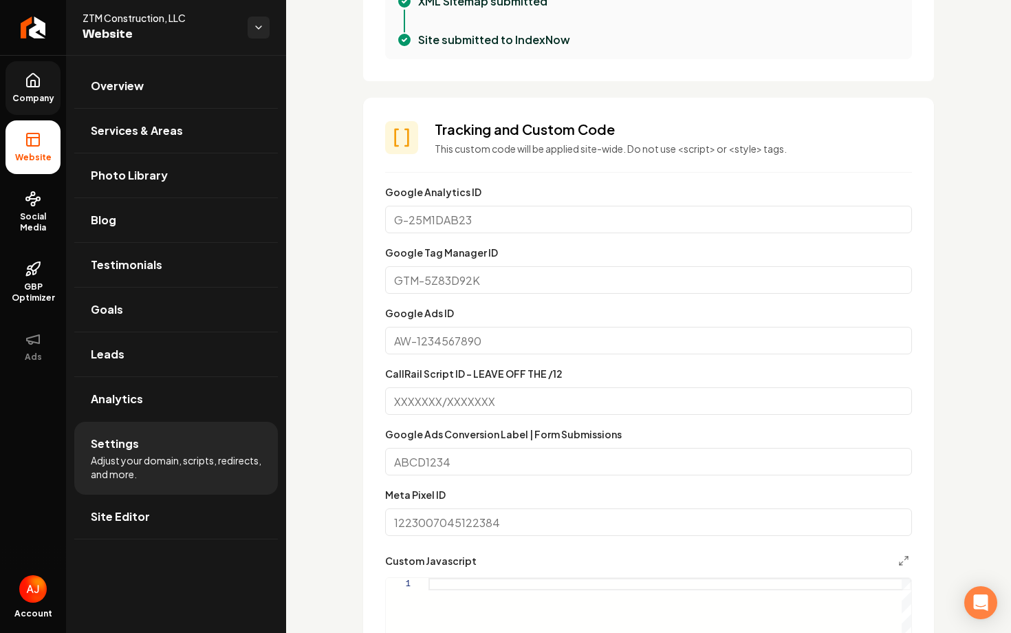
click at [491, 336] on input "Google Ads ID" at bounding box center [648, 341] width 527 height 28
paste input "AW-11553544718"
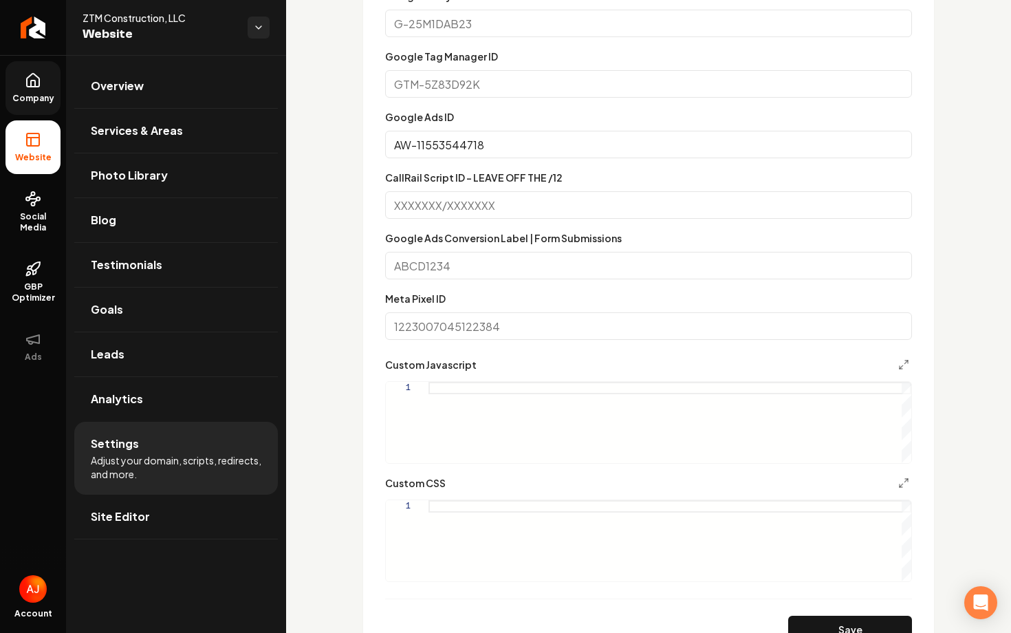
scroll to position [1112, 0]
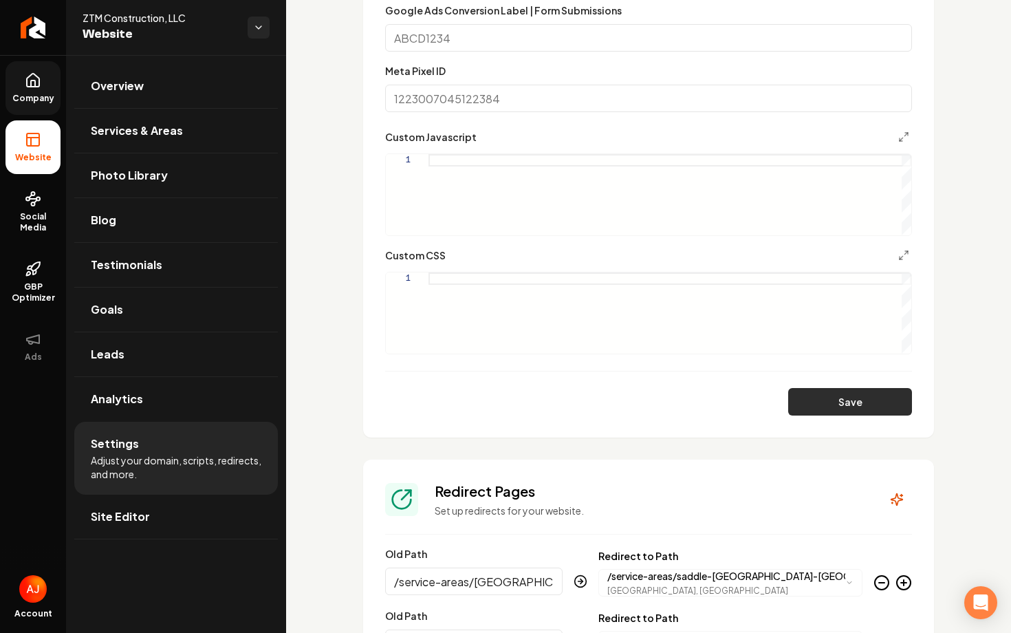
type input "AW-11553544718"
click at [819, 402] on button "Save" at bounding box center [850, 402] width 124 height 28
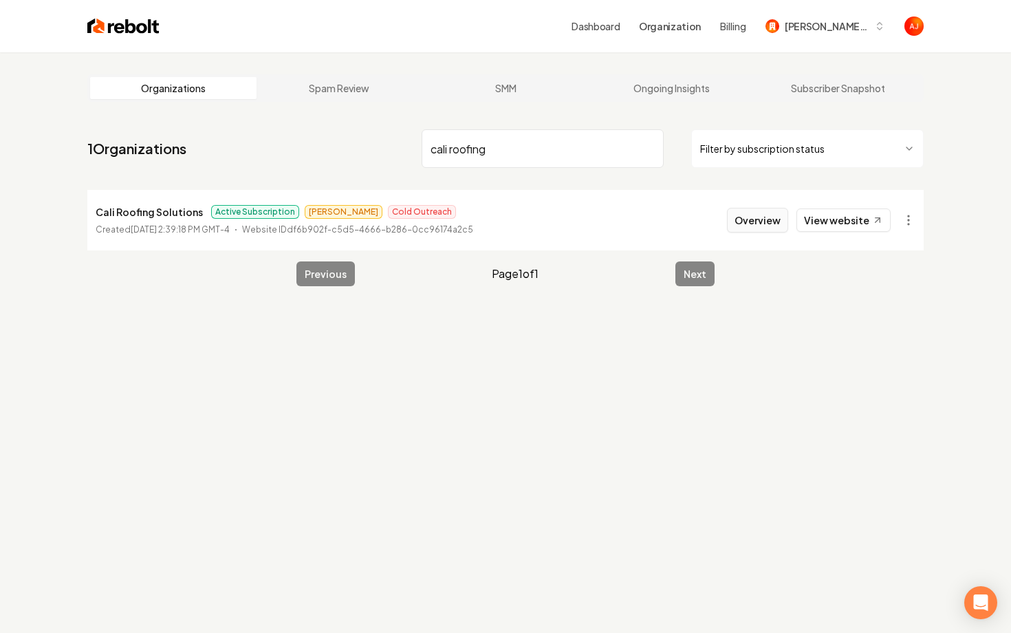
type input "cali roofing"
click at [741, 225] on button "Overview" at bounding box center [757, 220] width 61 height 25
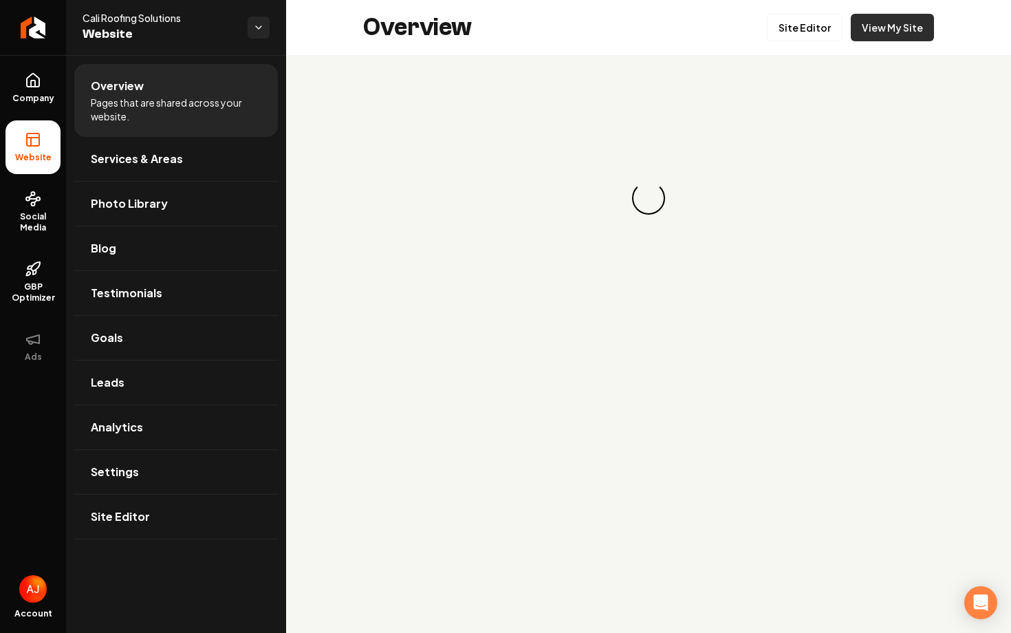
click at [894, 24] on link "View My Site" at bounding box center [892, 28] width 83 height 28
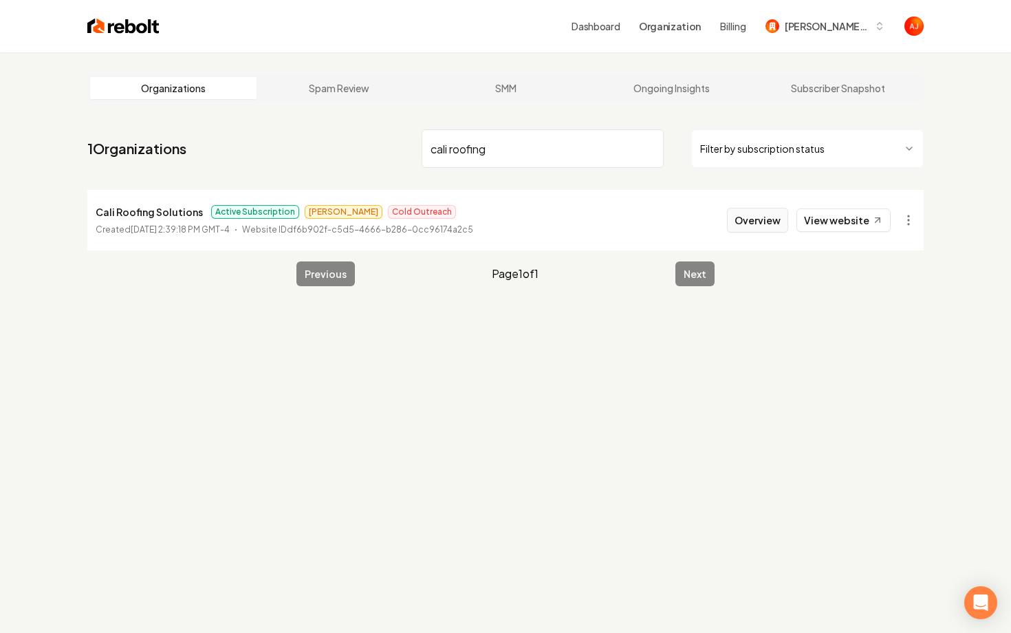
type input "cali roofing"
click at [742, 222] on button "Overview" at bounding box center [757, 220] width 61 height 25
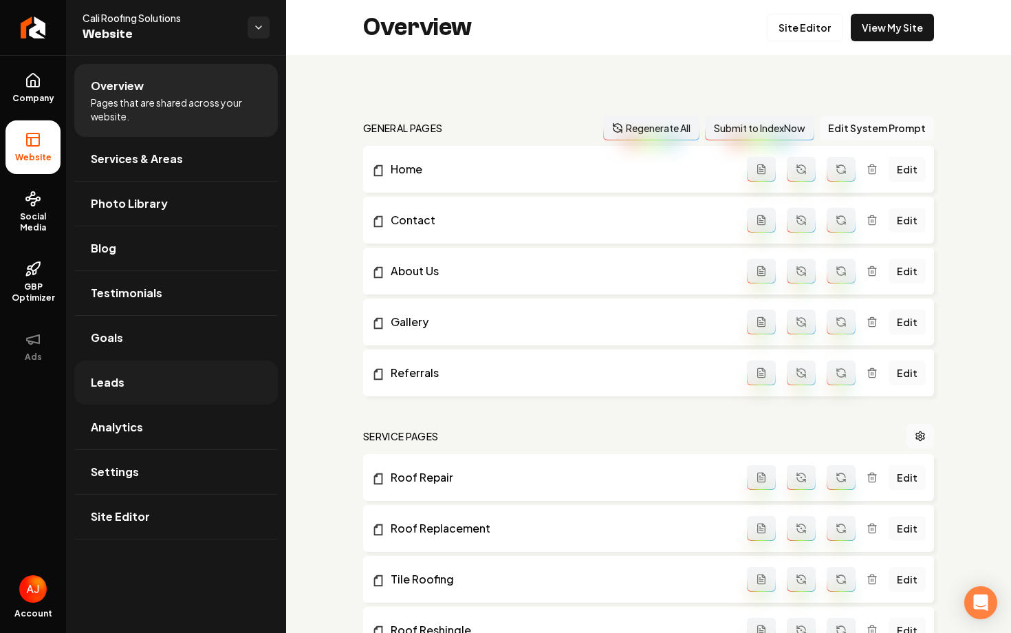
click at [158, 385] on link "Leads" at bounding box center [176, 383] width 204 height 44
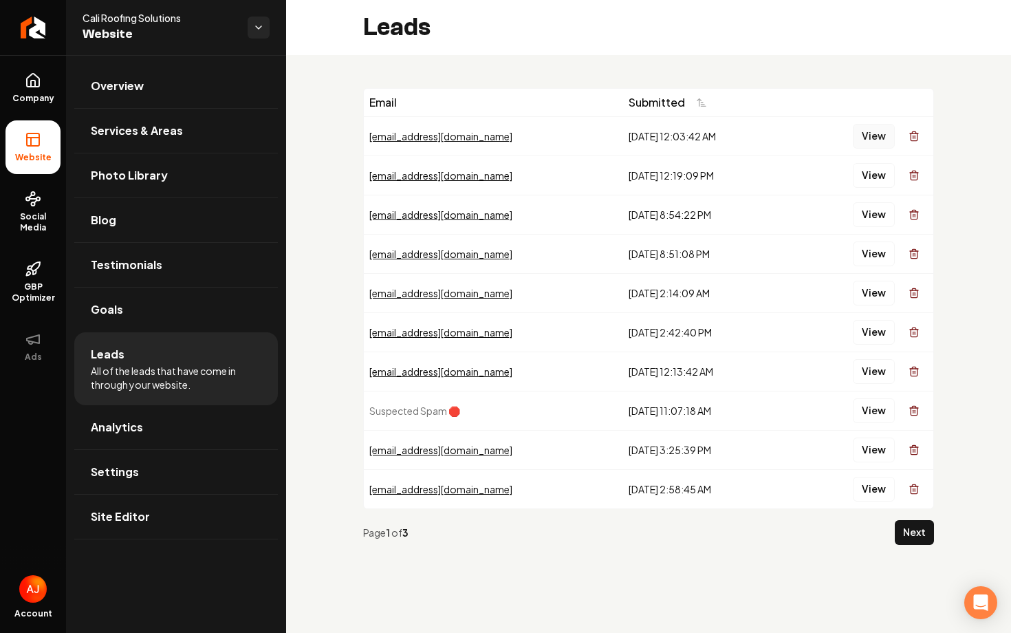
click at [877, 135] on button "View" at bounding box center [874, 136] width 42 height 25
click at [870, 171] on button "View" at bounding box center [874, 175] width 42 height 25
click at [868, 372] on button "View" at bounding box center [874, 371] width 42 height 25
click at [874, 338] on button "View" at bounding box center [874, 332] width 42 height 25
click at [876, 294] on button "View" at bounding box center [874, 293] width 42 height 25
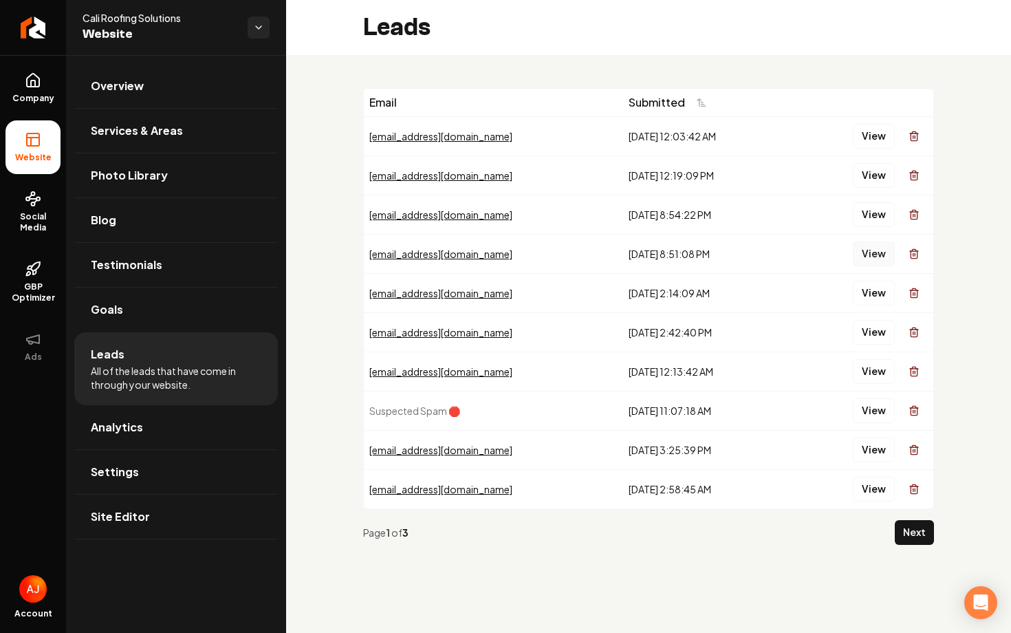
click at [876, 262] on button "View" at bounding box center [874, 253] width 42 height 25
click at [876, 214] on button "View" at bounding box center [874, 214] width 42 height 25
click at [876, 171] on button "View" at bounding box center [874, 175] width 42 height 25
click at [875, 131] on button "View" at bounding box center [874, 136] width 42 height 25
click at [871, 447] on button "View" at bounding box center [874, 450] width 42 height 25
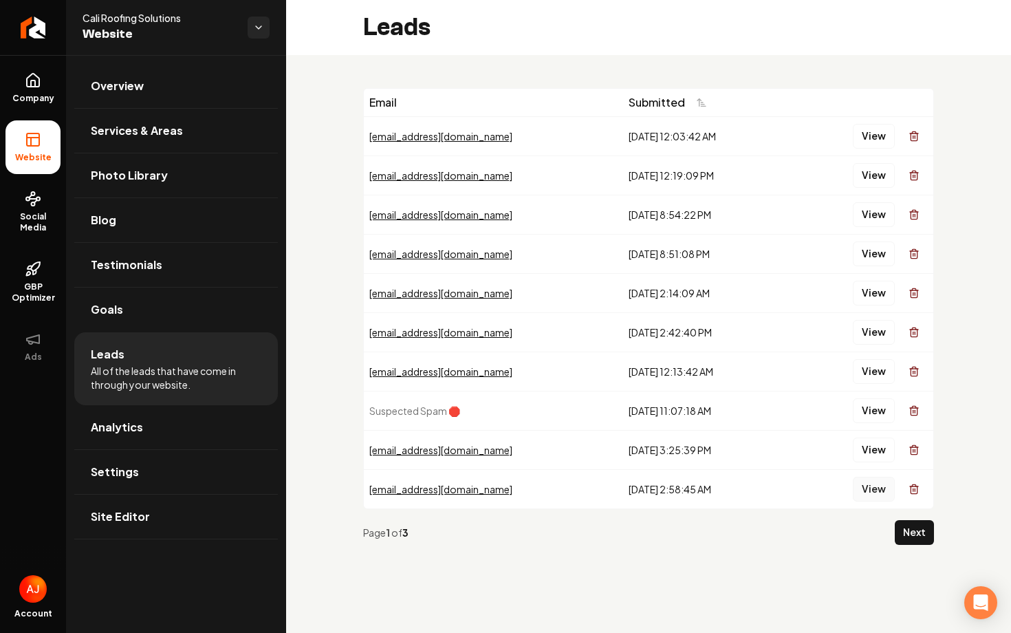
click at [876, 482] on button "View" at bounding box center [874, 489] width 42 height 25
click at [910, 535] on button "Next" at bounding box center [914, 532] width 39 height 25
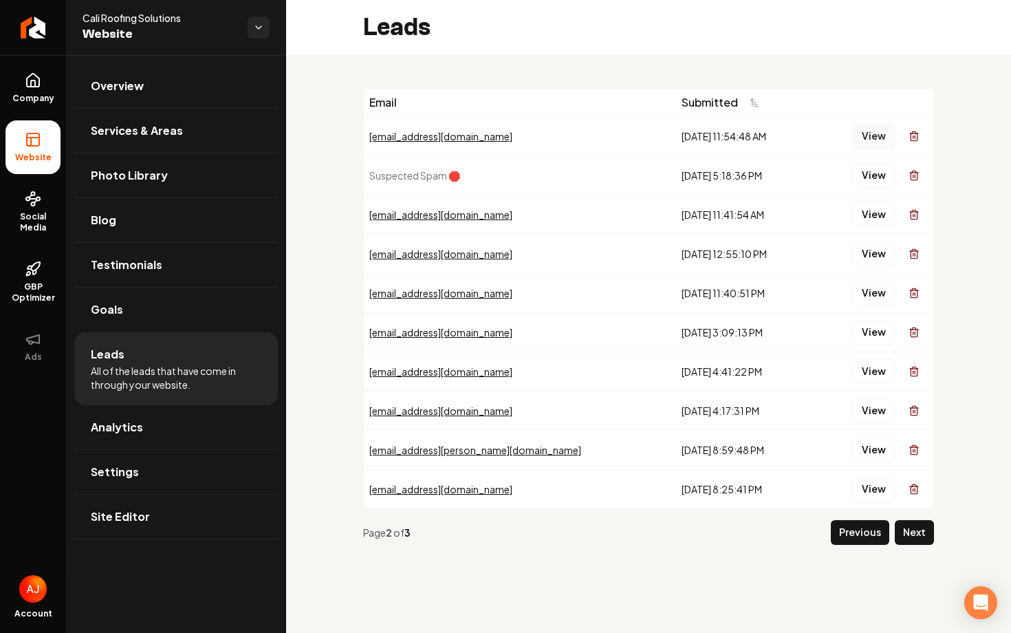
click at [868, 142] on button "View" at bounding box center [874, 136] width 42 height 25
click at [869, 221] on button "View" at bounding box center [874, 214] width 42 height 25
click at [871, 250] on button "View" at bounding box center [874, 253] width 42 height 25
click at [874, 289] on button "View" at bounding box center [874, 293] width 42 height 25
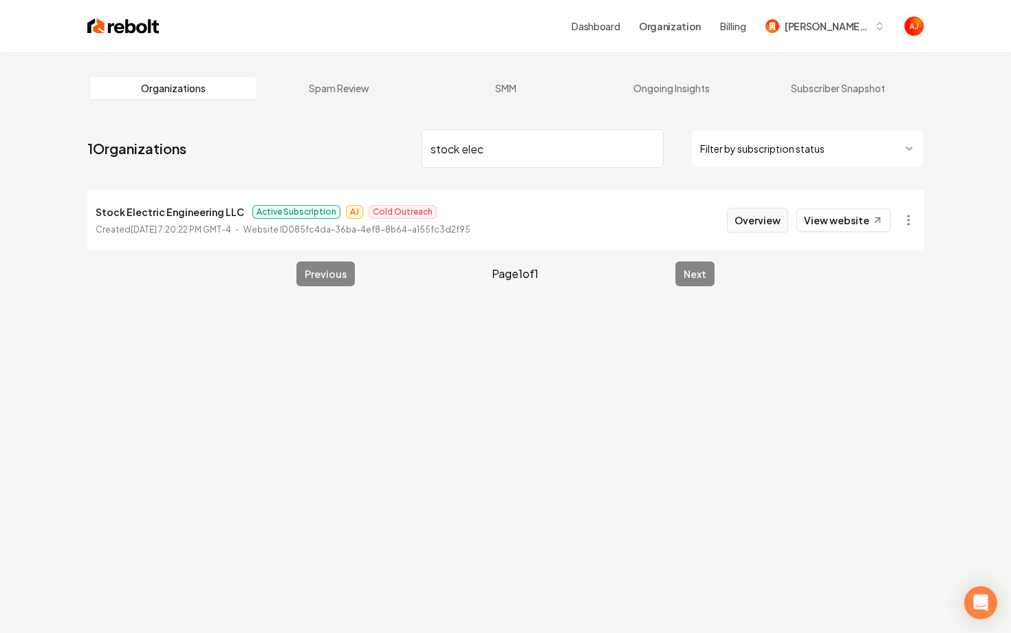
type input "stock elec"
click at [768, 223] on button "Overview" at bounding box center [757, 220] width 61 height 25
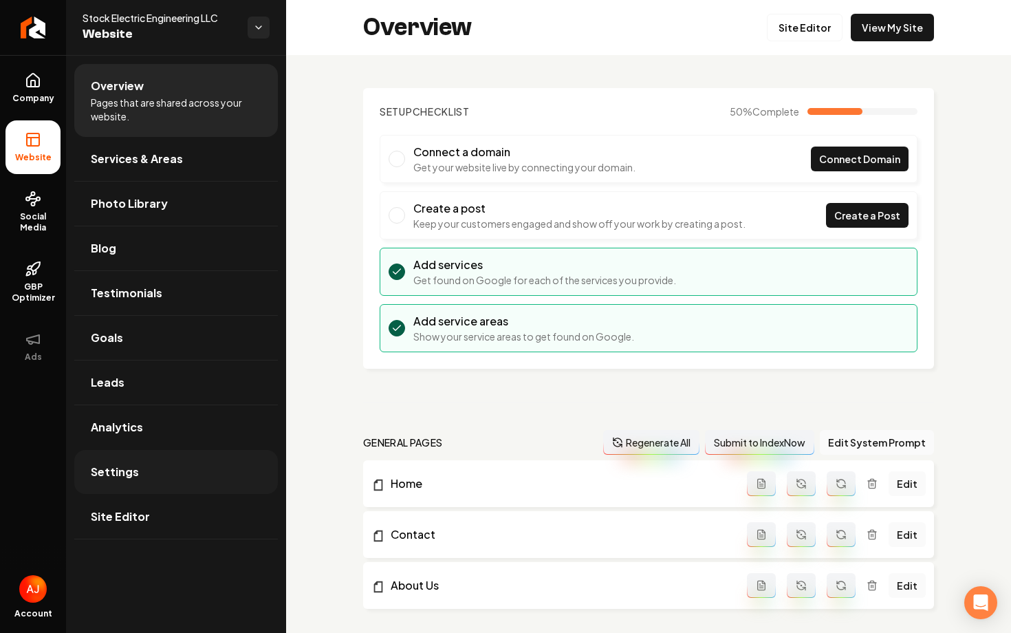
click at [189, 455] on link "Settings" at bounding box center [176, 472] width 204 height 44
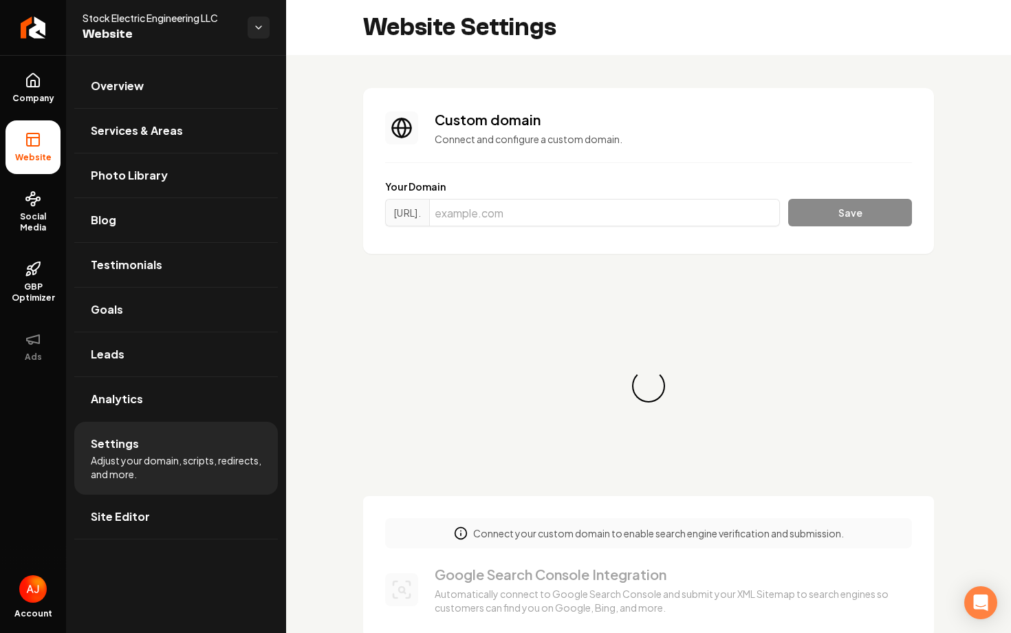
scroll to position [87, 0]
click at [497, 222] on input "Main content area" at bounding box center [604, 213] width 351 height 28
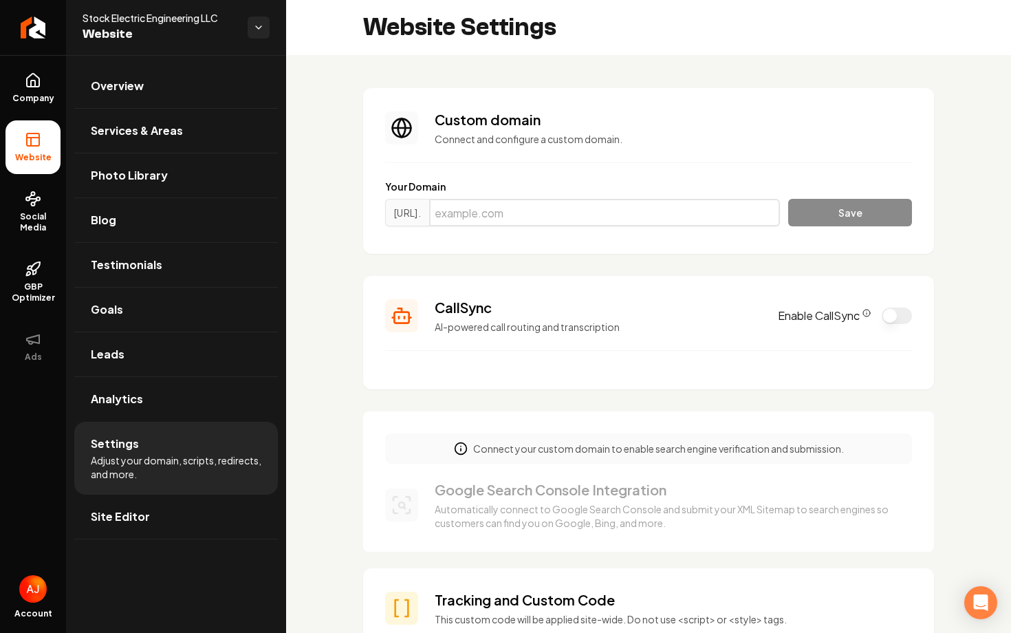
paste input "stock-electric-engineering.com"
type input "stock-electric-engineering.com"
click at [835, 217] on button "Save" at bounding box center [850, 213] width 124 height 28
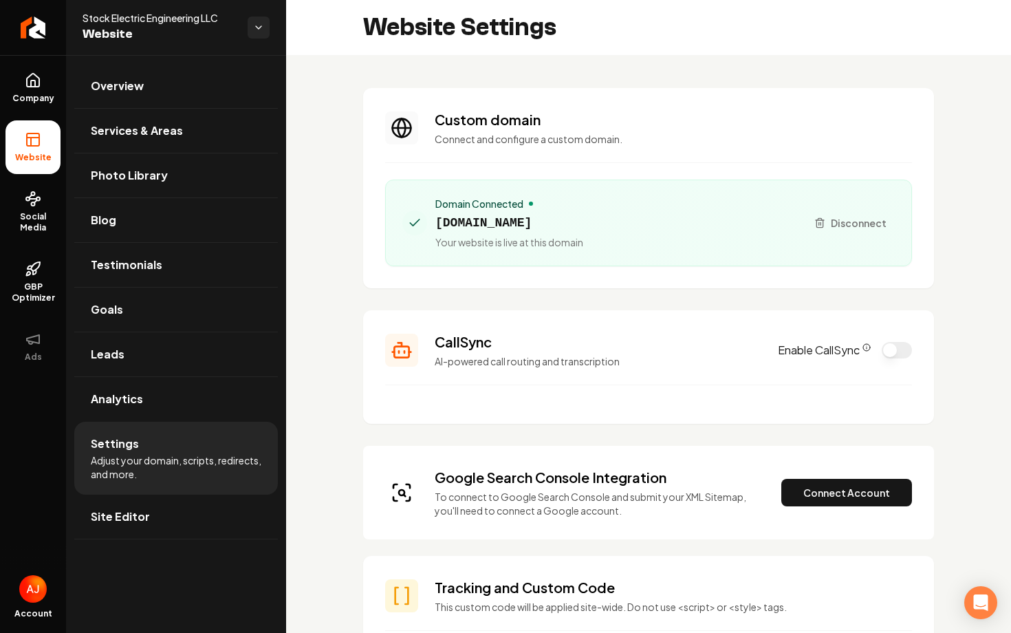
click at [887, 347] on button "Enable CallSync" at bounding box center [897, 350] width 30 height 17
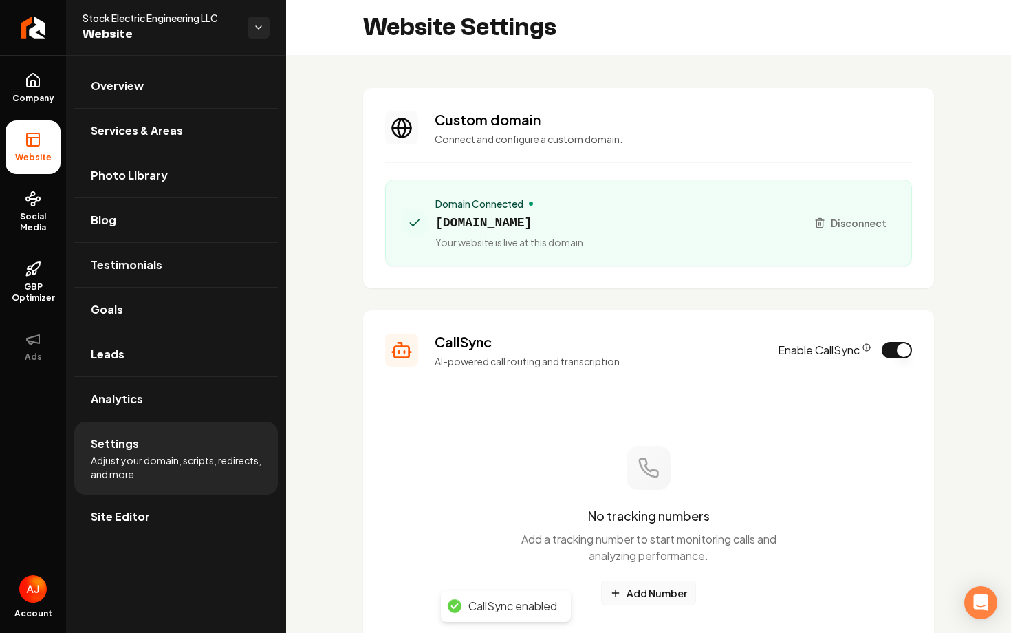
click at [637, 590] on button "Add Number" at bounding box center [648, 593] width 95 height 25
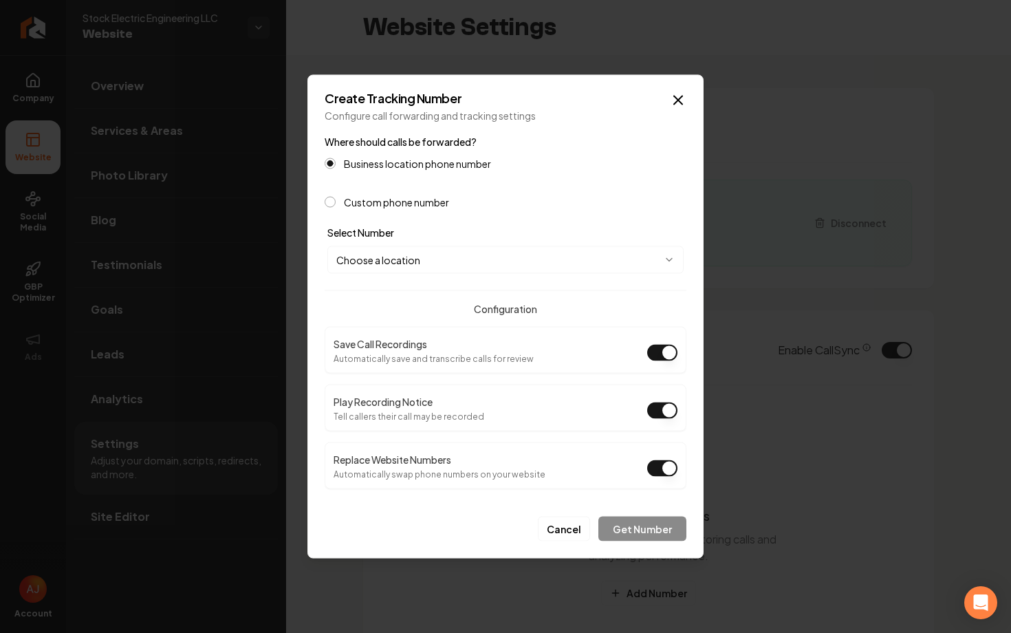
click at [567, 254] on body "Company Website Social Media GBP Optimizer Ads Account Stock Electric Engineeri…" at bounding box center [505, 316] width 1011 height 633
select select "**********"
click at [647, 543] on div "**********" at bounding box center [506, 317] width 396 height 484
click at [647, 531] on button "Get Number" at bounding box center [643, 529] width 88 height 25
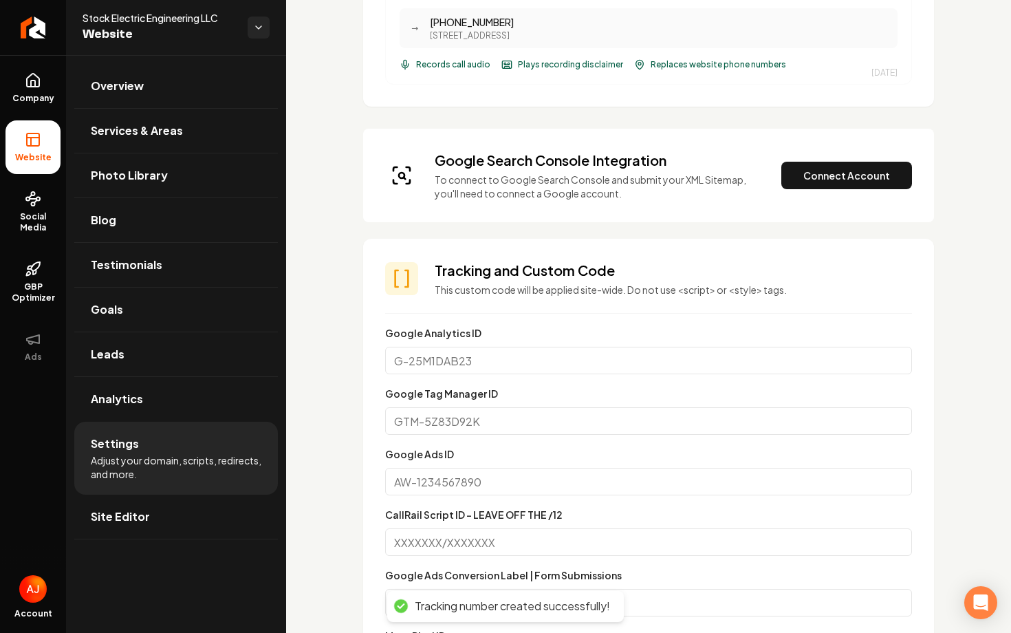
scroll to position [484, 0]
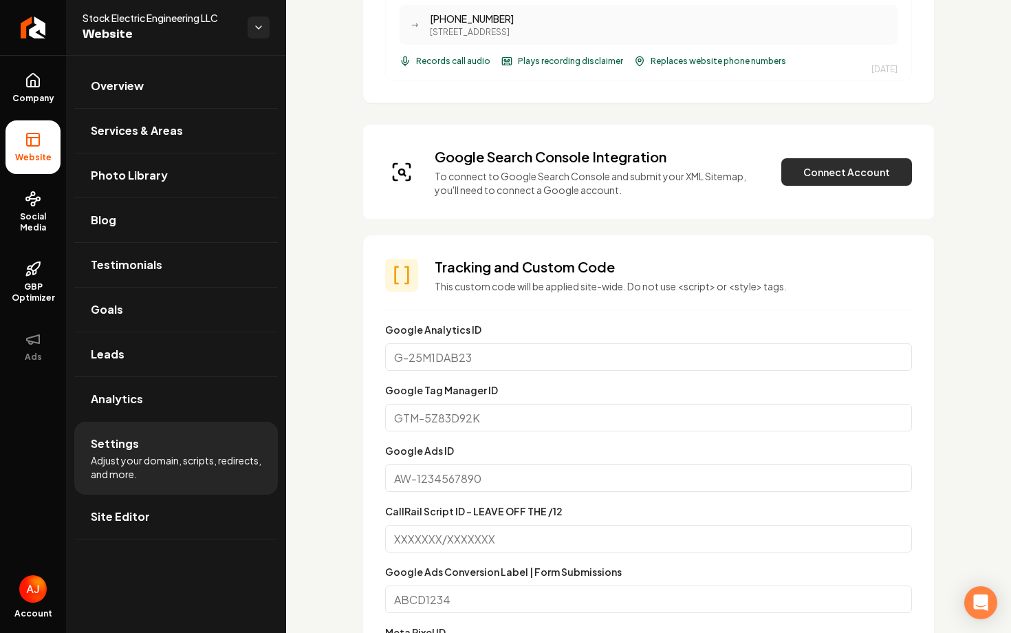
click at [837, 179] on button "Connect Account" at bounding box center [847, 172] width 131 height 28
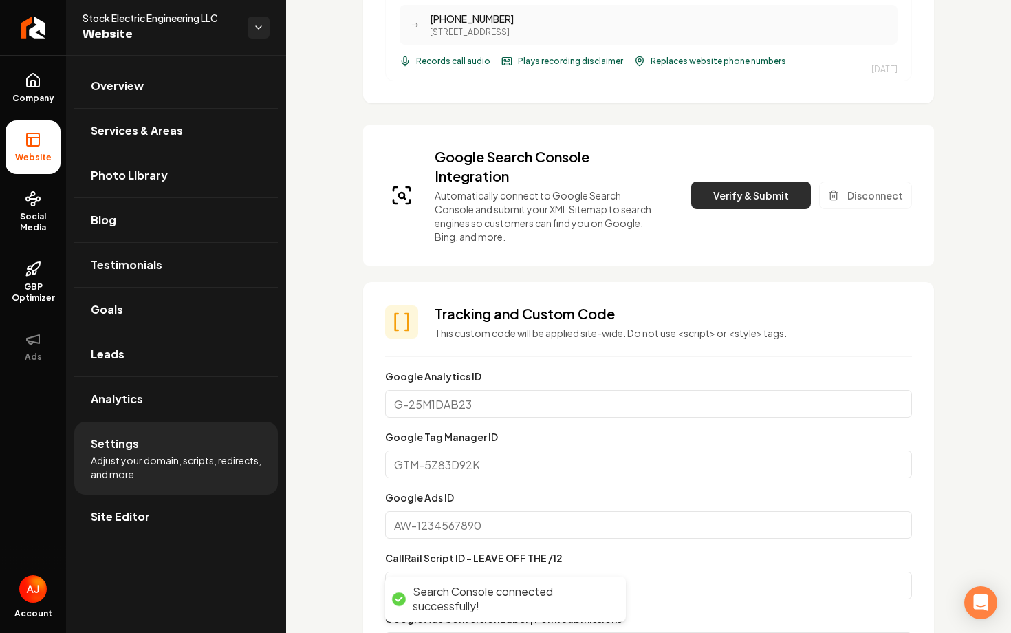
click at [733, 204] on button "Verify & Submit" at bounding box center [751, 196] width 120 height 28
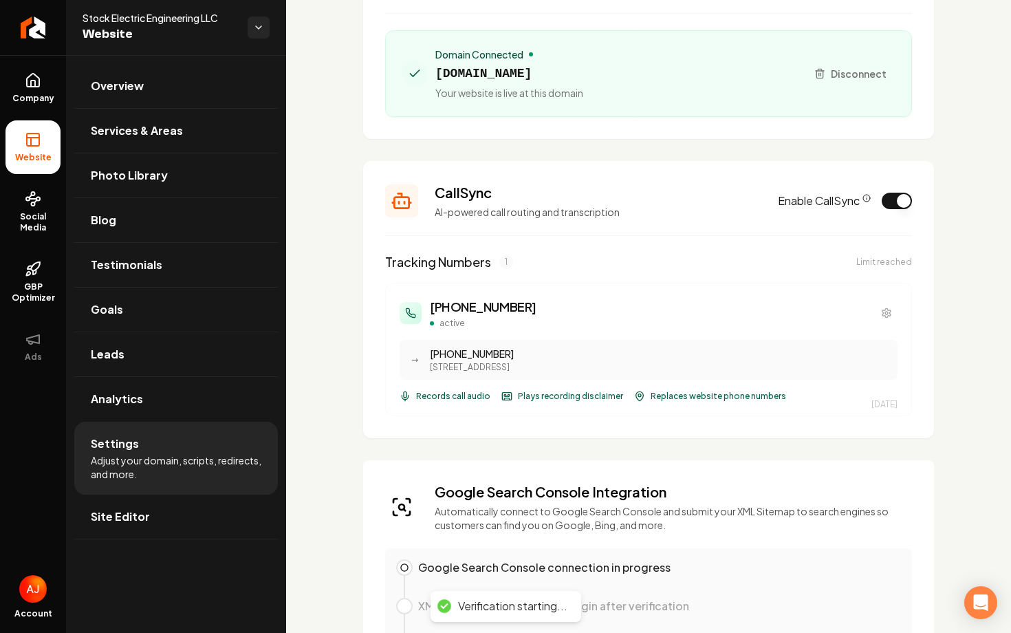
scroll to position [0, 0]
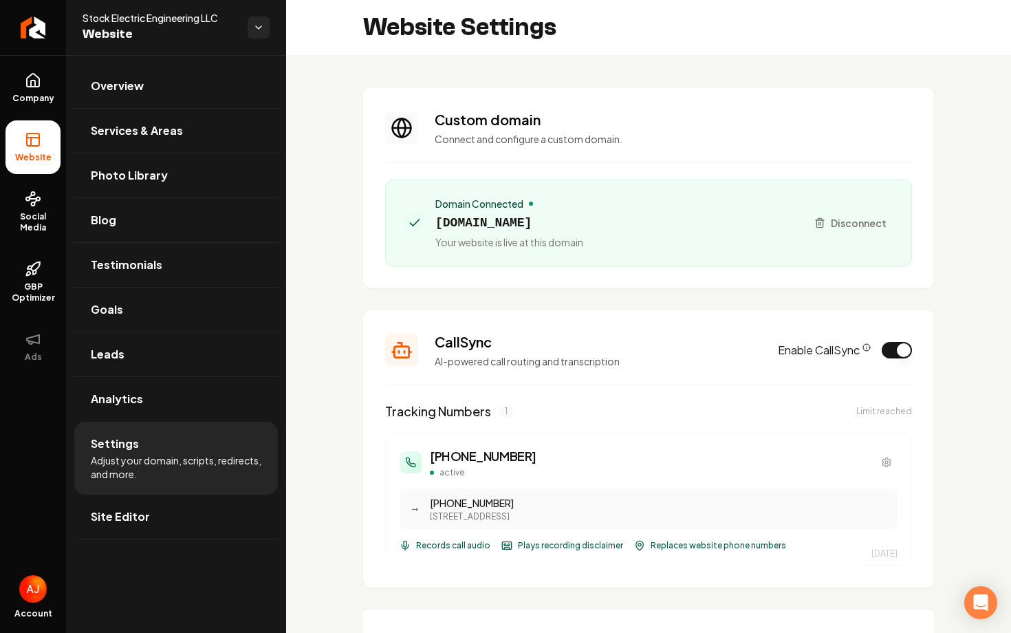
drag, startPoint x: 671, startPoint y: 227, endPoint x: 431, endPoint y: 228, distance: 240.8
click at [431, 228] on div "Domain Connected stock-electric-engineering.com Your website is live at this do…" at bounding box center [598, 223] width 393 height 52
click at [583, 224] on span "stock-electric-engineering.com" at bounding box center [510, 222] width 148 height 19
drag, startPoint x: 670, startPoint y: 223, endPoint x: 437, endPoint y: 220, distance: 233.2
click at [437, 220] on div "Domain Connected stock-electric-engineering.com Your website is live at this do…" at bounding box center [598, 223] width 393 height 52
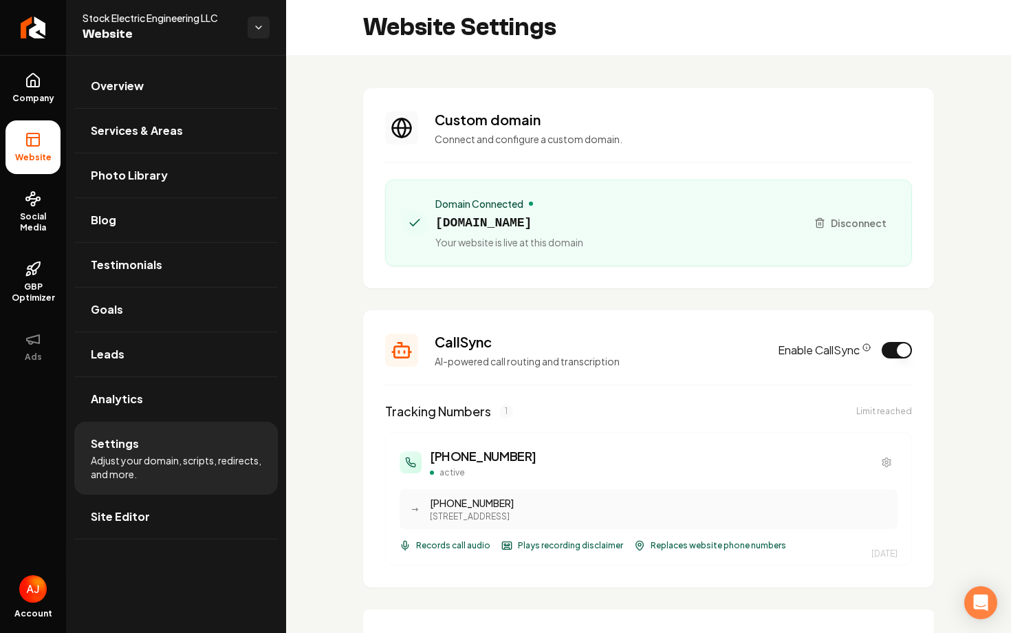
copy span "stock-electric-engineering.com"
click at [41, 209] on link "Social Media" at bounding box center [33, 212] width 55 height 65
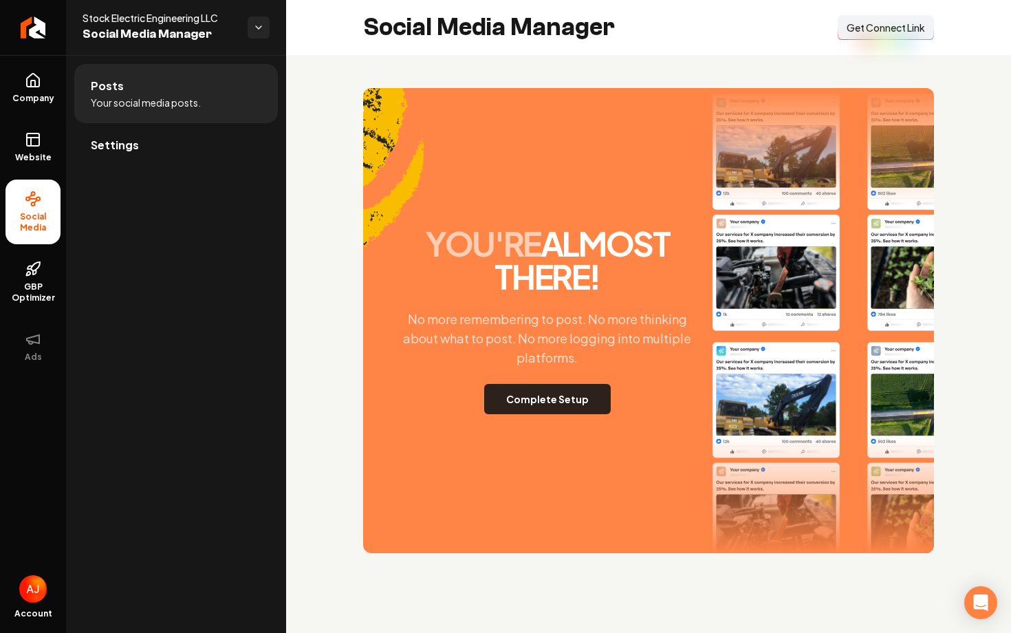
click at [565, 396] on button "Complete Setup" at bounding box center [547, 399] width 127 height 30
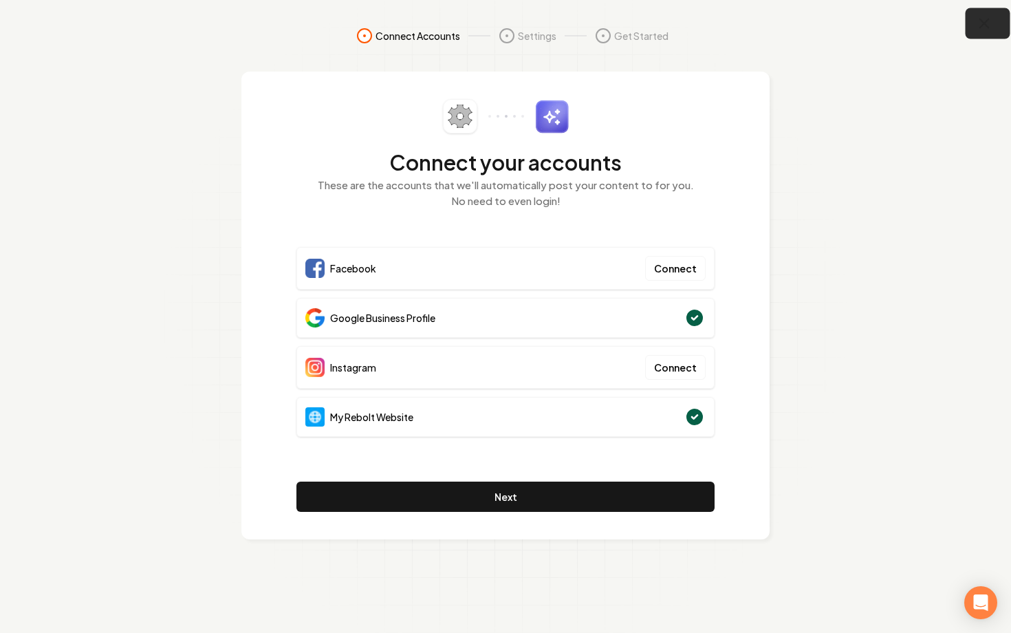
click at [974, 31] on button "button" at bounding box center [988, 23] width 45 height 31
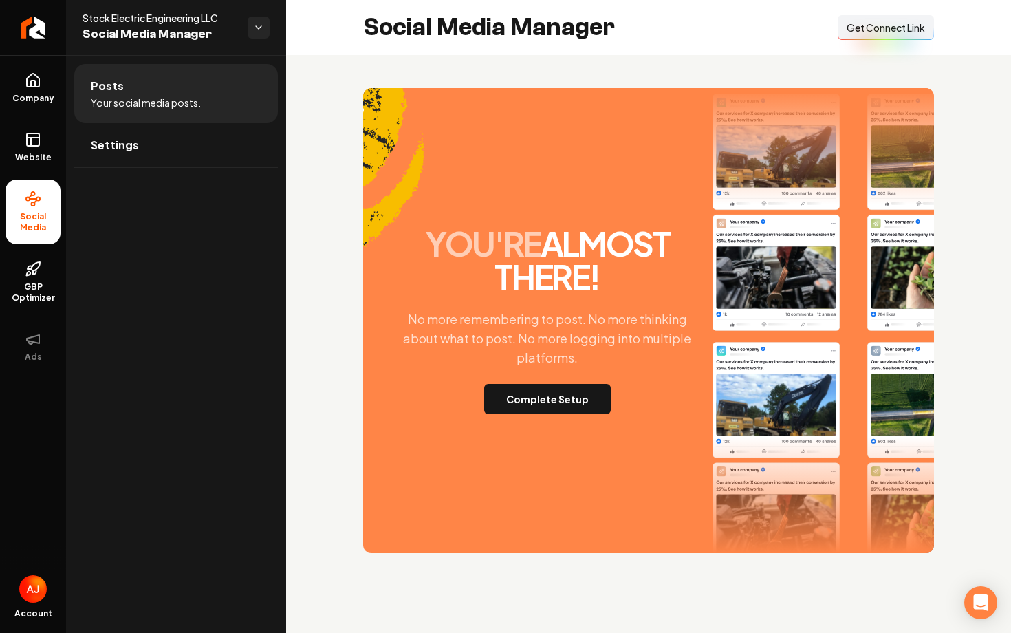
click at [860, 29] on span "Get Connect Link" at bounding box center [886, 28] width 78 height 14
click at [46, 159] on span "Website" at bounding box center [33, 157] width 47 height 11
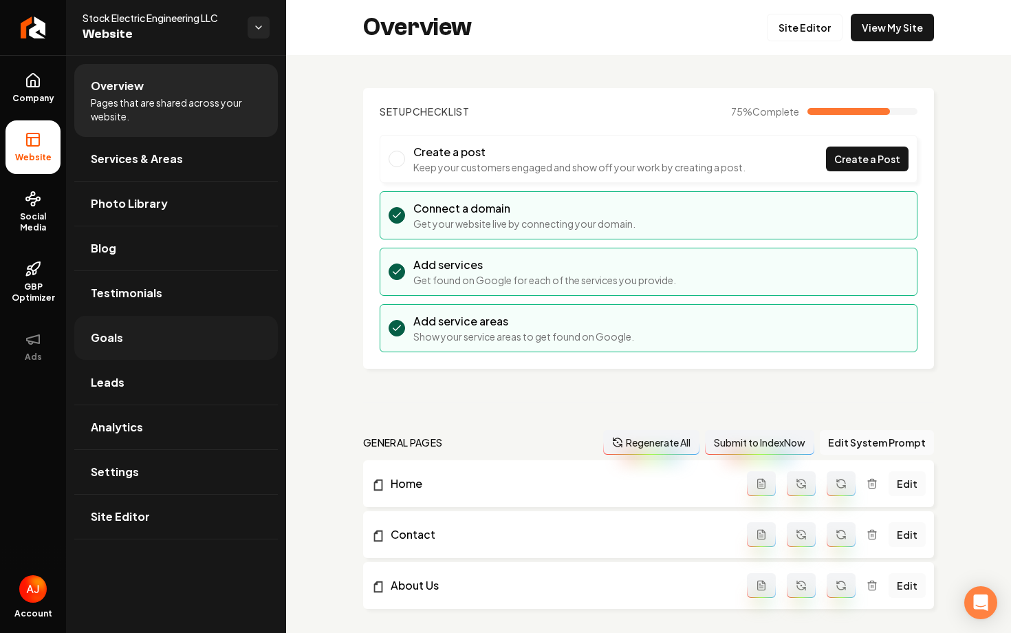
click at [155, 341] on link "Goals" at bounding box center [176, 338] width 204 height 44
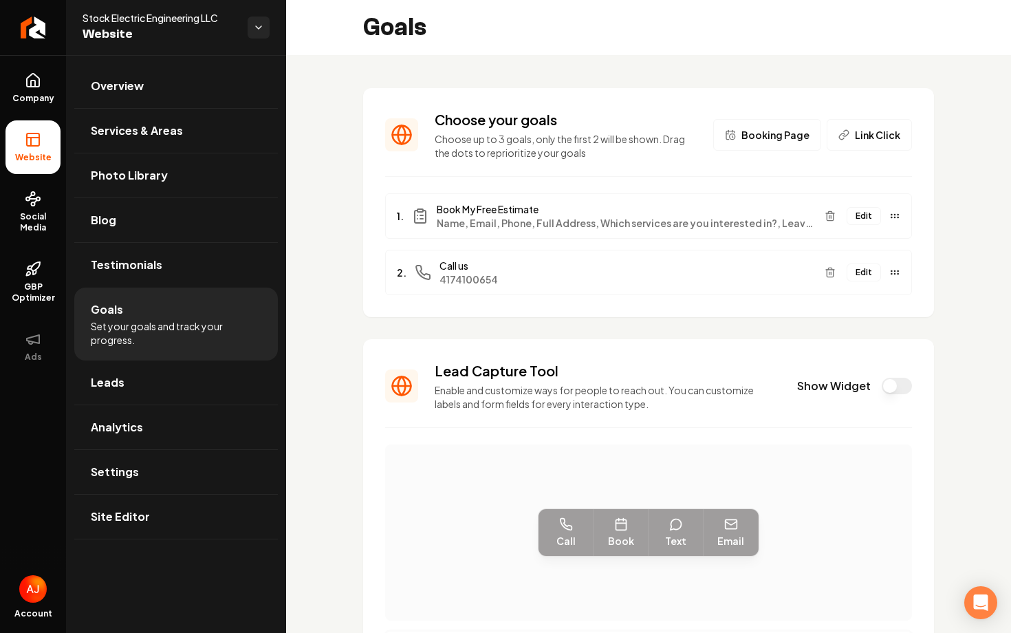
click at [894, 383] on button "Show Widget" at bounding box center [897, 386] width 30 height 17
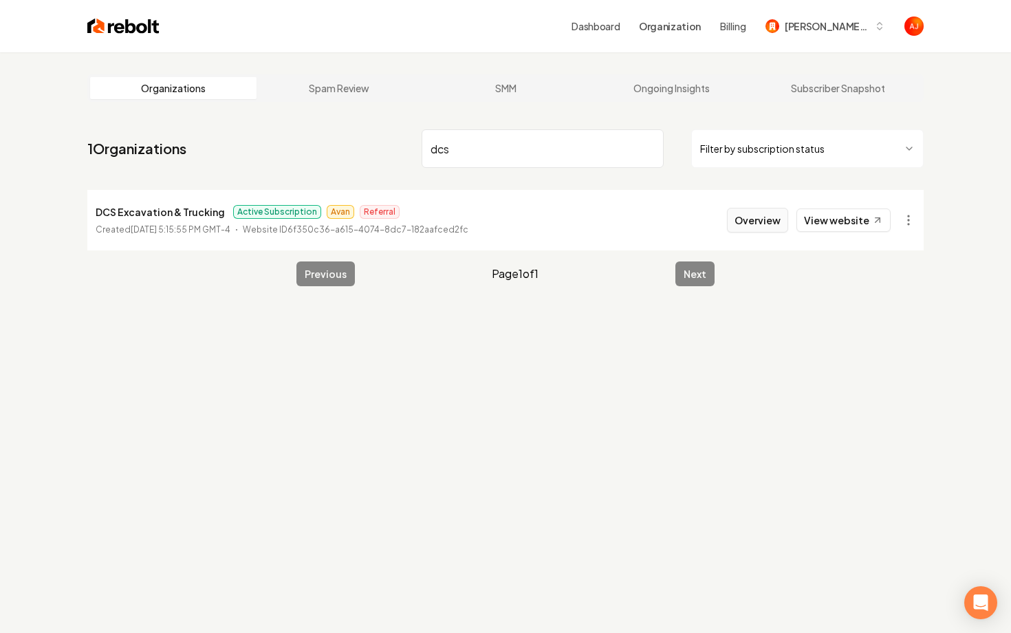
type input "dcs"
click at [764, 219] on button "Overview" at bounding box center [757, 220] width 61 height 25
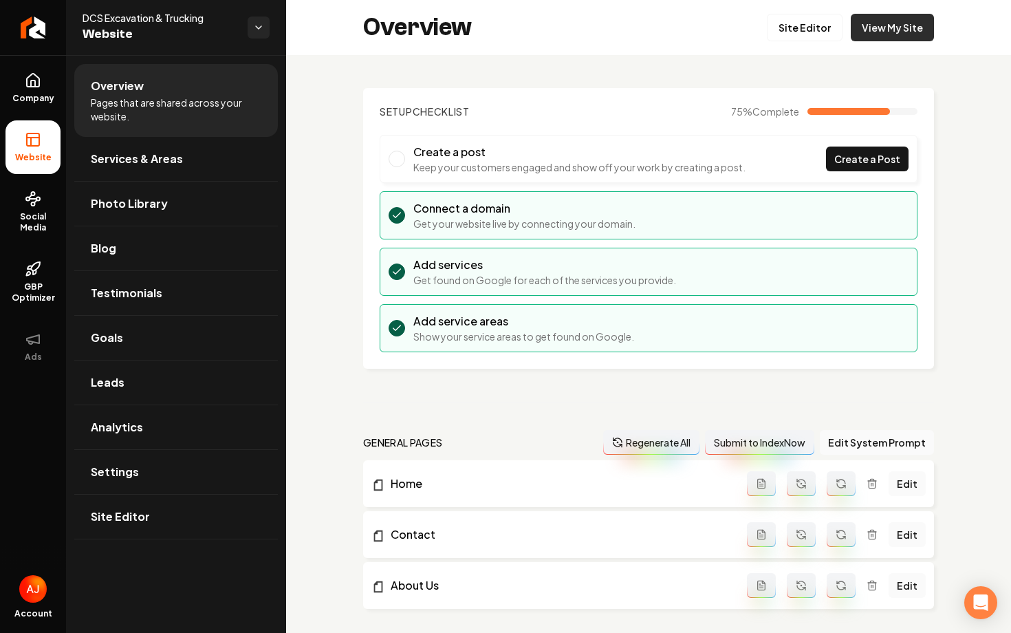
click at [887, 30] on link "View My Site" at bounding box center [892, 28] width 83 height 28
click at [122, 203] on span "Photo Library" at bounding box center [129, 203] width 77 height 17
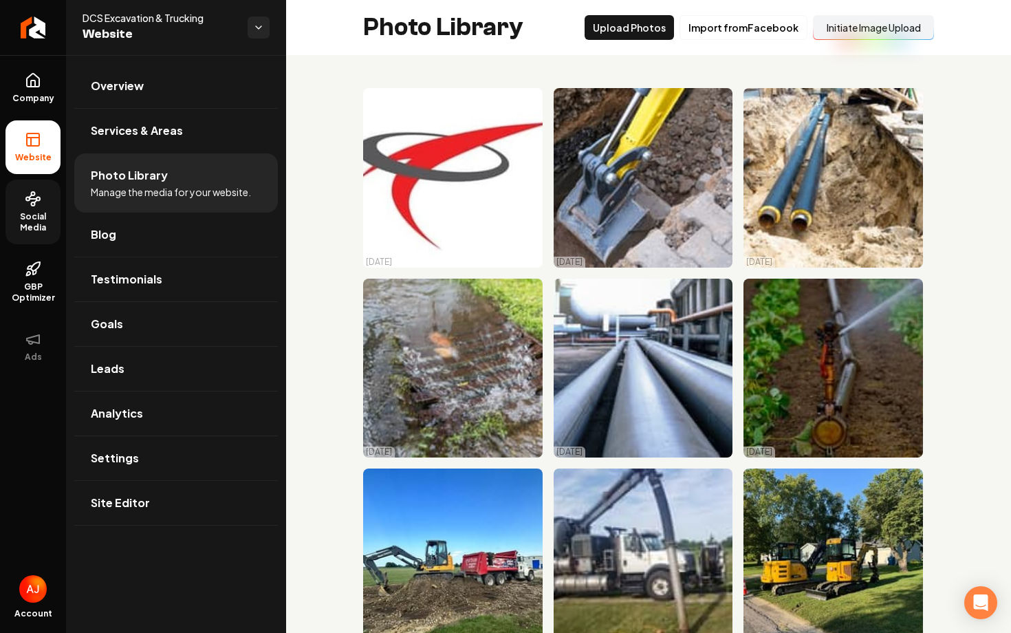
click at [36, 220] on span "Social Media" at bounding box center [33, 222] width 55 height 22
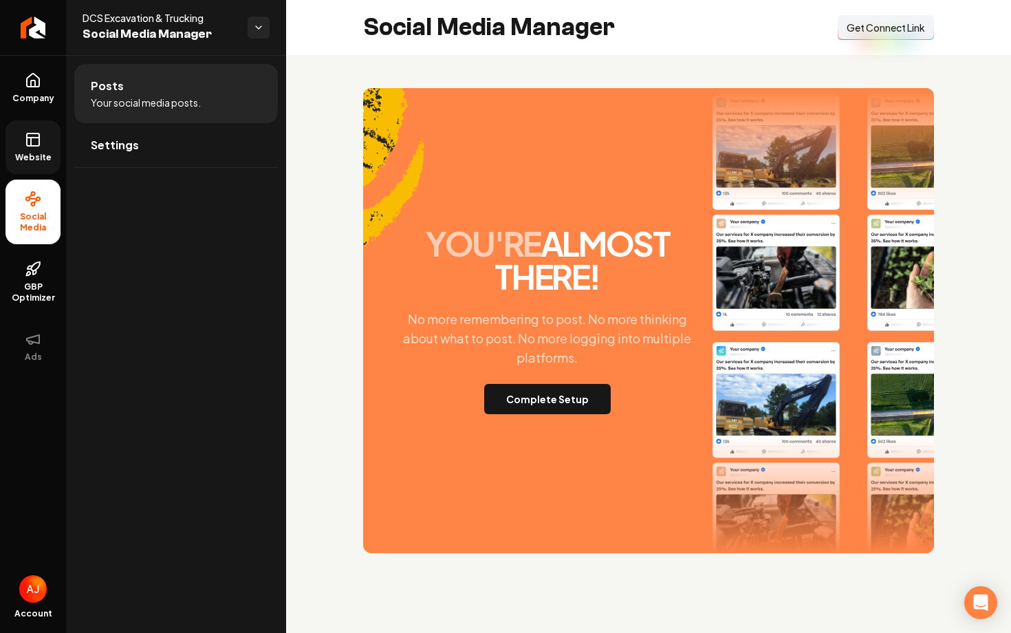
click at [36, 164] on link "Website" at bounding box center [33, 147] width 55 height 54
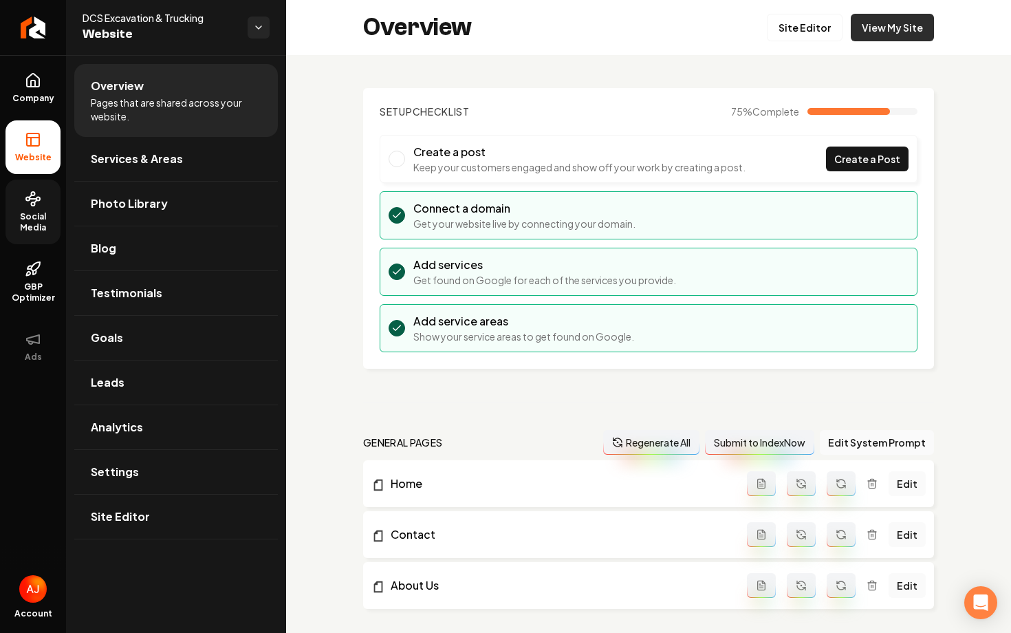
click at [882, 23] on link "View My Site" at bounding box center [892, 28] width 83 height 28
click at [145, 198] on span "Photo Library" at bounding box center [129, 203] width 77 height 17
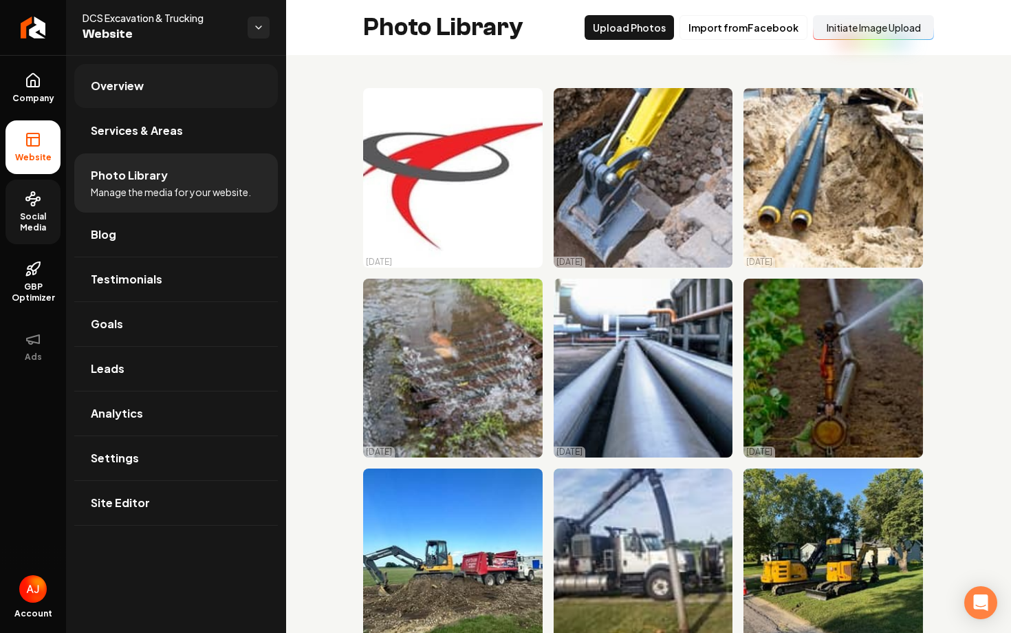
click at [171, 85] on link "Overview" at bounding box center [176, 86] width 204 height 44
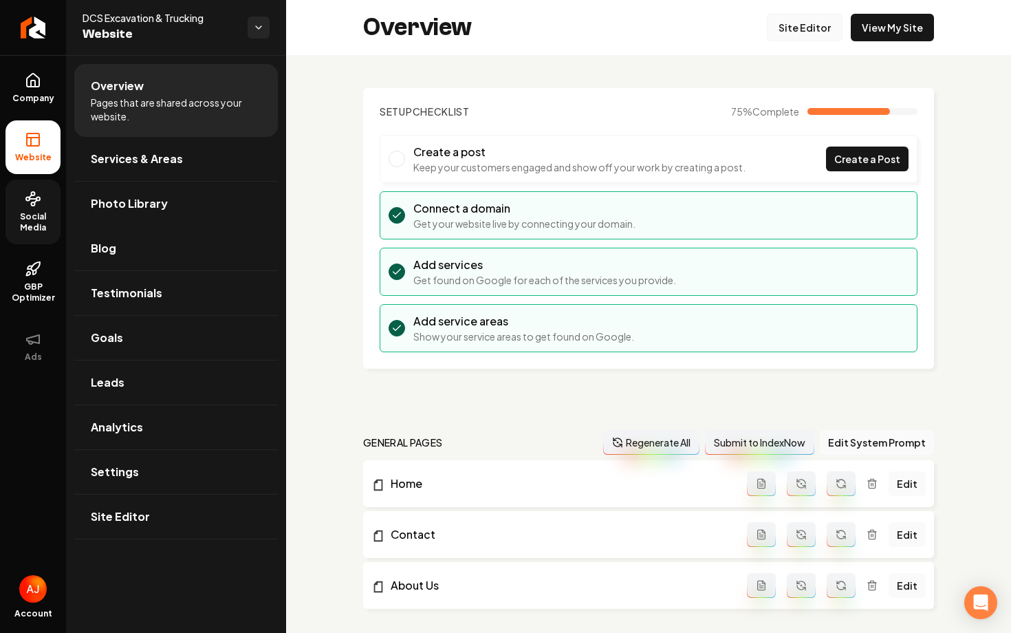
click at [811, 25] on link "Site Editor" at bounding box center [805, 28] width 76 height 28
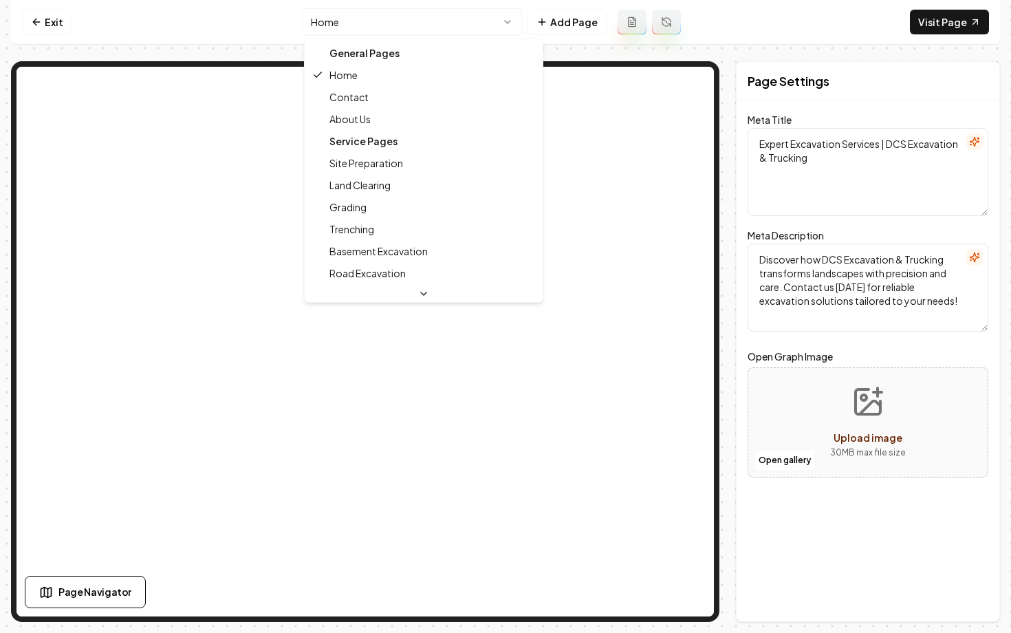
click at [482, 25] on html "Computer Required This feature is only available on a computer. Please switch t…" at bounding box center [505, 316] width 1011 height 633
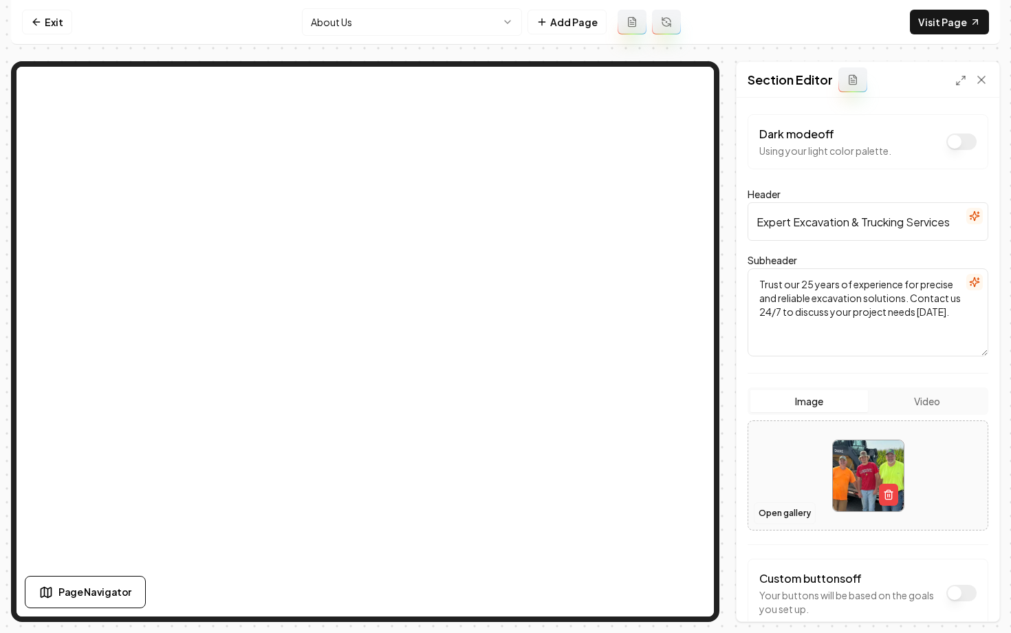
click at [781, 519] on button "Open gallery" at bounding box center [785, 513] width 62 height 22
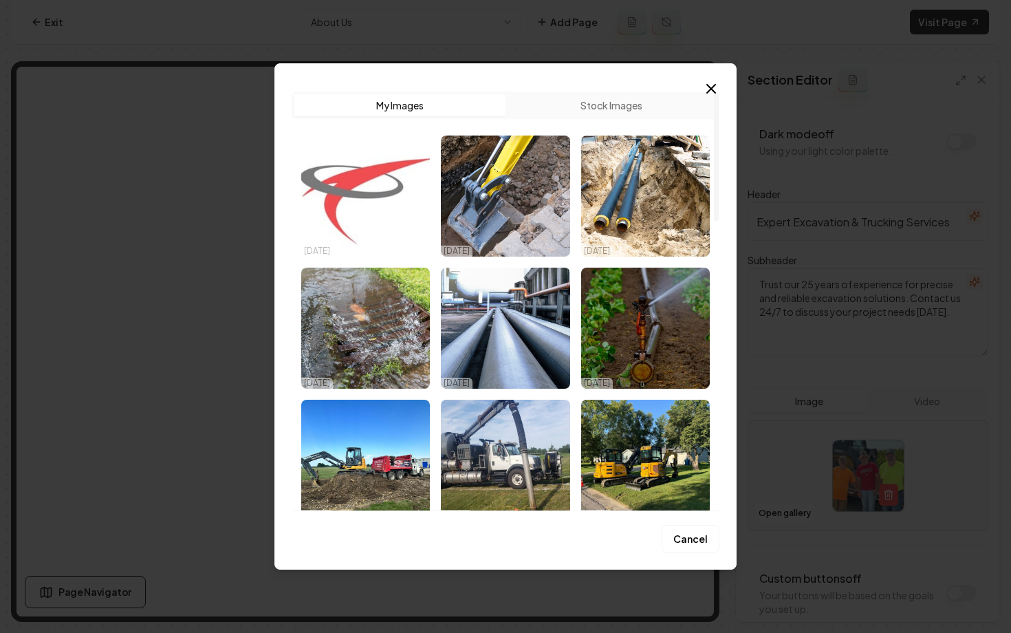
click at [347, 204] on img "Select image image_68cae6e95c7cd75eb8ef9eb3.jpg" at bounding box center [365, 196] width 129 height 121
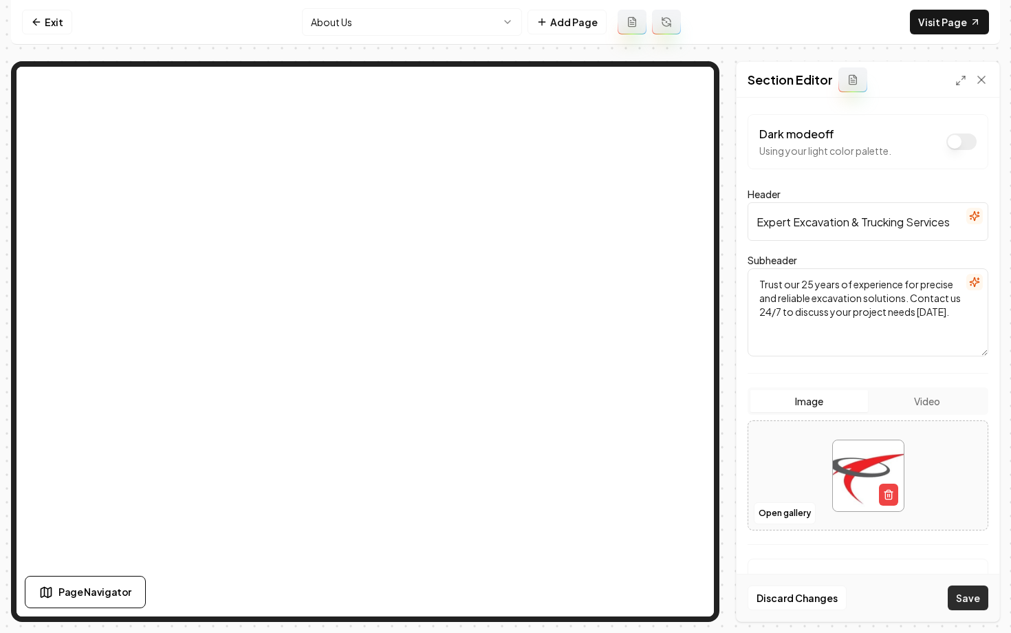
click at [965, 590] on button "Save" at bounding box center [968, 597] width 41 height 25
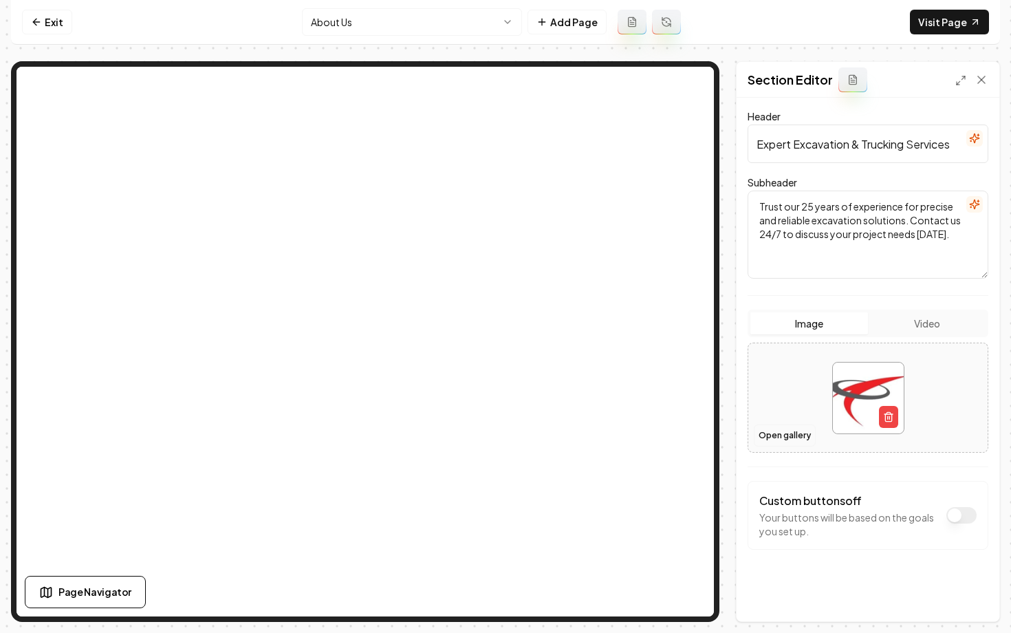
click at [767, 432] on button "Open gallery" at bounding box center [785, 435] width 62 height 22
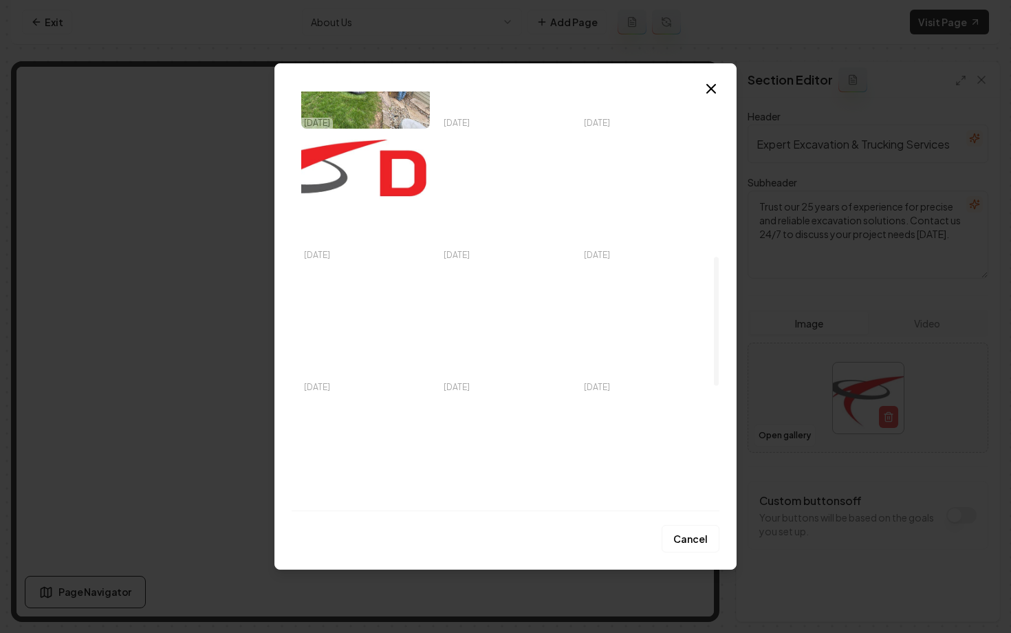
scroll to position [544, 0]
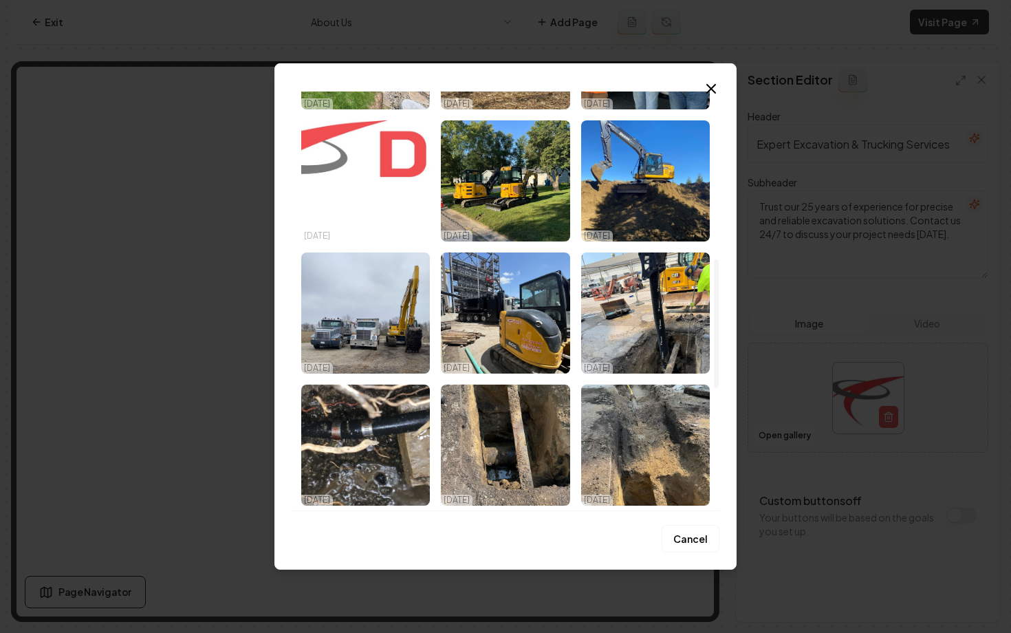
click at [380, 196] on img "Select image image_68c194345c7cd75eb8d47732.png" at bounding box center [365, 180] width 129 height 121
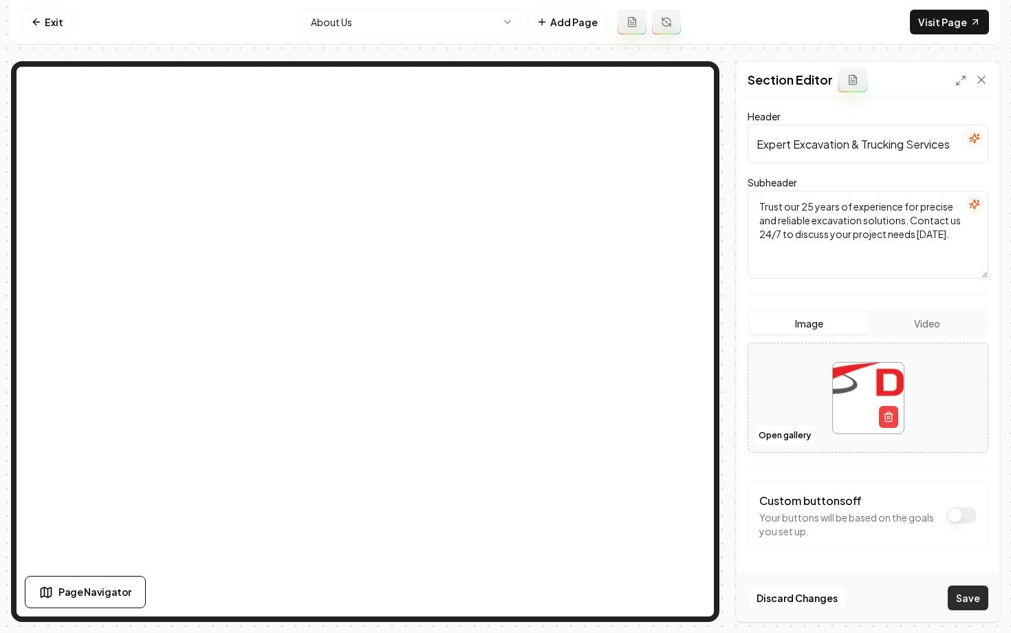
click at [971, 604] on button "Save" at bounding box center [968, 597] width 41 height 25
click at [786, 439] on button "Open gallery" at bounding box center [785, 435] width 62 height 22
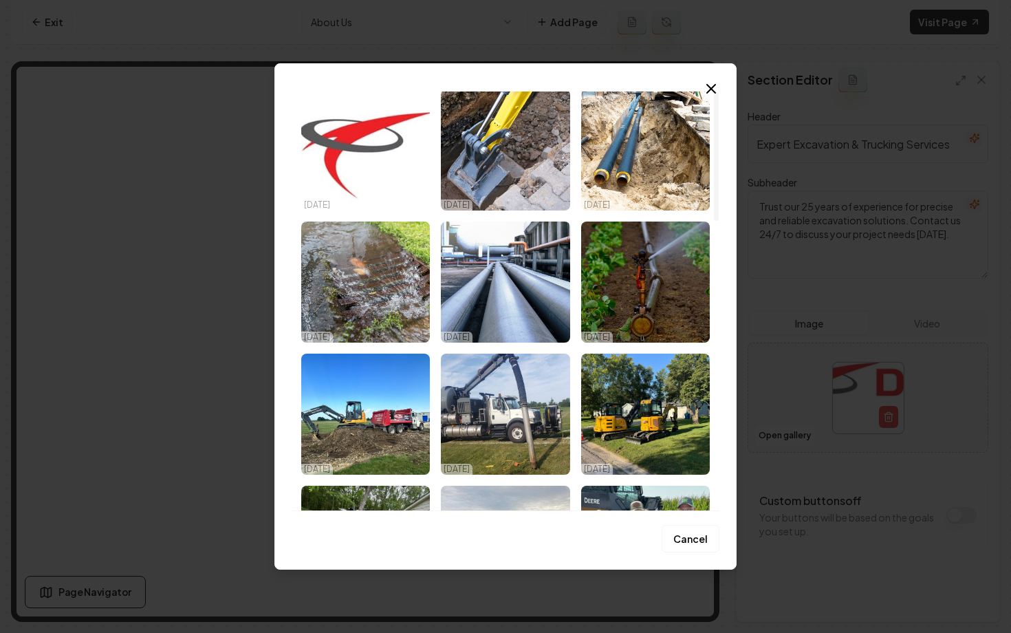
scroll to position [0, 0]
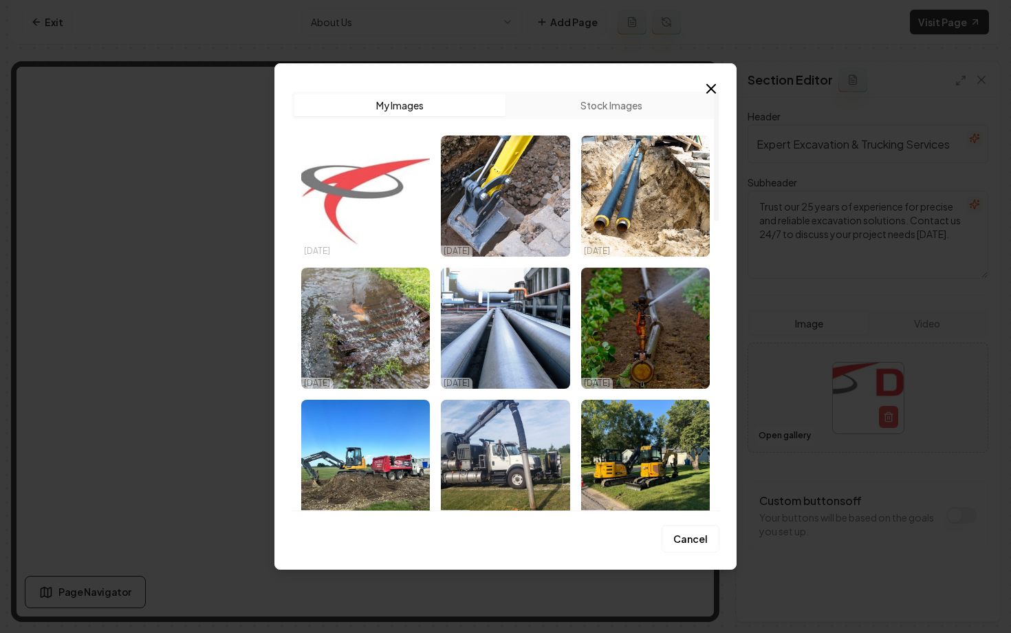
click at [371, 197] on img "Select image image_68cae6e95c7cd75eb8ef9eb3.jpg" at bounding box center [365, 196] width 129 height 121
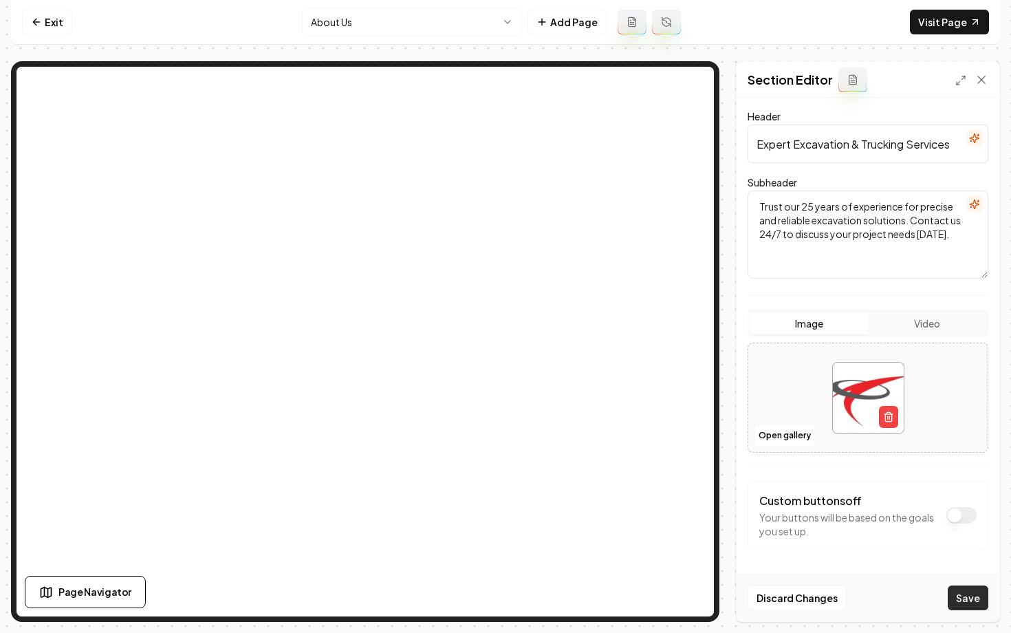
click at [960, 596] on button "Save" at bounding box center [968, 597] width 41 height 25
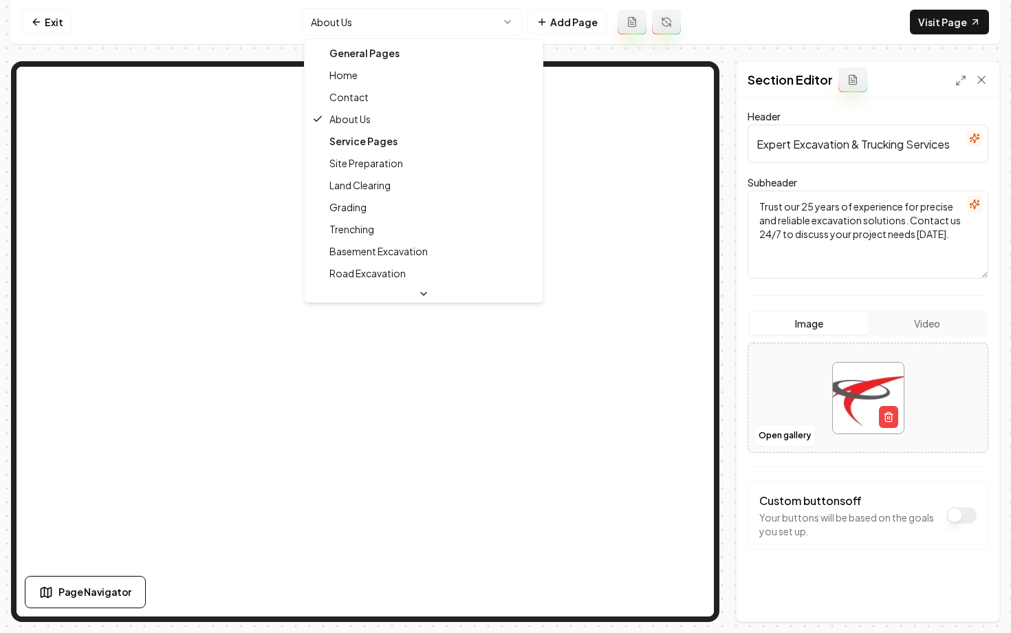
click at [416, 17] on html "Computer Required This feature is only available on a computer. Please switch t…" at bounding box center [505, 316] width 1011 height 633
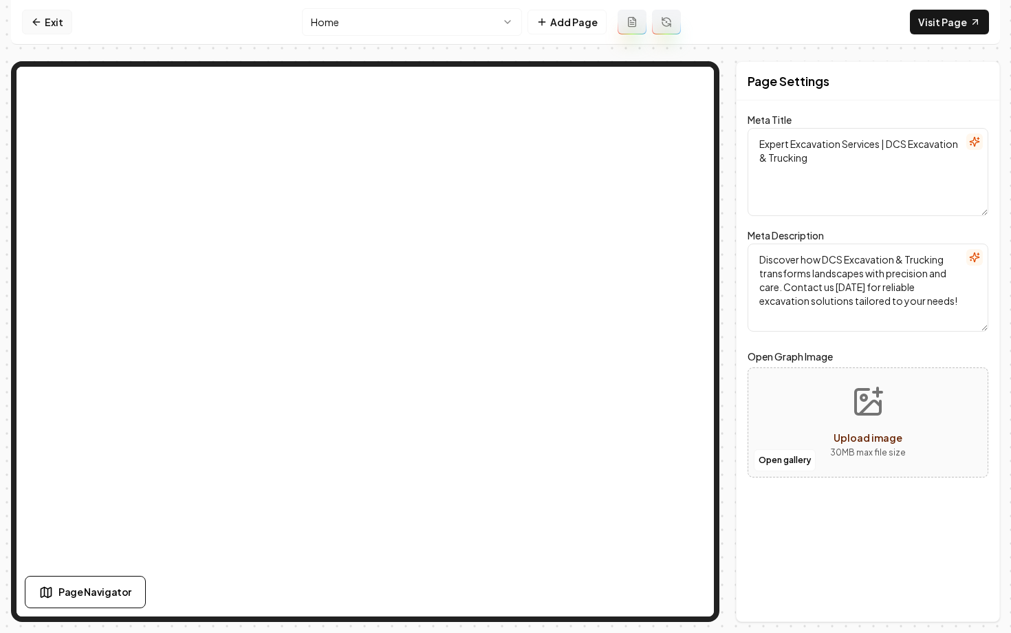
click at [45, 24] on link "Exit" at bounding box center [47, 22] width 50 height 25
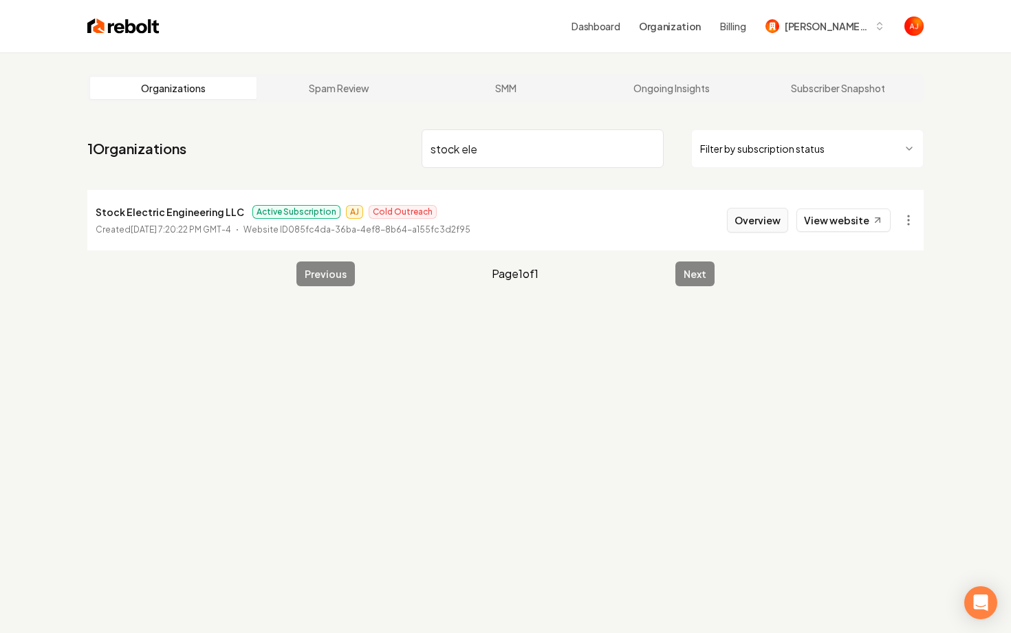
type input "stock ele"
click at [754, 226] on button "Overview" at bounding box center [757, 220] width 61 height 25
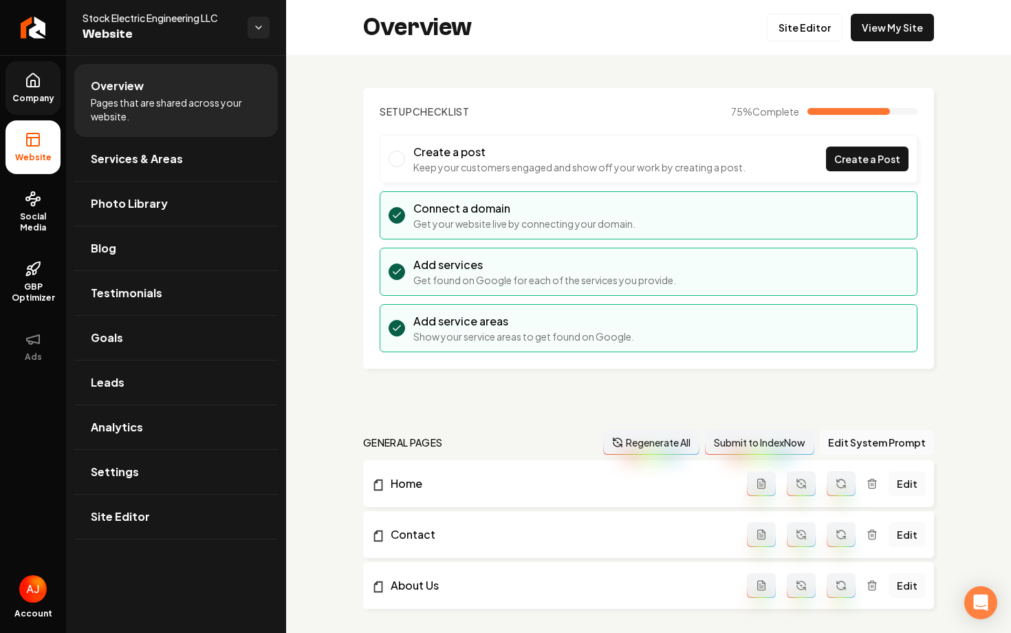
click at [34, 92] on link "Company" at bounding box center [33, 88] width 55 height 54
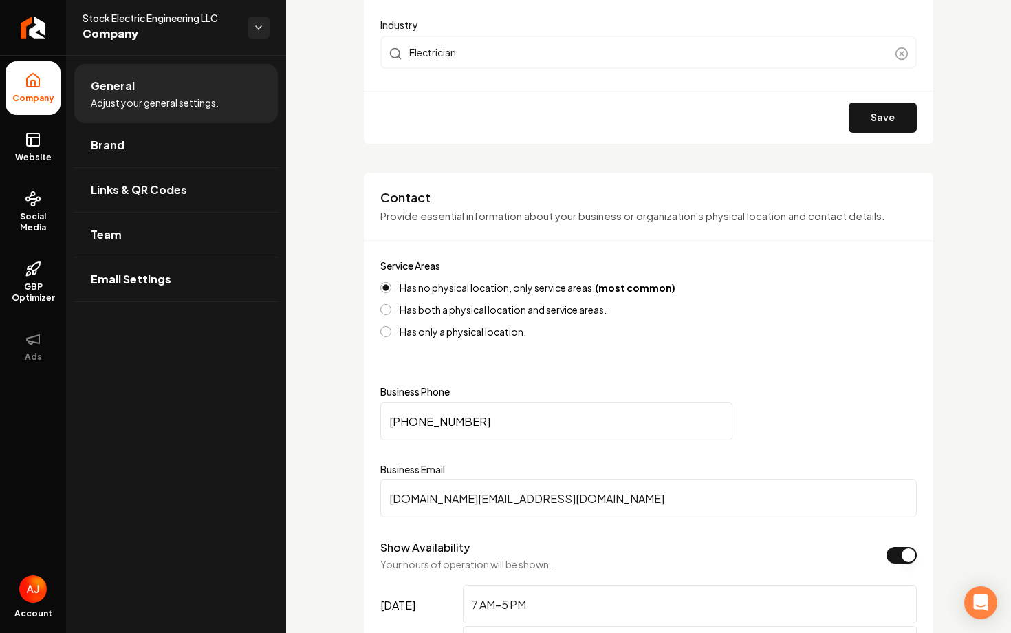
scroll to position [410, 0]
click at [39, 144] on rect at bounding box center [33, 139] width 12 height 12
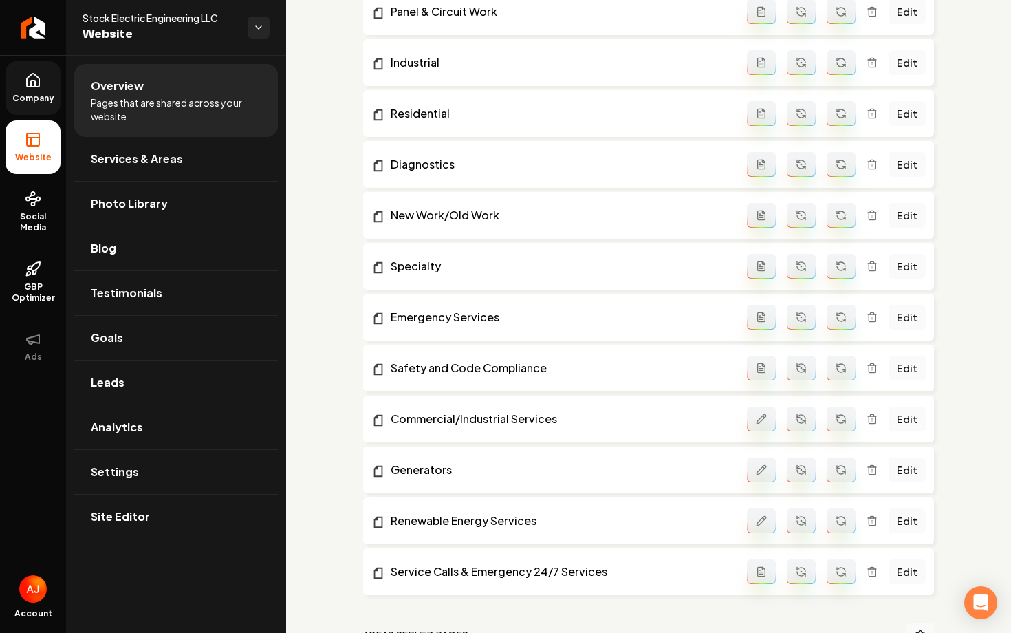
scroll to position [654, 0]
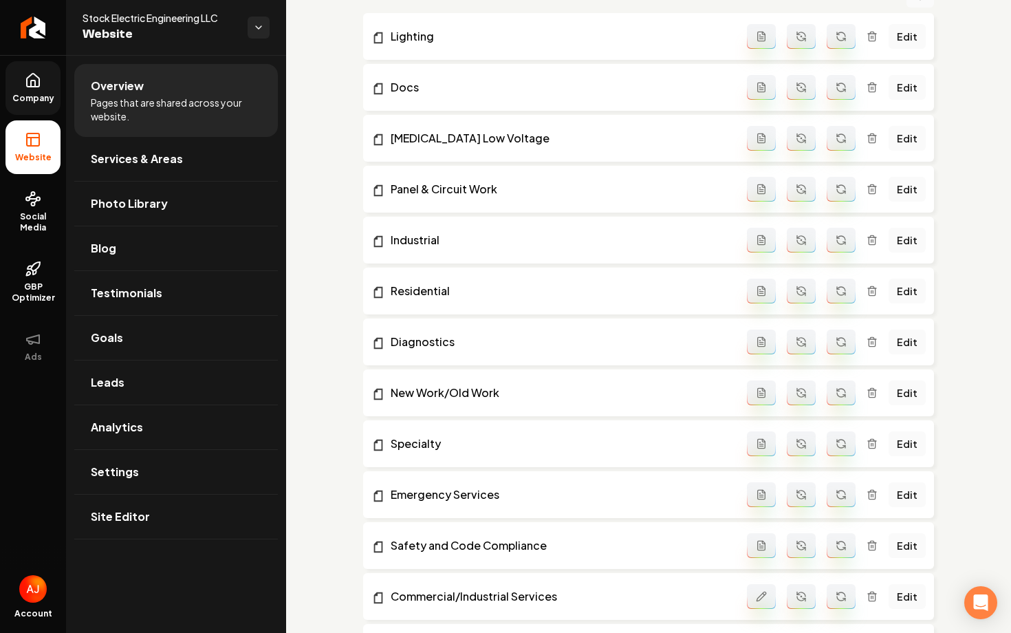
click at [870, 88] on icon "Main content area" at bounding box center [872, 89] width 6 height 8
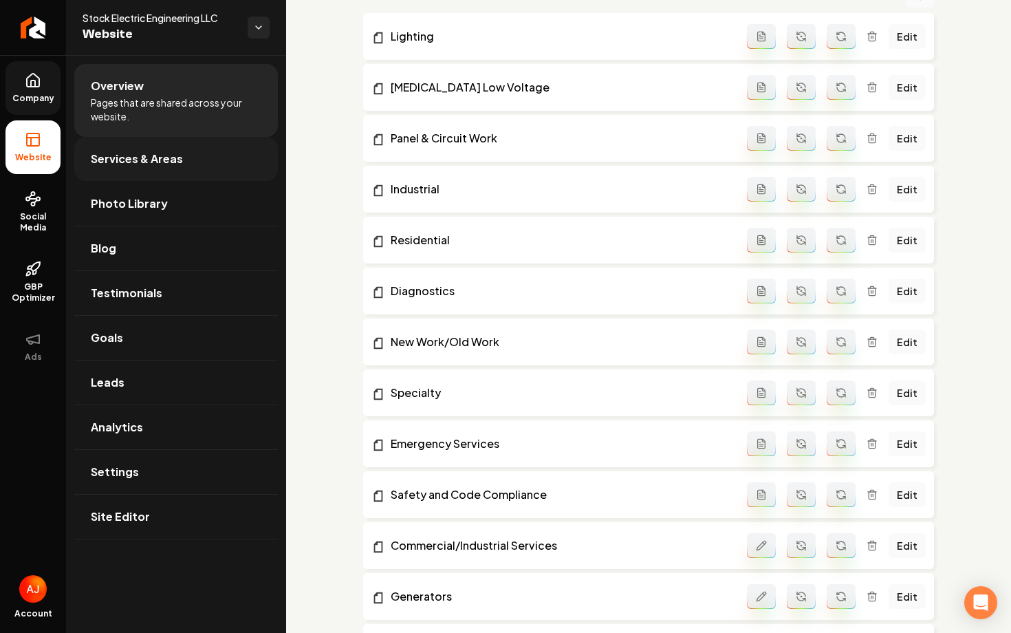
click at [139, 169] on link "Services & Areas" at bounding box center [176, 159] width 204 height 44
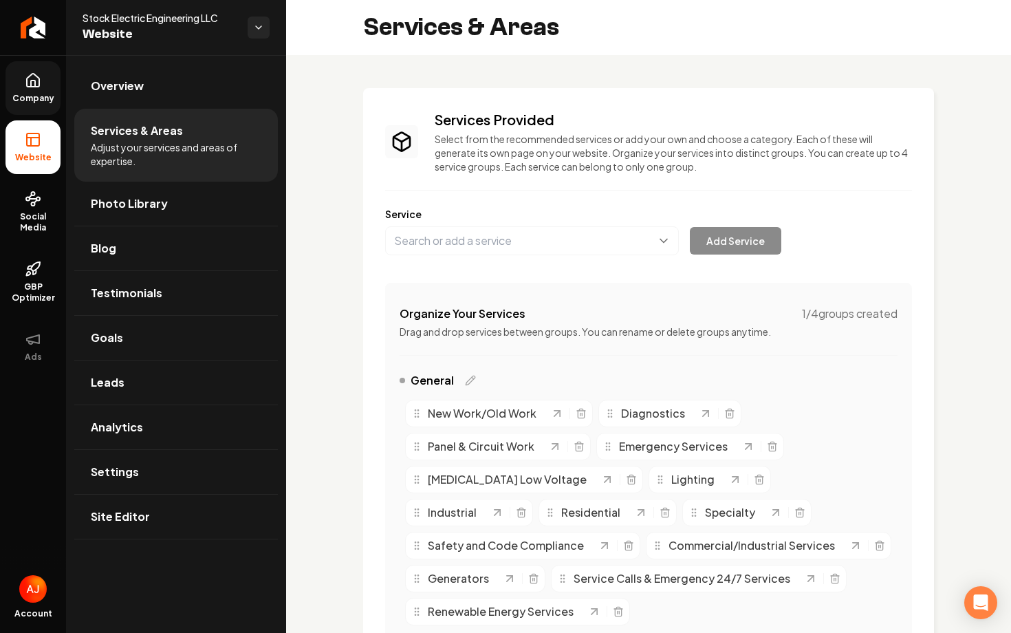
click at [561, 239] on button "Main content area" at bounding box center [532, 240] width 294 height 29
click at [447, 237] on button "Main content area" at bounding box center [532, 240] width 294 height 29
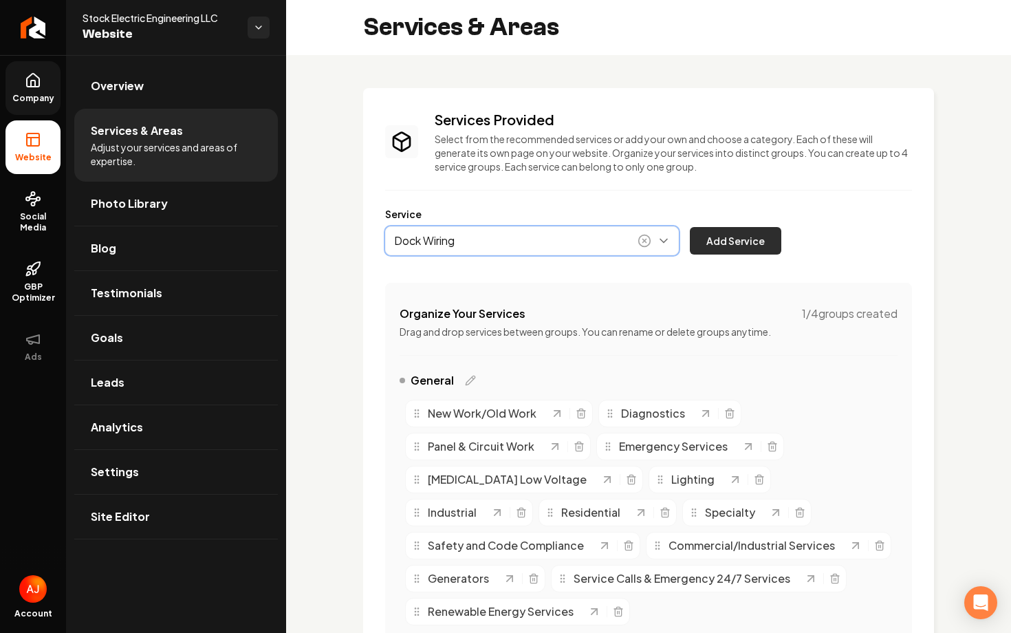
type input "Dock Wiring"
click at [761, 234] on button "Add Service" at bounding box center [736, 241] width 92 height 28
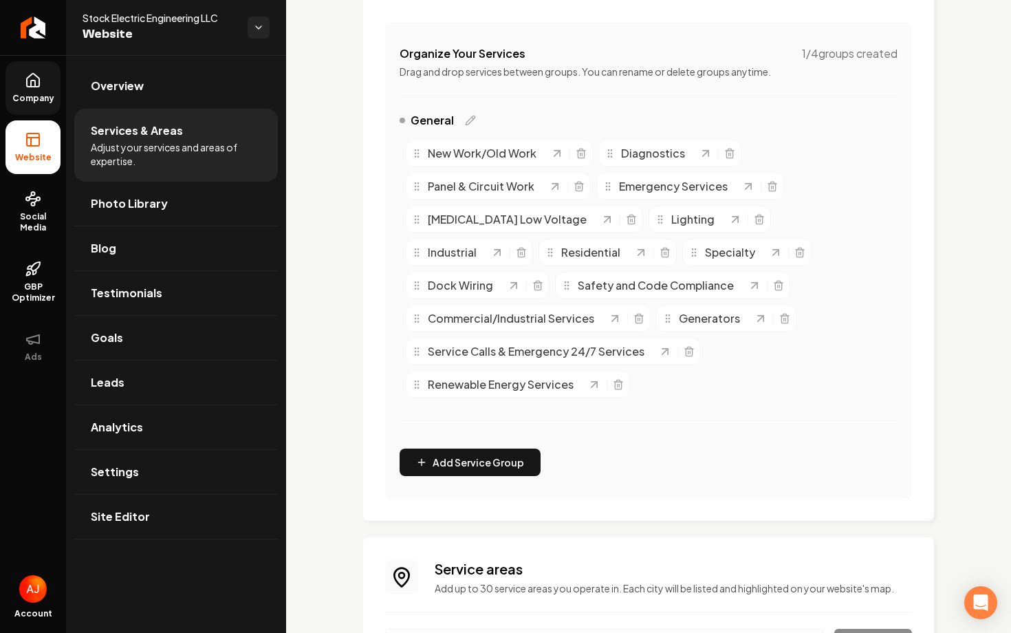
scroll to position [516, 0]
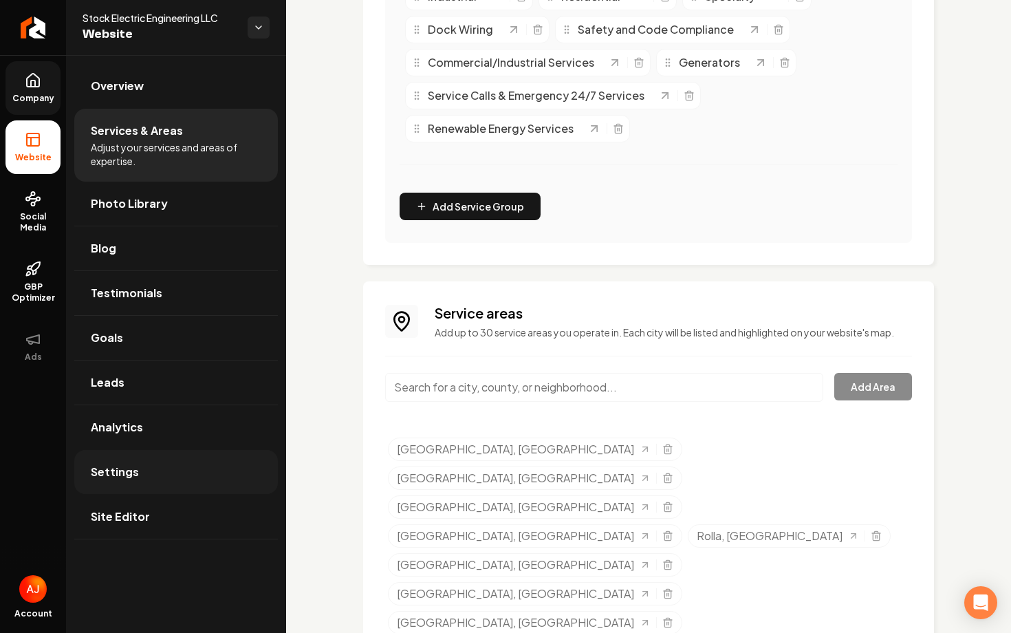
click at [181, 455] on link "Settings" at bounding box center [176, 472] width 204 height 44
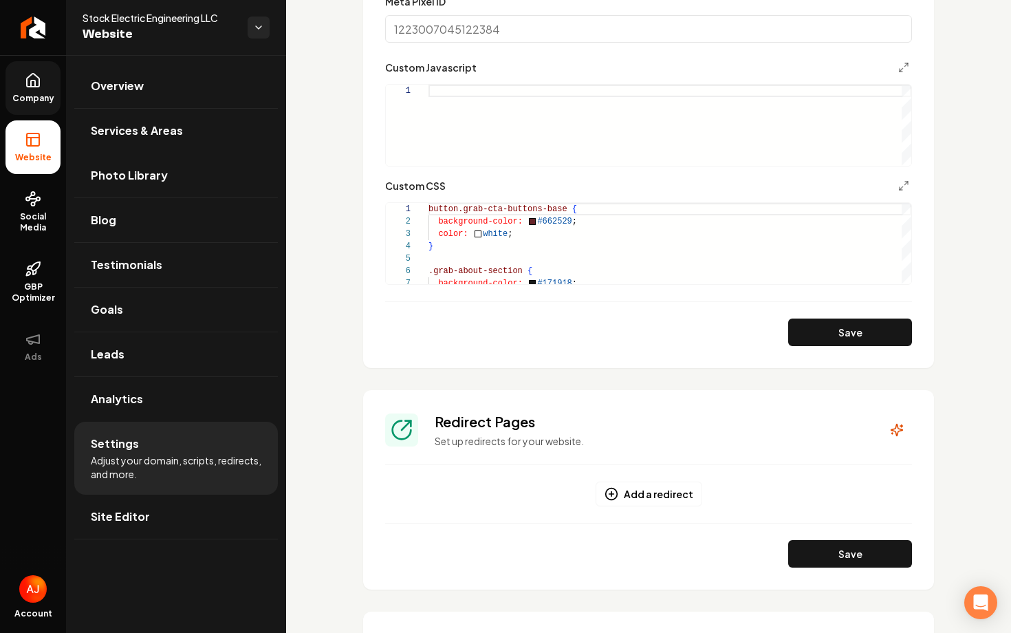
scroll to position [1341, 0]
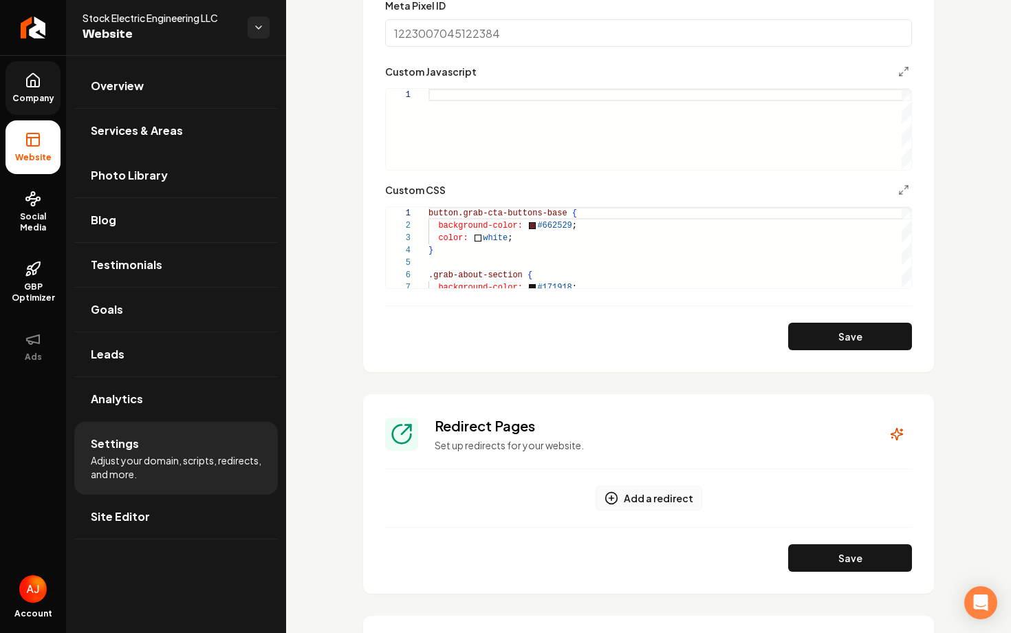
click at [666, 504] on button "Add a redirect" at bounding box center [649, 498] width 107 height 25
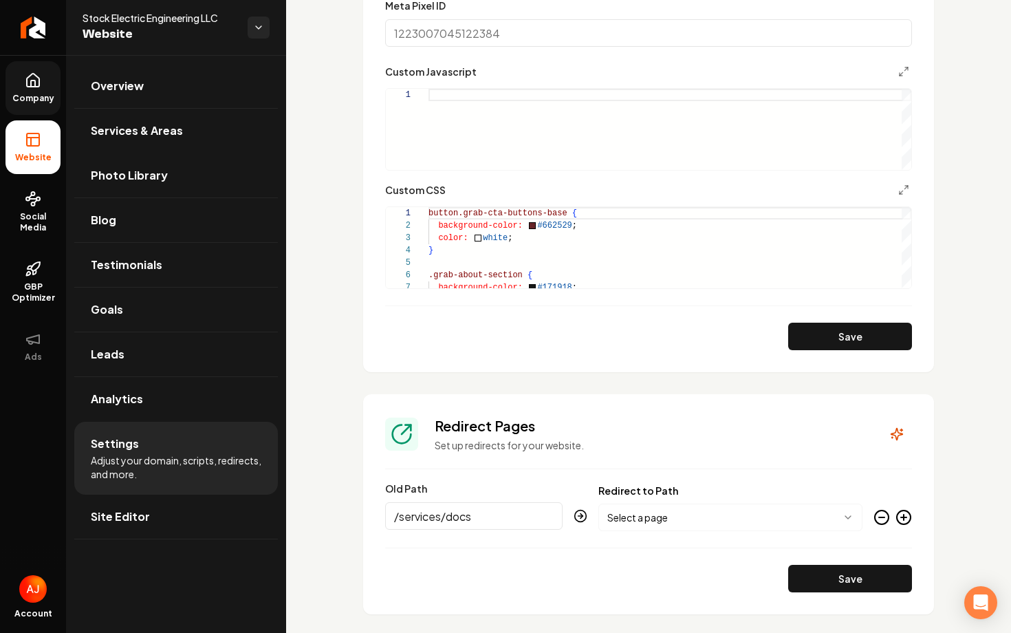
type input "/services/docs"
click at [665, 509] on body "Company Website Social Media GBP Optimizer Ads Account Stock Electric Engineeri…" at bounding box center [505, 316] width 1011 height 633
click at [832, 588] on button "Save" at bounding box center [850, 579] width 124 height 28
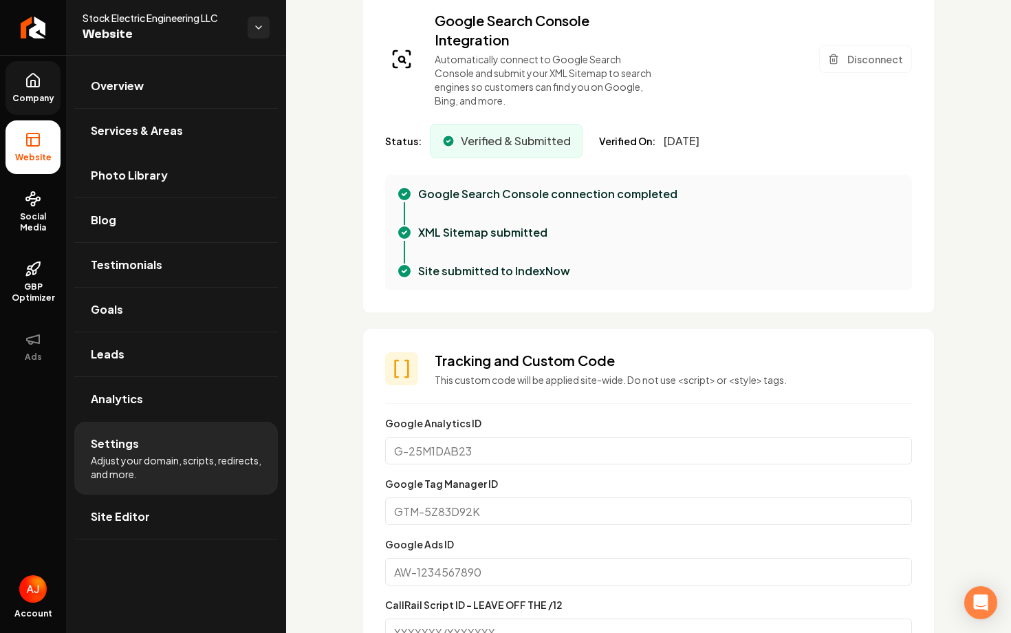
scroll to position [522, 0]
